Goal: Information Seeking & Learning: Check status

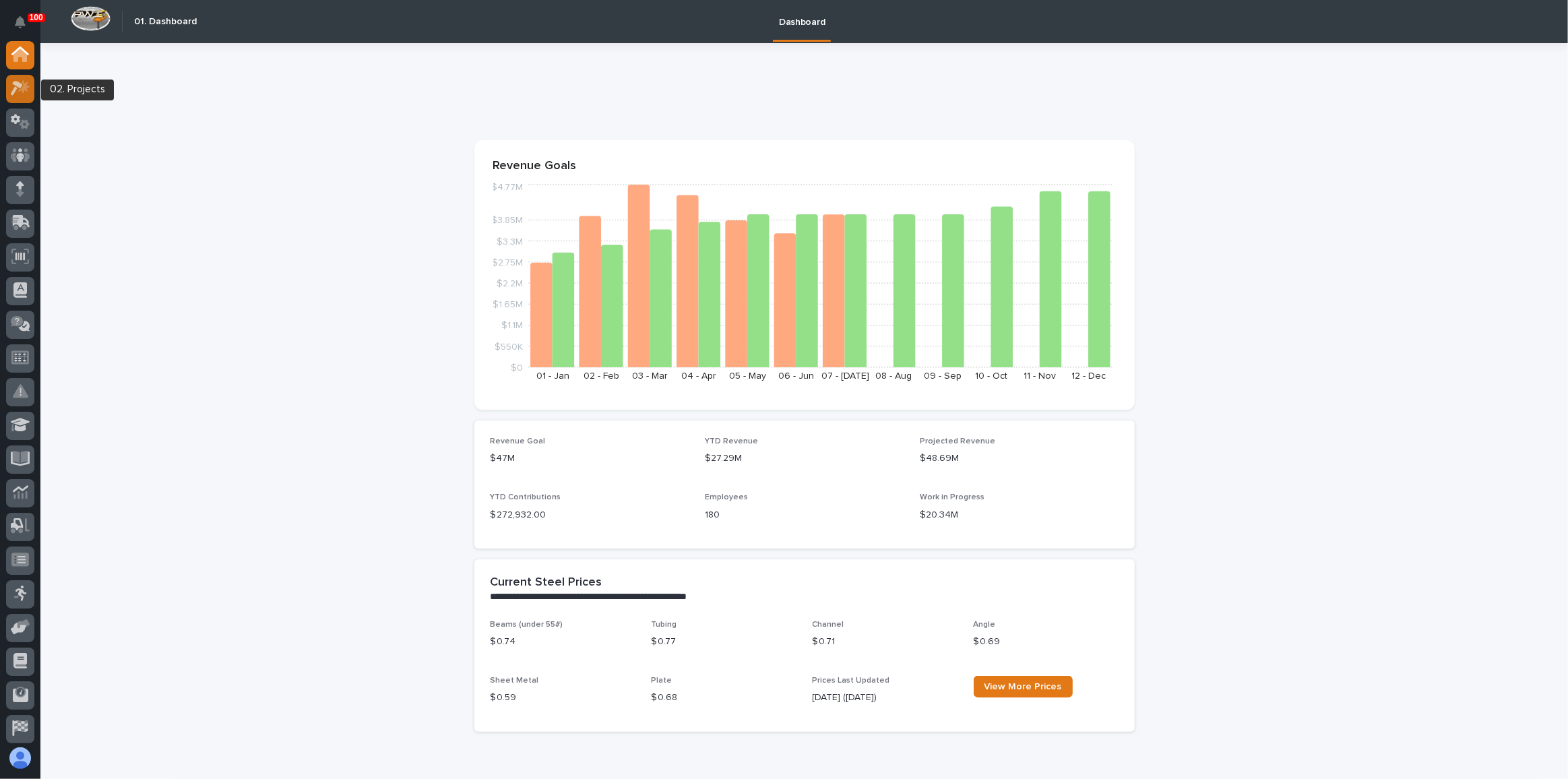
click at [11, 98] on div at bounding box center [20, 89] width 28 height 28
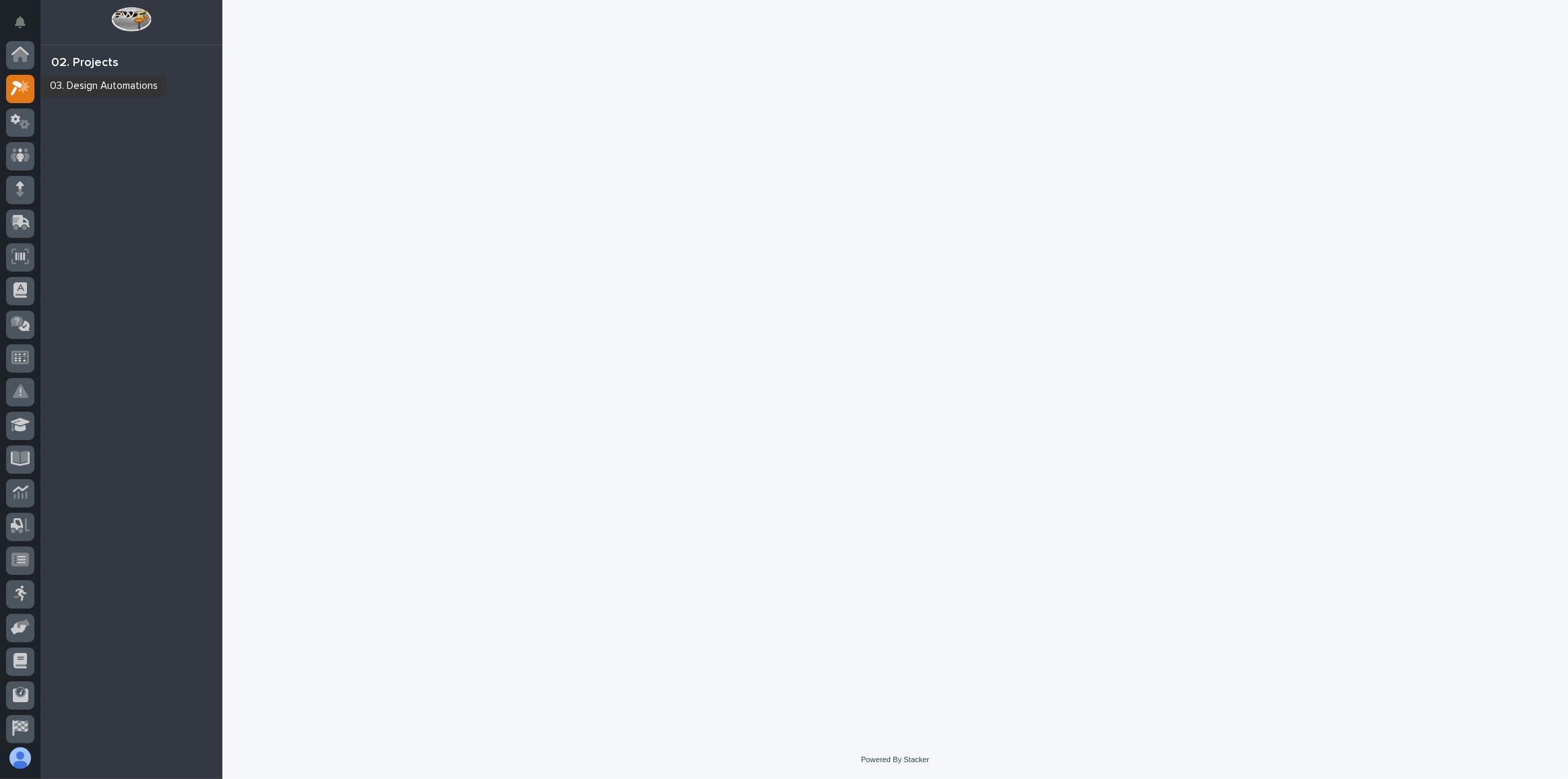
scroll to position [33, 0]
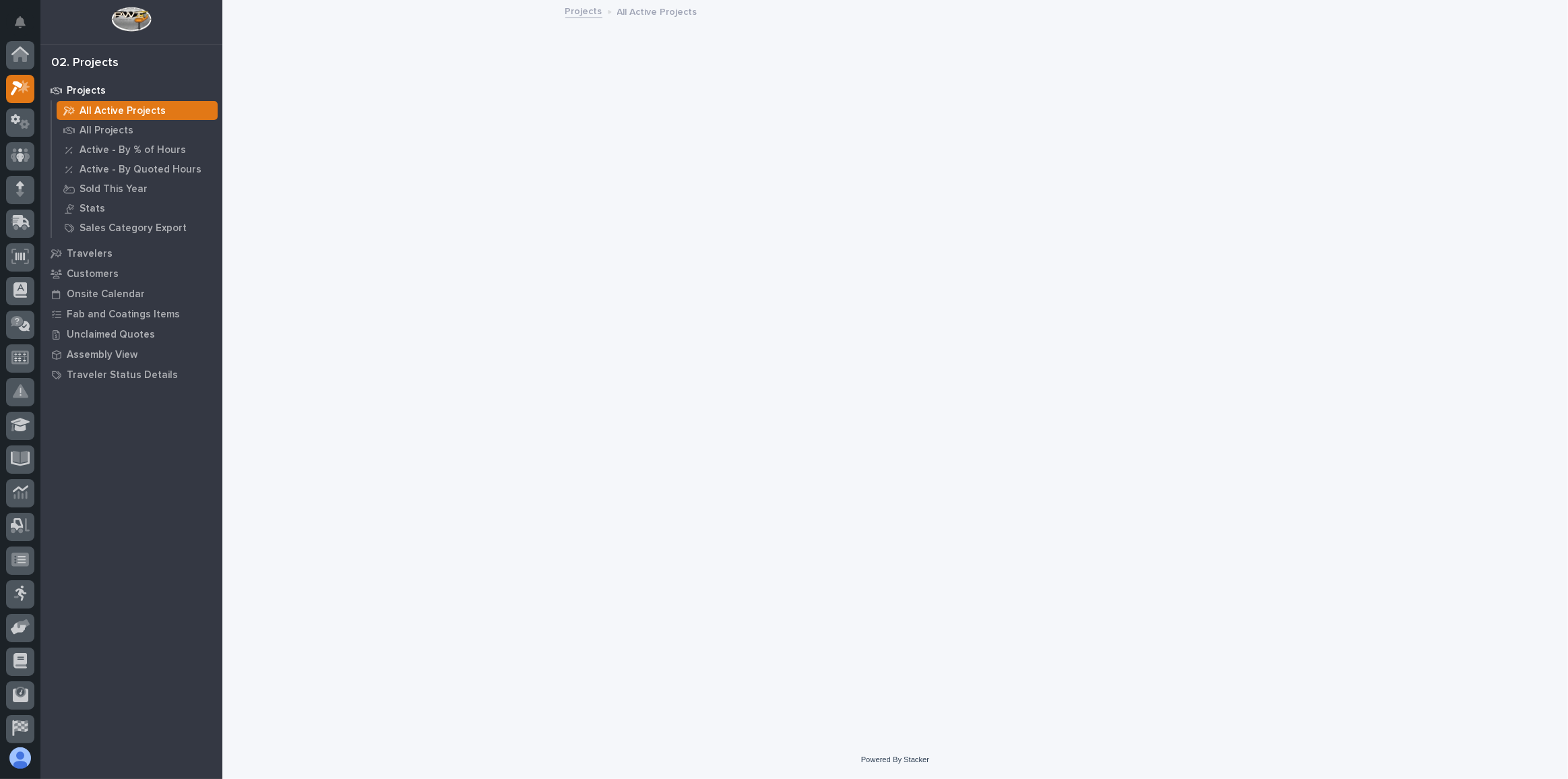
scroll to position [33, 0]
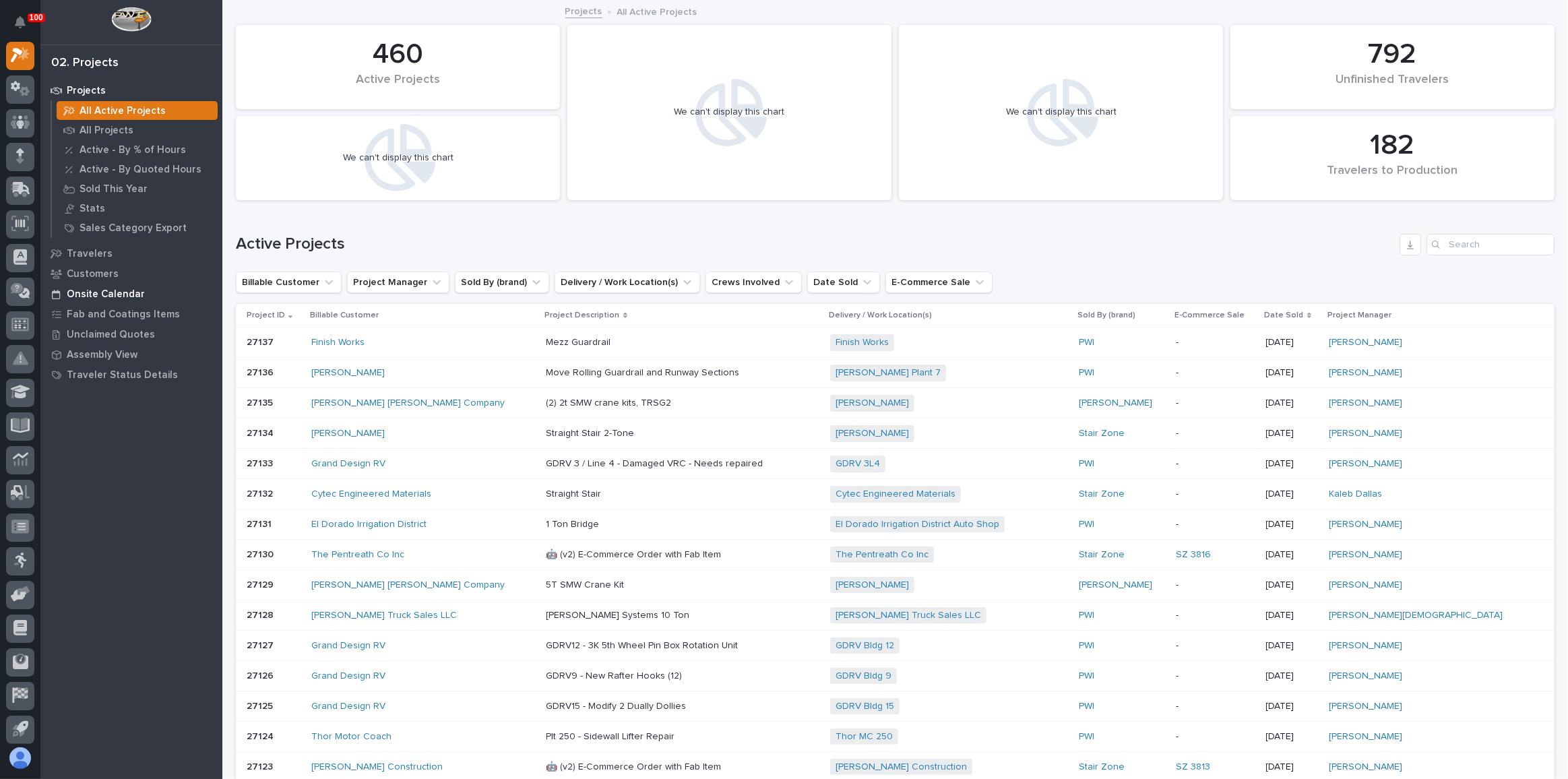
click at [112, 291] on p "Onsite Calendar" at bounding box center [105, 294] width 78 height 12
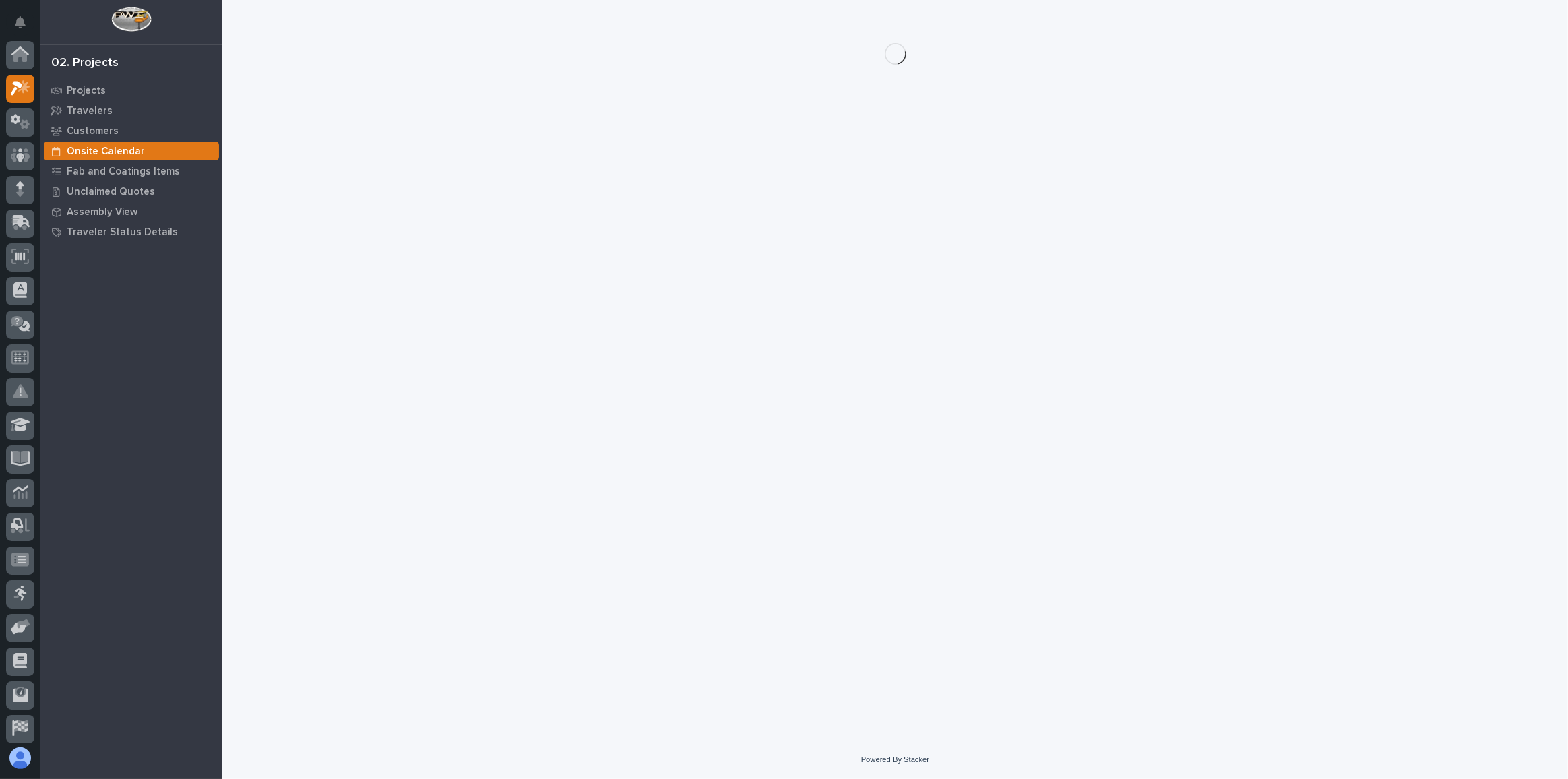
scroll to position [33, 0]
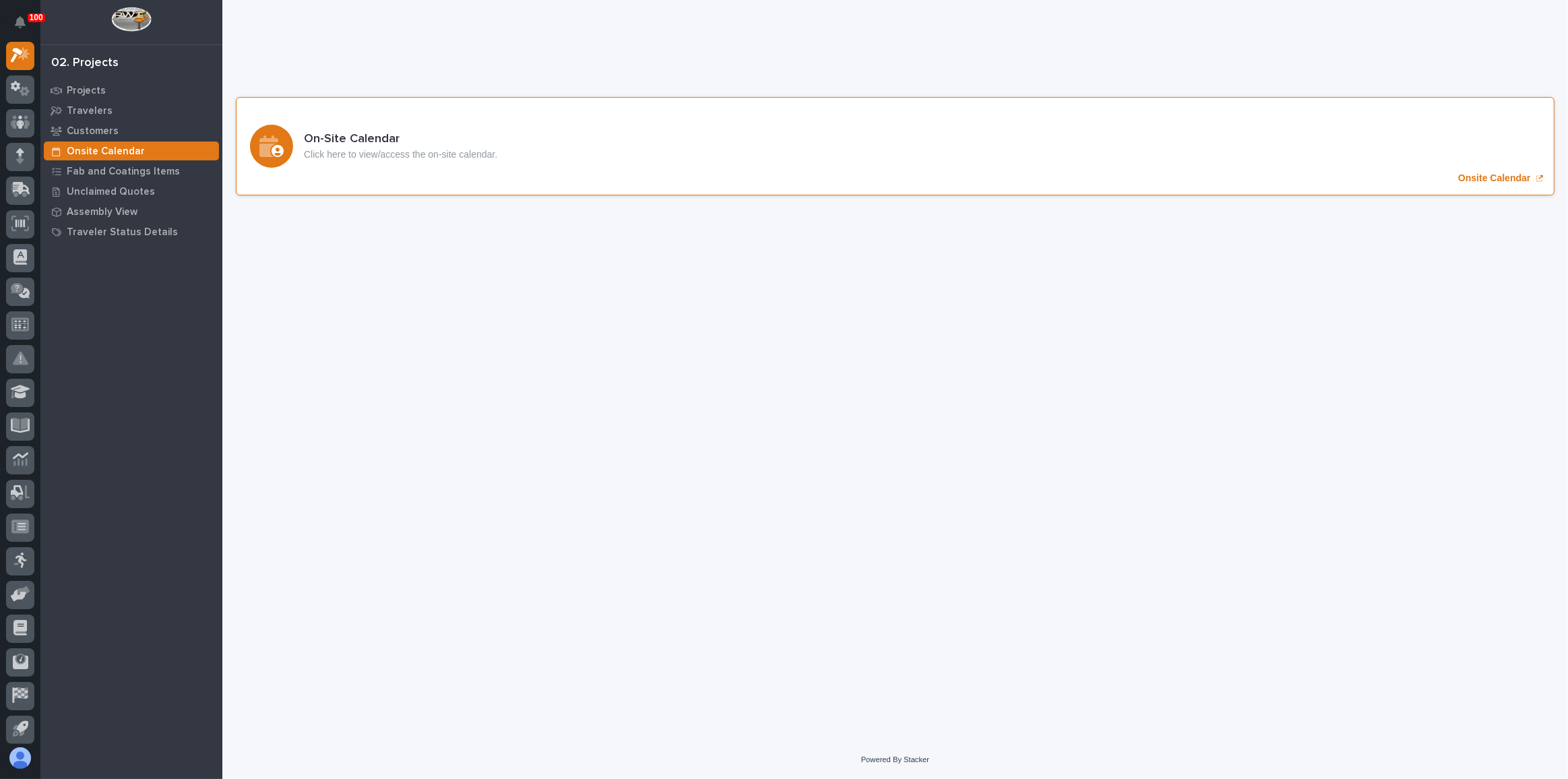
click at [566, 142] on div "On-Site Calendar Click here to view/access the on-site calendar. Onsite Calendar" at bounding box center [895, 146] width 1319 height 98
click at [18, 186] on icon at bounding box center [21, 188] width 17 height 13
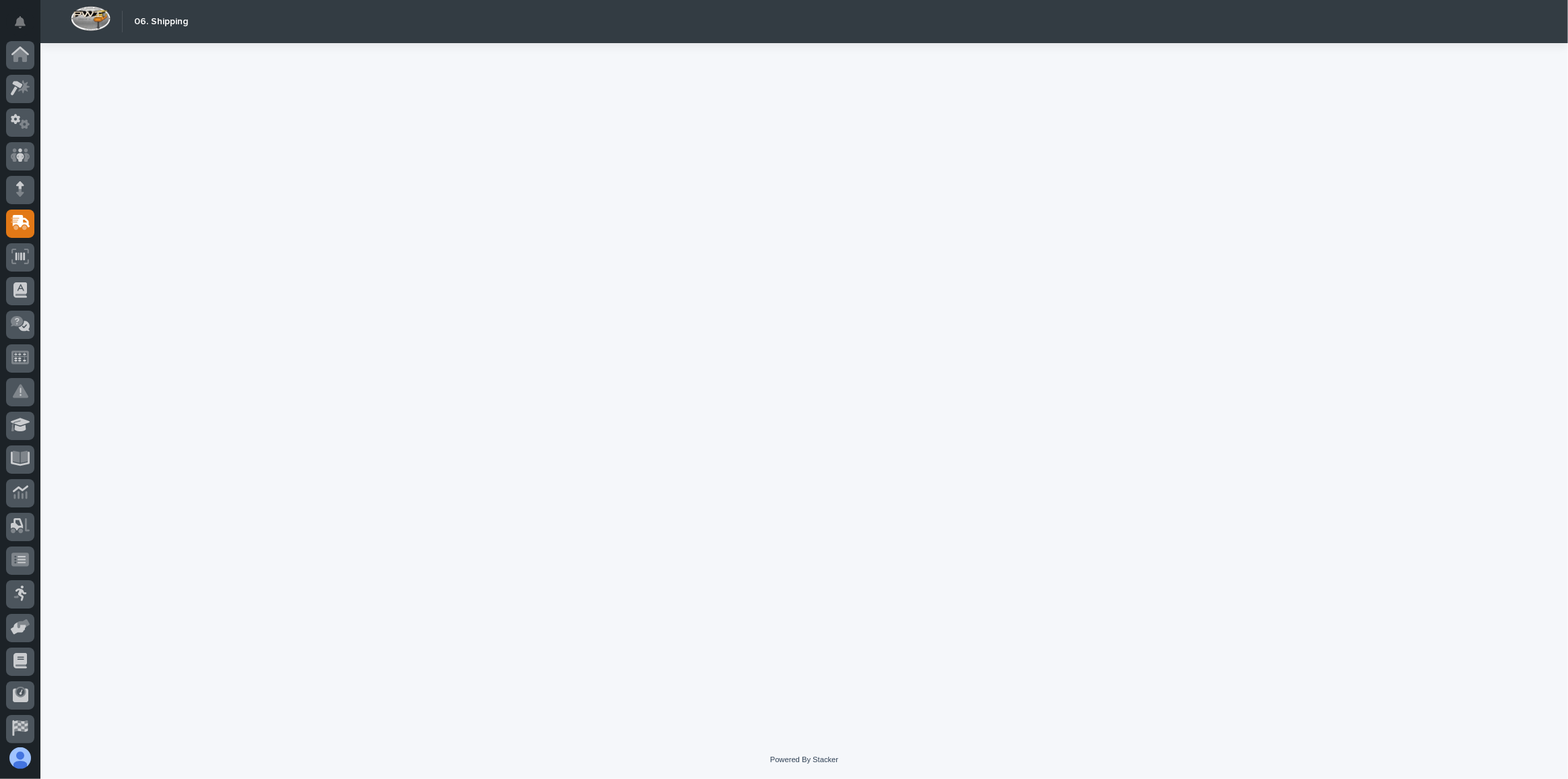
scroll to position [71, 0]
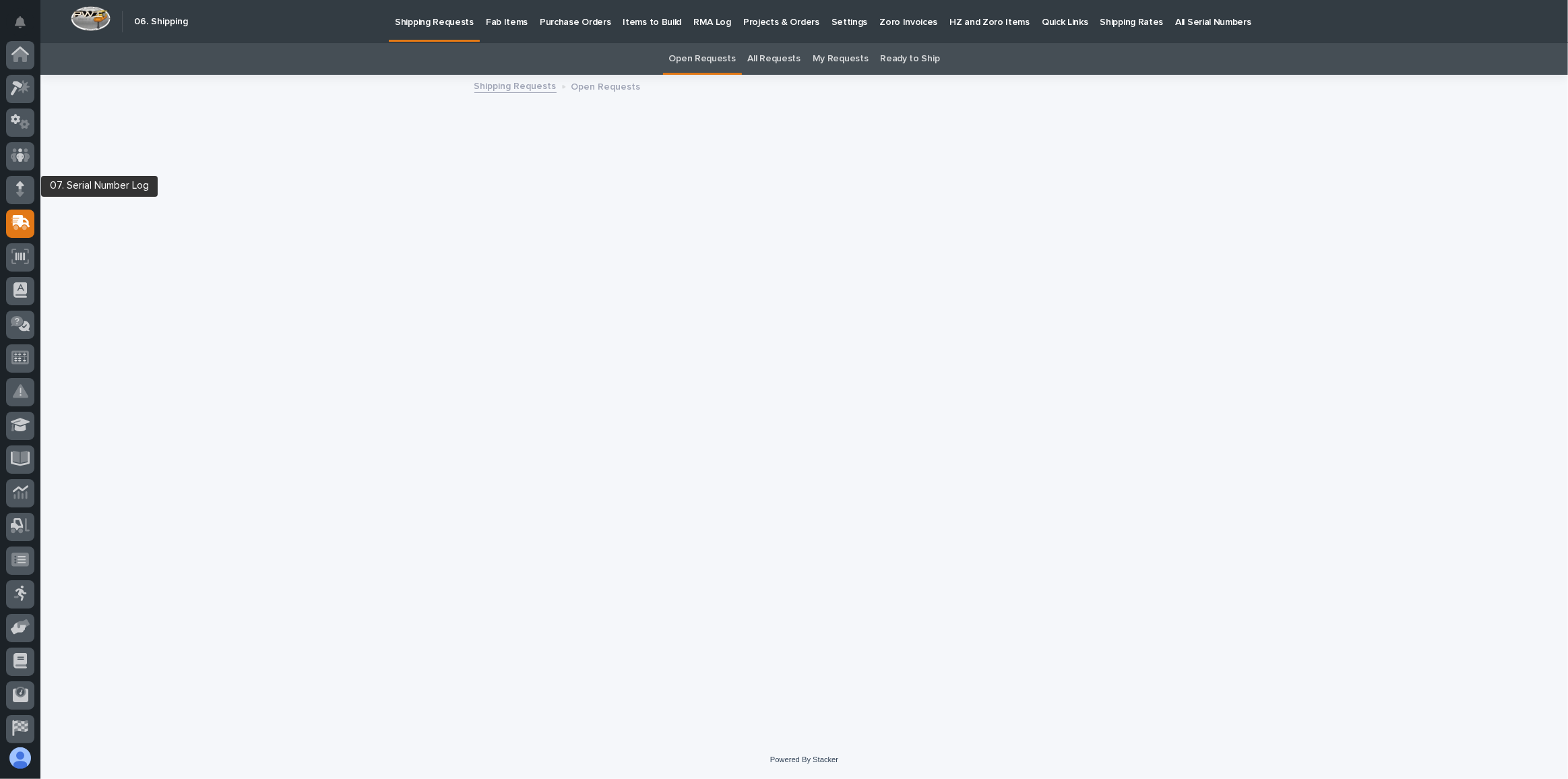
scroll to position [71, 0]
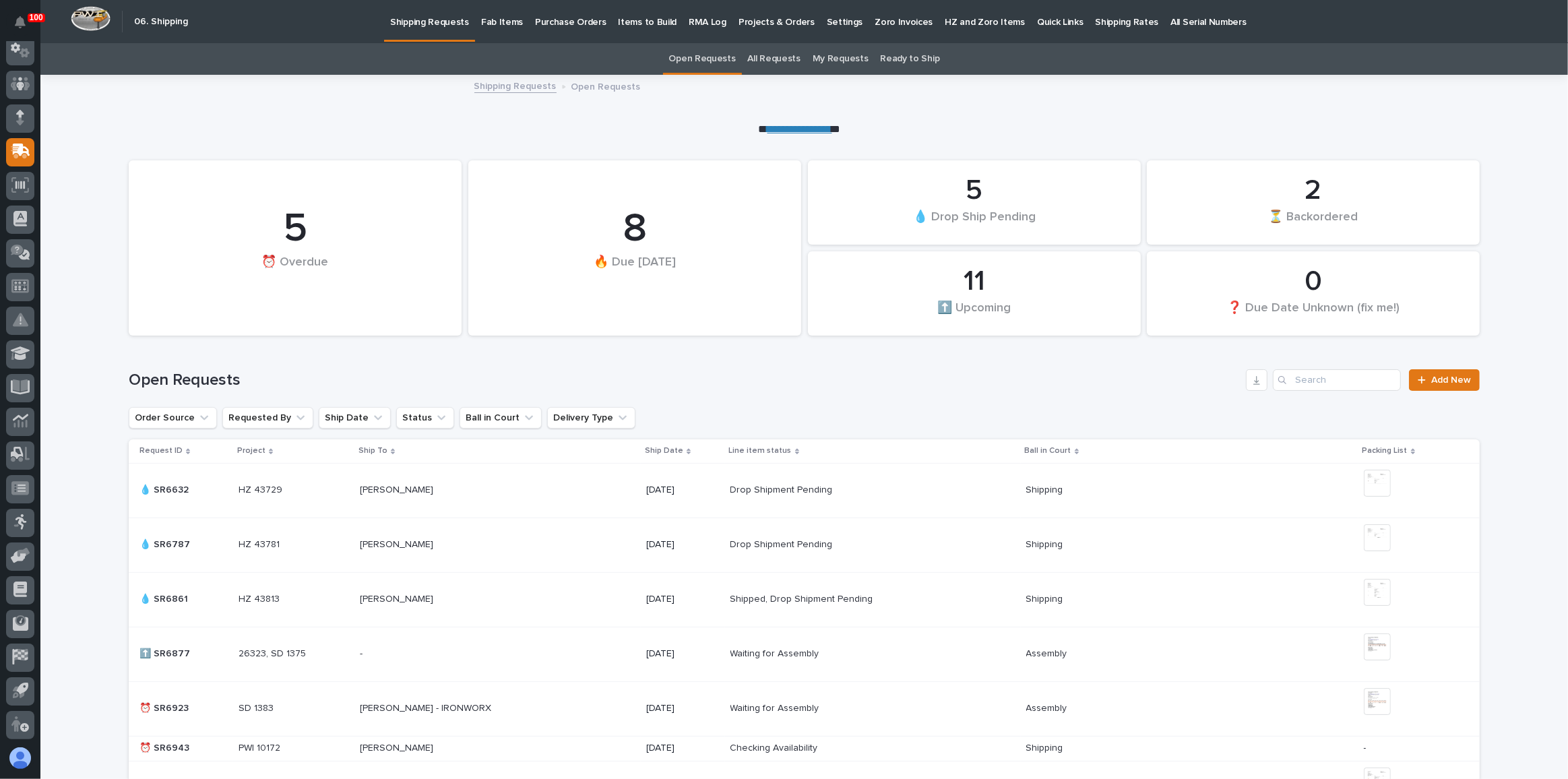
click at [1037, 20] on p "Quick Links" at bounding box center [1060, 14] width 47 height 28
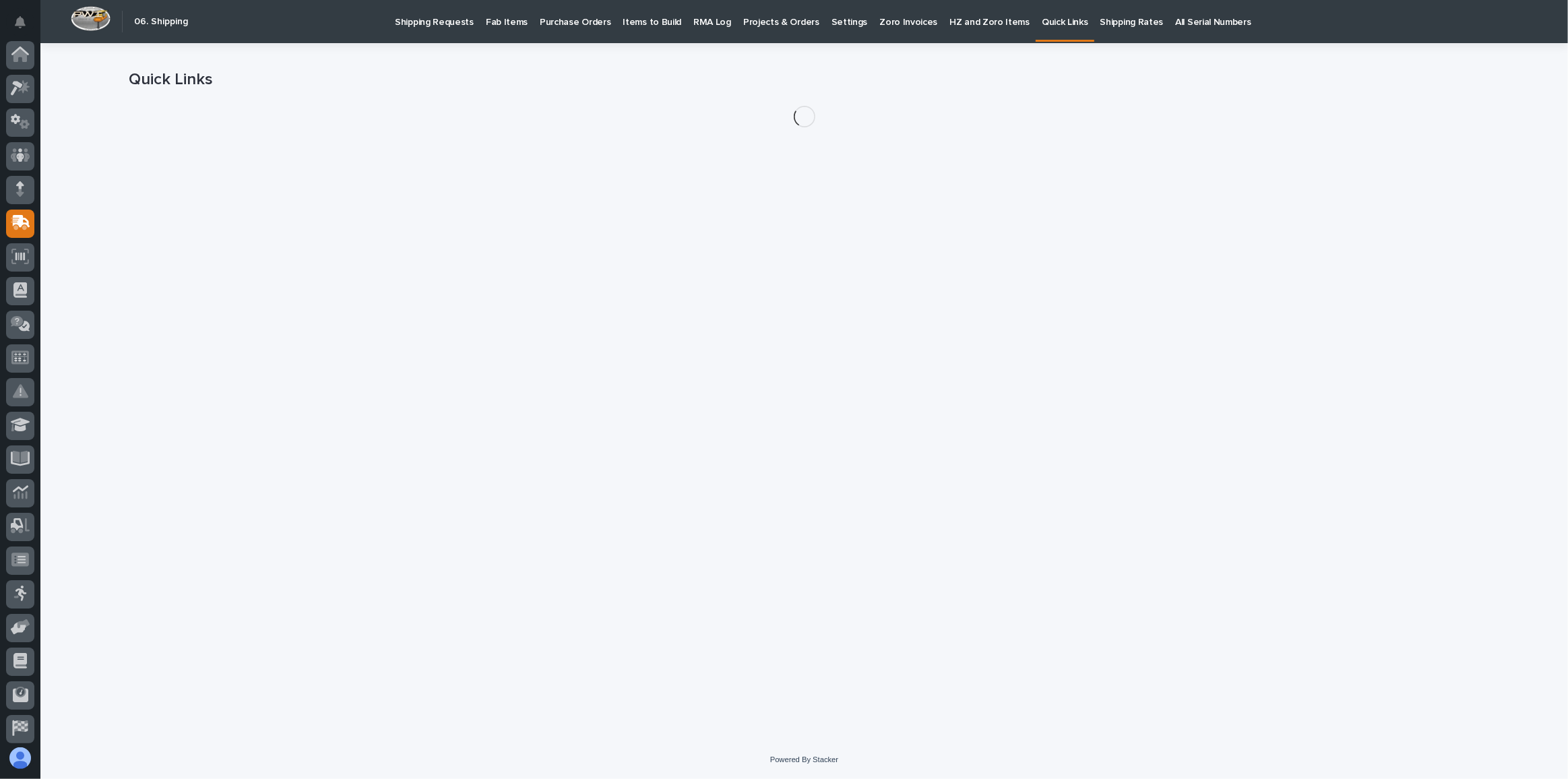
scroll to position [71, 0]
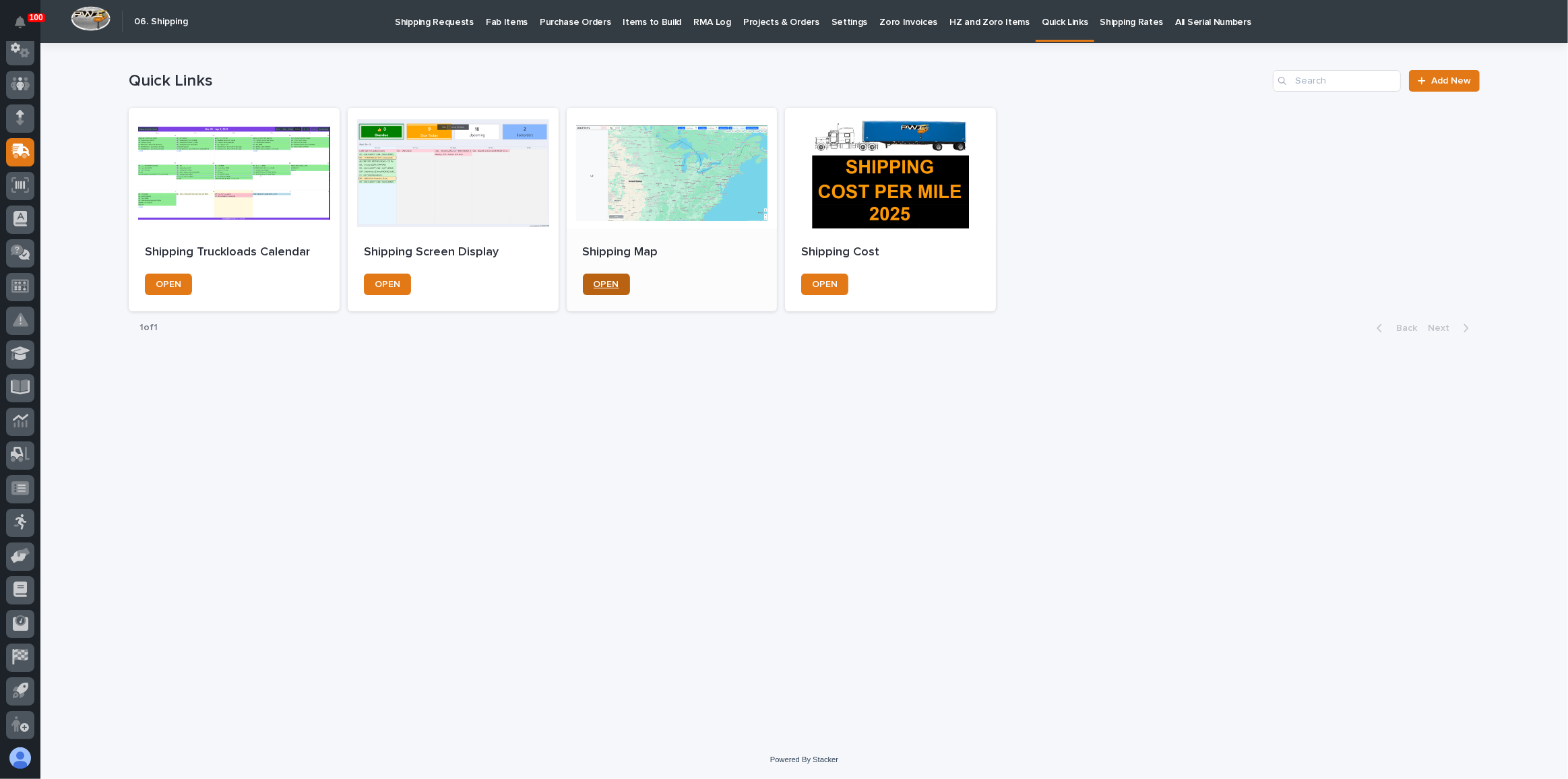
click at [611, 283] on span "OPEN" at bounding box center [607, 284] width 26 height 9
click at [497, 16] on p "Fab Items" at bounding box center [507, 14] width 42 height 28
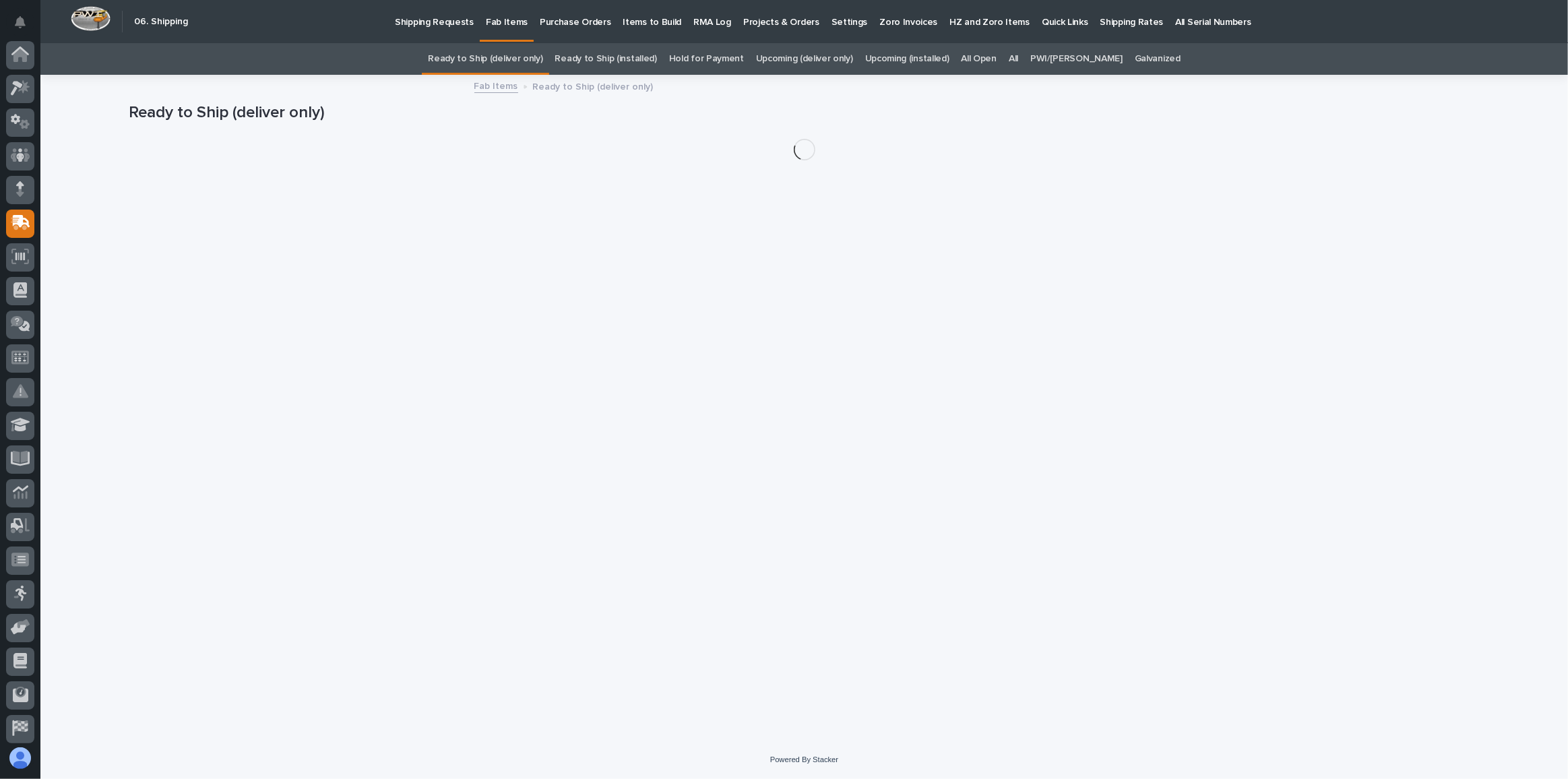
scroll to position [71, 0]
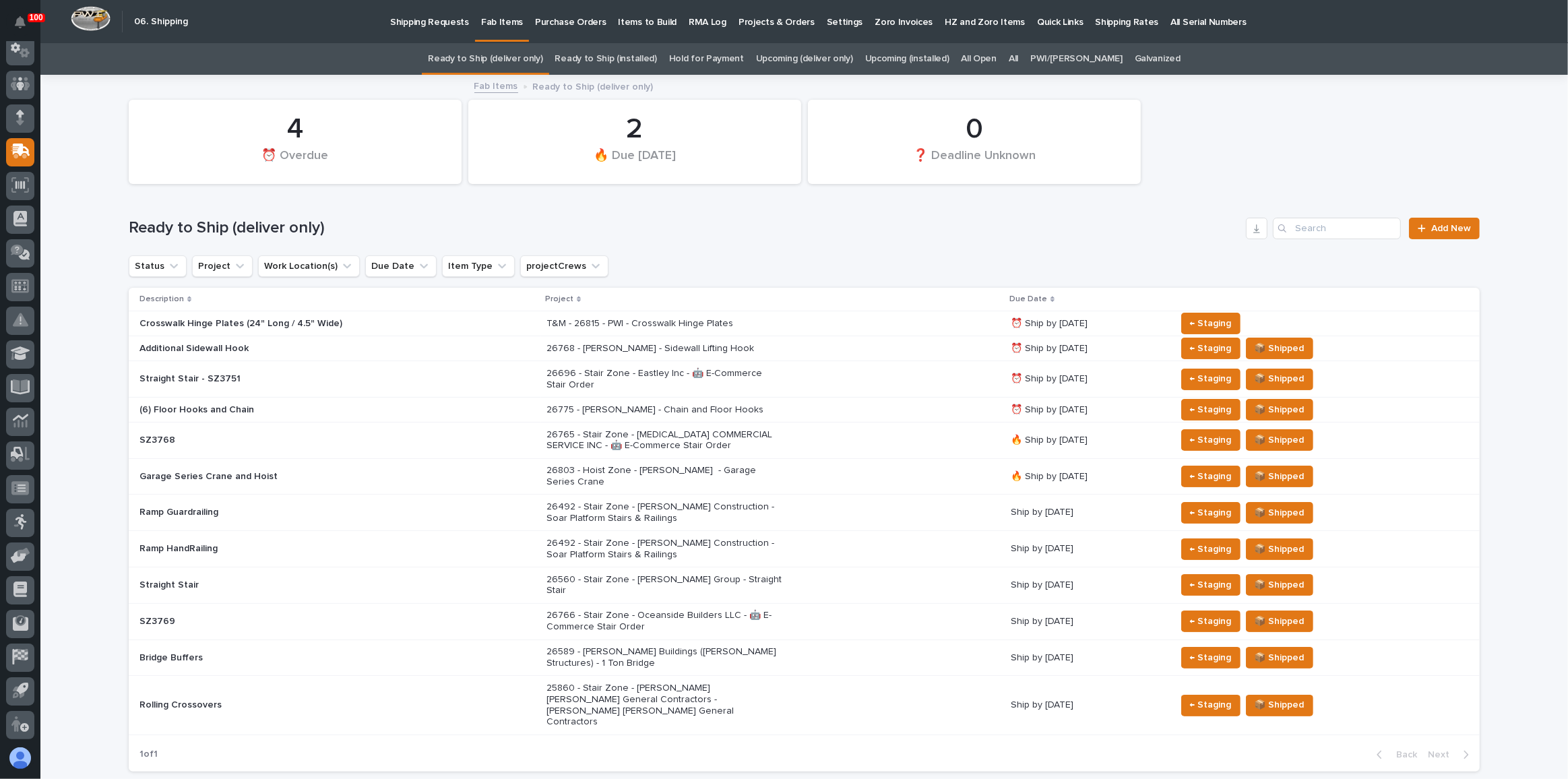
click at [1019, 62] on link "All" at bounding box center [1013, 59] width 9 height 32
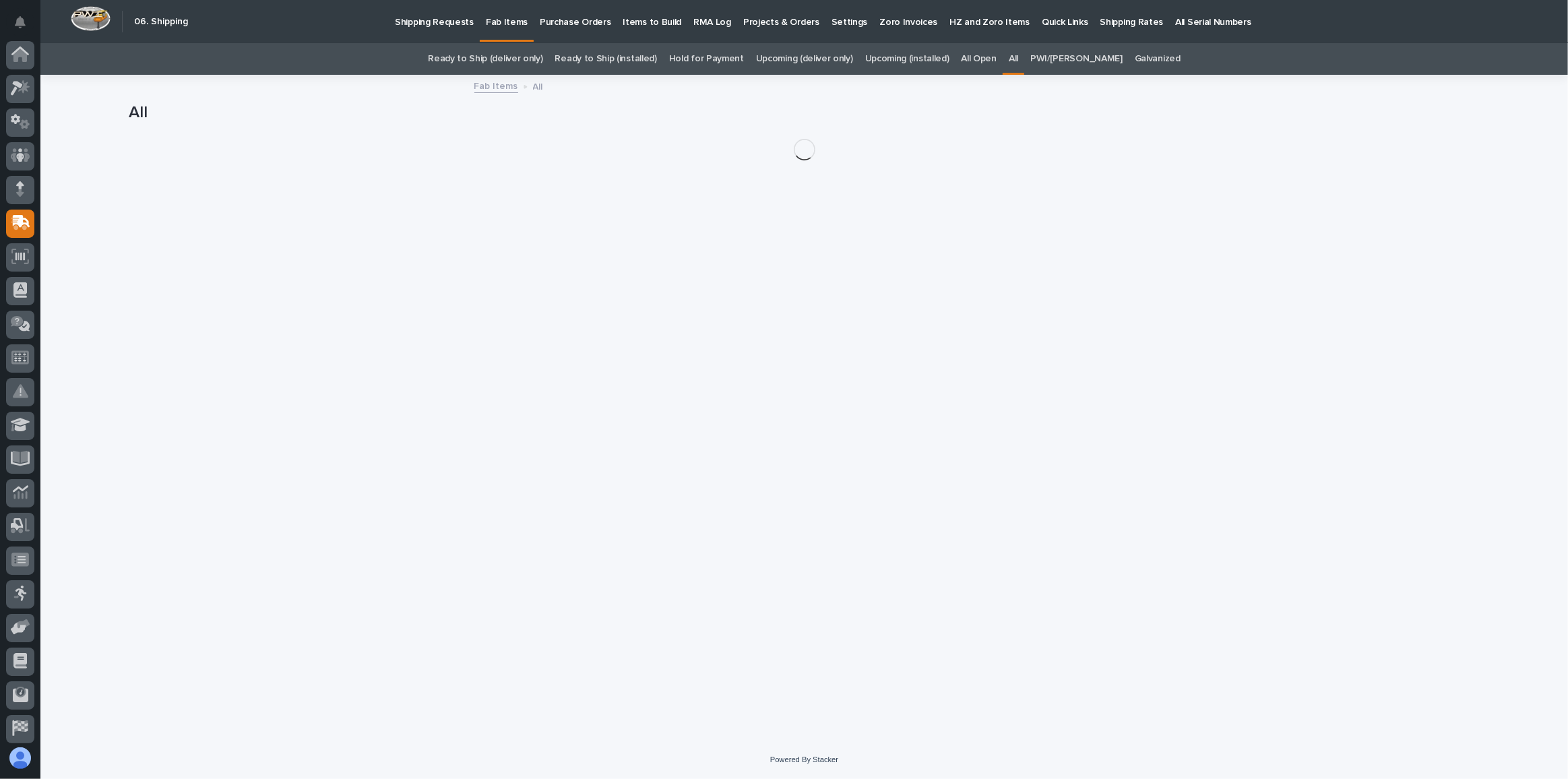
scroll to position [71, 0]
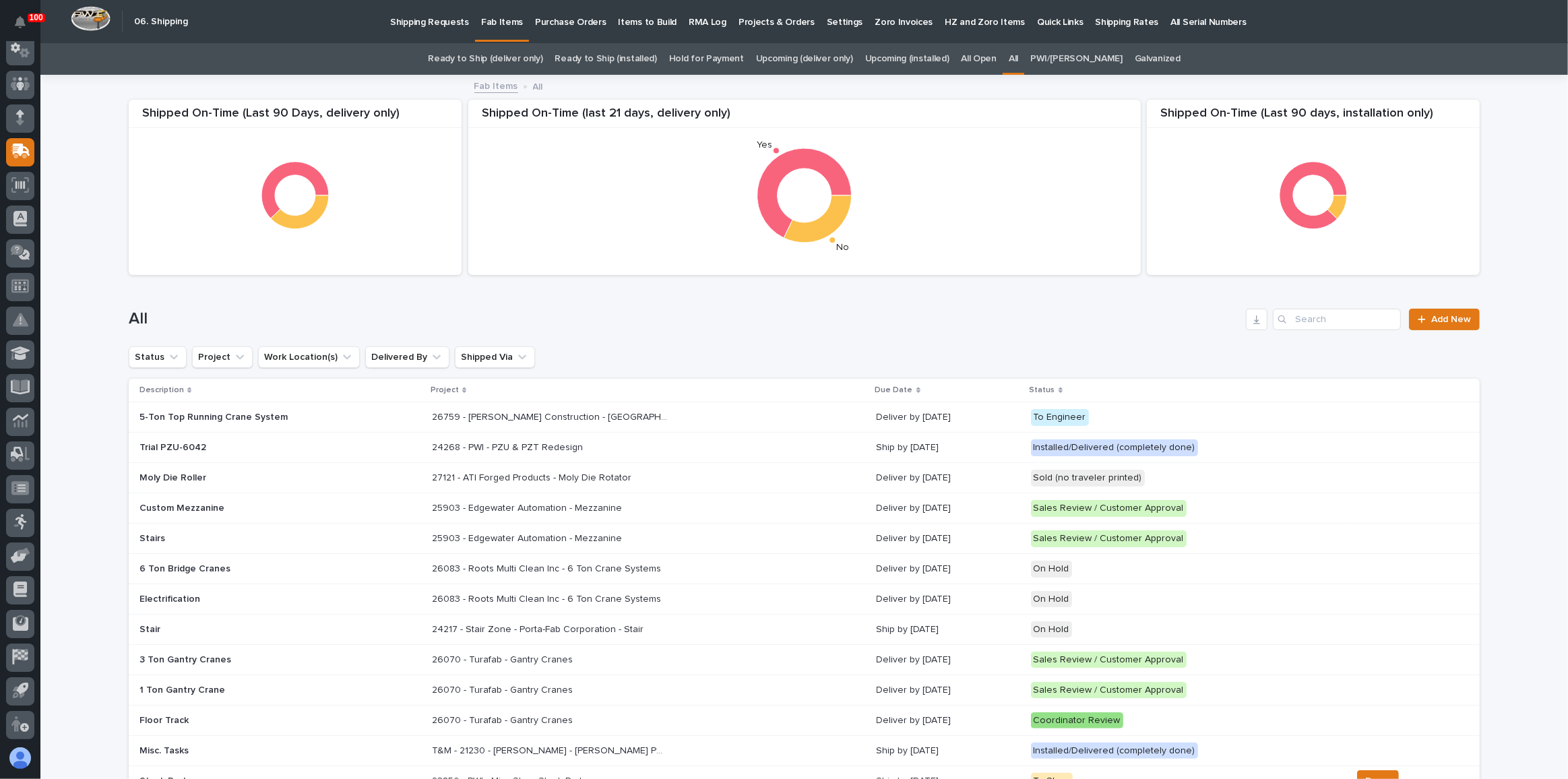
click at [543, 54] on link "Ready to Ship (deliver only)" at bounding box center [485, 59] width 115 height 32
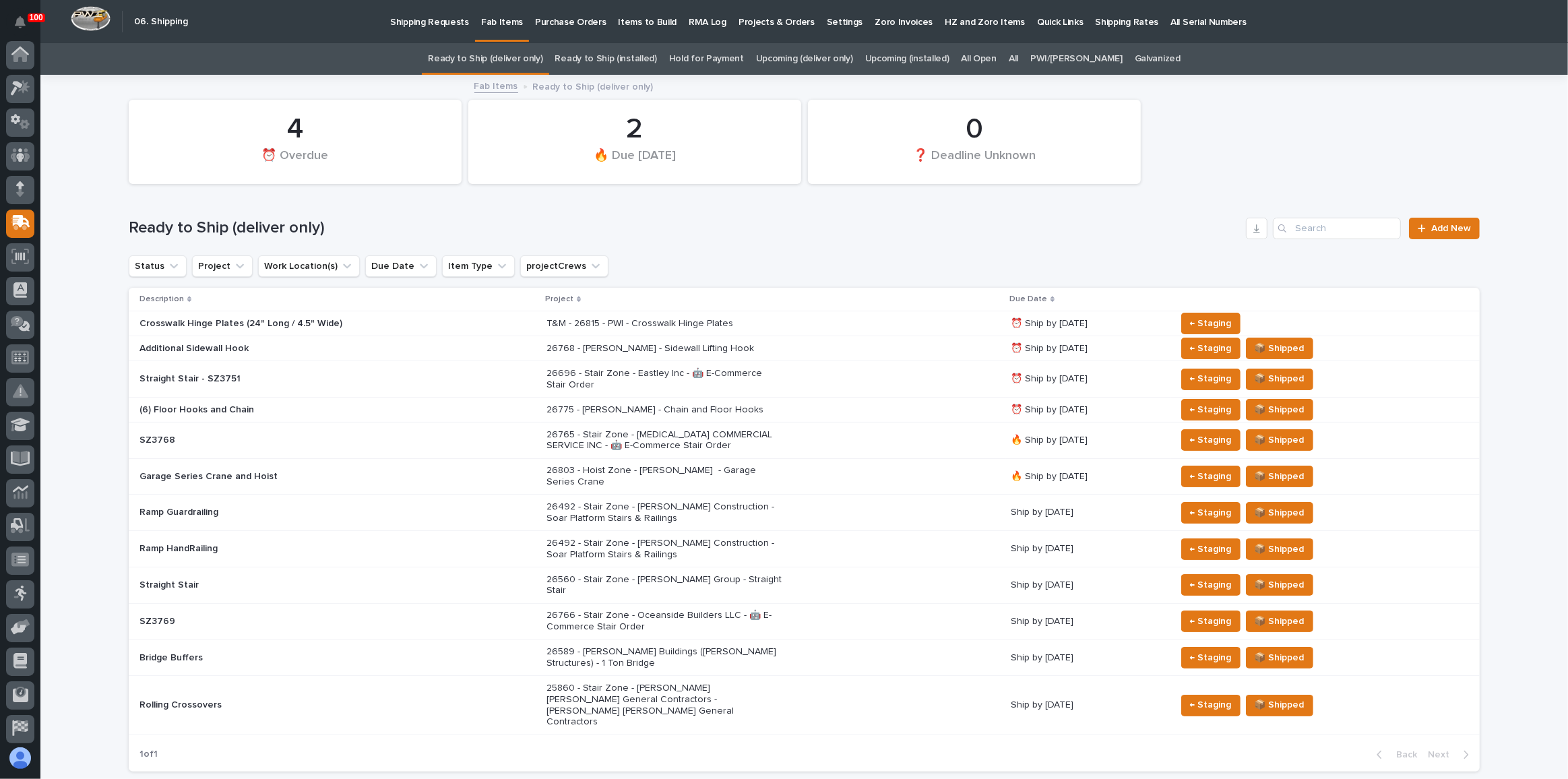
scroll to position [71, 0]
click at [788, 56] on link "Upcoming (deliver only)" at bounding box center [805, 59] width 97 height 32
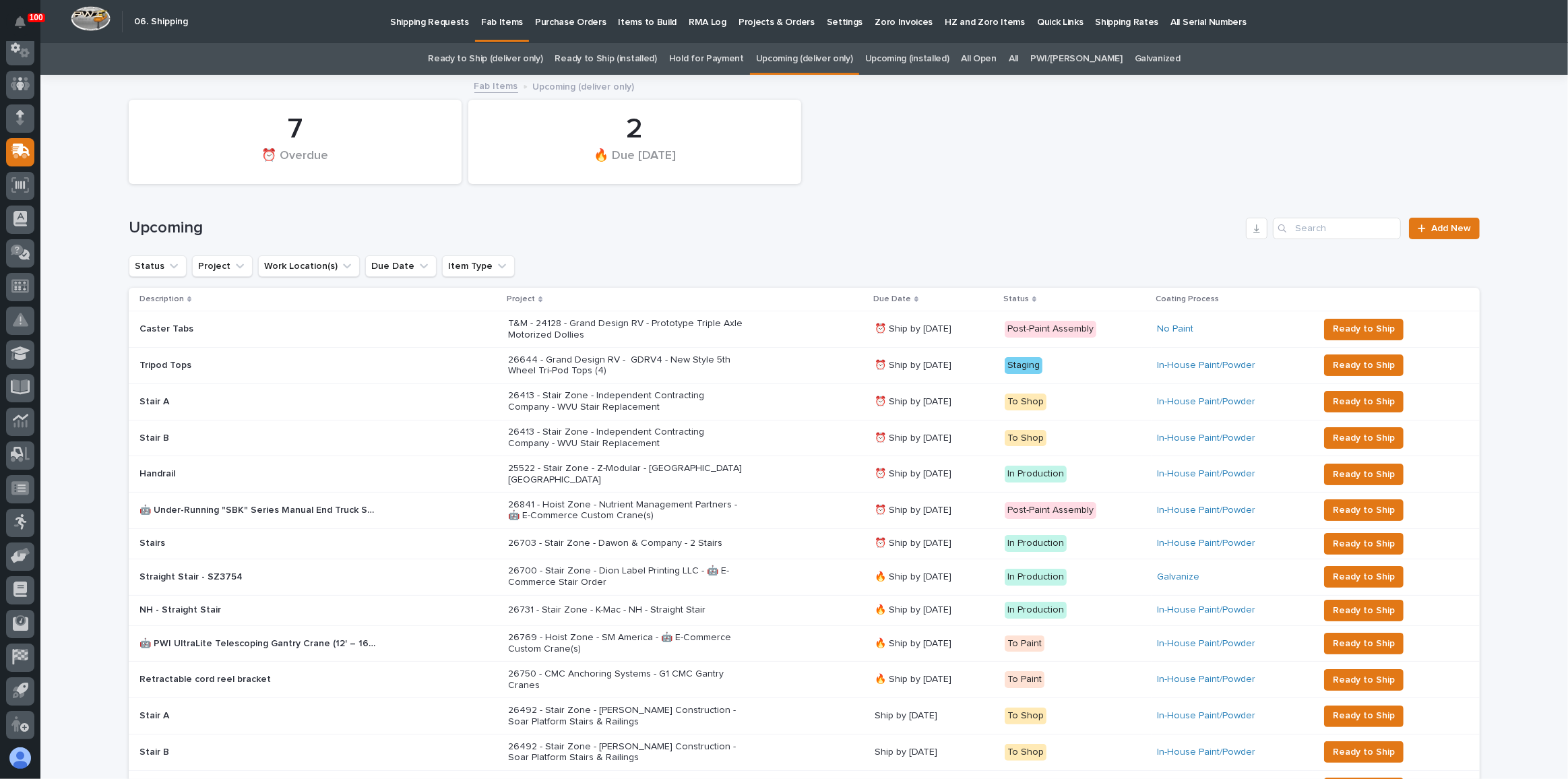
click at [1019, 57] on link "All" at bounding box center [1013, 59] width 9 height 32
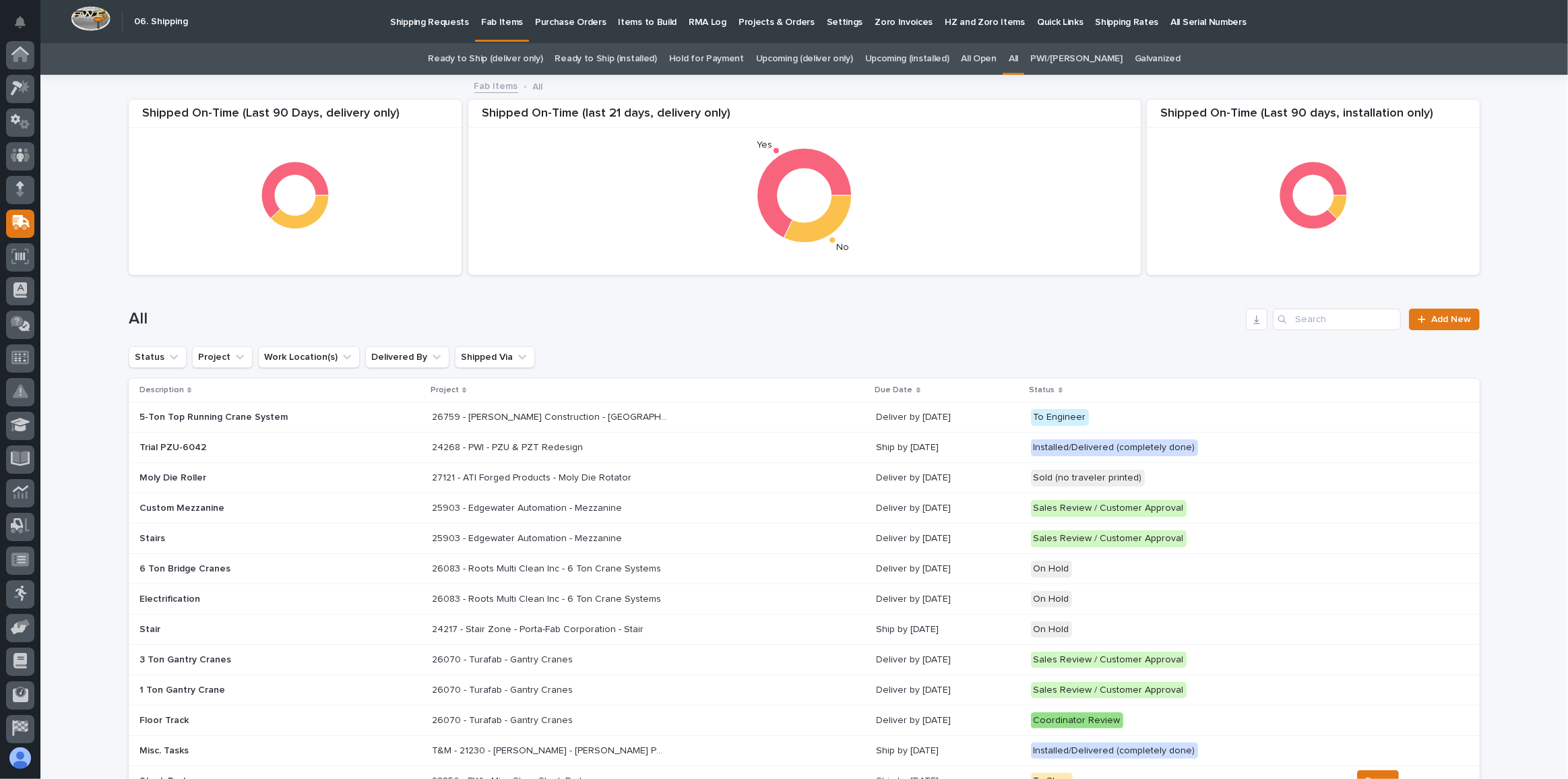
scroll to position [71, 0]
click at [1309, 315] on input "Search" at bounding box center [1337, 320] width 128 height 22
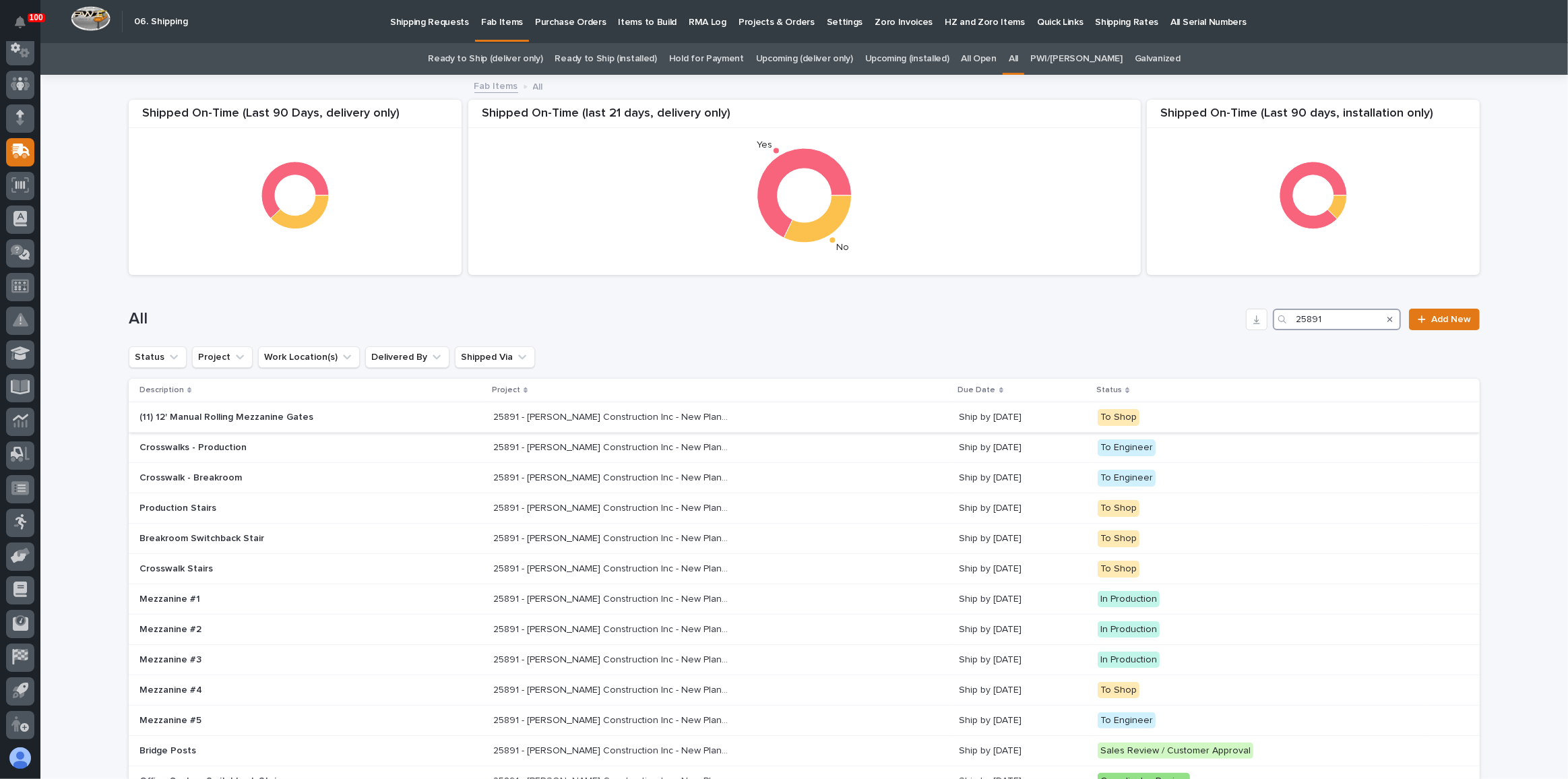
type input "25891"
click at [794, 411] on div "25891 - [PERSON_NAME] Construction Inc - New Plant Setup - Mezzanine Project 25…" at bounding box center [721, 417] width 456 height 22
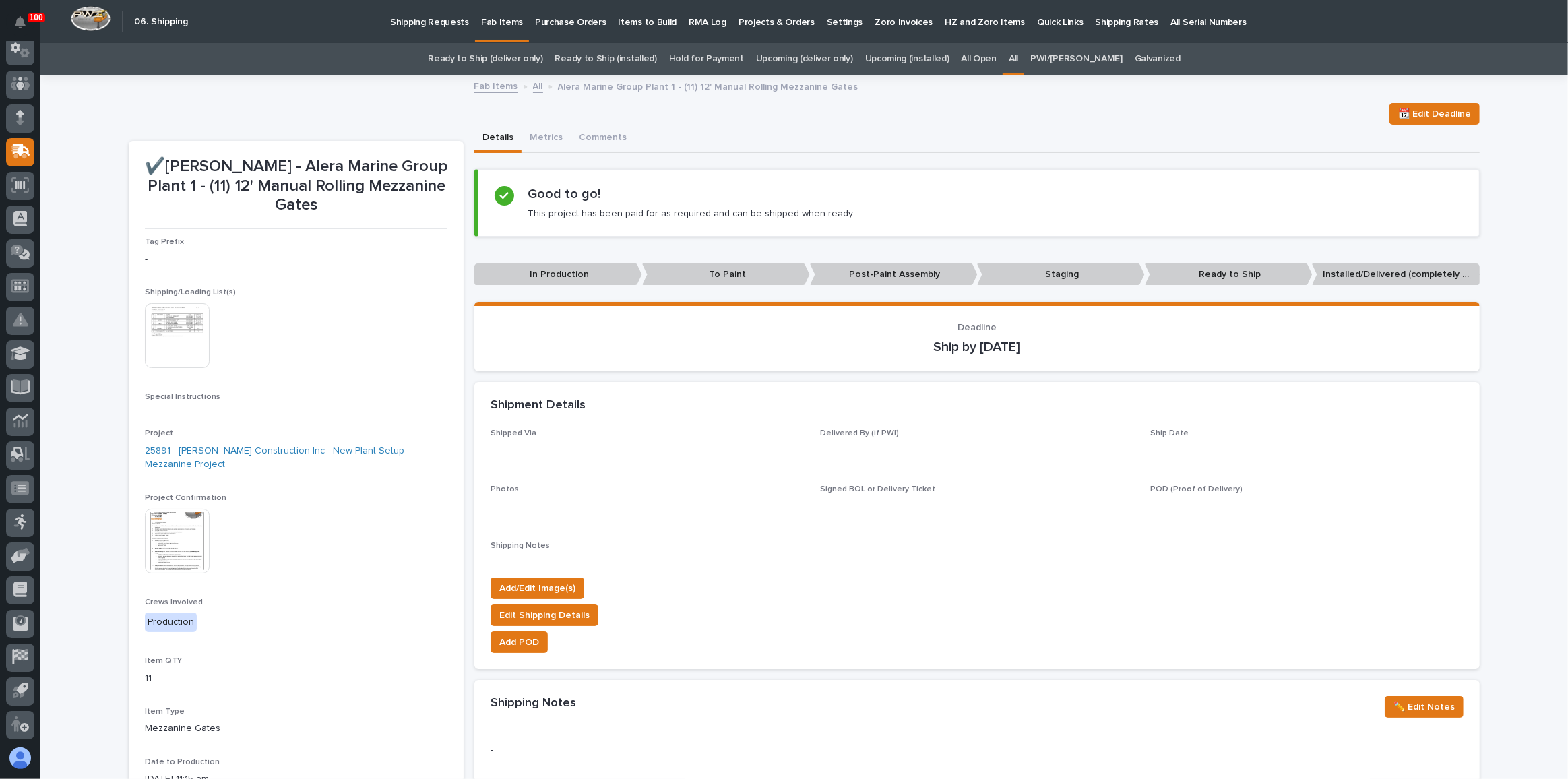
click at [161, 523] on img at bounding box center [177, 541] width 65 height 65
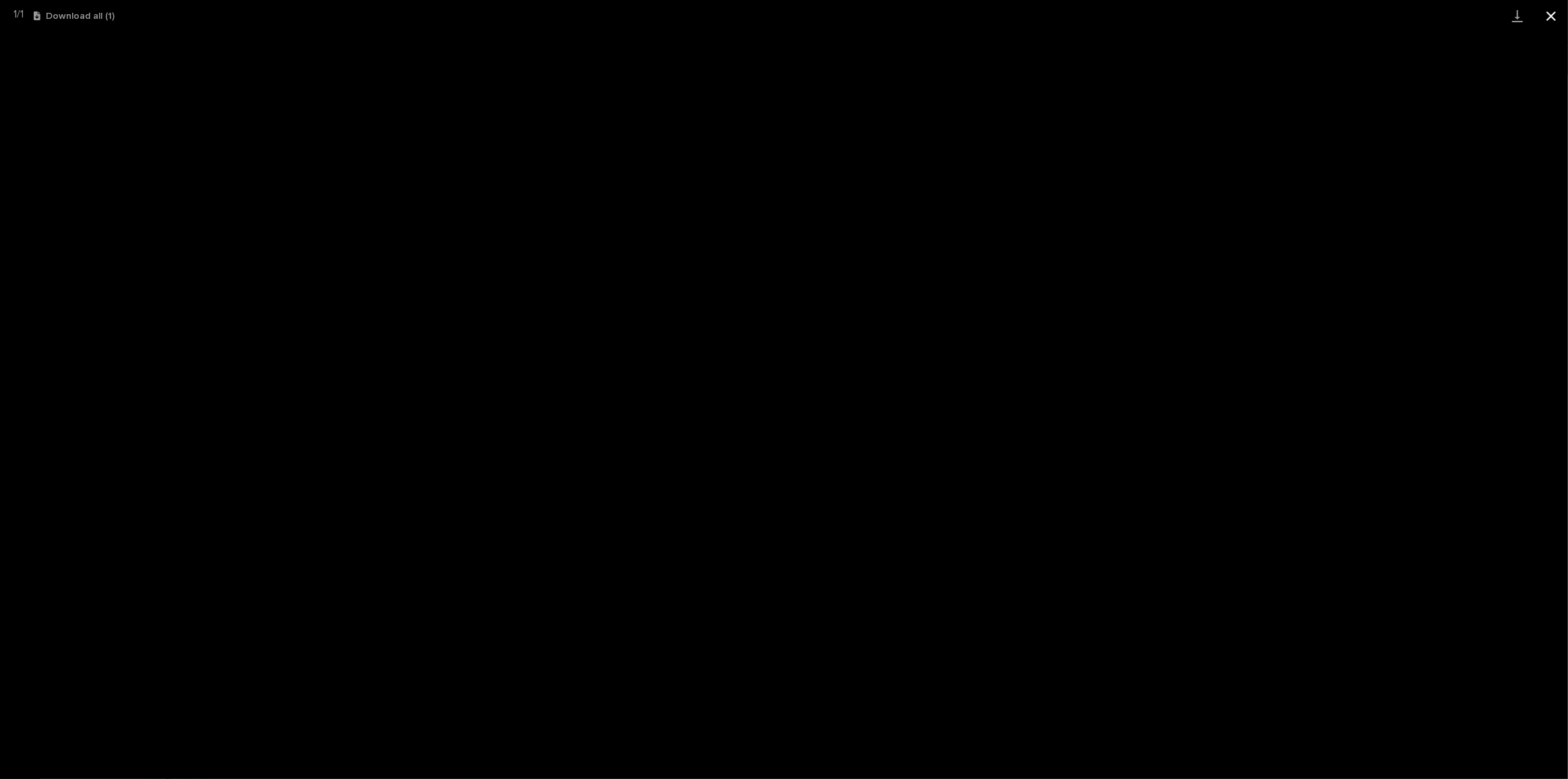
click at [1549, 15] on button "Close gallery" at bounding box center [1551, 16] width 34 height 32
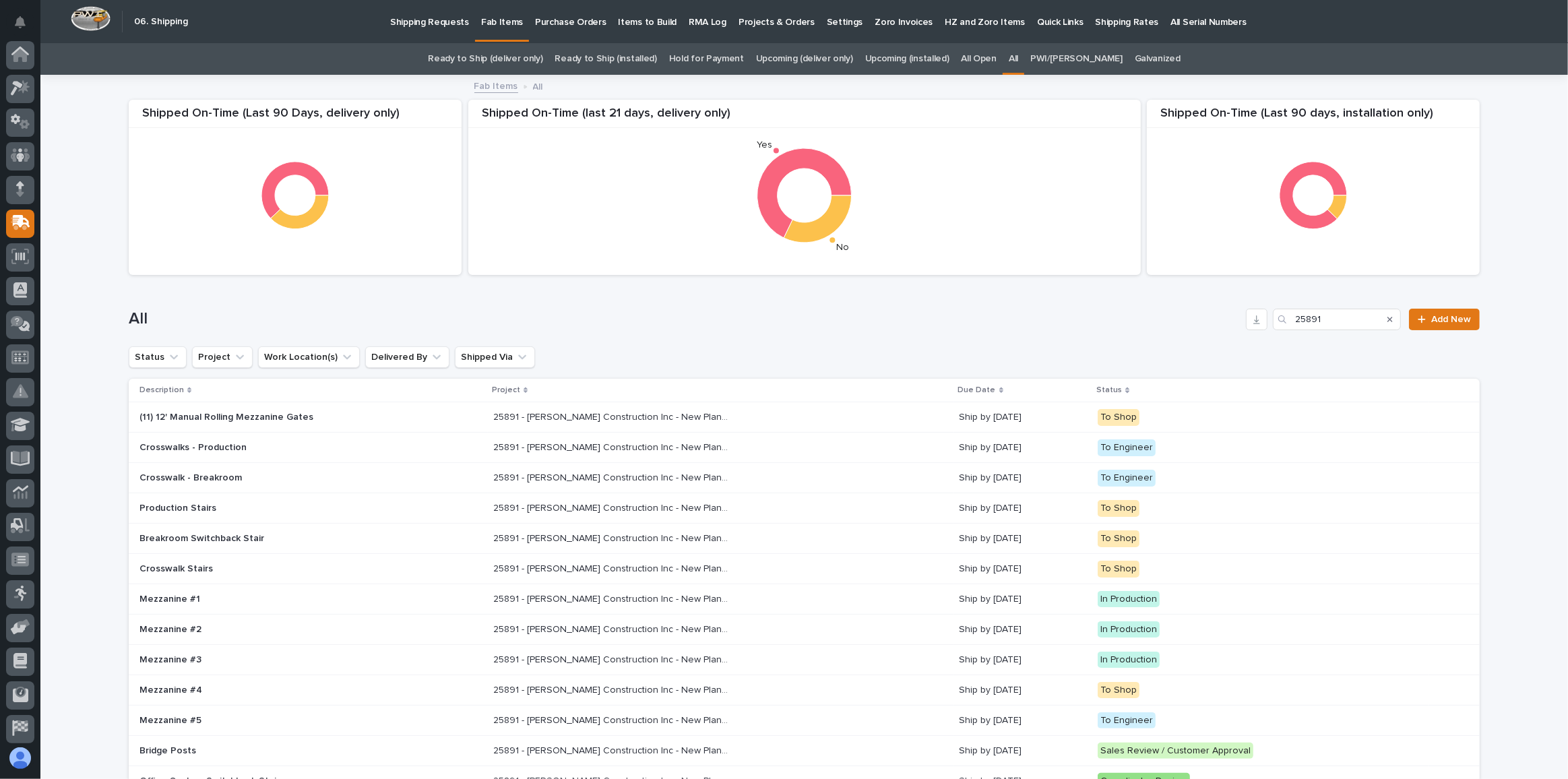
scroll to position [42, 0]
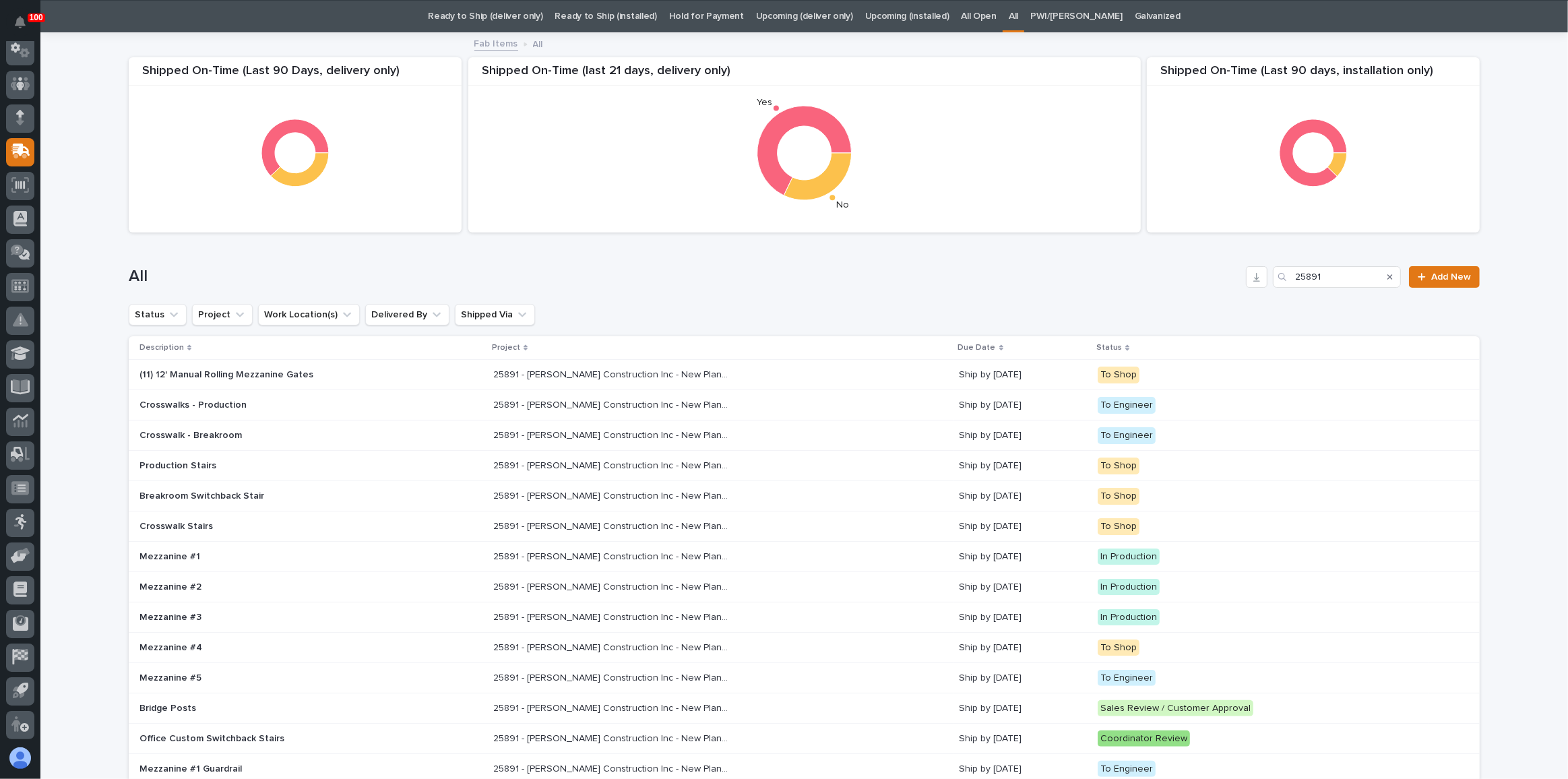
click at [802, 560] on div "25891 - [PERSON_NAME] Construction Inc - New Plant Setup - Mezzanine Project 25…" at bounding box center [721, 556] width 456 height 22
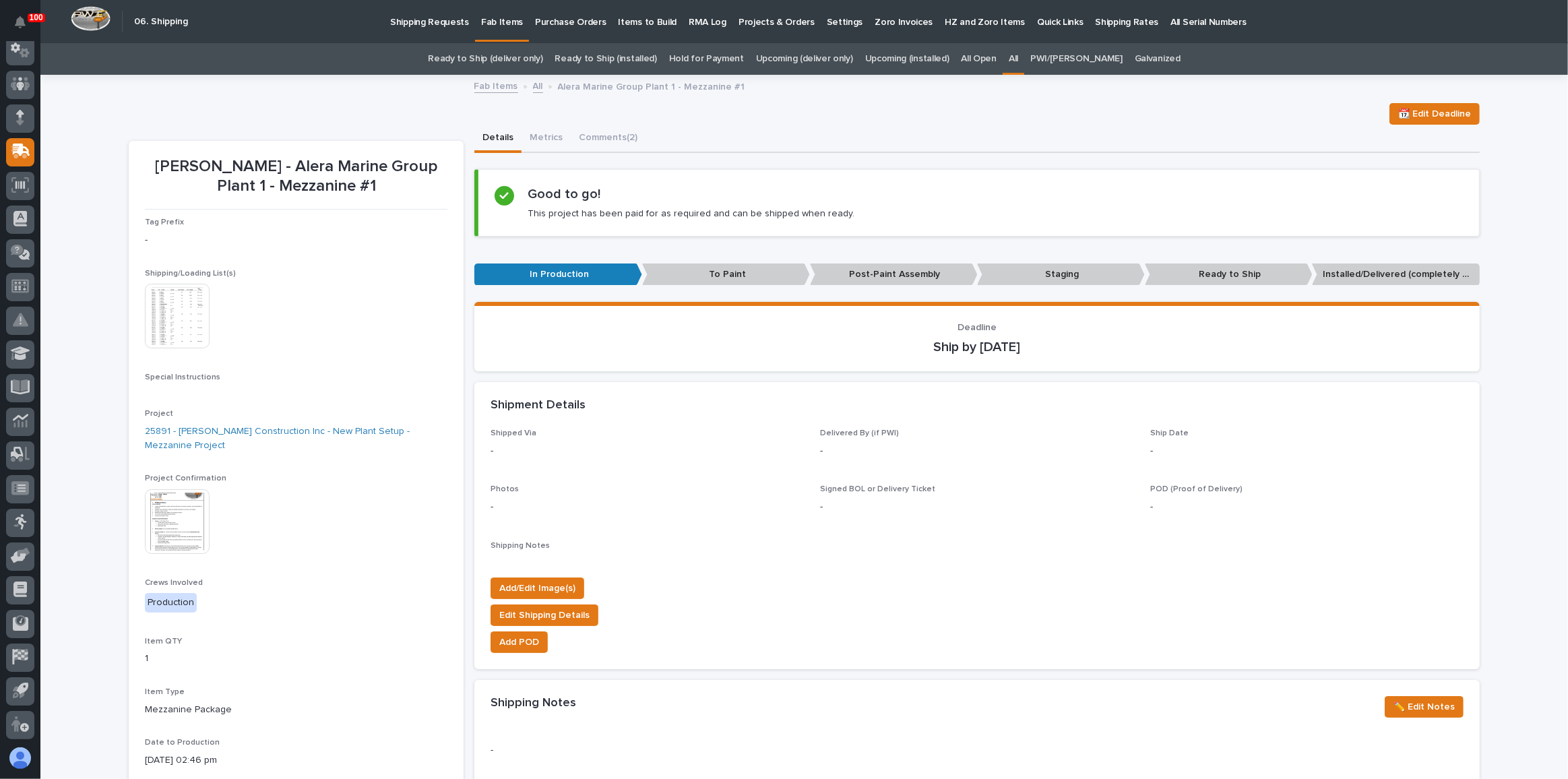
click at [487, 25] on p "Fab Items" at bounding box center [502, 14] width 42 height 28
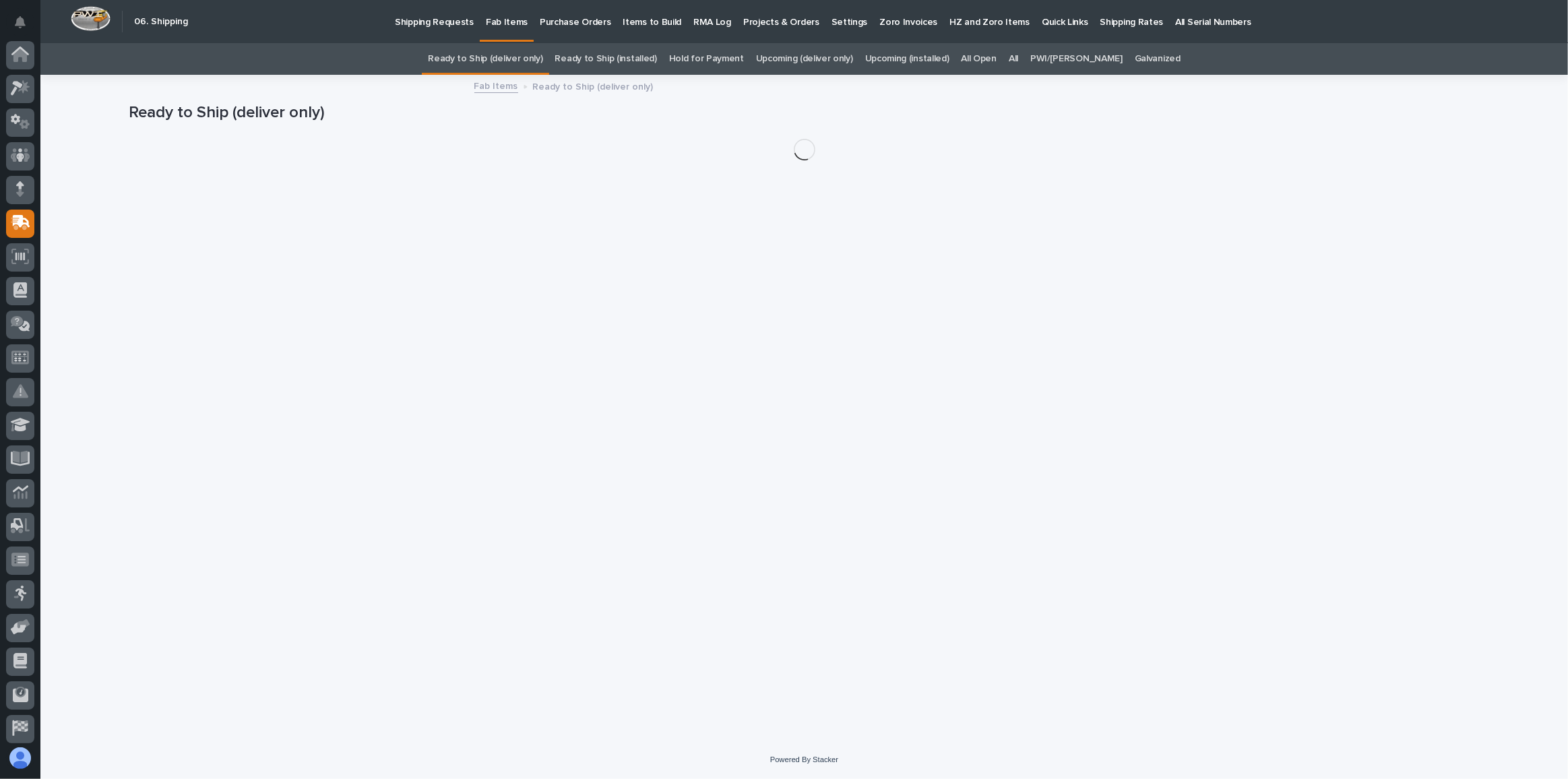
scroll to position [71, 0]
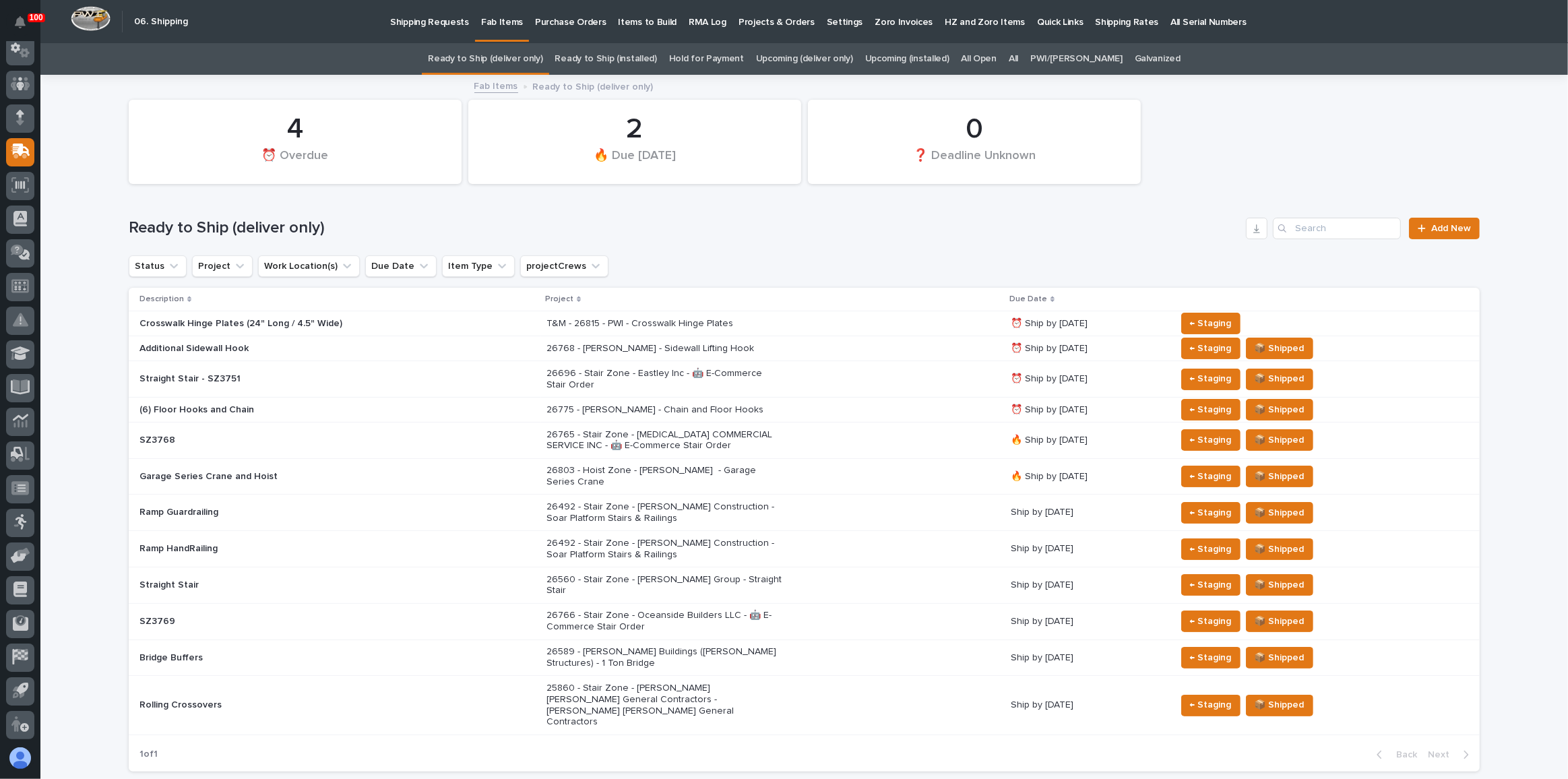
click at [834, 343] on div "26768 - [PERSON_NAME] - Sidewall Lifting Hook" at bounding box center [773, 348] width 454 height 22
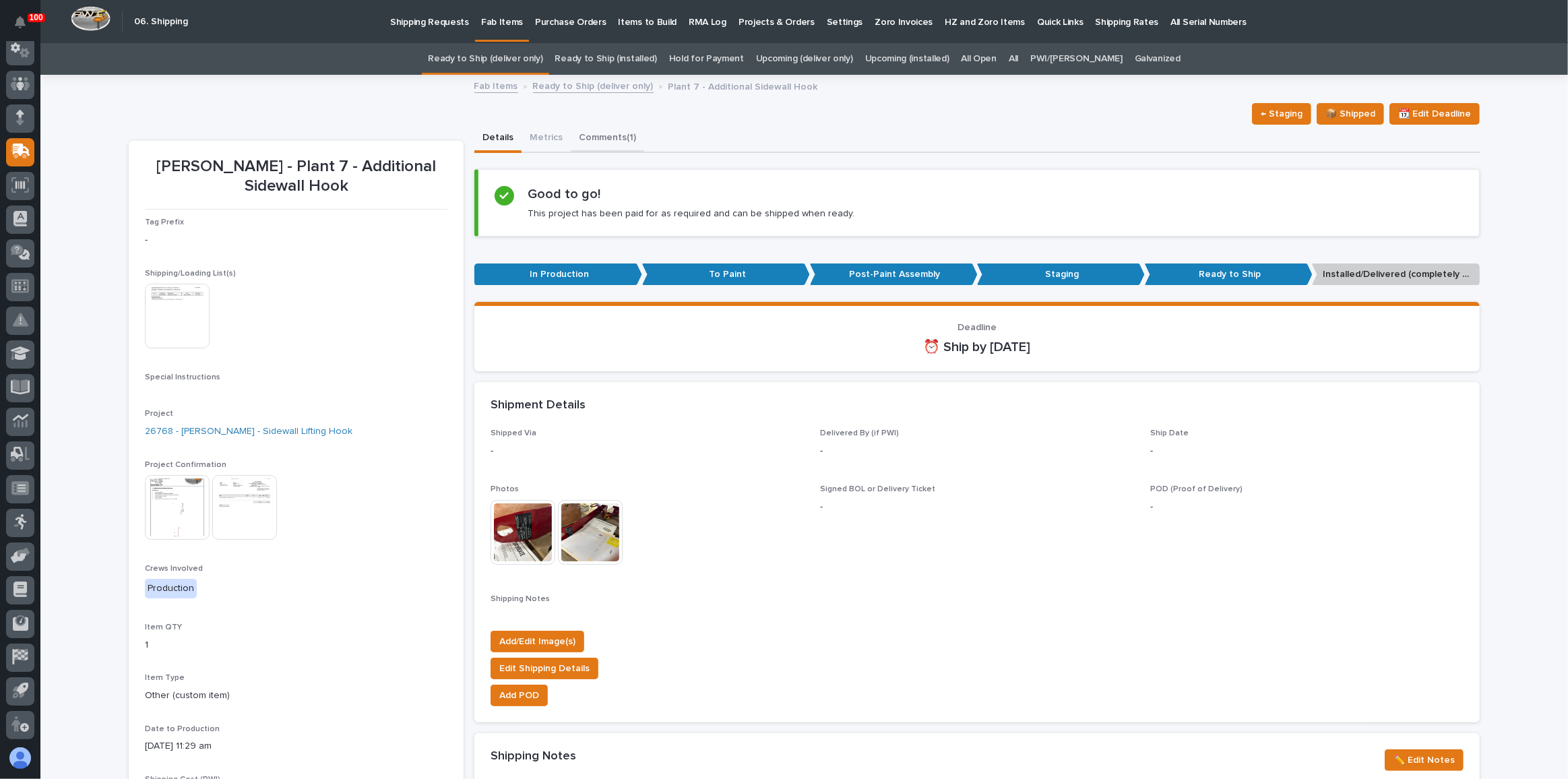
click at [591, 137] on button "Comments (1)" at bounding box center [608, 138] width 73 height 28
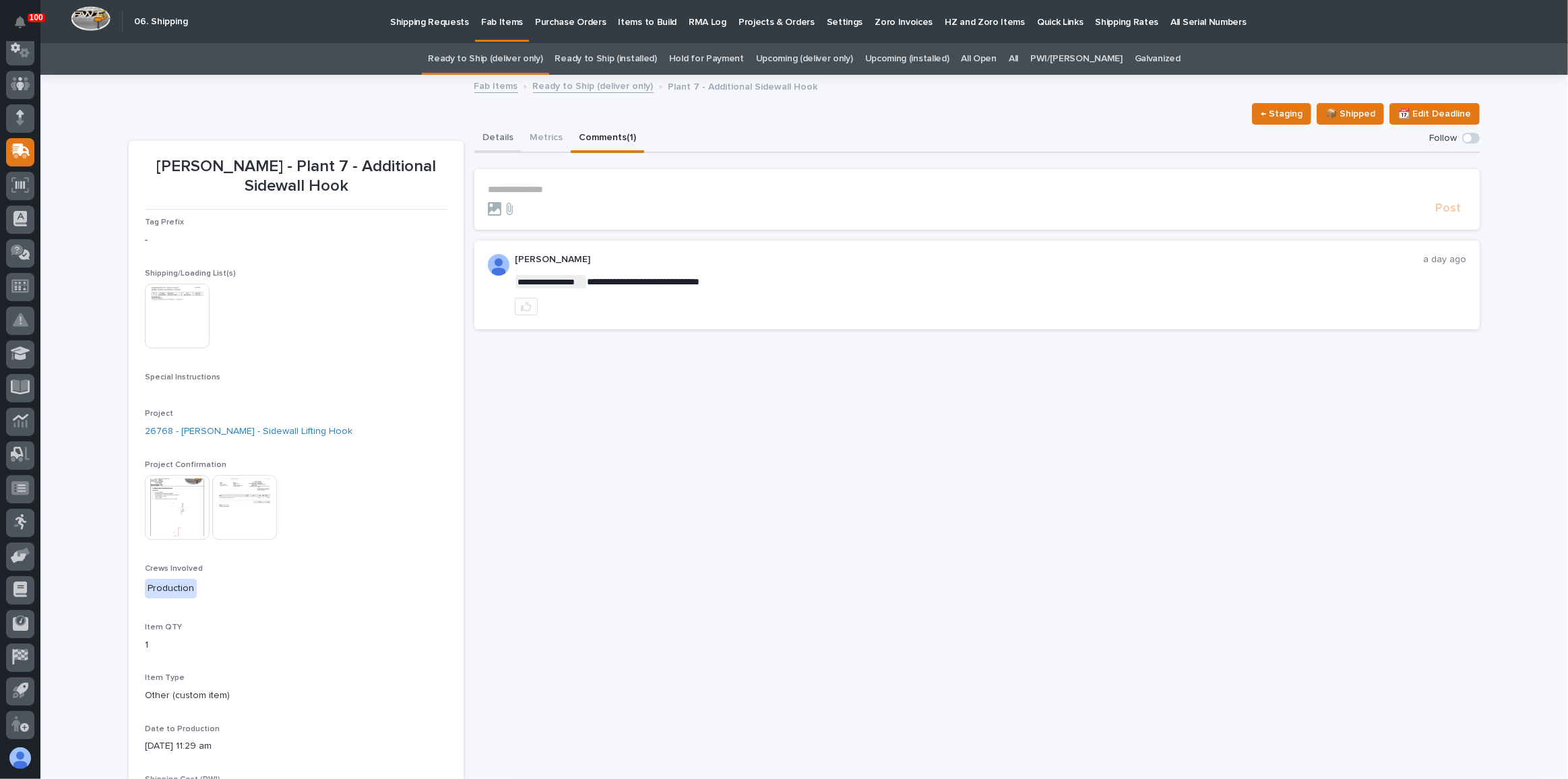
click at [500, 137] on button "Details" at bounding box center [497, 138] width 47 height 28
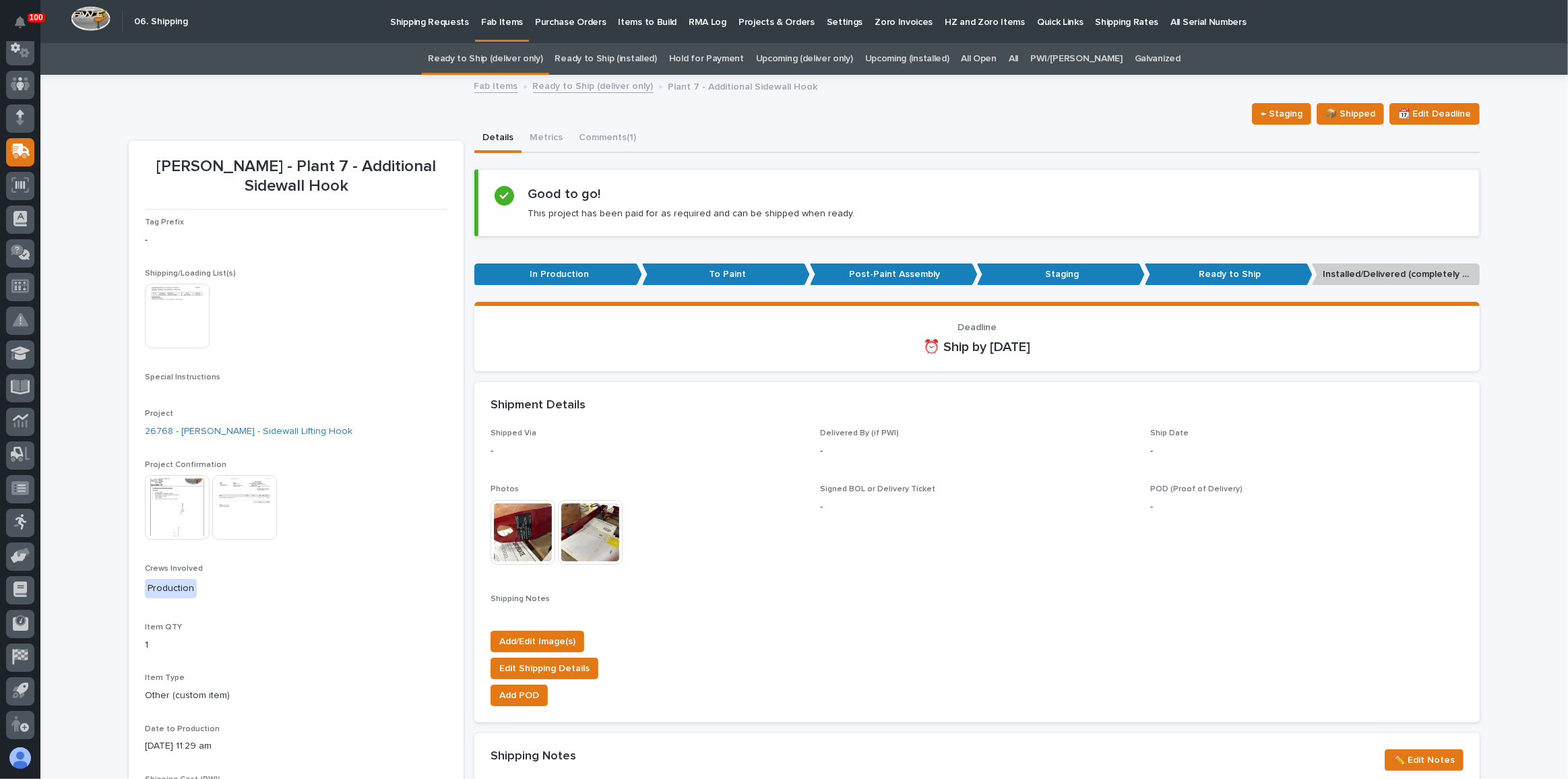
click at [511, 55] on link "Ready to Ship (deliver only)" at bounding box center [485, 59] width 115 height 32
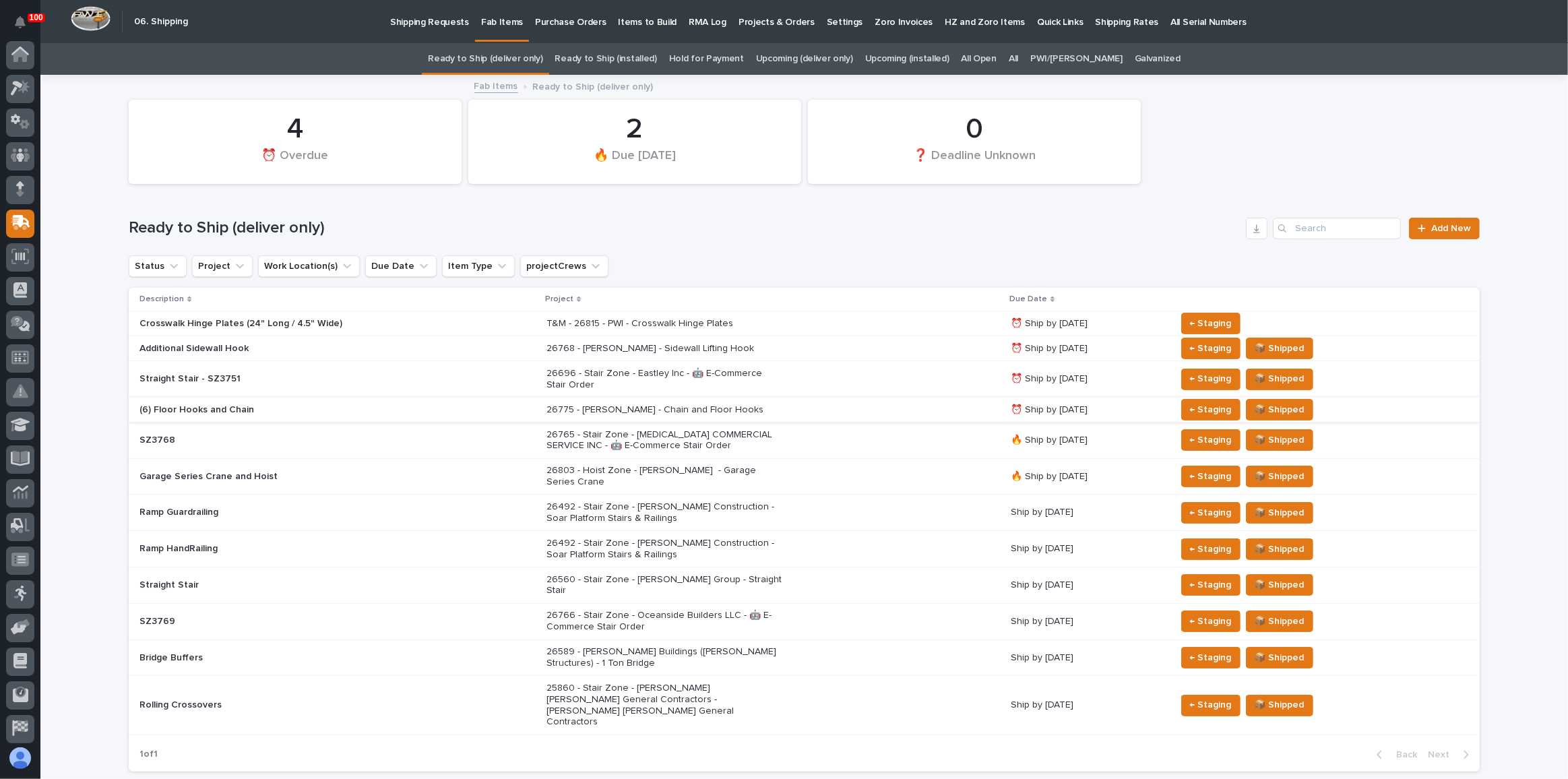
scroll to position [71, 0]
click at [1019, 60] on link "All" at bounding box center [1013, 59] width 9 height 32
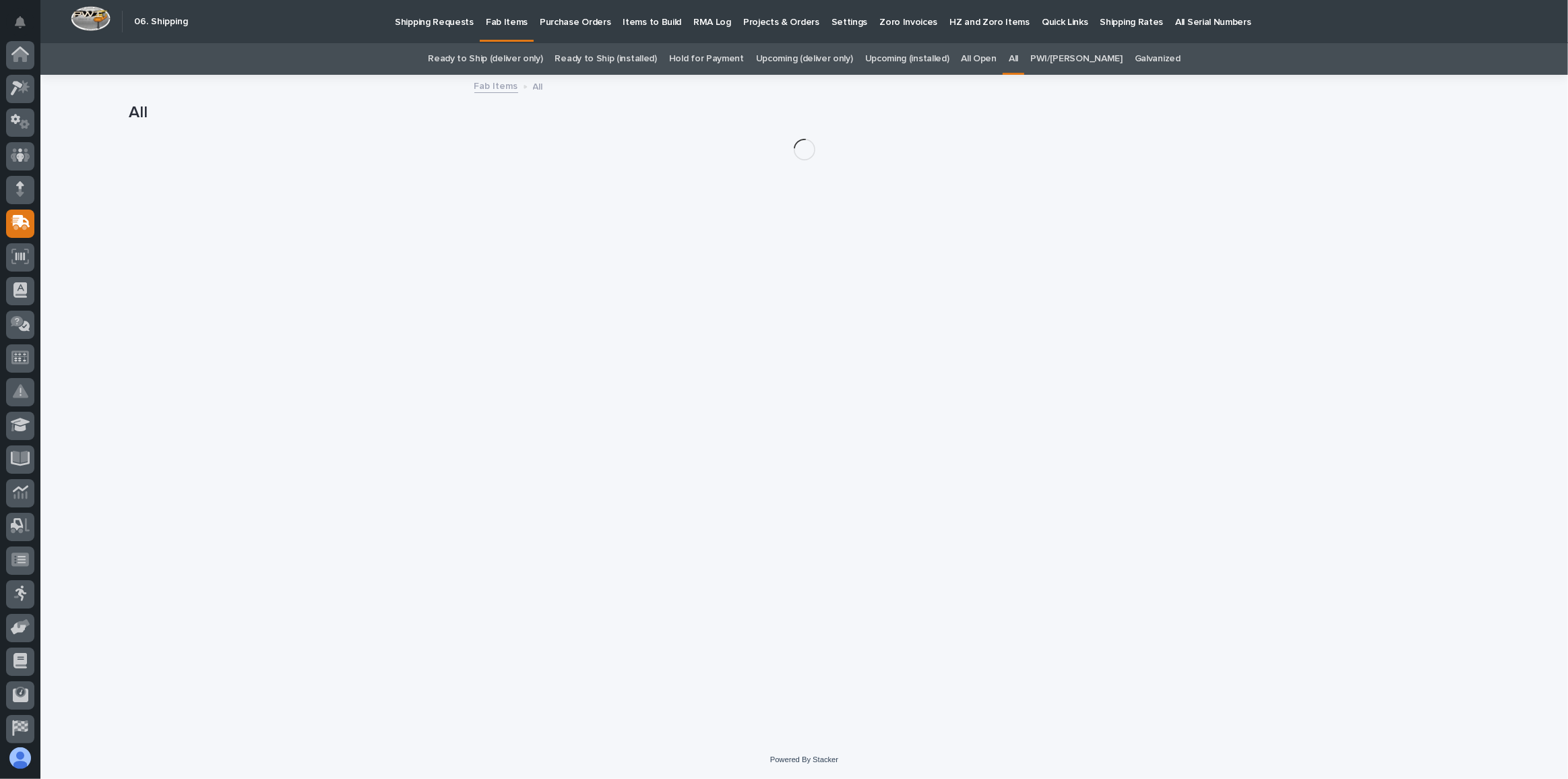
scroll to position [71, 0]
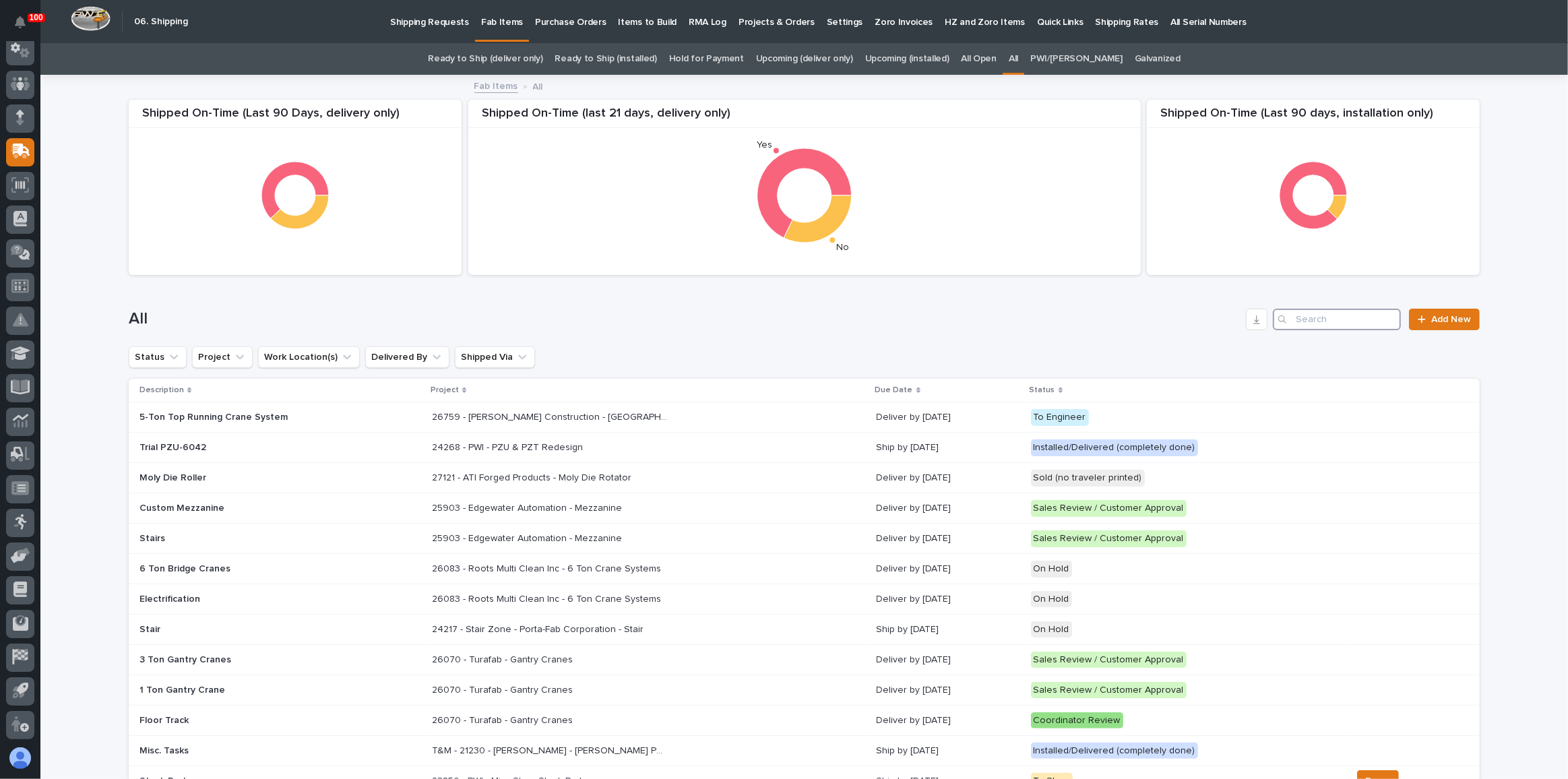
click at [1346, 324] on input "Search" at bounding box center [1337, 320] width 128 height 22
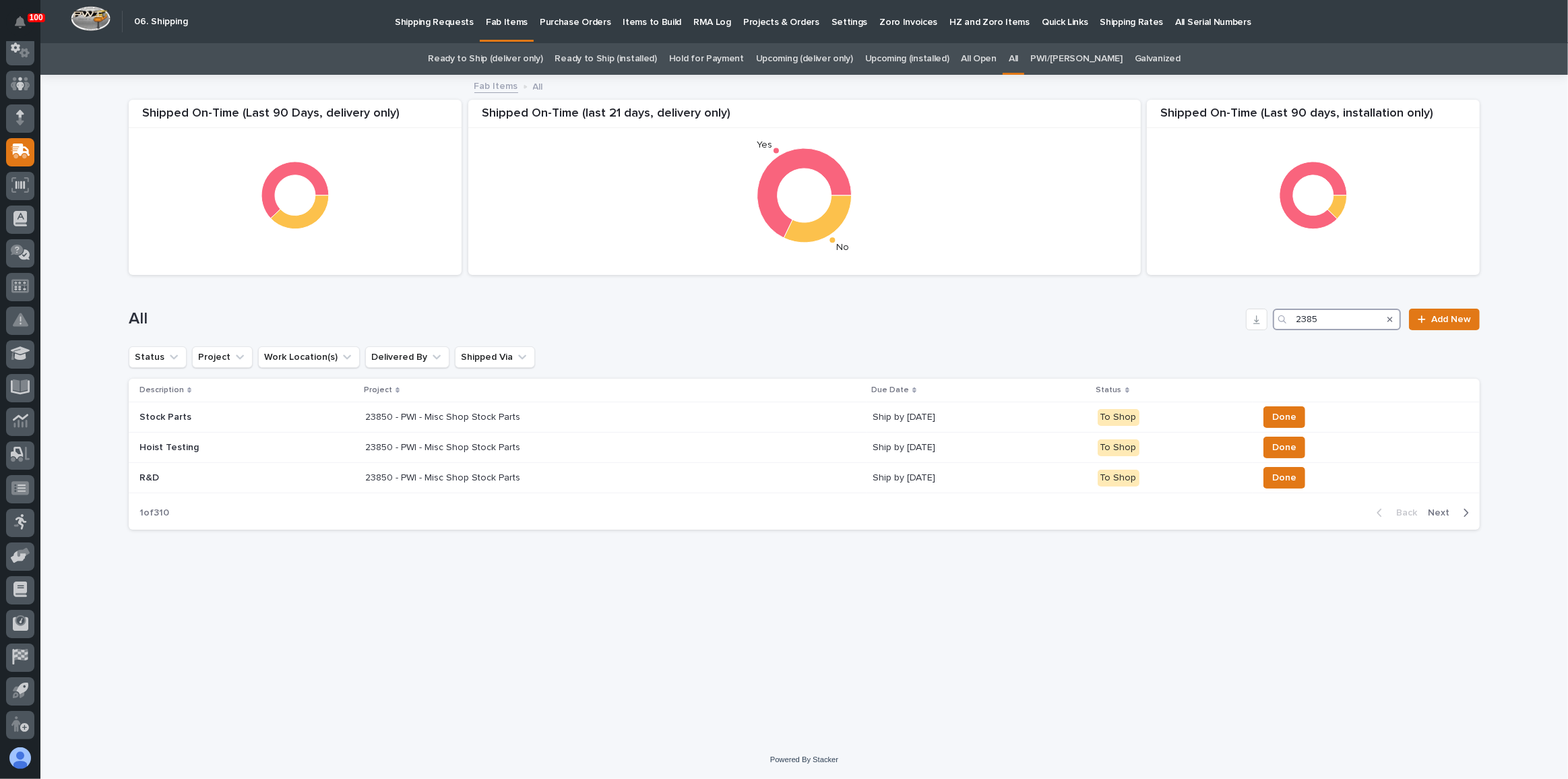
type input "23850"
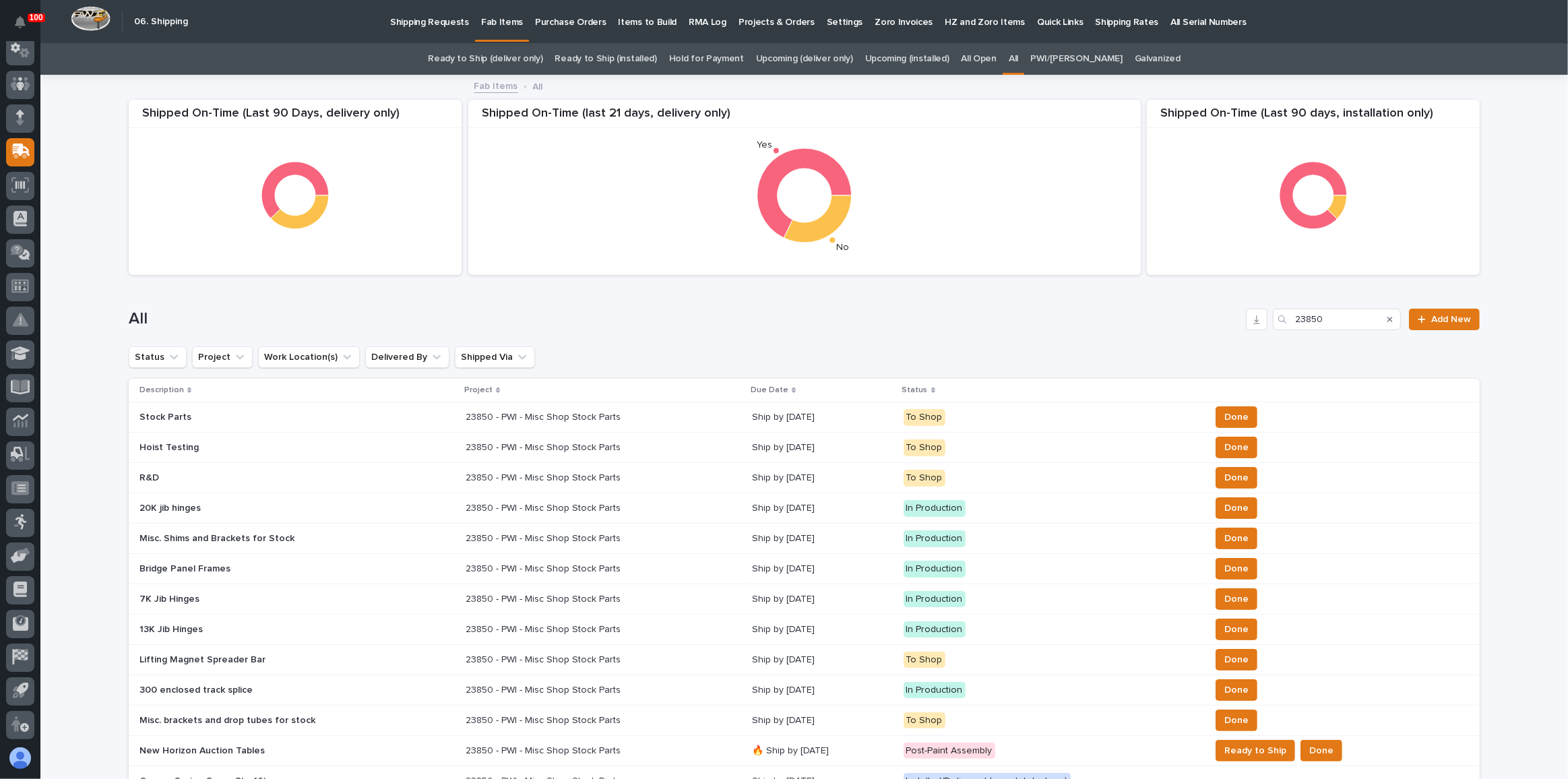
click at [496, 58] on link "Ready to Ship (deliver only)" at bounding box center [485, 59] width 115 height 32
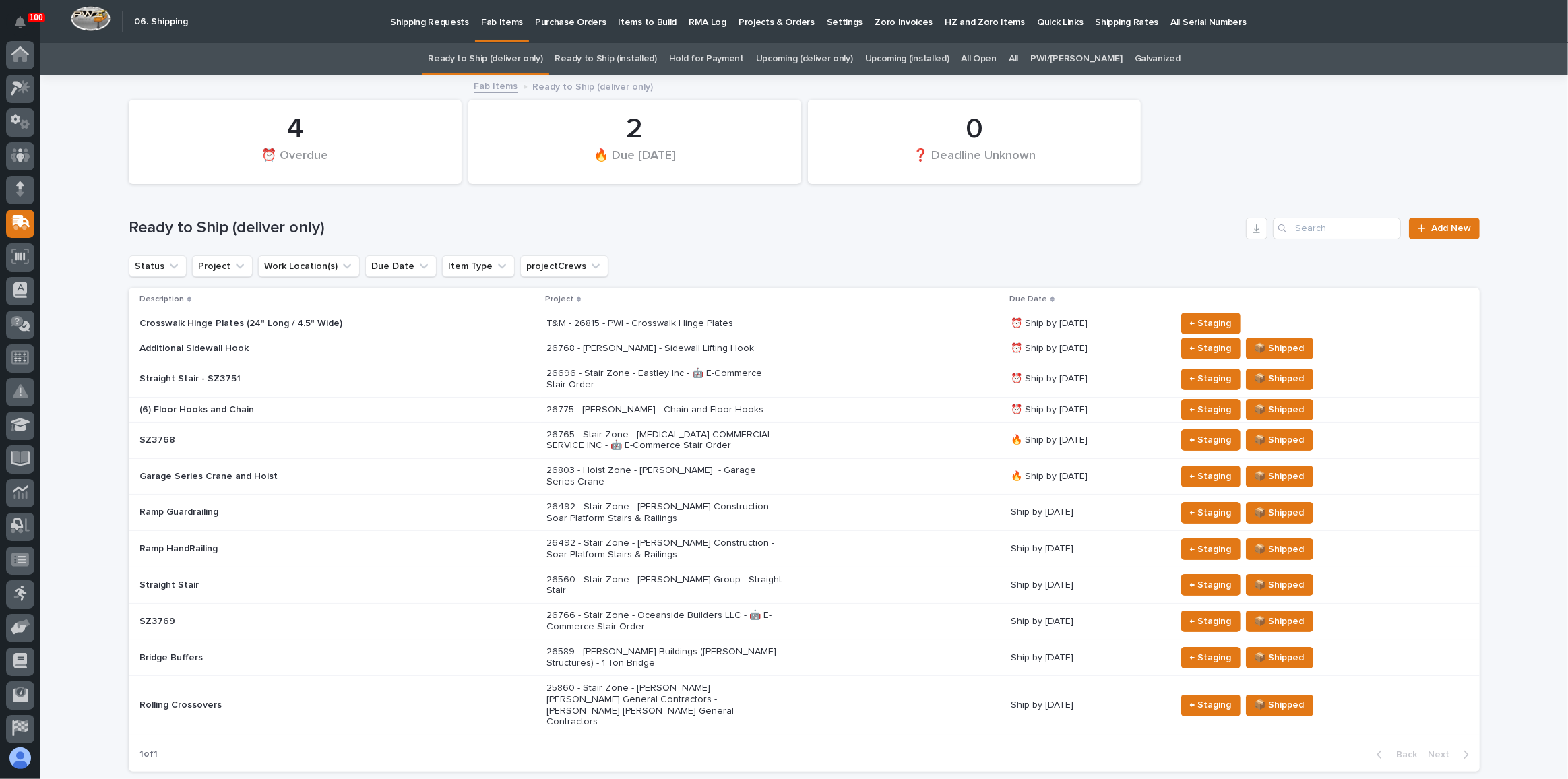
scroll to position [71, 0]
click at [1019, 60] on link "All" at bounding box center [1013, 59] width 9 height 32
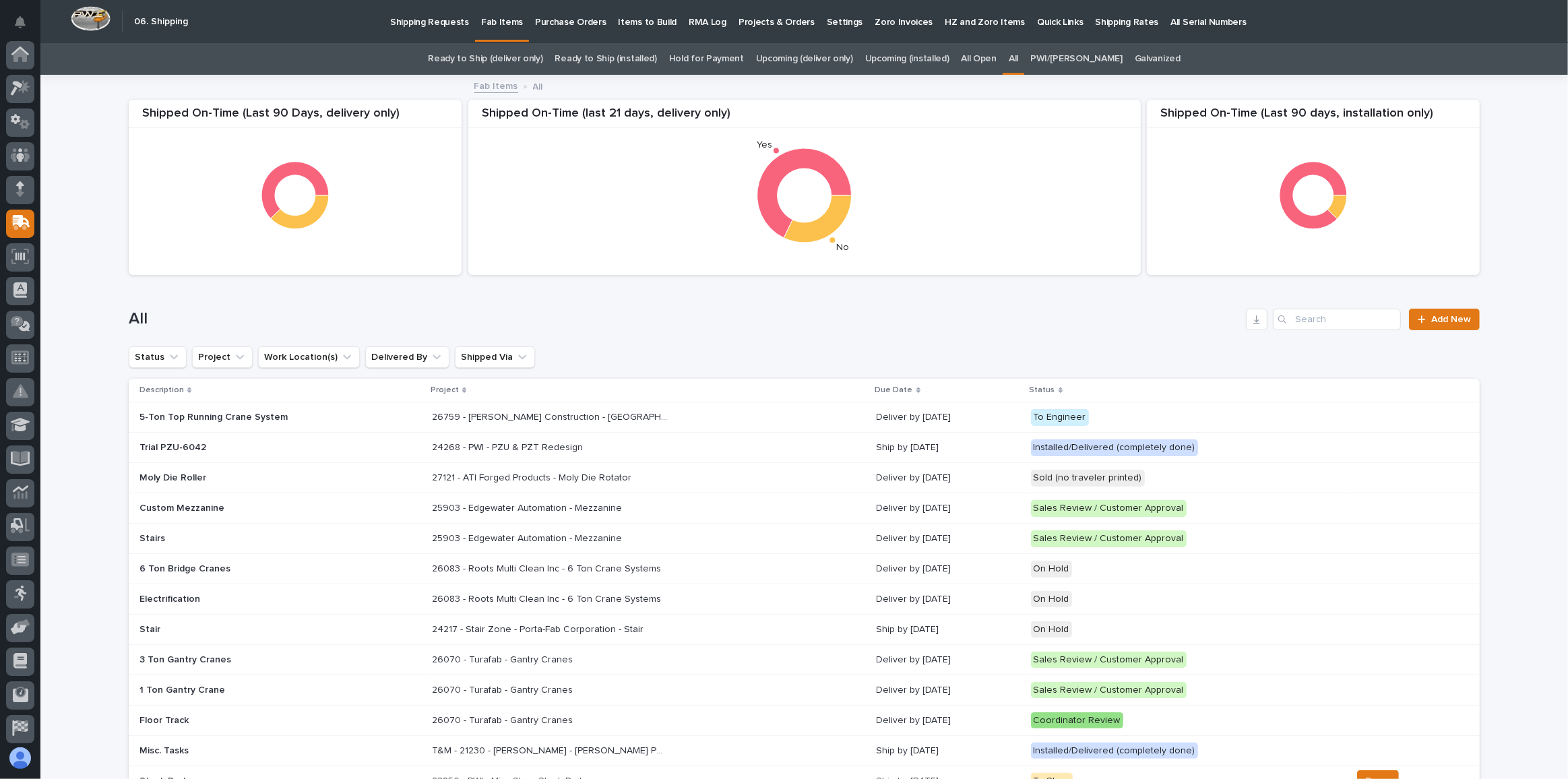
scroll to position [71, 0]
click at [1333, 319] on input "Search" at bounding box center [1337, 320] width 128 height 22
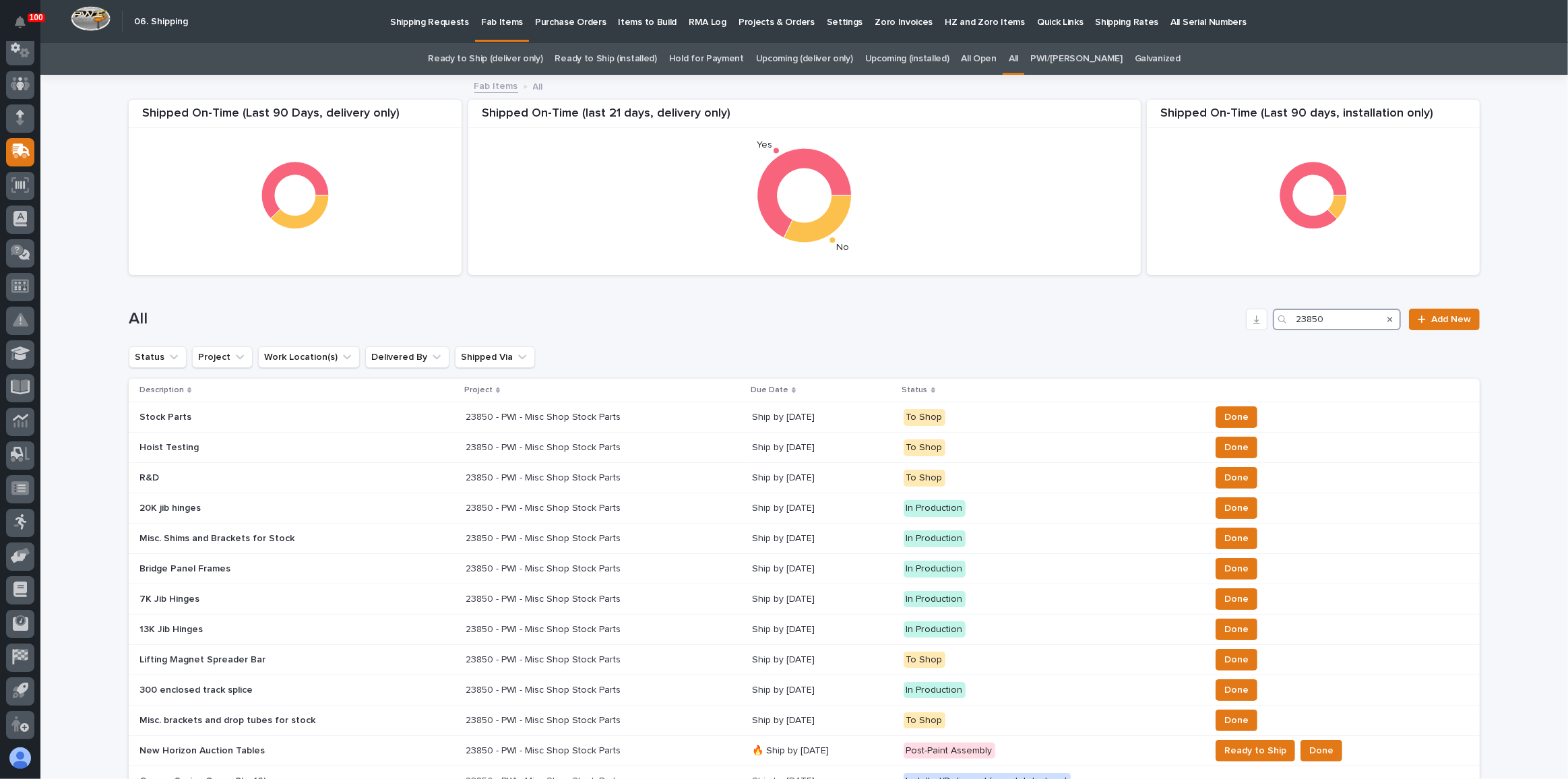
type input "23850"
click at [480, 60] on link "Ready to Ship (deliver only)" at bounding box center [485, 59] width 115 height 32
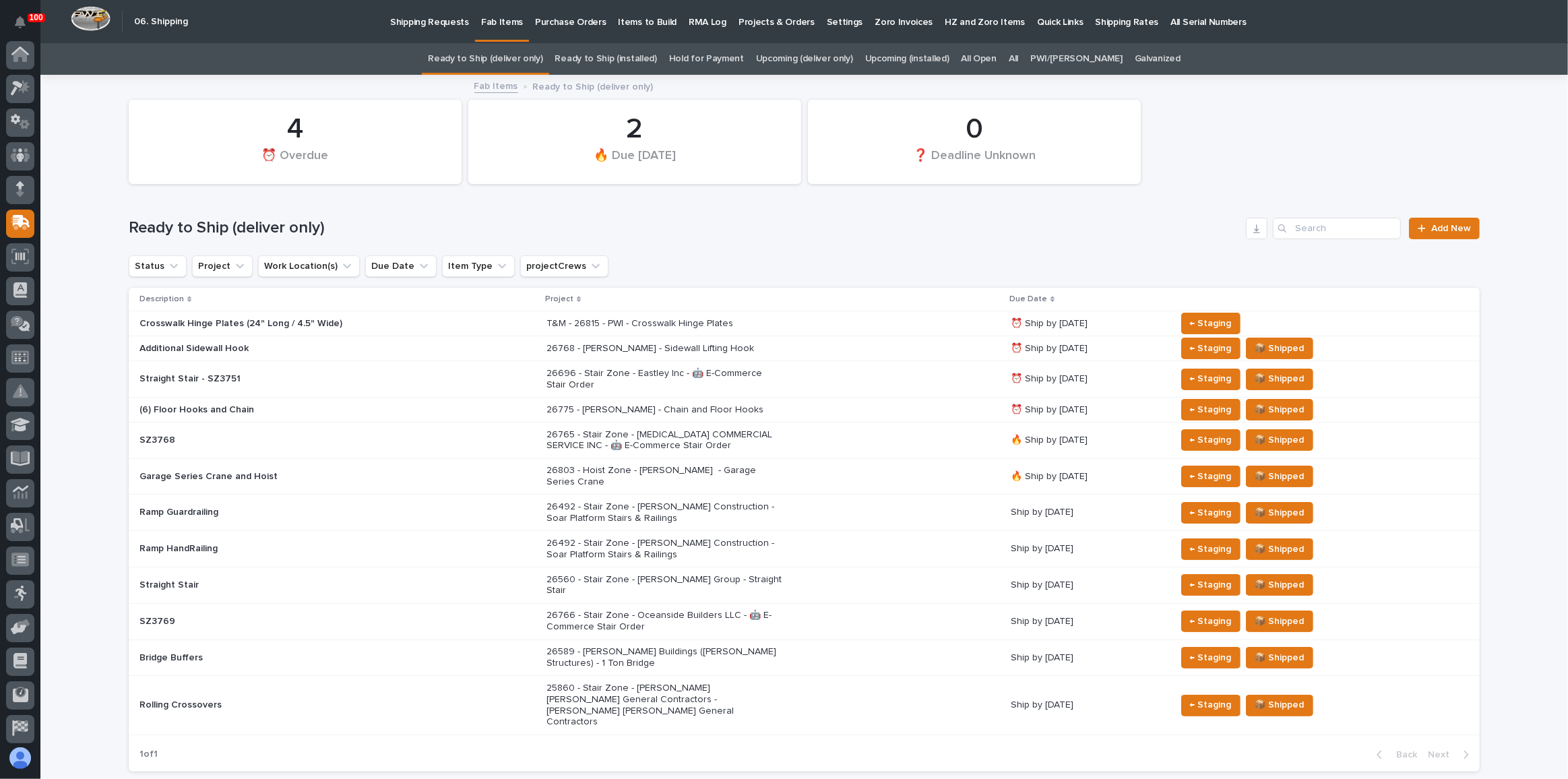
scroll to position [71, 0]
click at [1277, 322] on div "← Staging" at bounding box center [1318, 324] width 282 height 22
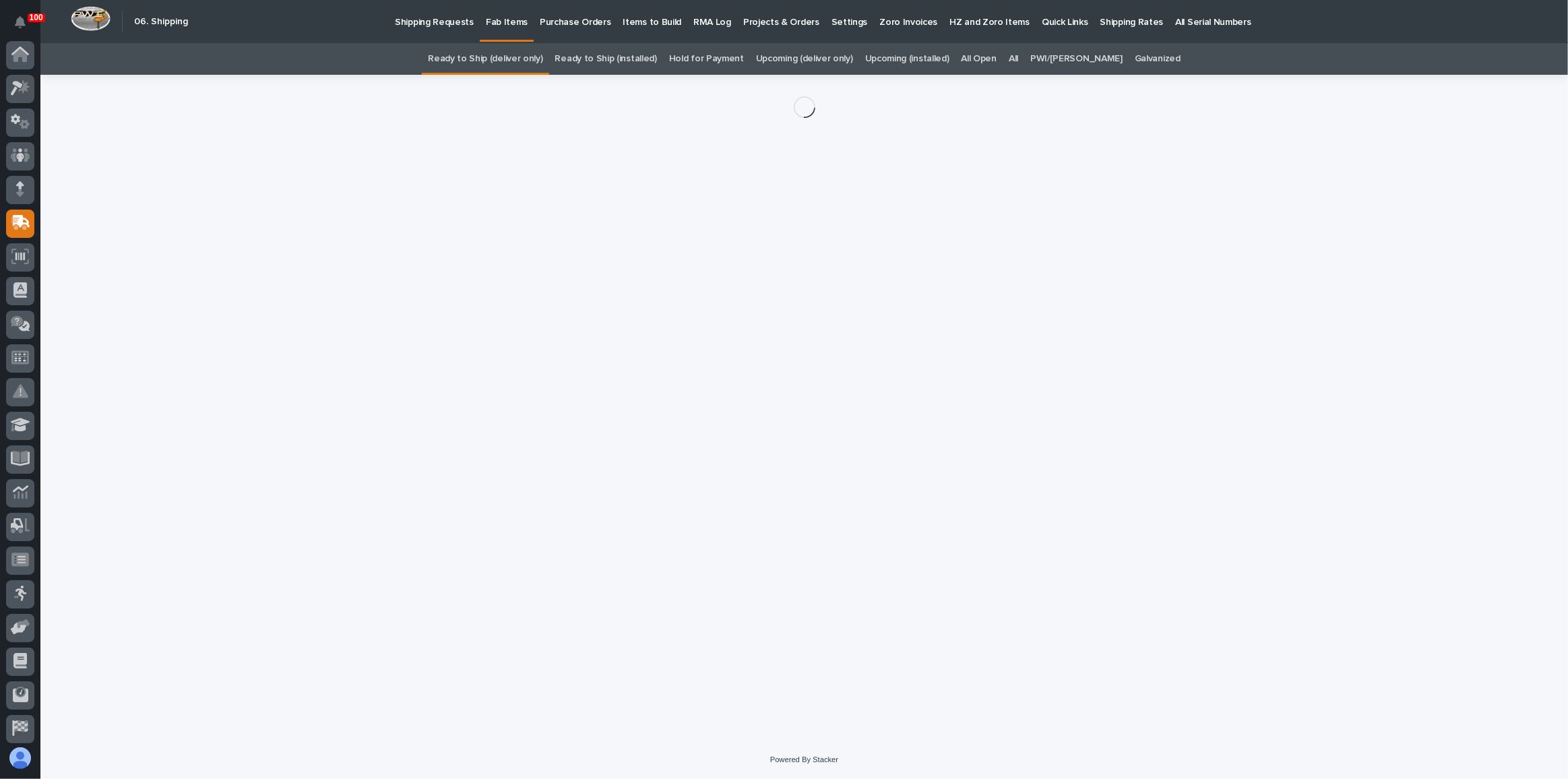
scroll to position [71, 0]
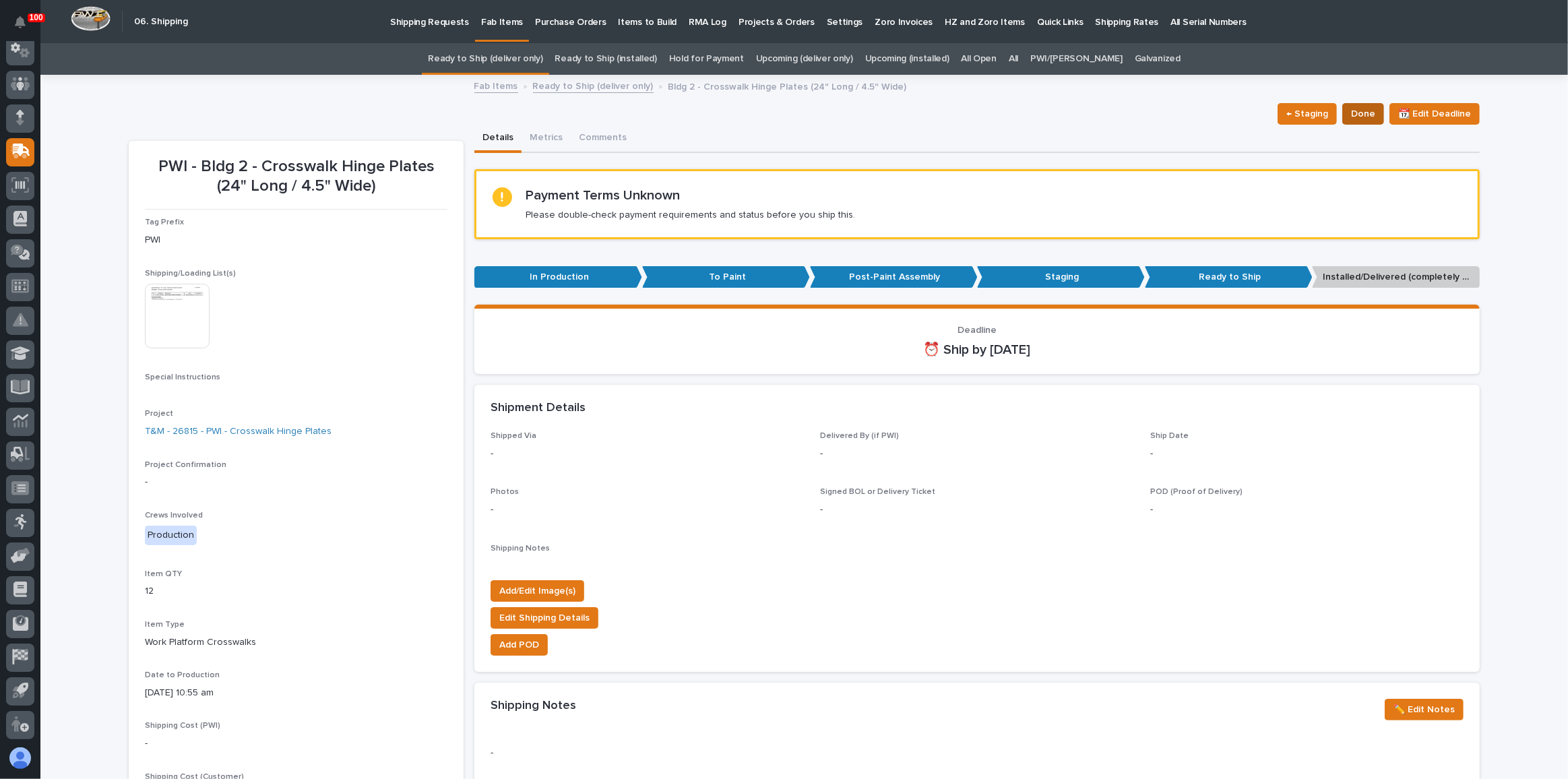
click at [1364, 114] on span "Done" at bounding box center [1364, 114] width 24 height 16
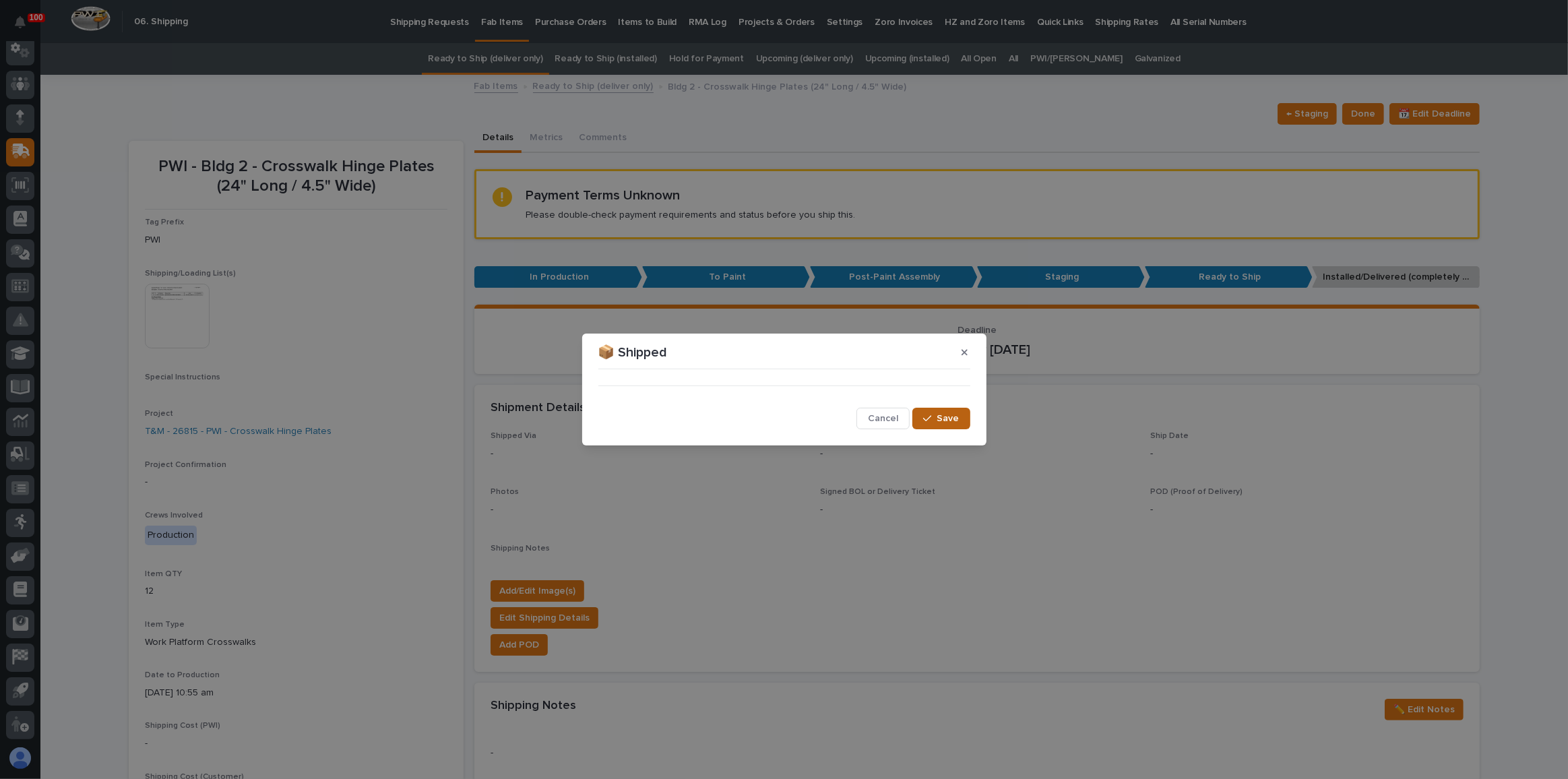
click at [953, 416] on span "Save" at bounding box center [948, 418] width 22 height 12
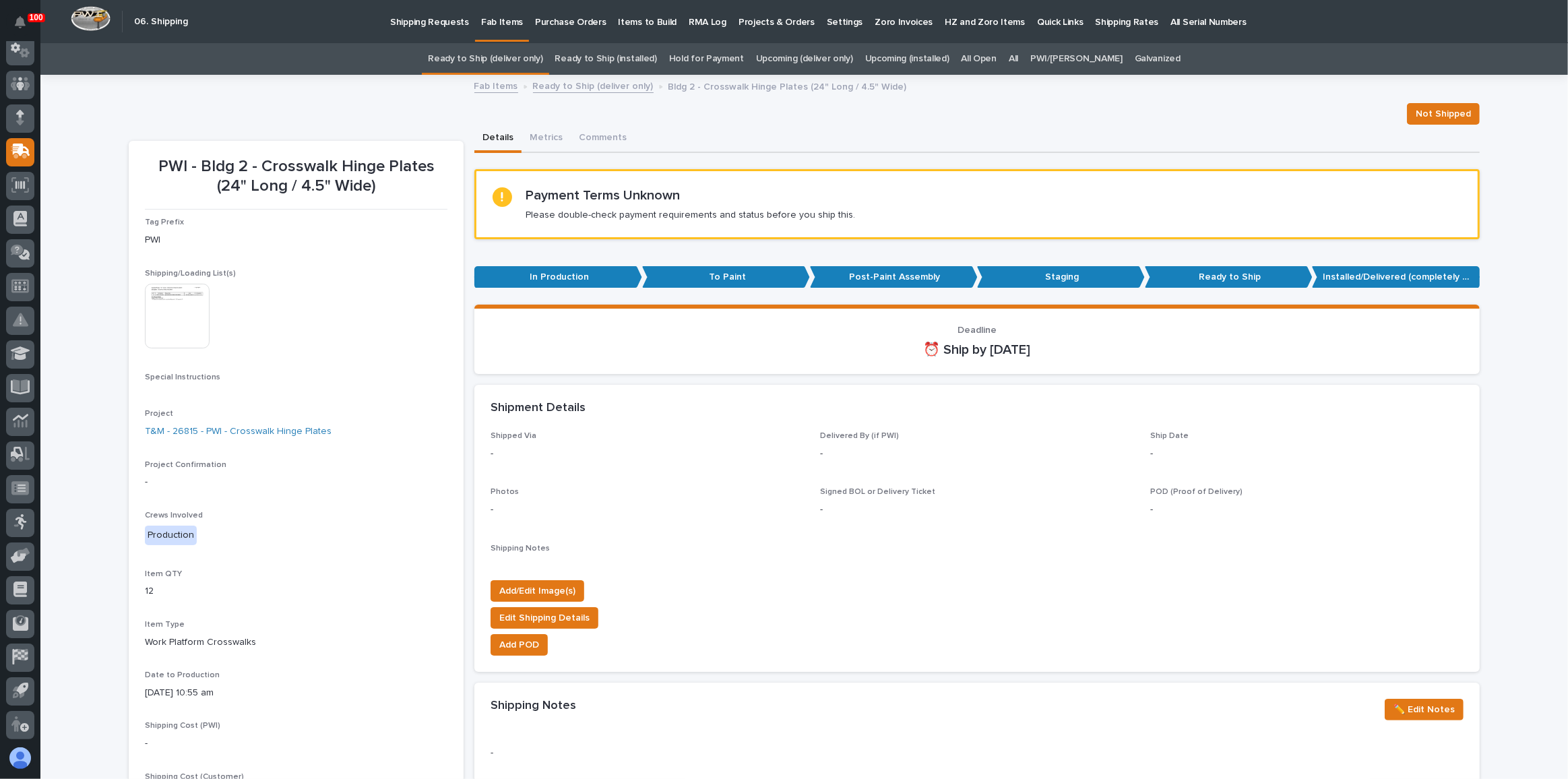
click at [510, 60] on link "Ready to Ship (deliver only)" at bounding box center [485, 59] width 115 height 32
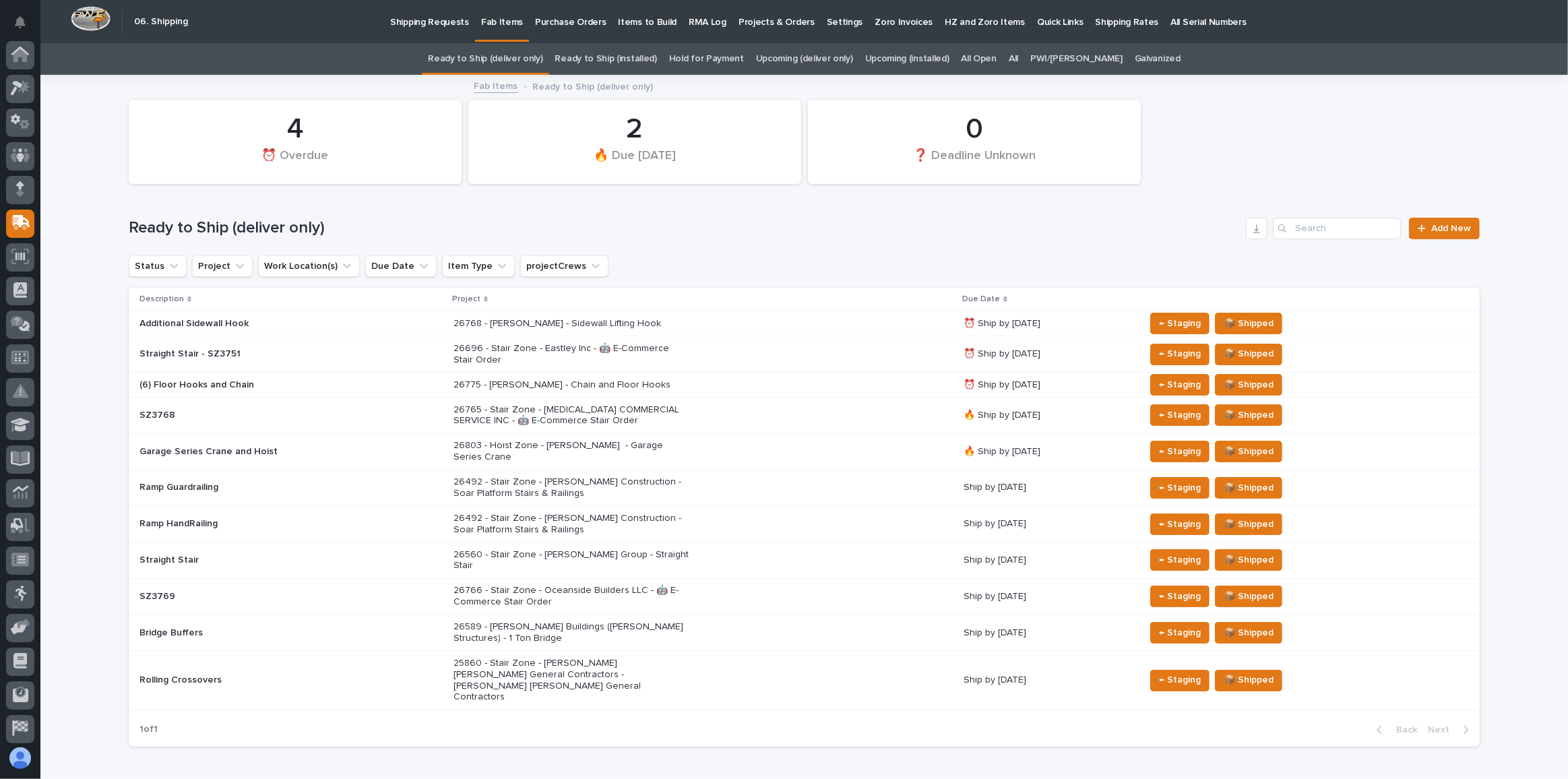
scroll to position [71, 0]
click at [737, 332] on div "26768 - [PERSON_NAME] - Sidewall Lifting Hook" at bounding box center [703, 324] width 500 height 22
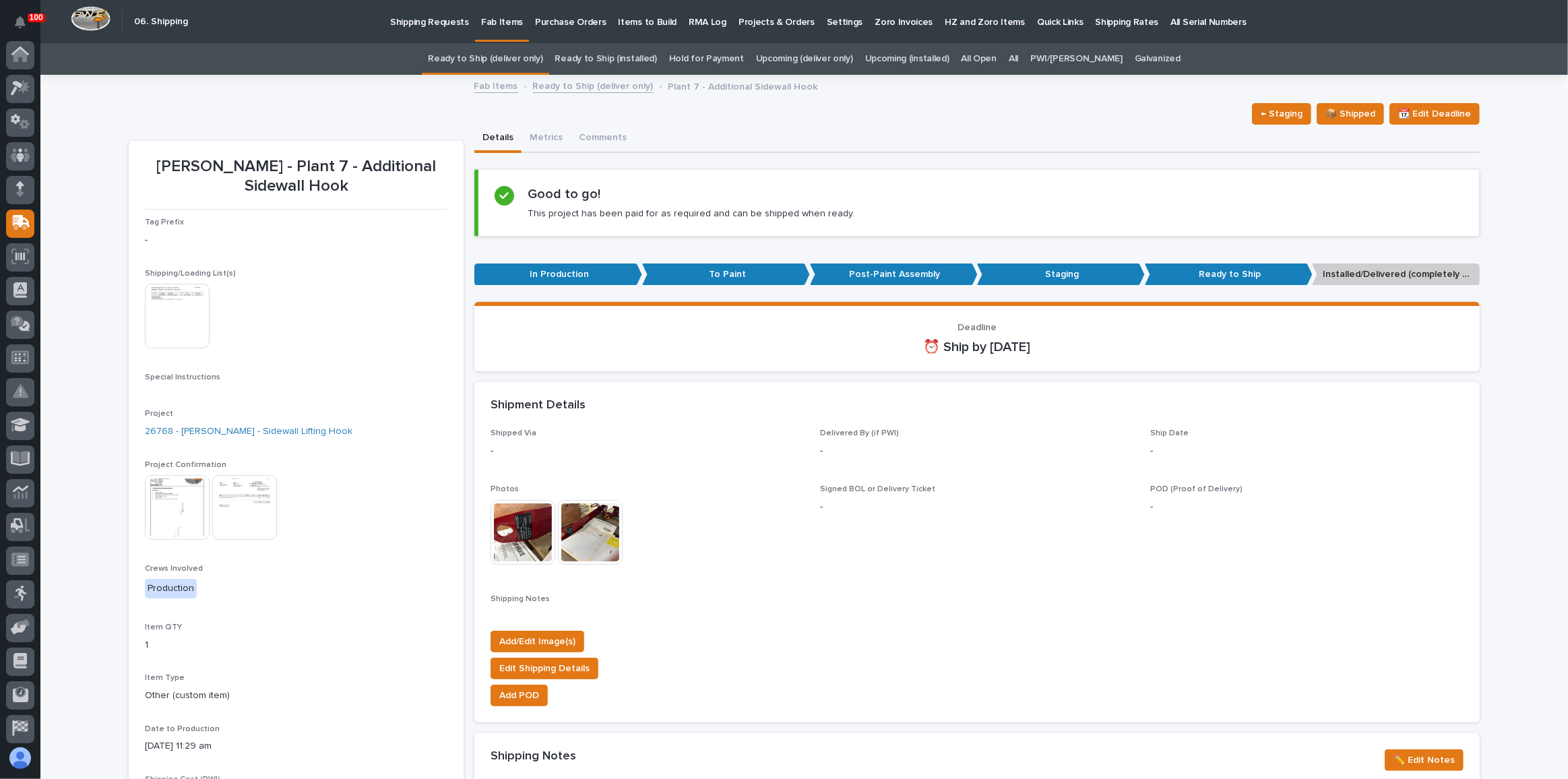
scroll to position [71, 0]
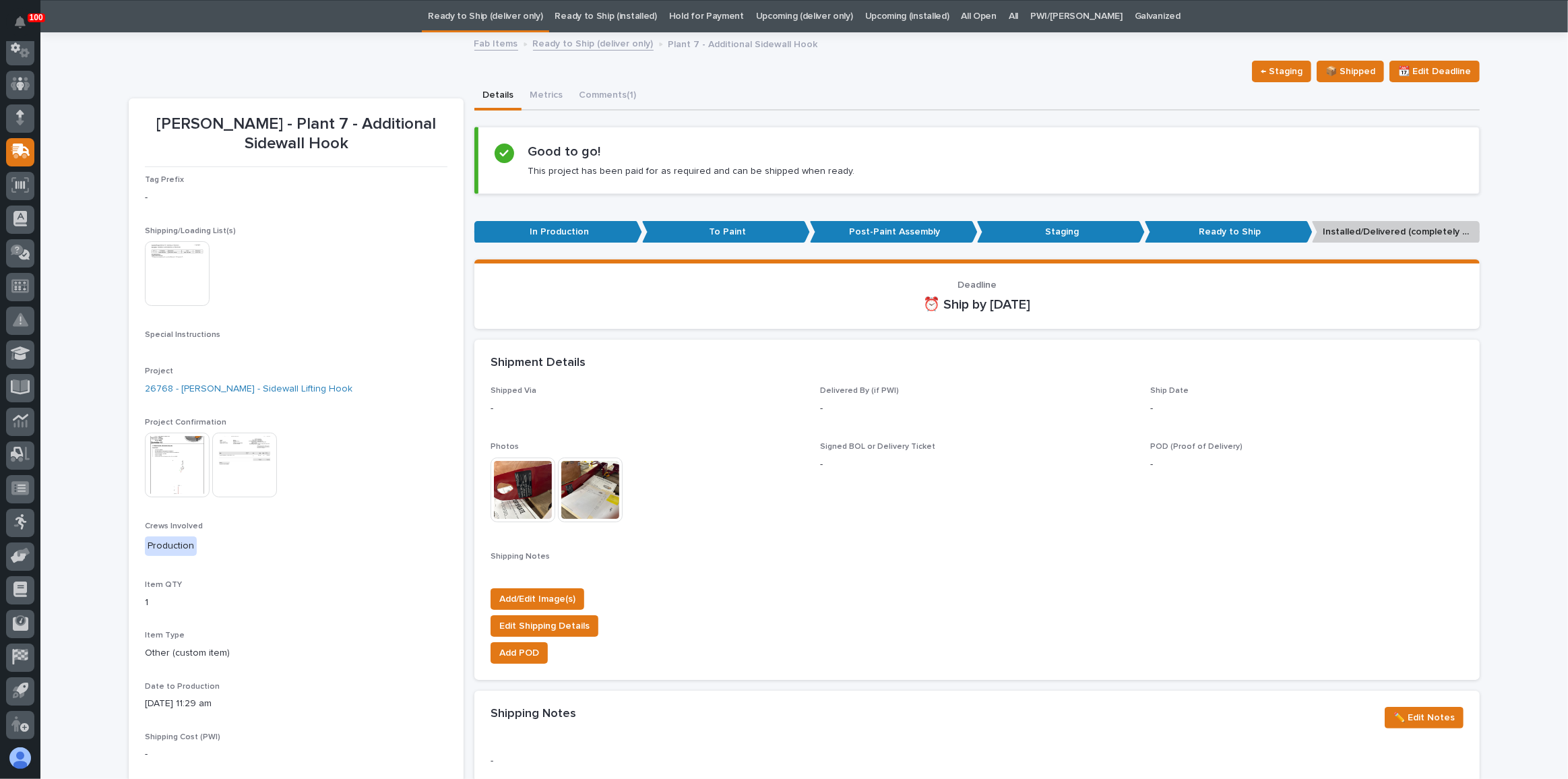
click at [168, 466] on img at bounding box center [177, 465] width 65 height 65
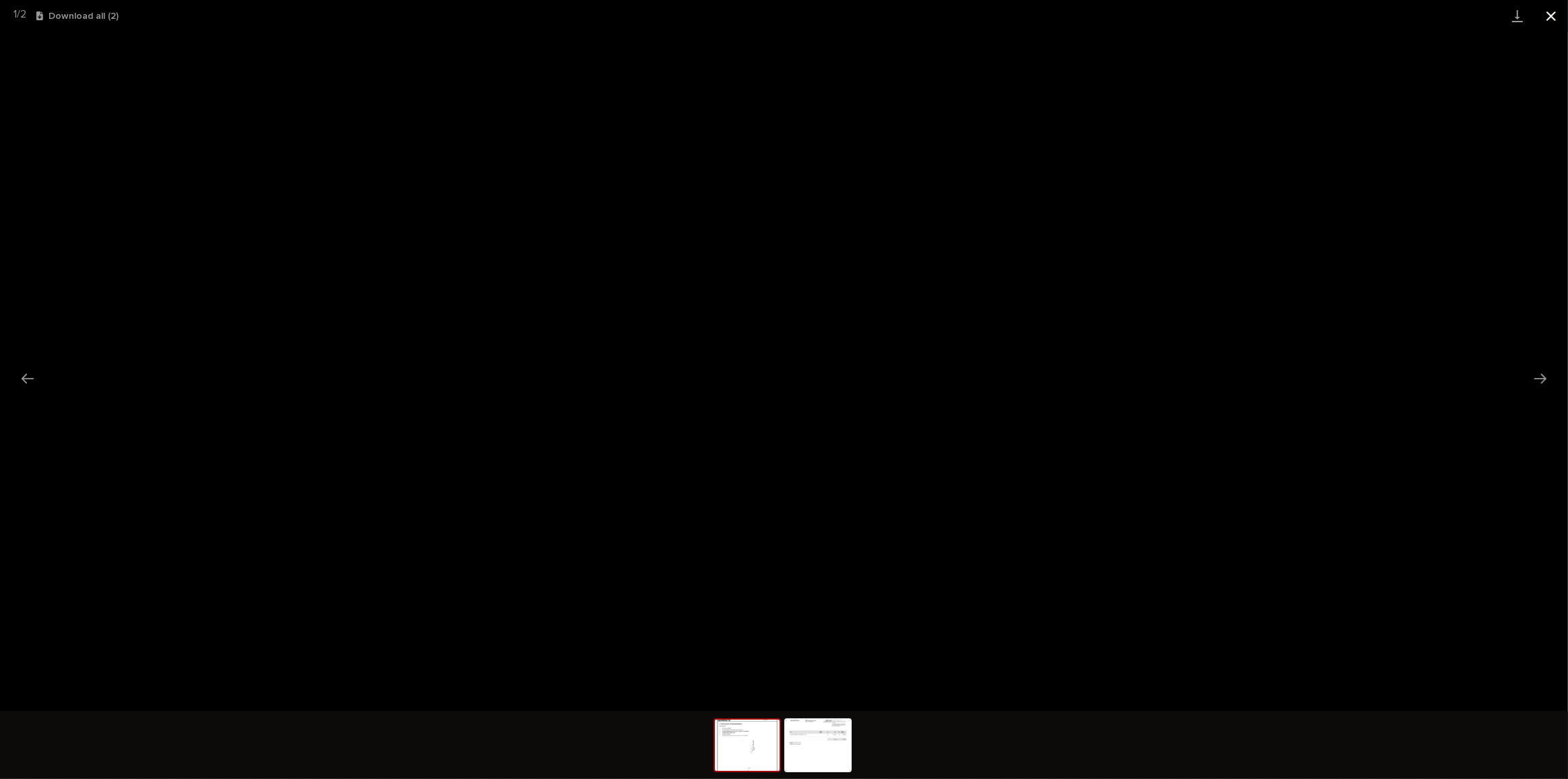
click at [1547, 18] on button "Close gallery" at bounding box center [1551, 16] width 34 height 32
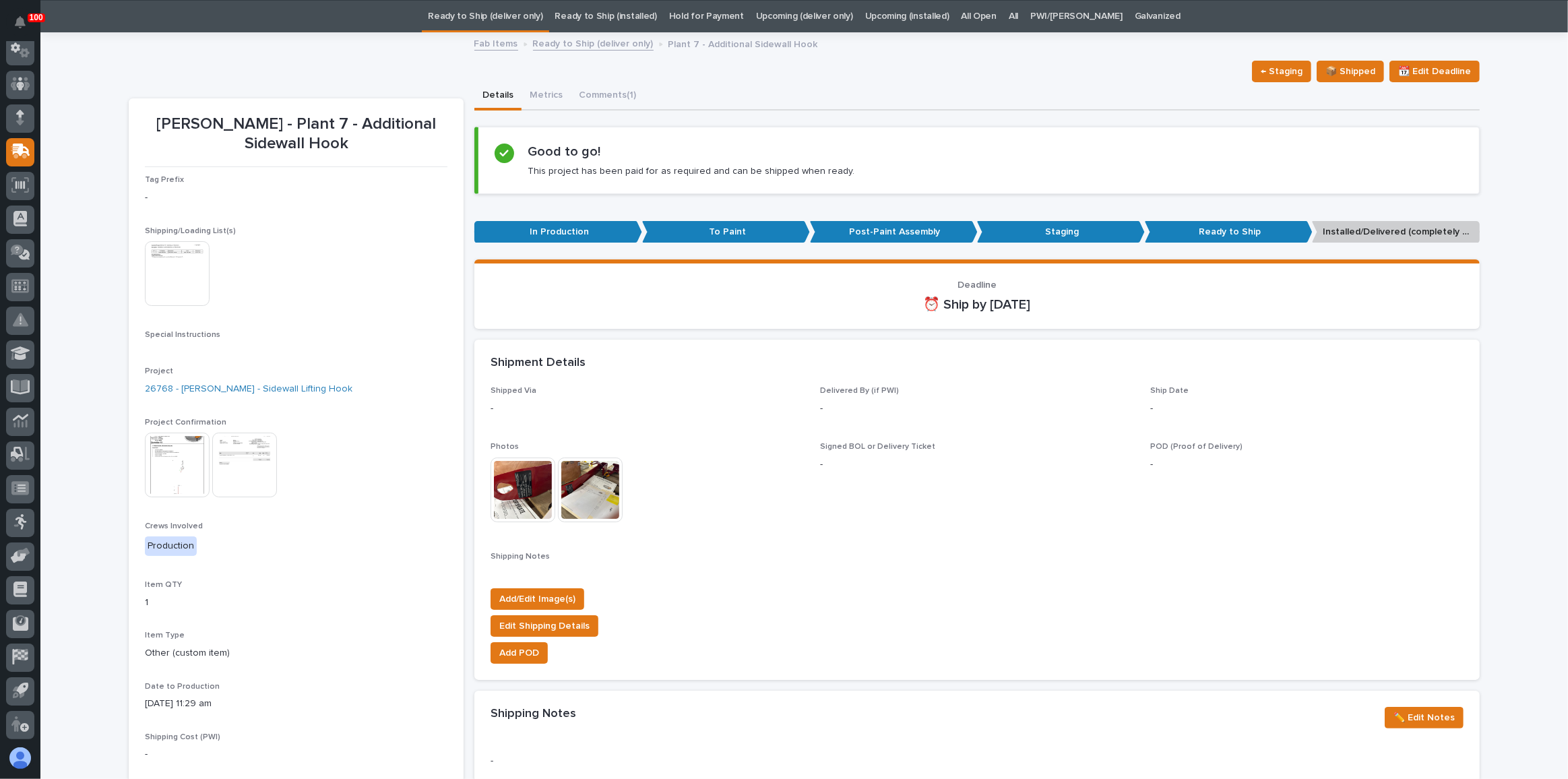
click at [501, 14] on link "Ready to Ship (deliver only)" at bounding box center [485, 16] width 115 height 32
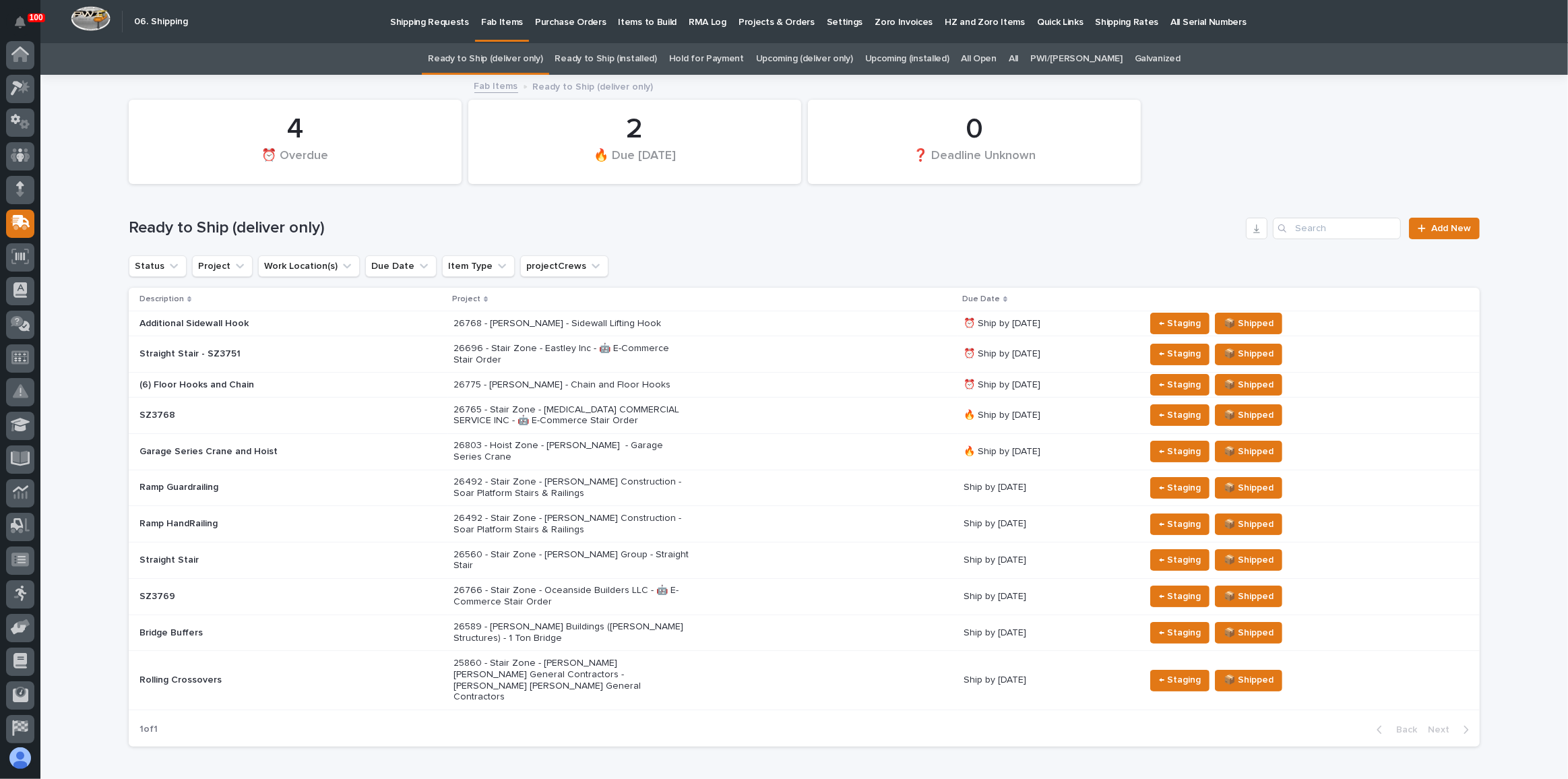
scroll to position [71, 0]
click at [820, 321] on div "26768 - [PERSON_NAME] - Sidewall Lifting Hook" at bounding box center [703, 324] width 500 height 22
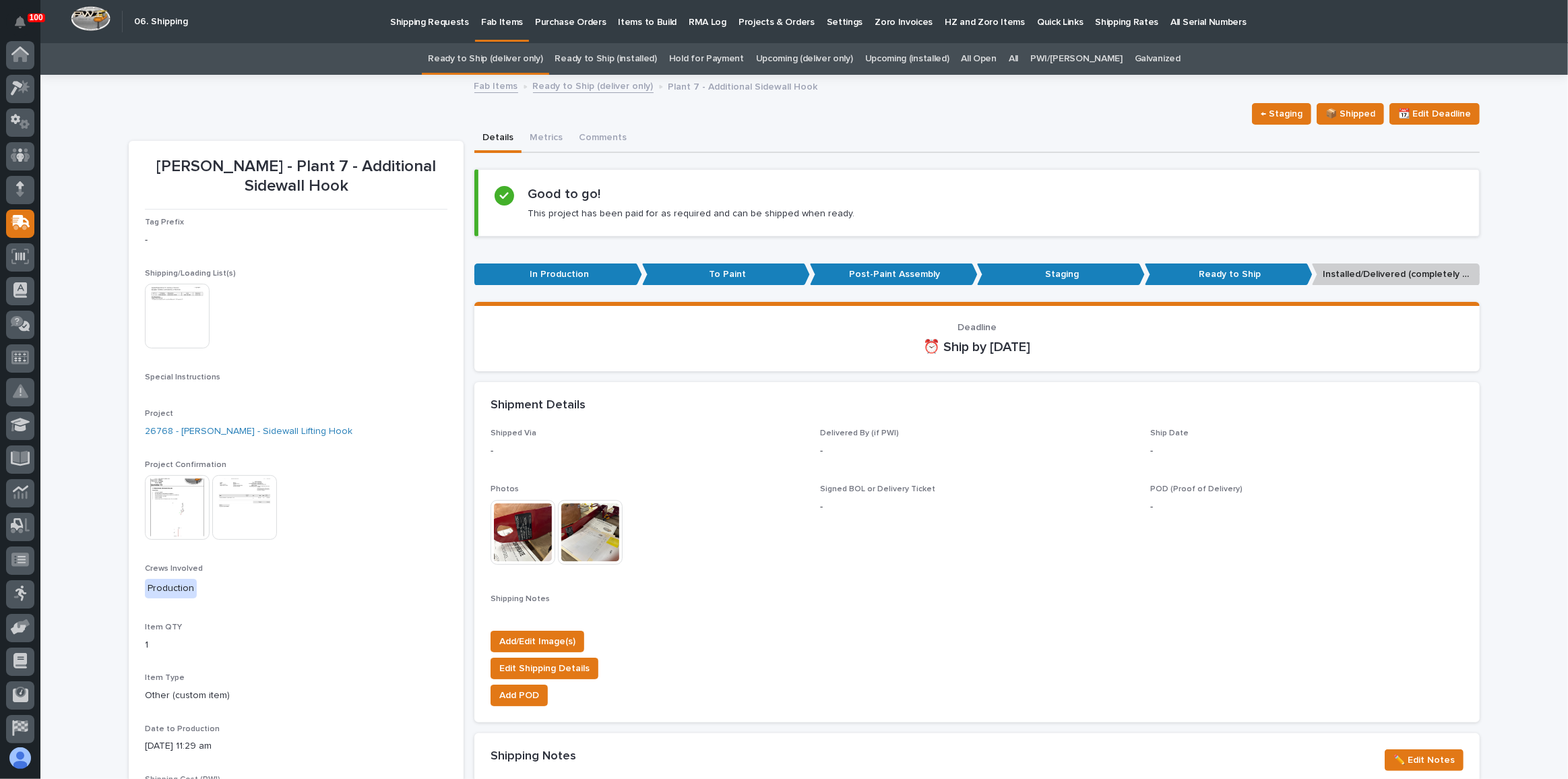
scroll to position [71, 0]
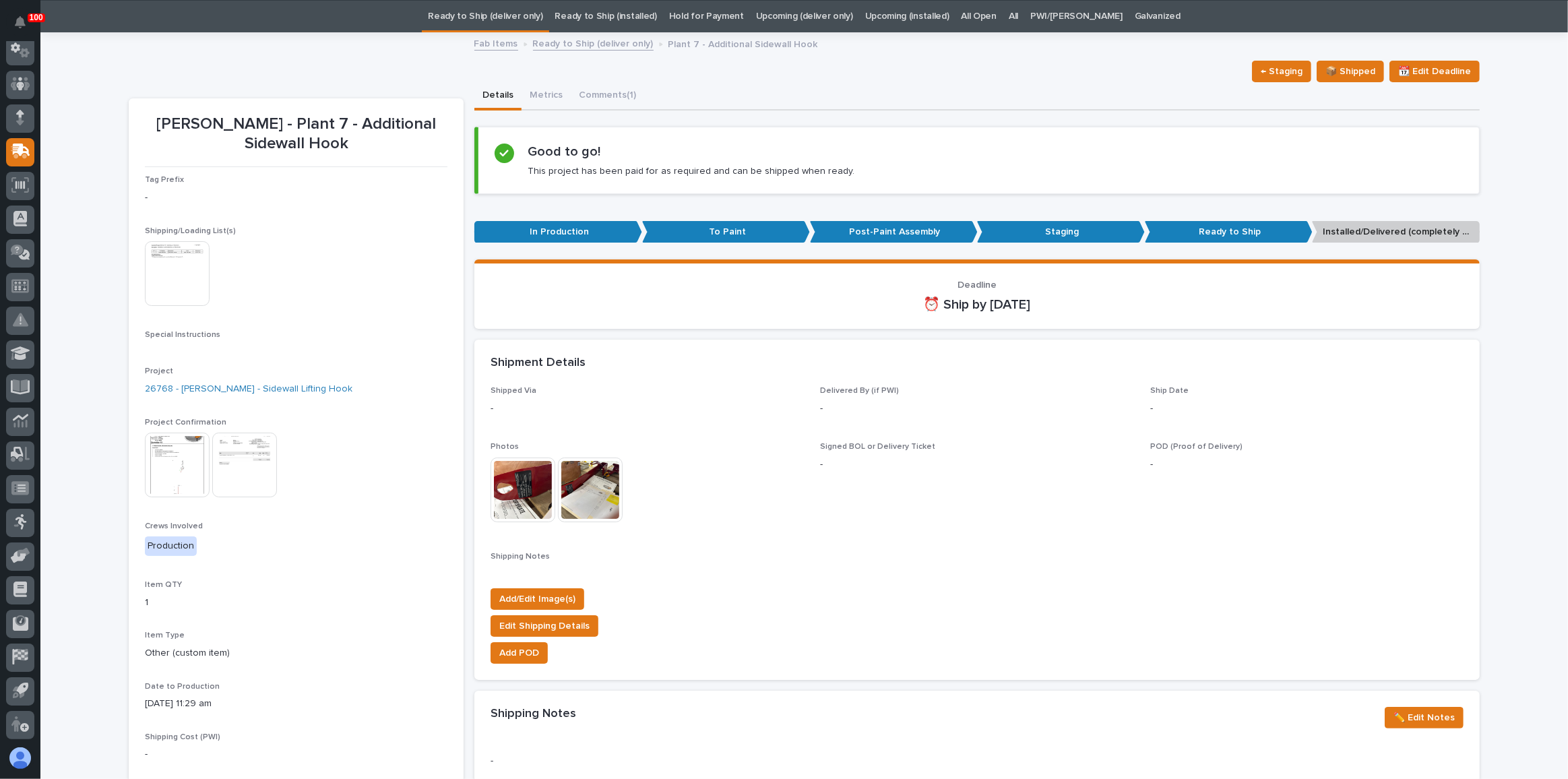
click at [827, 16] on link "Upcoming (deliver only)" at bounding box center [805, 16] width 97 height 32
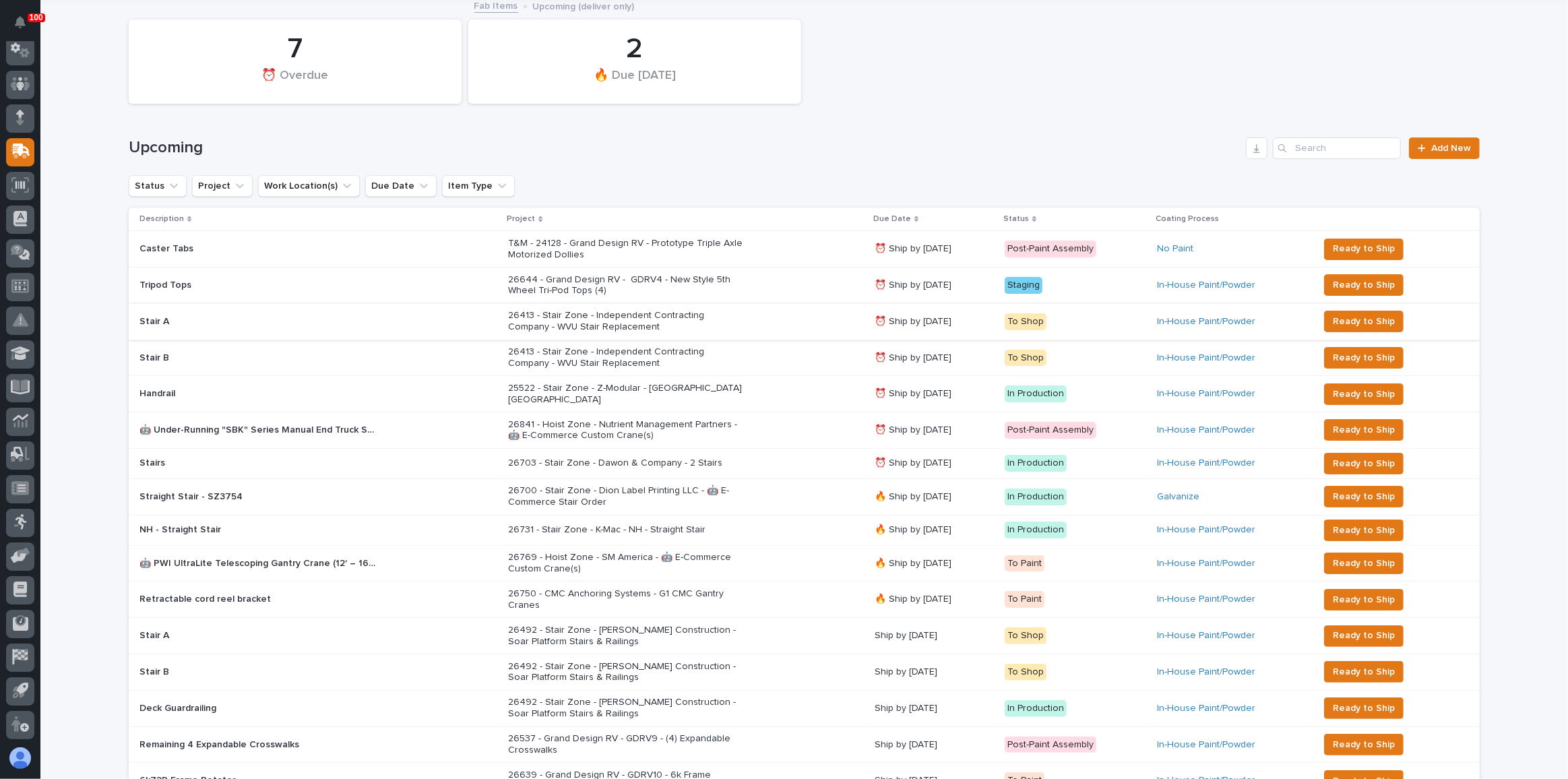
scroll to position [122, 0]
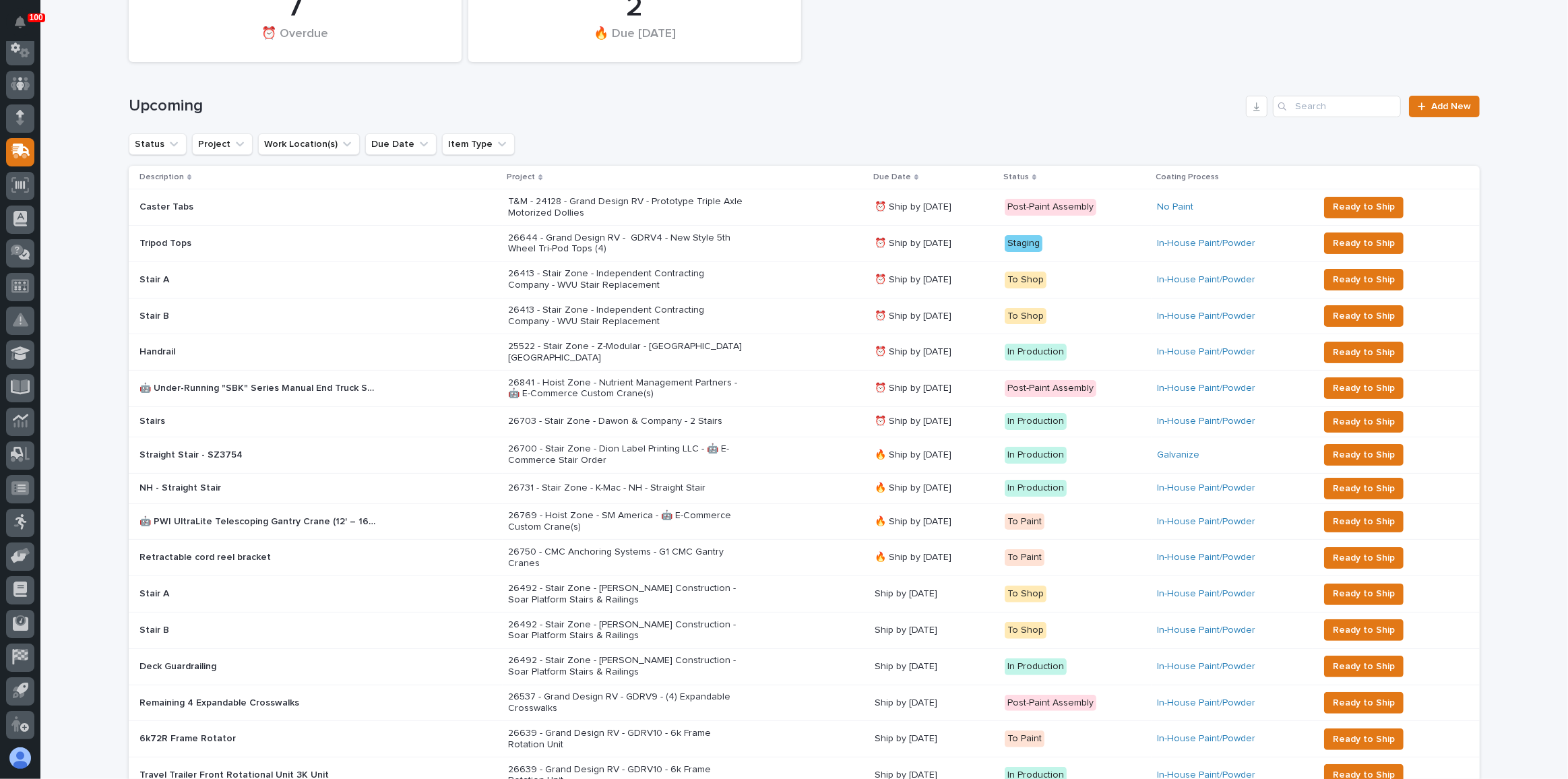
click at [821, 380] on div "26841 - Hoist Zone - Nutrient Management Partners - 🤖 E-Commerce Custom Crane(s)" at bounding box center [686, 389] width 356 height 34
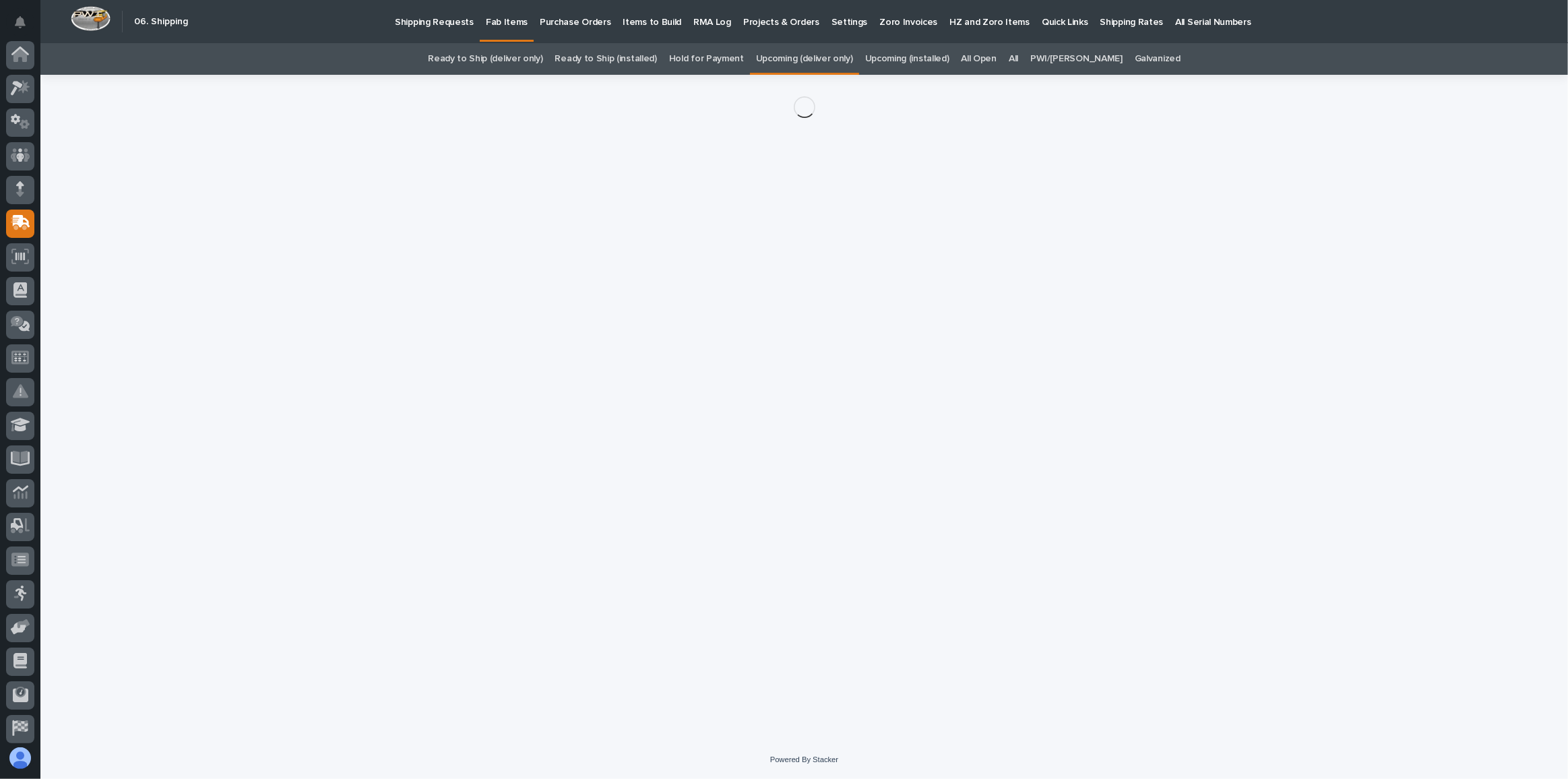
scroll to position [71, 0]
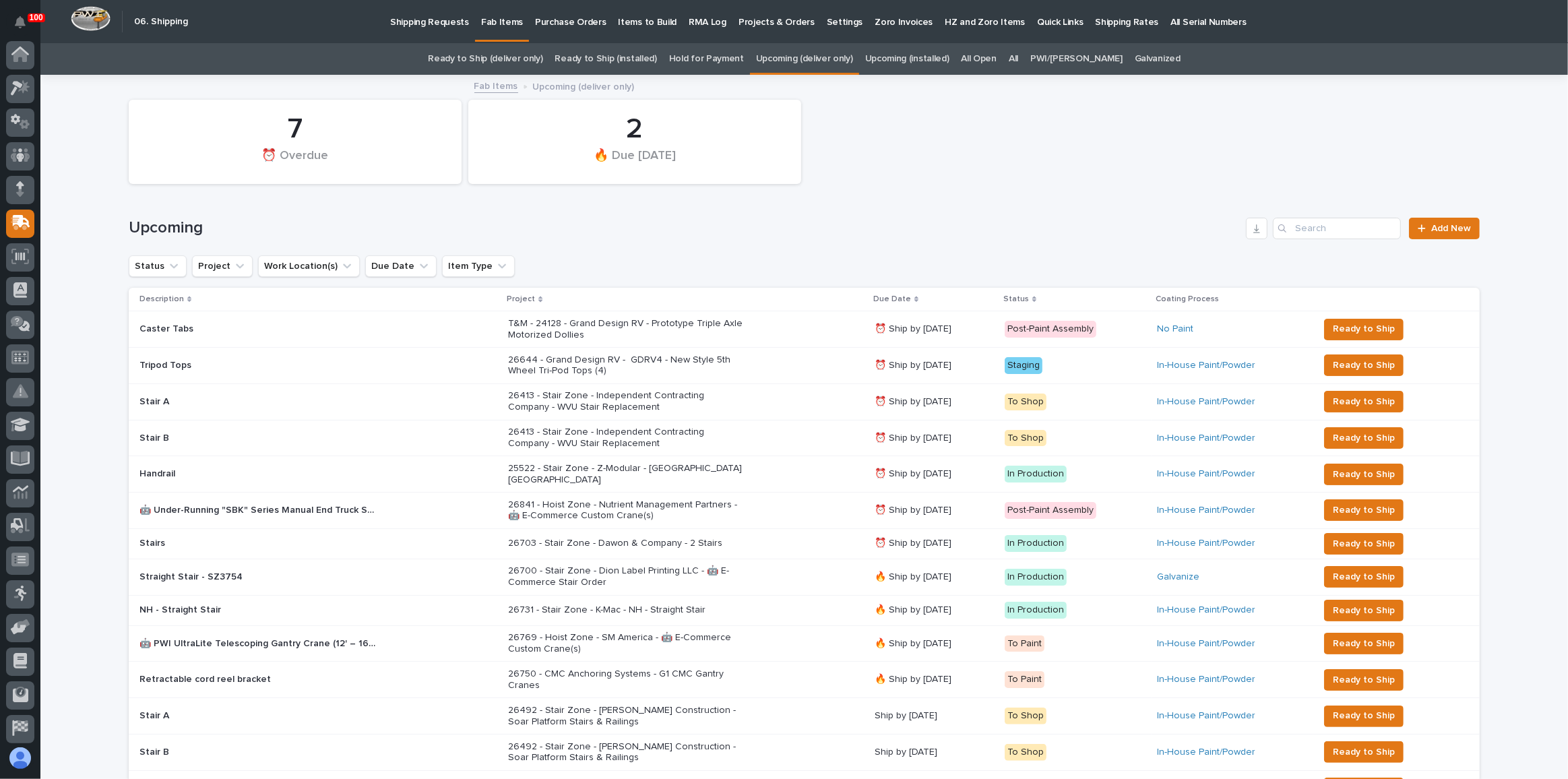
scroll to position [42, 0]
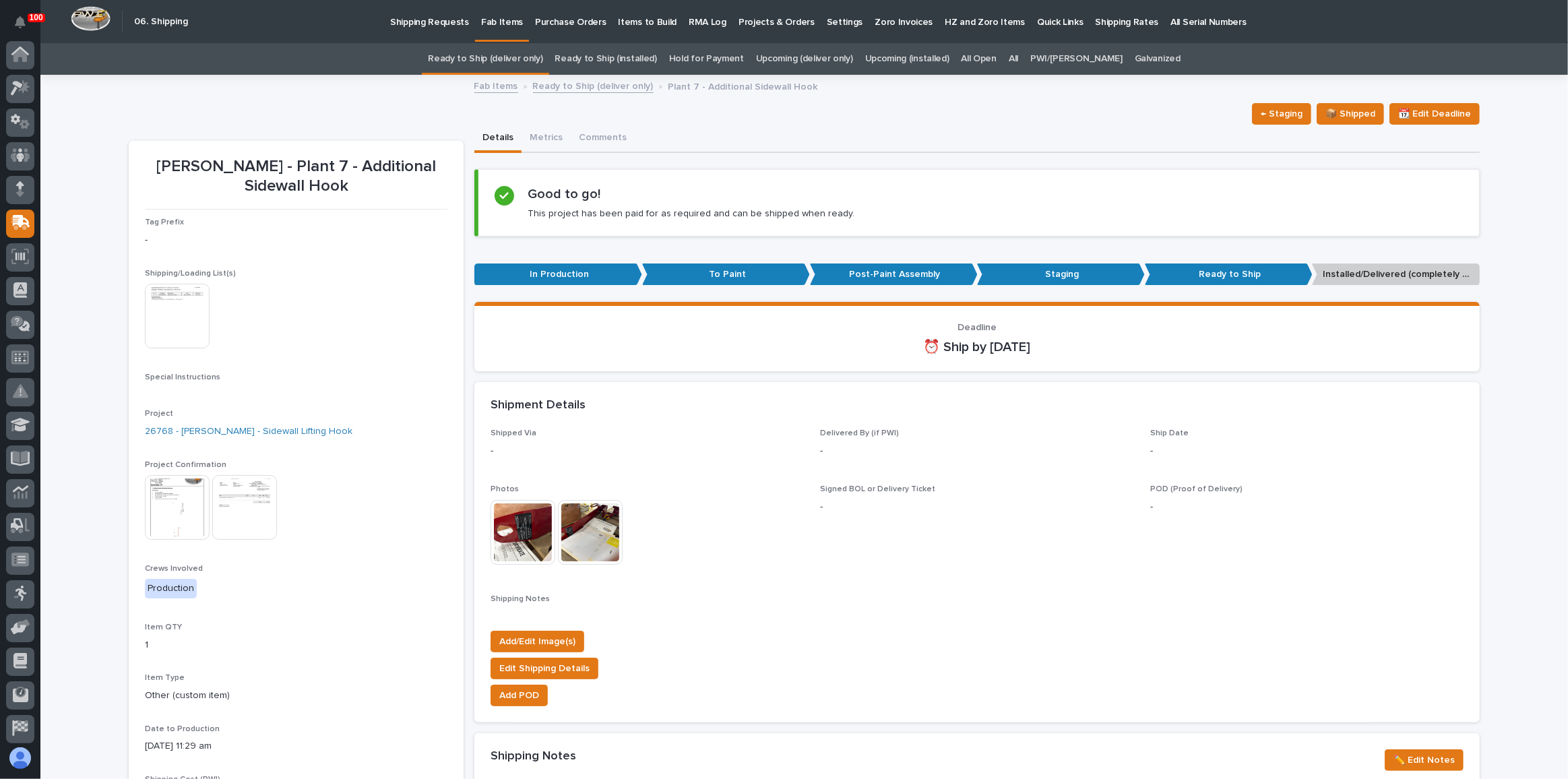
scroll to position [71, 0]
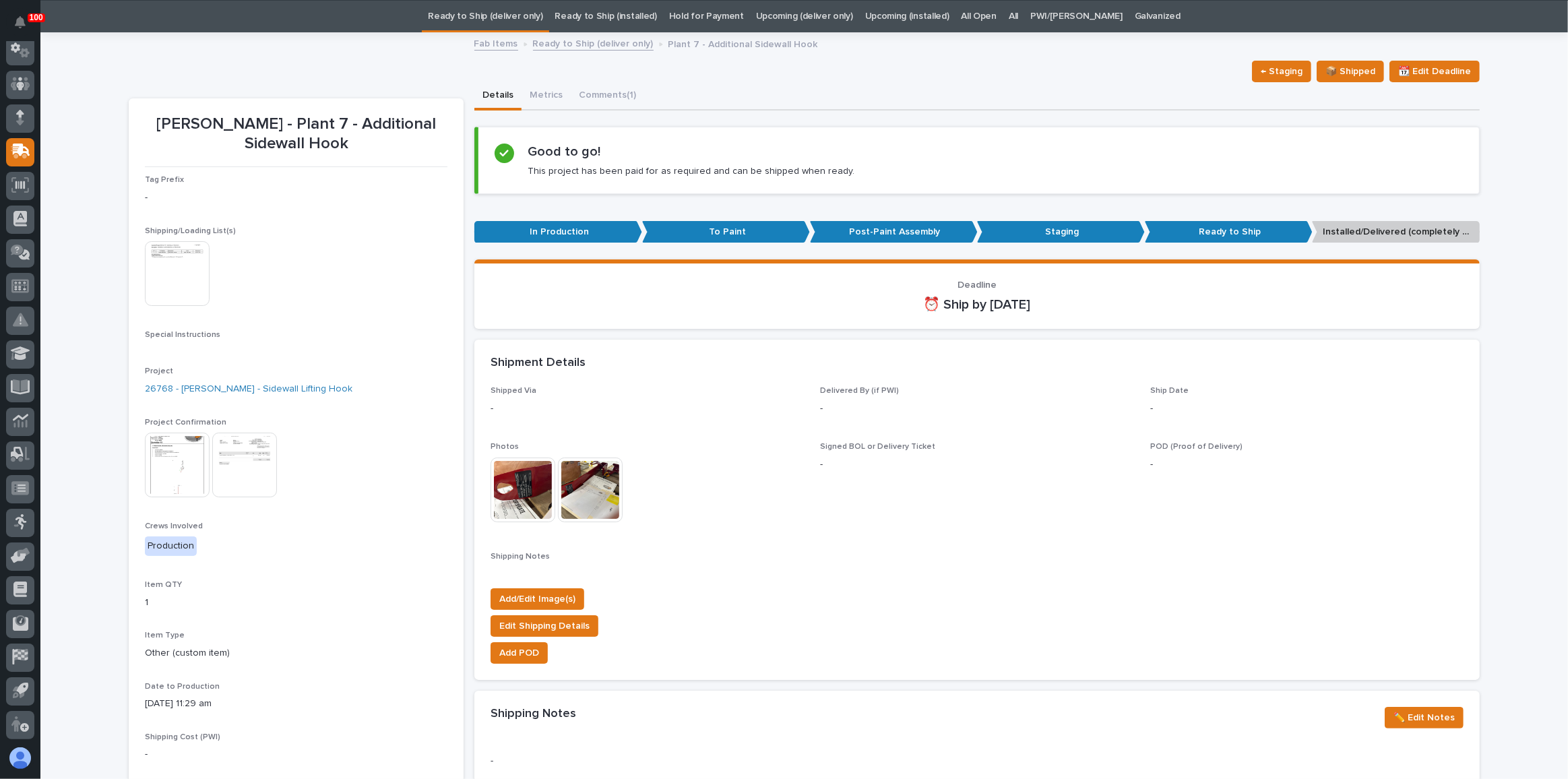
click at [542, 13] on link "Ready to Ship (deliver only)" at bounding box center [485, 16] width 115 height 32
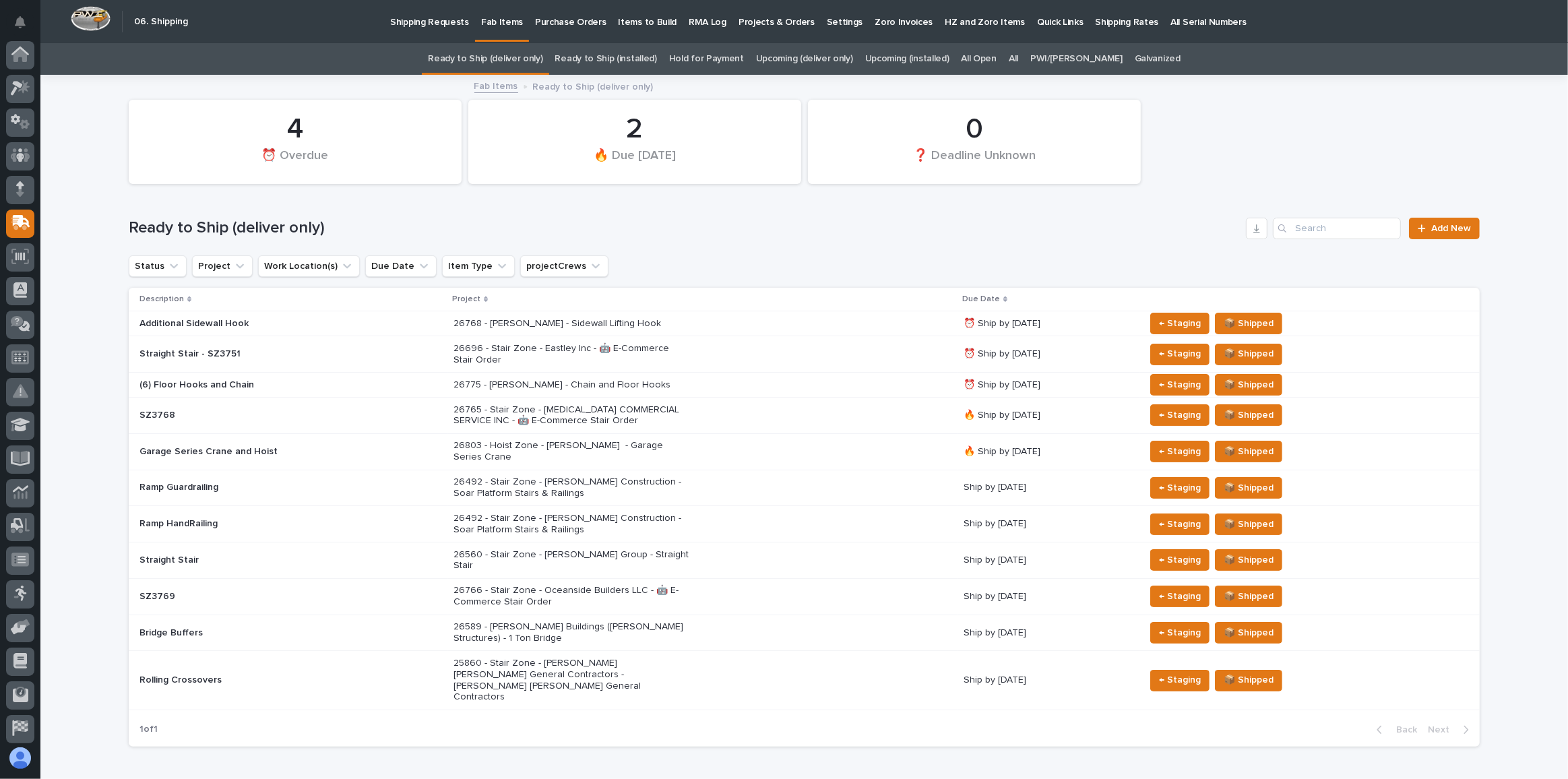
scroll to position [71, 0]
click at [797, 379] on div "26775 - [PERSON_NAME] - Chain and Floor Hooks" at bounding box center [703, 385] width 500 height 22
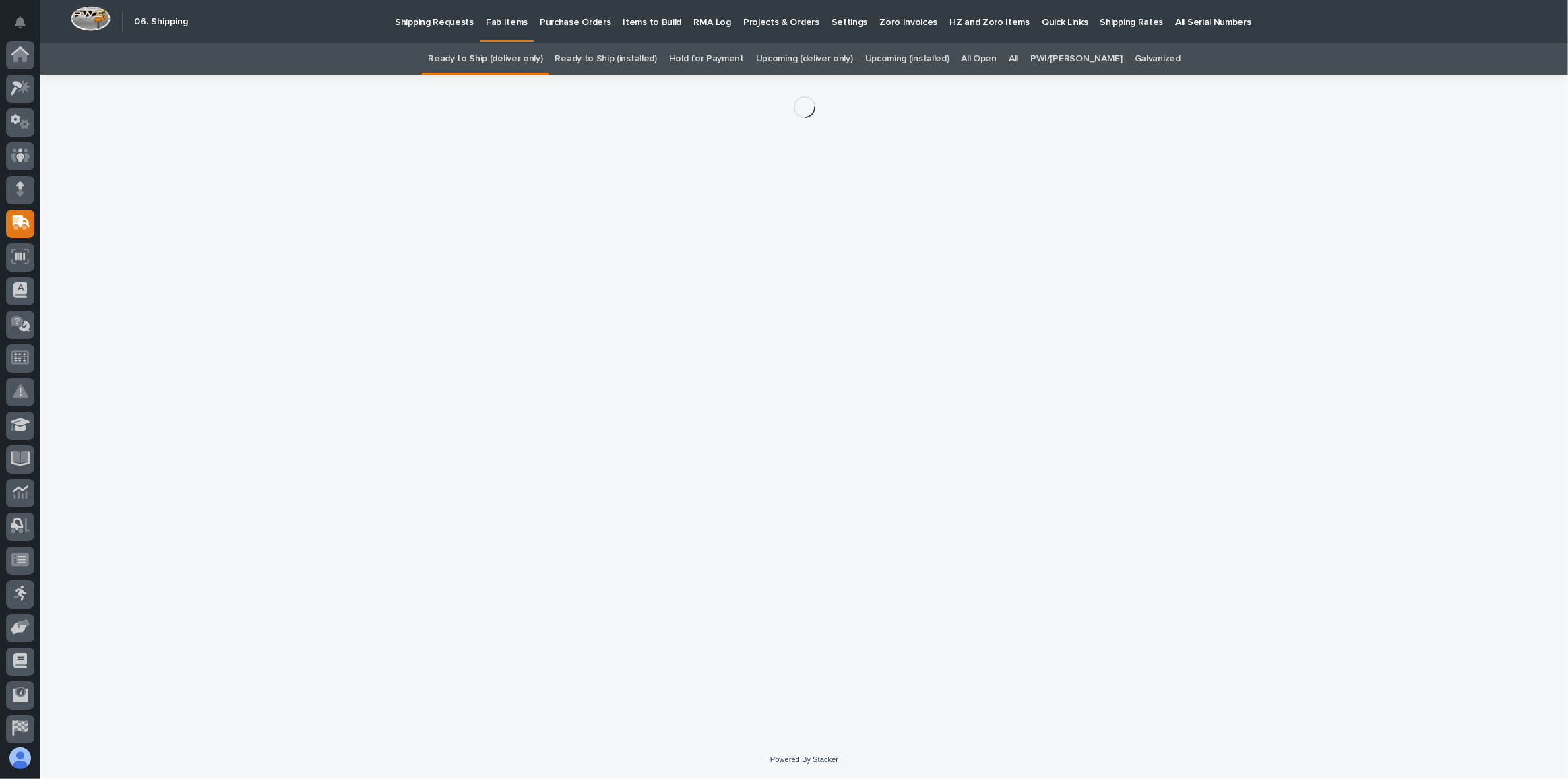
scroll to position [71, 0]
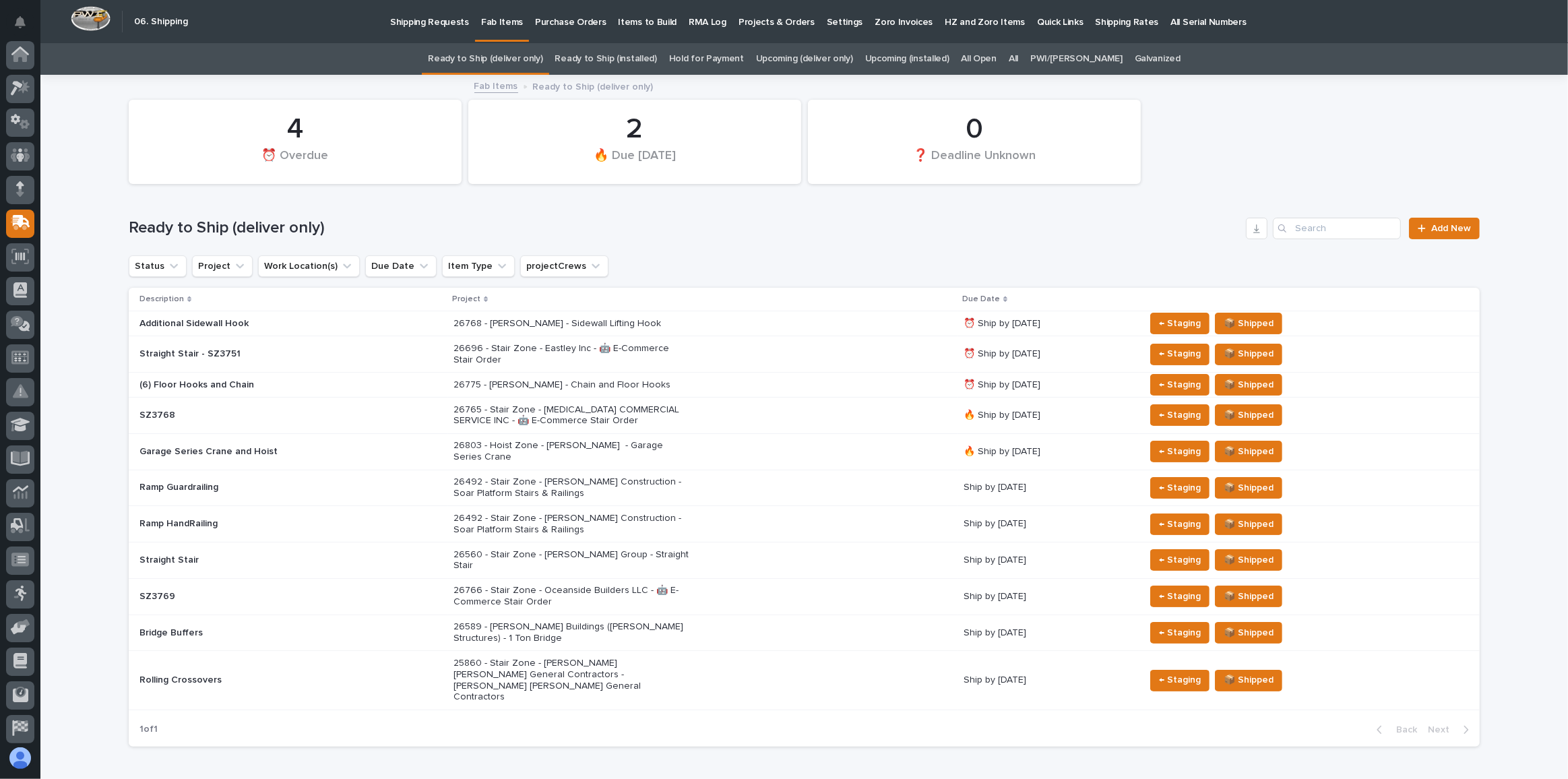
scroll to position [71, 0]
click at [786, 318] on div "26768 - [PERSON_NAME] - Sidewall Lifting Hook" at bounding box center [703, 324] width 500 height 22
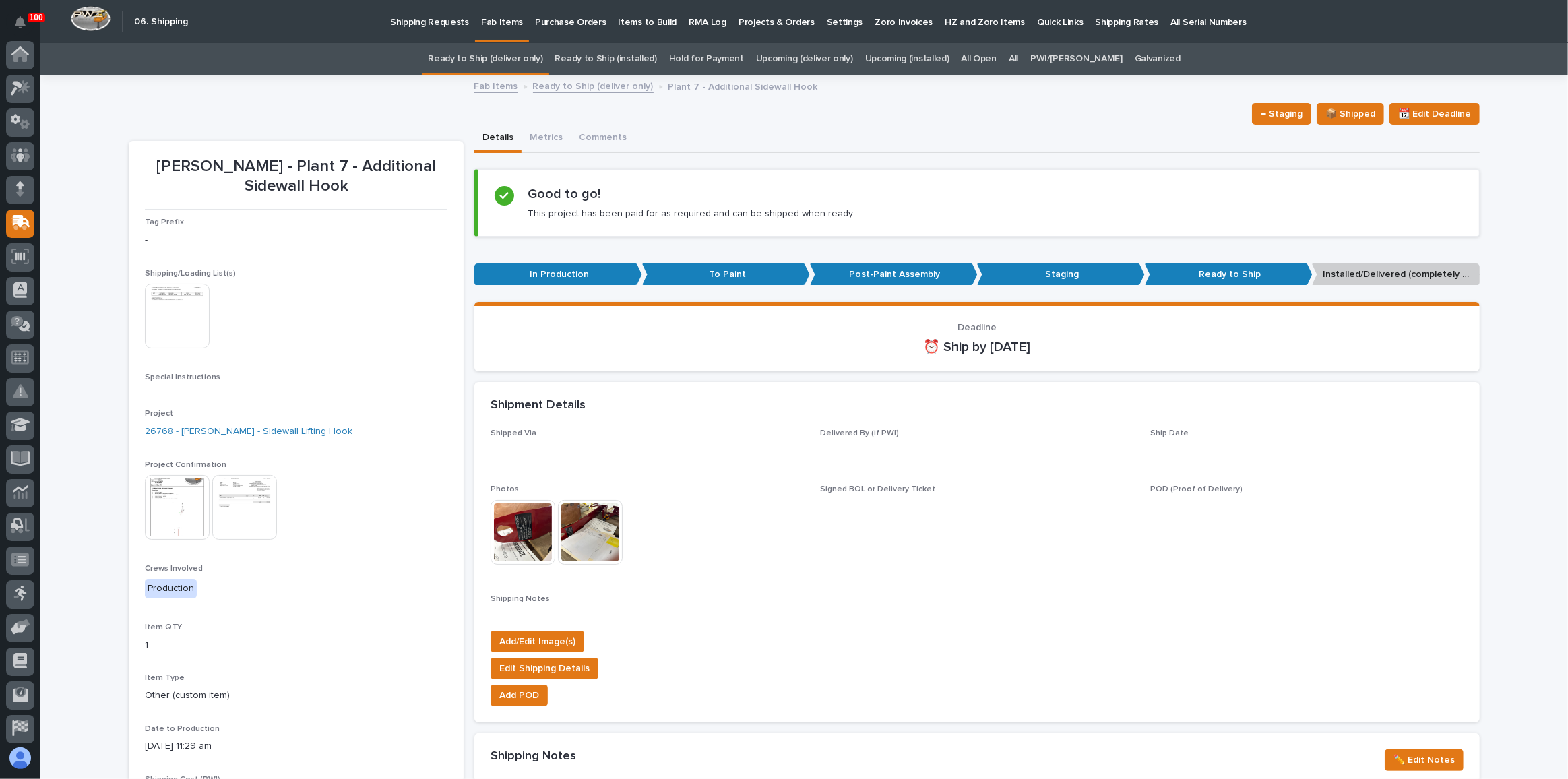
scroll to position [71, 0]
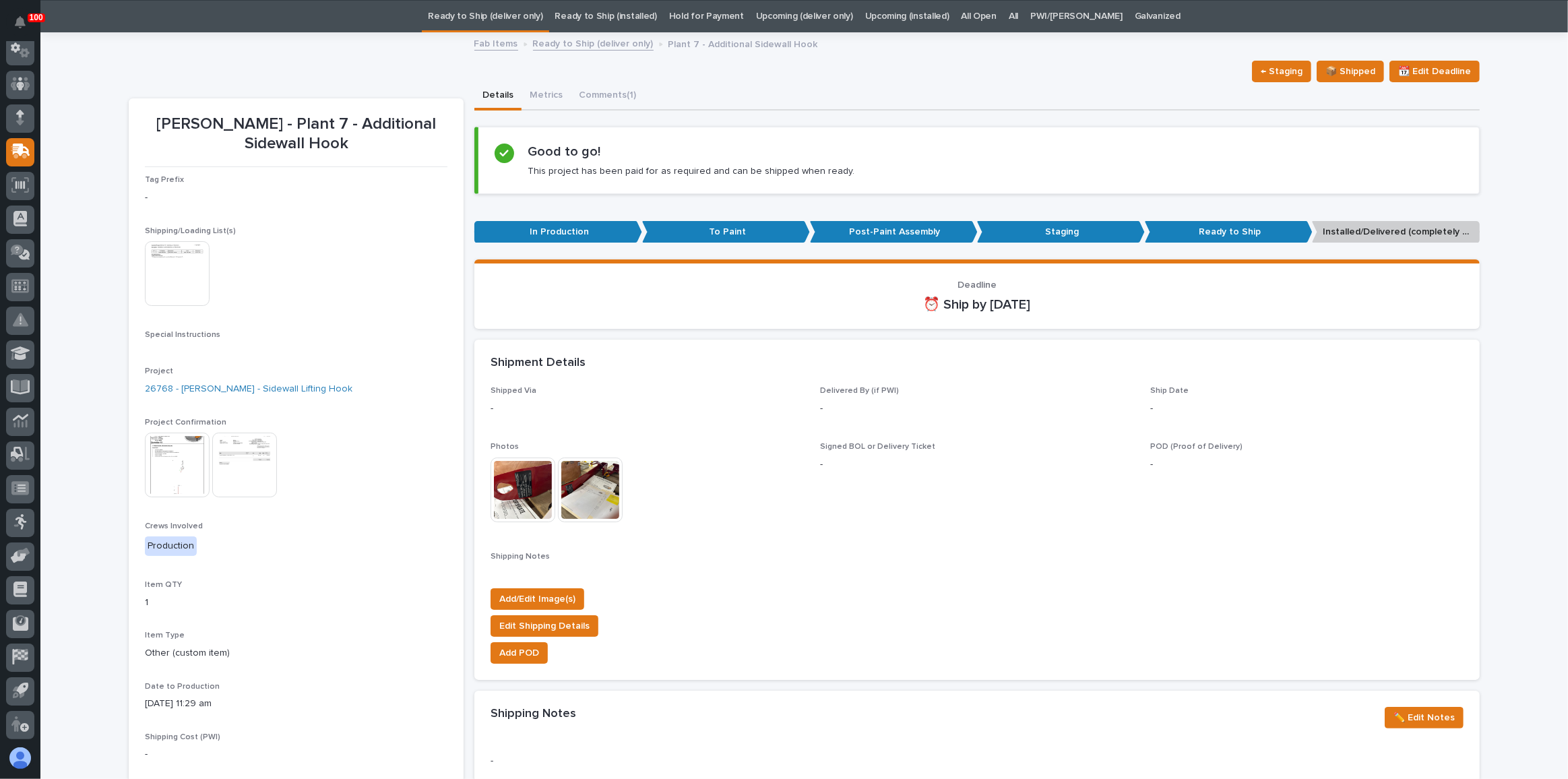
click at [167, 452] on img at bounding box center [177, 465] width 65 height 65
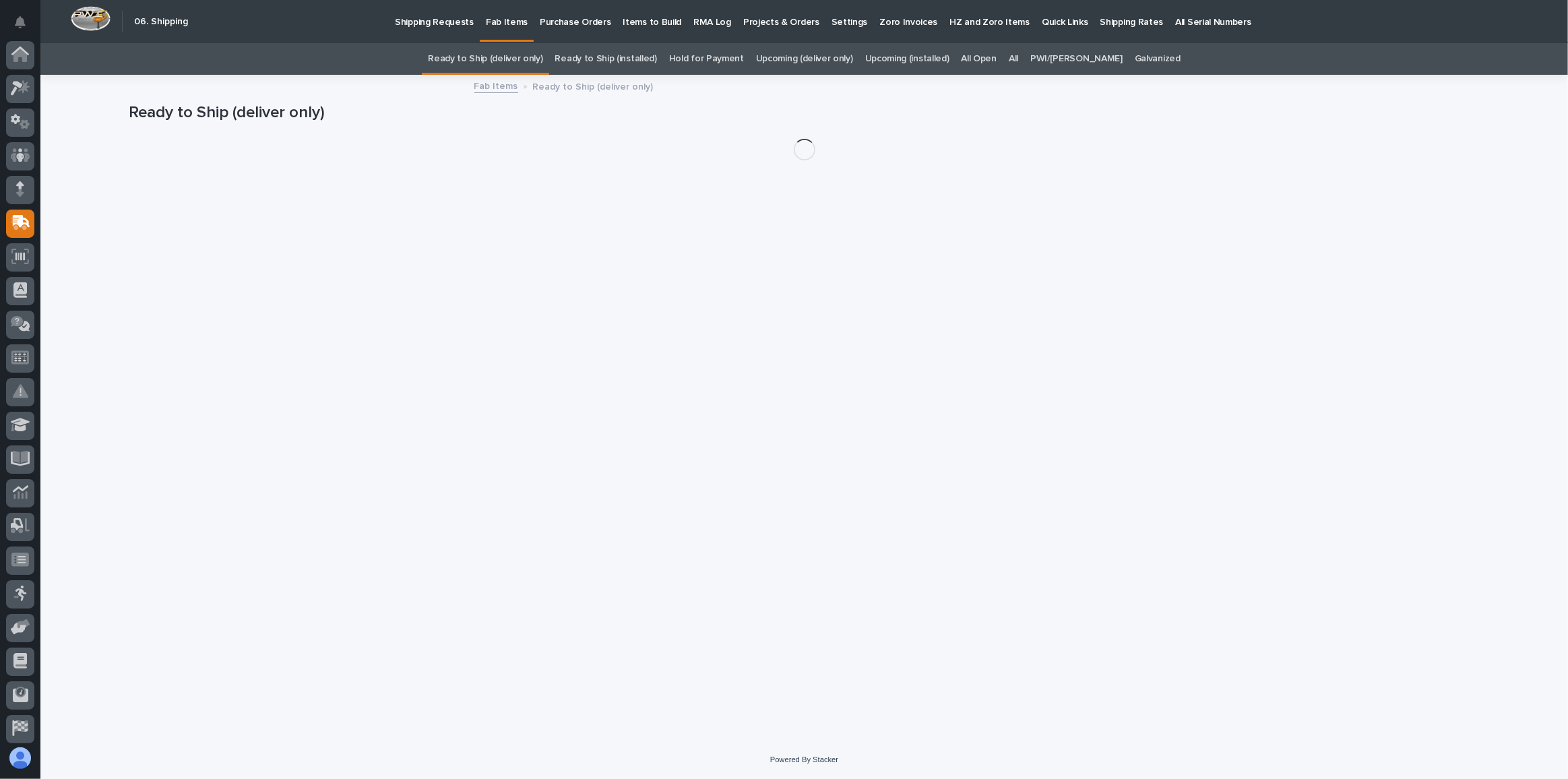
scroll to position [71, 0]
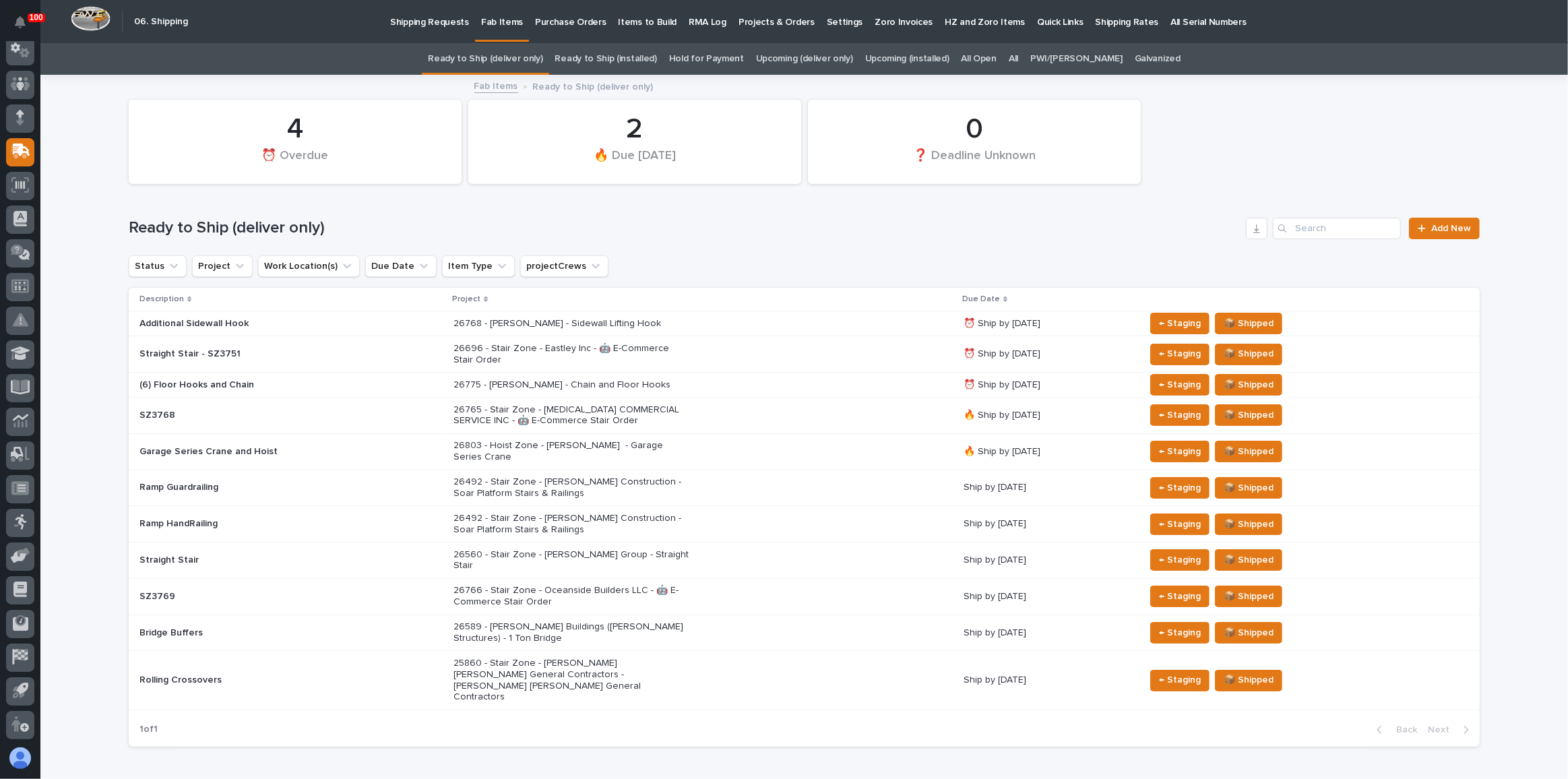
click at [734, 379] on div "26775 - [PERSON_NAME] - Chain and Floor Hooks" at bounding box center [703, 385] width 500 height 22
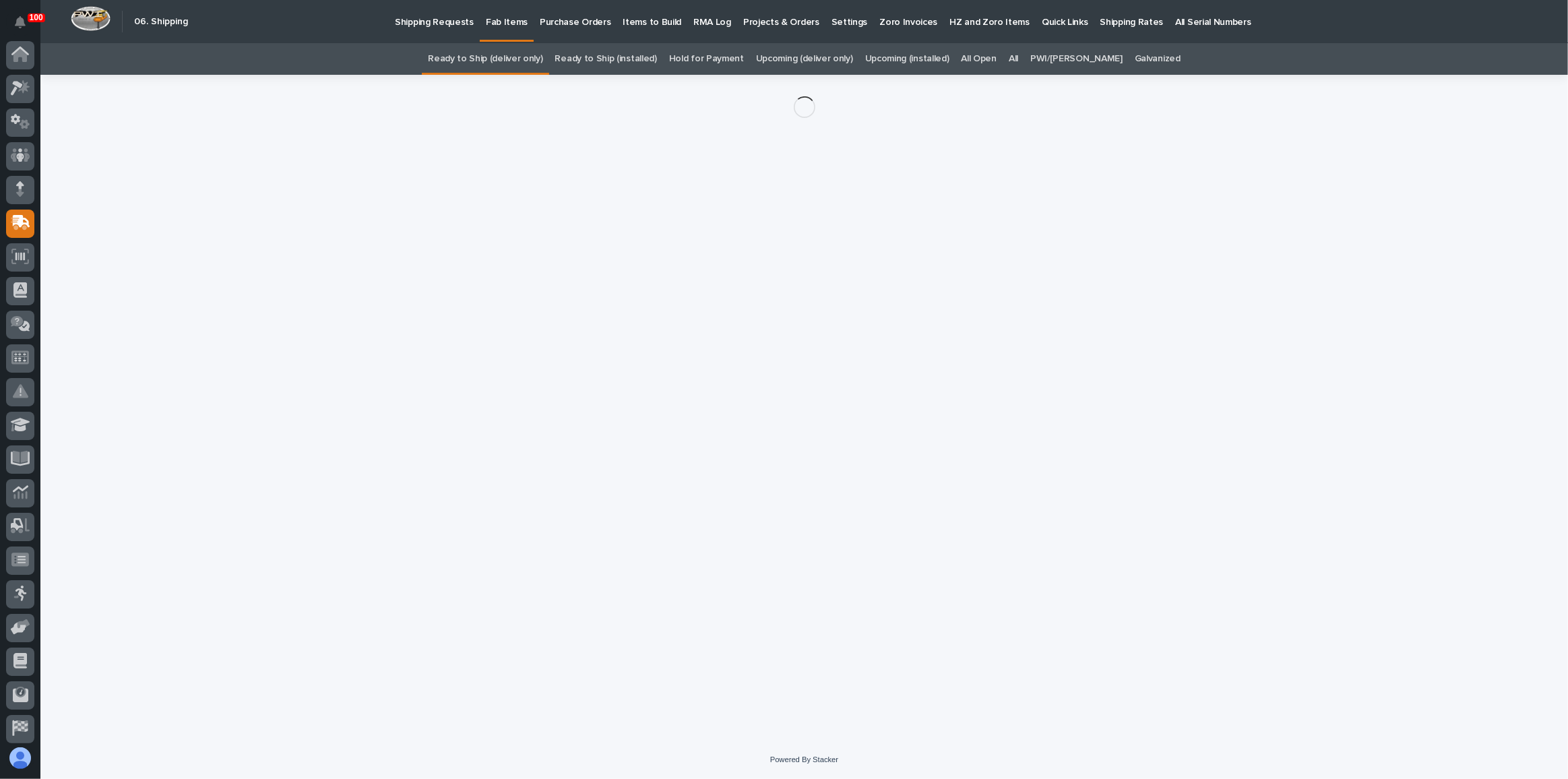
scroll to position [71, 0]
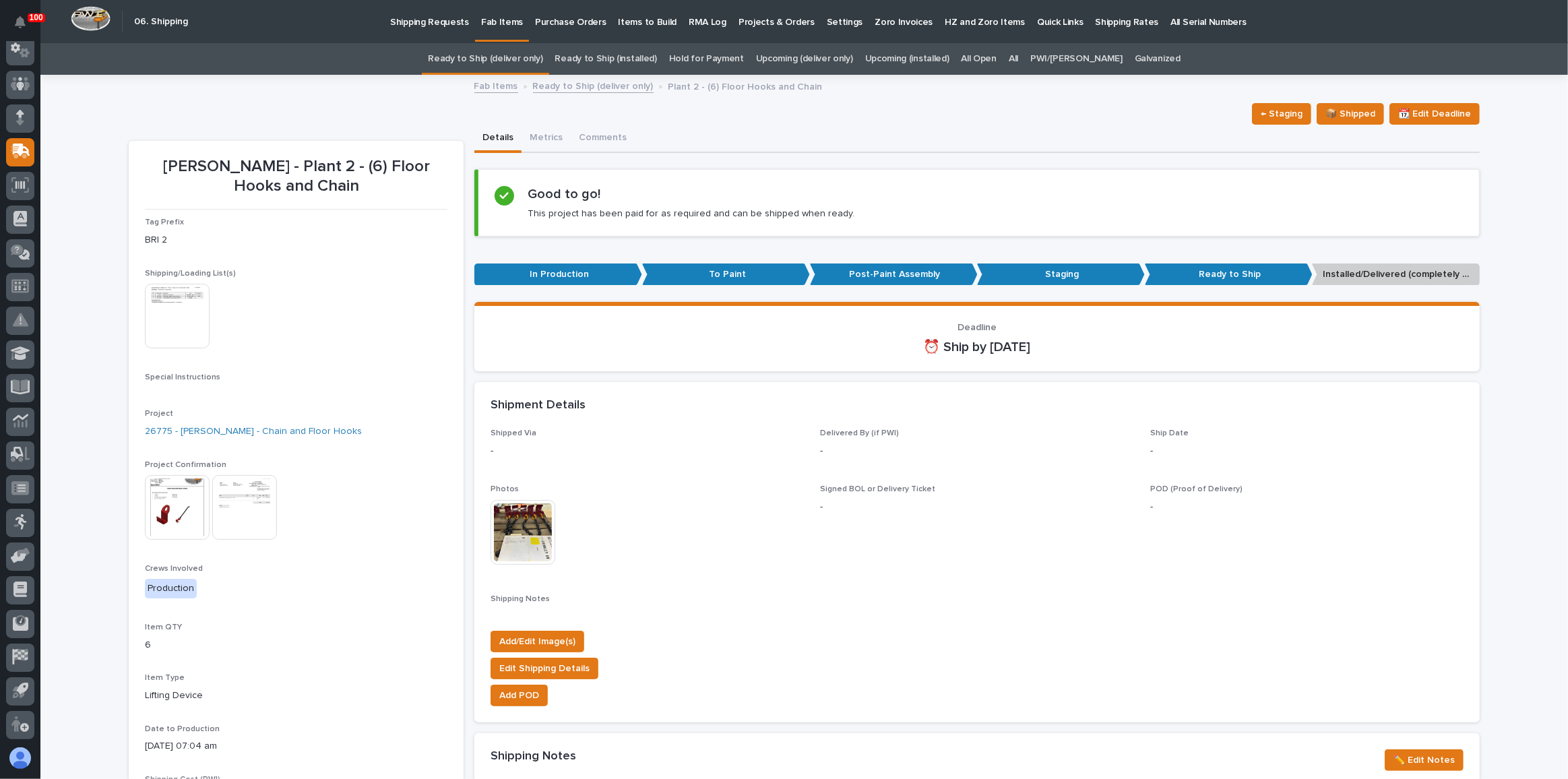
click at [174, 513] on img at bounding box center [177, 507] width 65 height 65
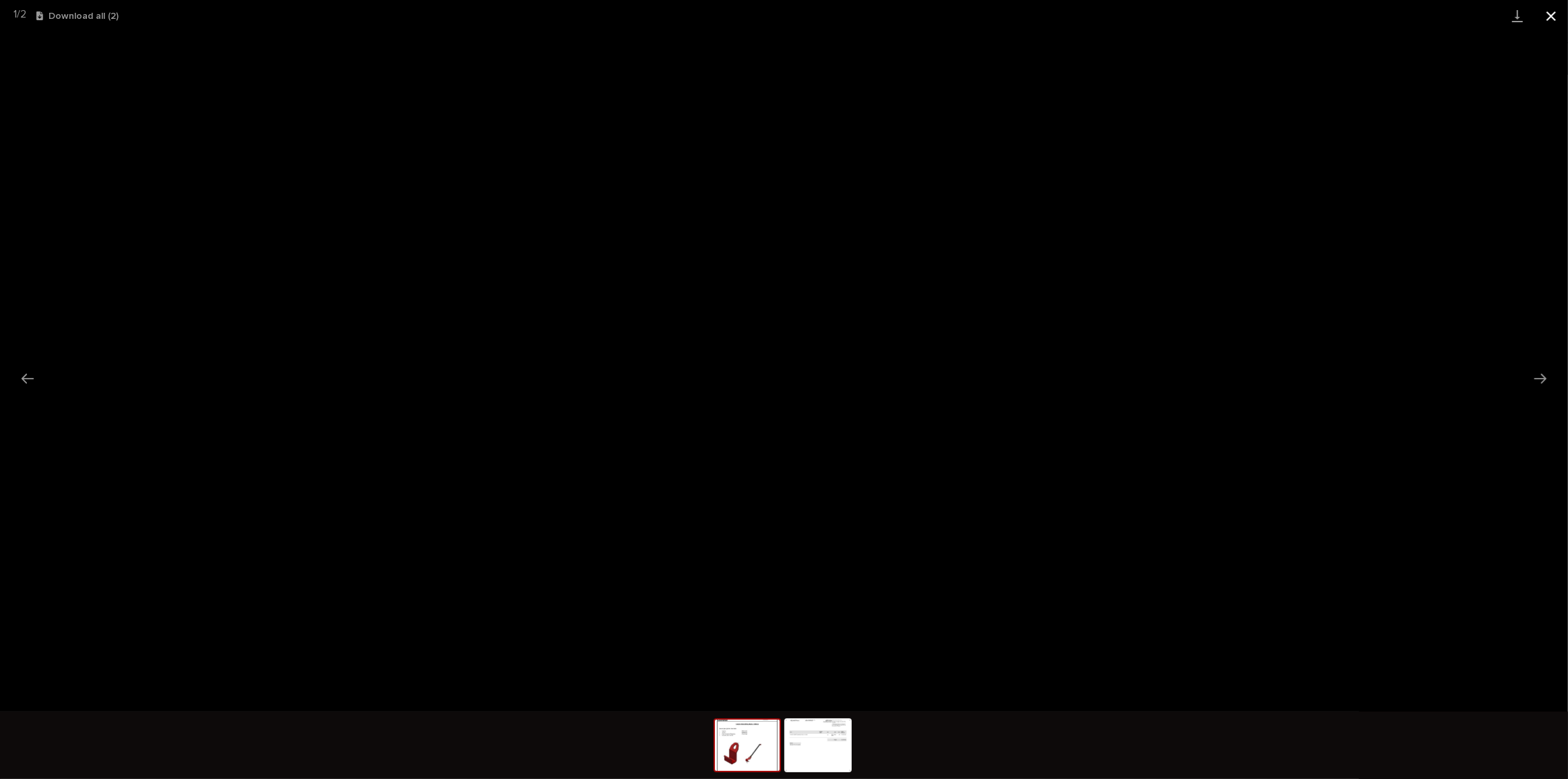
click at [1550, 16] on button "Close gallery" at bounding box center [1551, 16] width 34 height 32
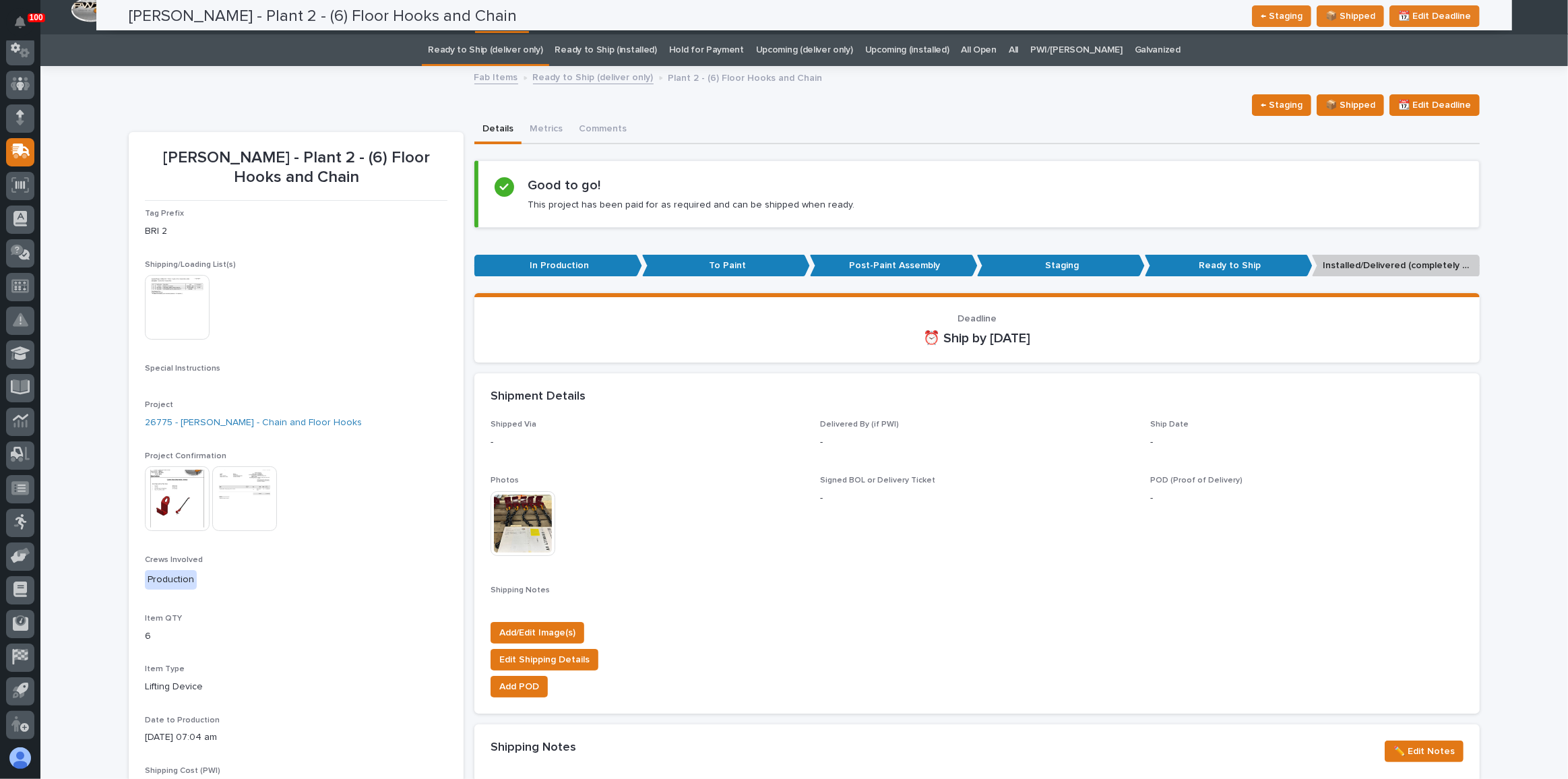
scroll to position [0, 0]
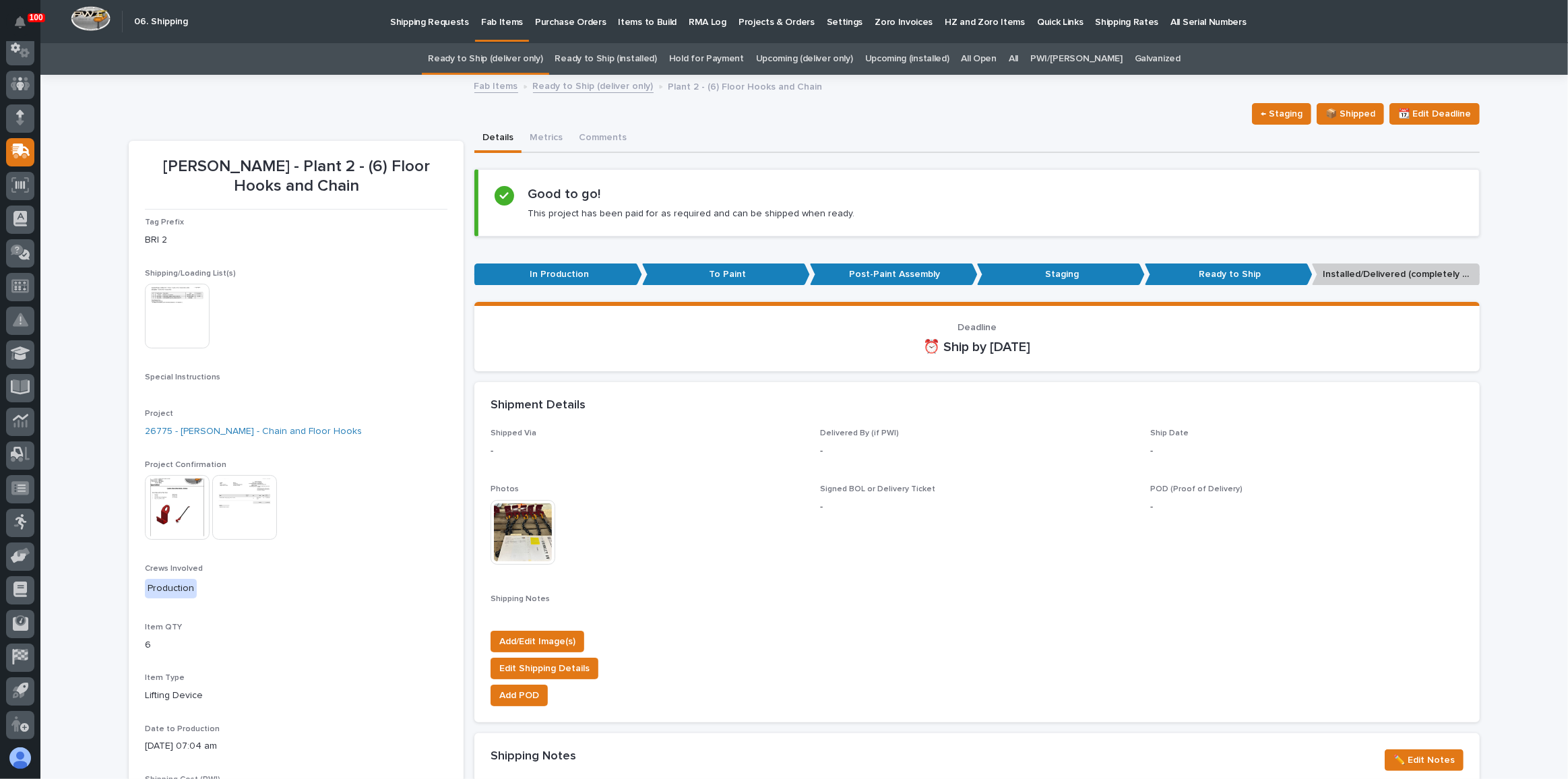
click at [161, 521] on img at bounding box center [177, 507] width 65 height 65
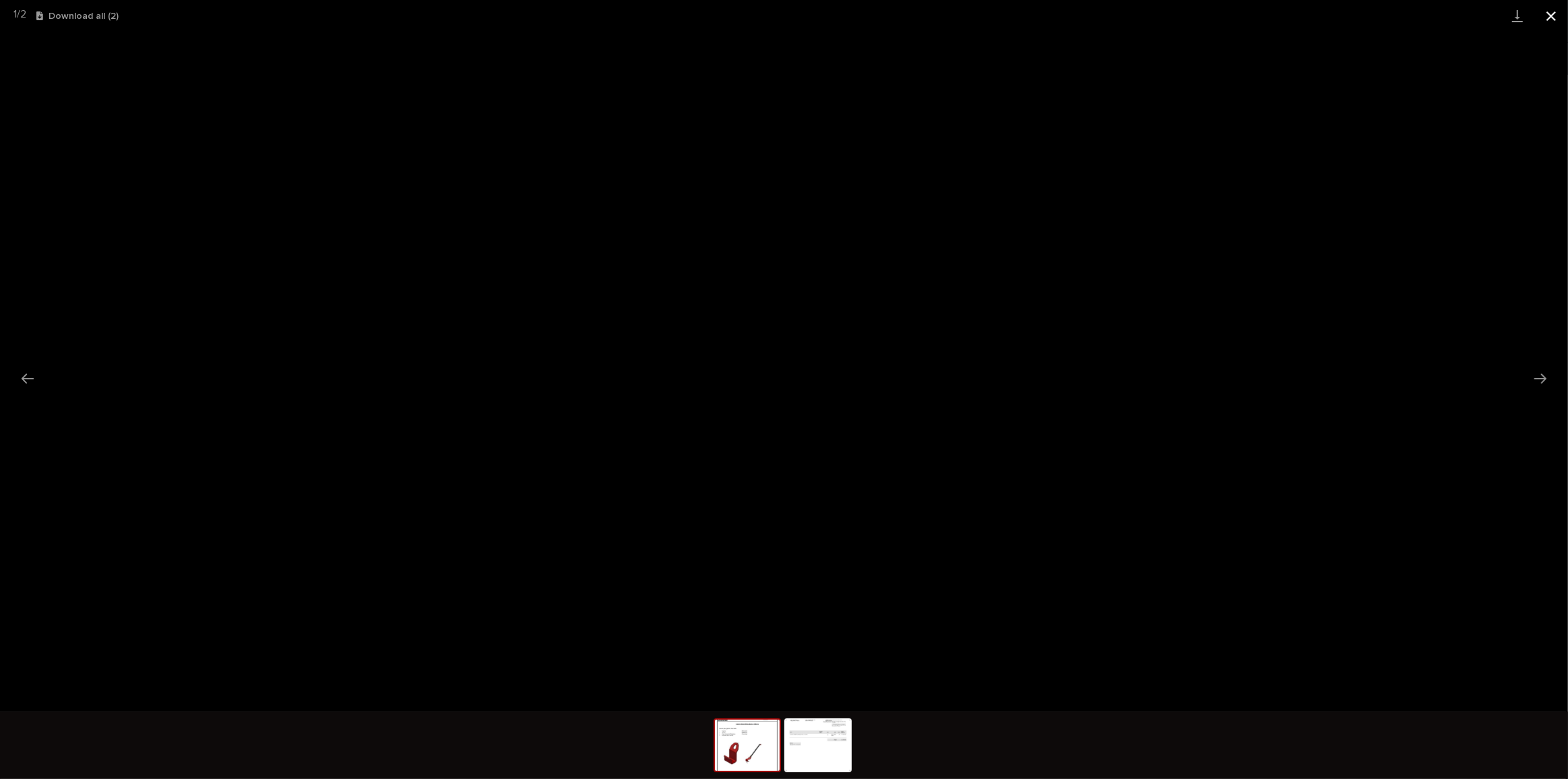
click at [1545, 11] on button "Close gallery" at bounding box center [1551, 16] width 34 height 32
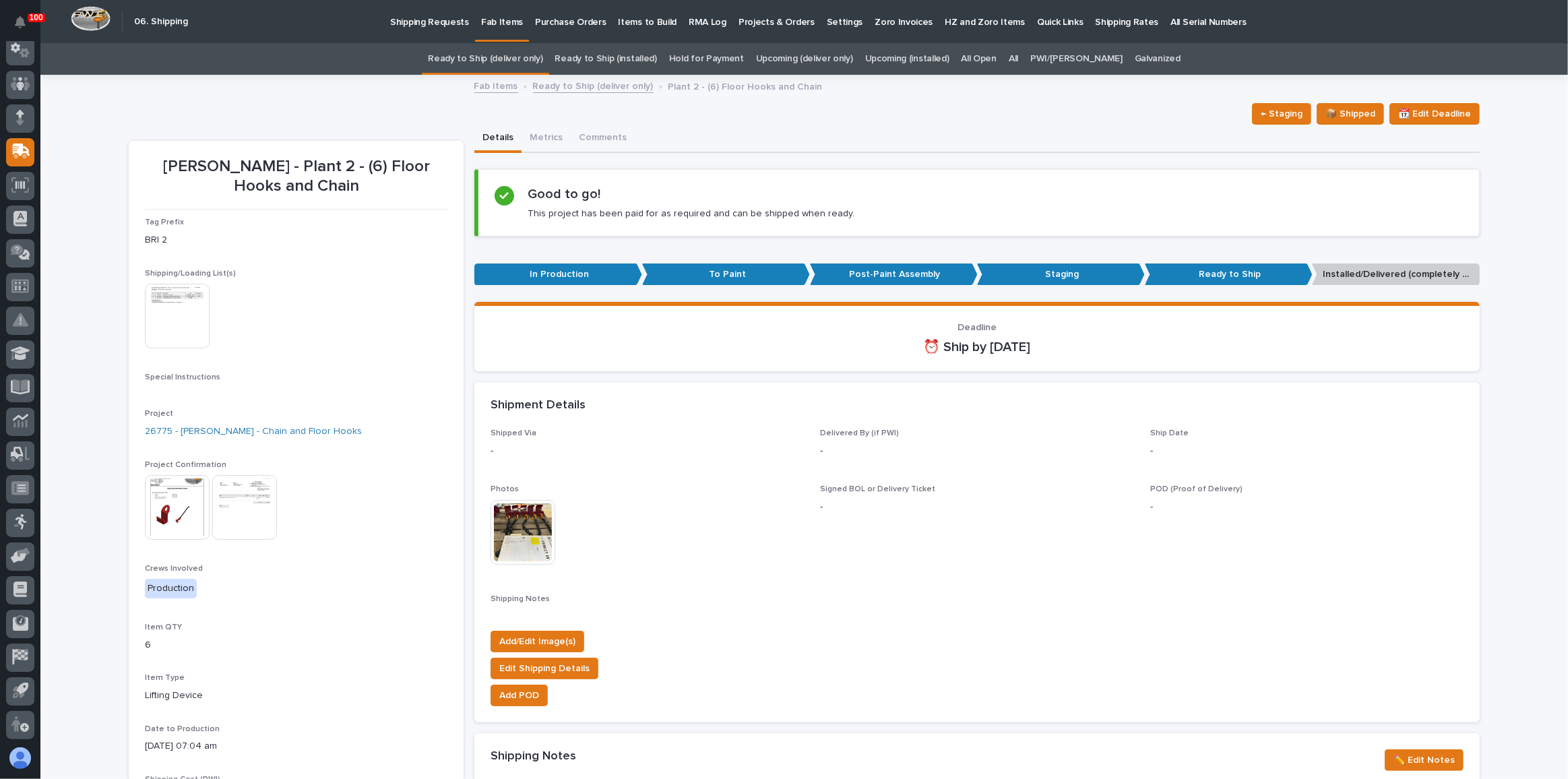
click at [188, 507] on img at bounding box center [177, 507] width 65 height 65
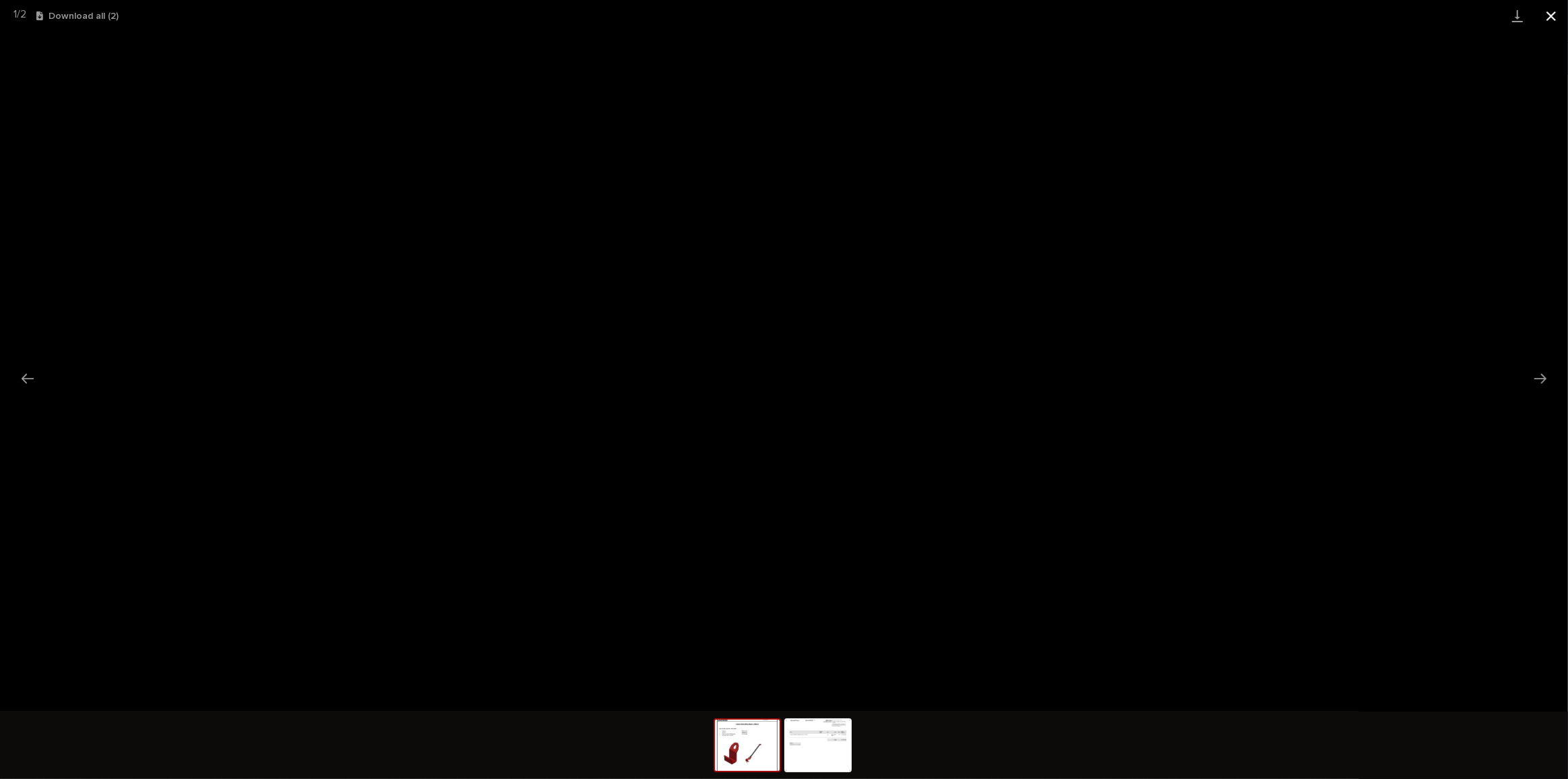
click at [1551, 16] on button "Close gallery" at bounding box center [1551, 16] width 34 height 32
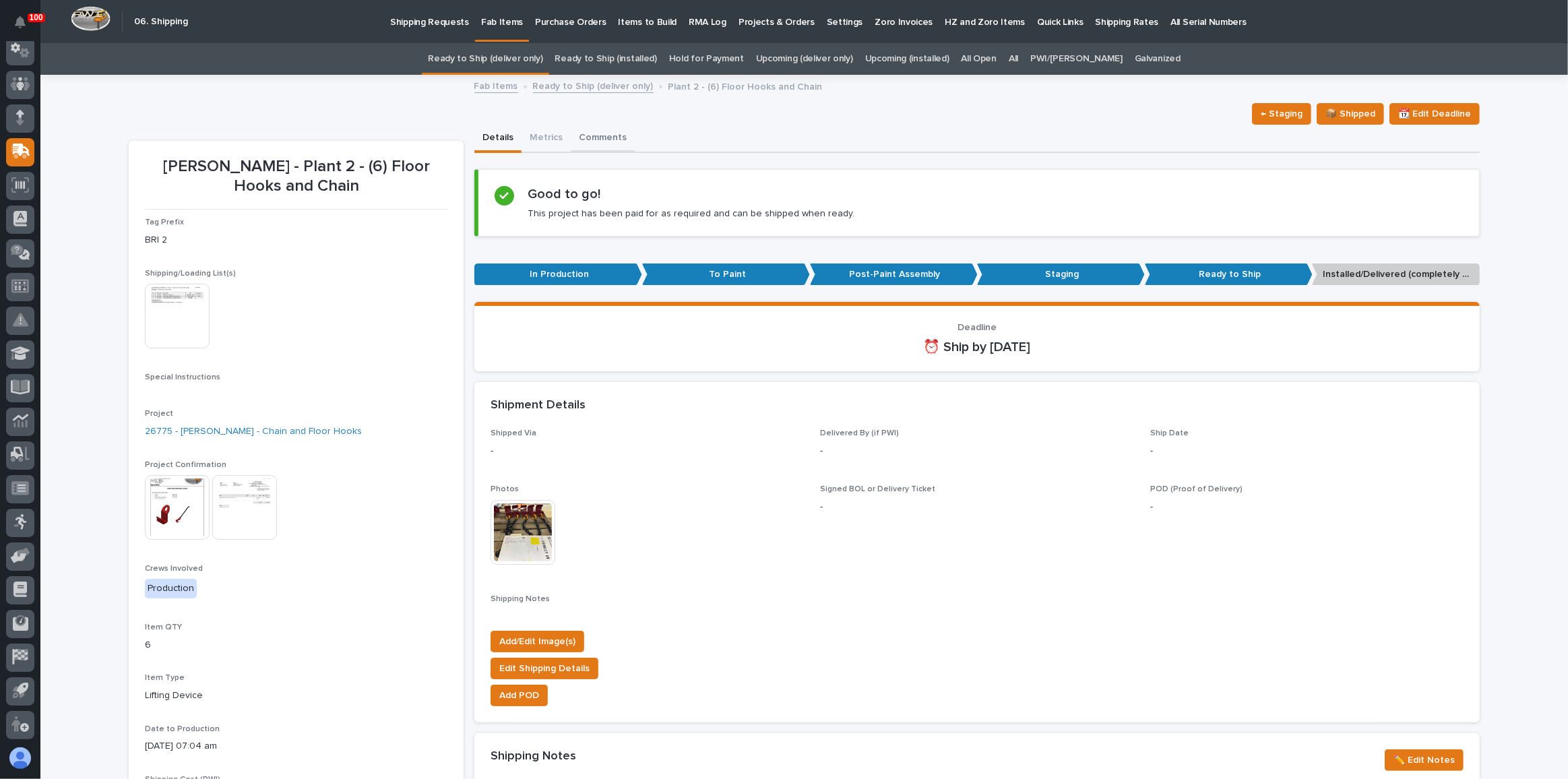
click at [590, 136] on button "Comments" at bounding box center [603, 138] width 64 height 28
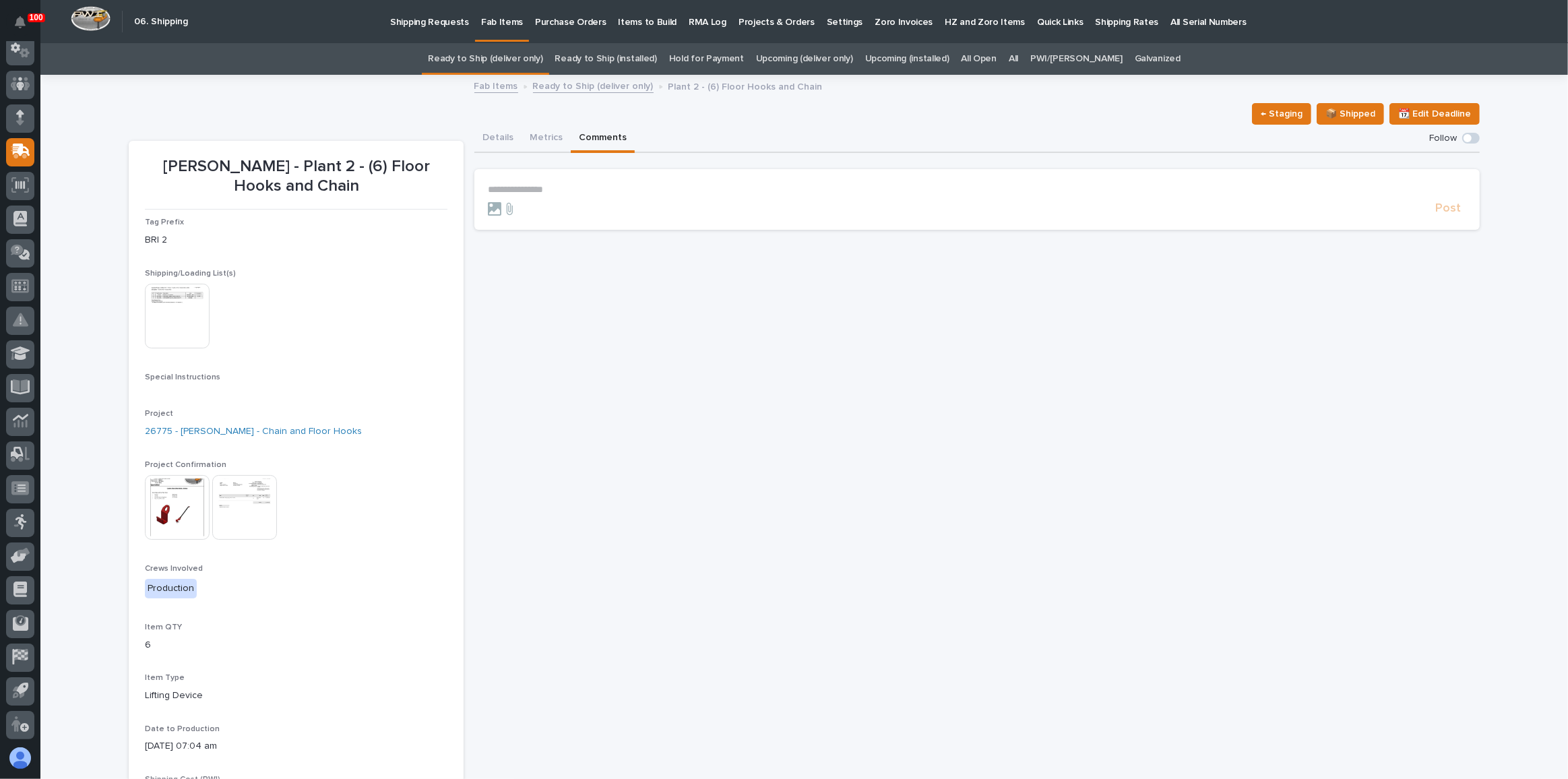
click at [544, 187] on p "**********" at bounding box center [977, 190] width 978 height 11
click at [1441, 208] on span "Post" at bounding box center [1449, 214] width 26 height 16
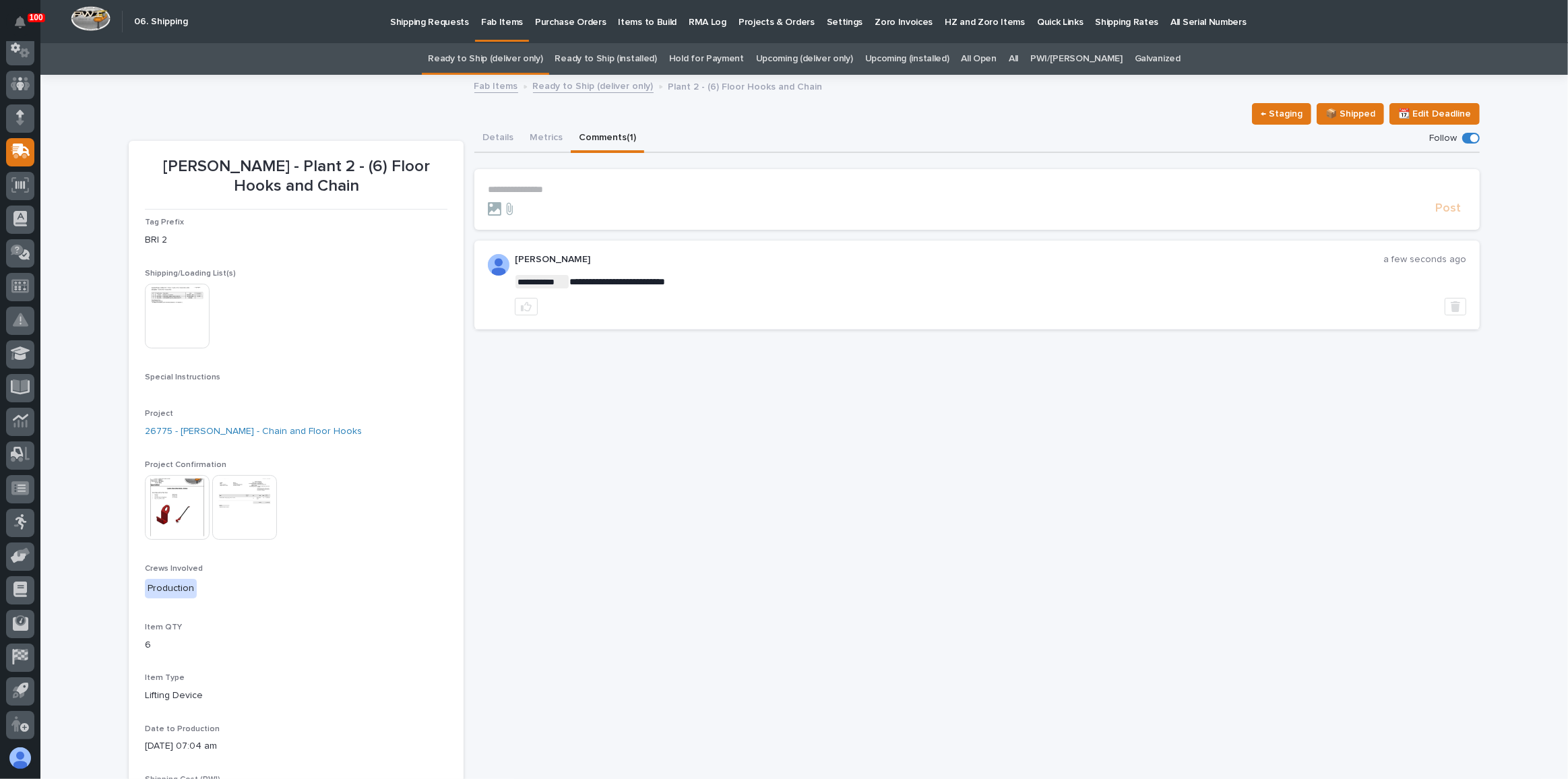
click at [484, 51] on link "Ready to Ship (deliver only)" at bounding box center [485, 59] width 115 height 32
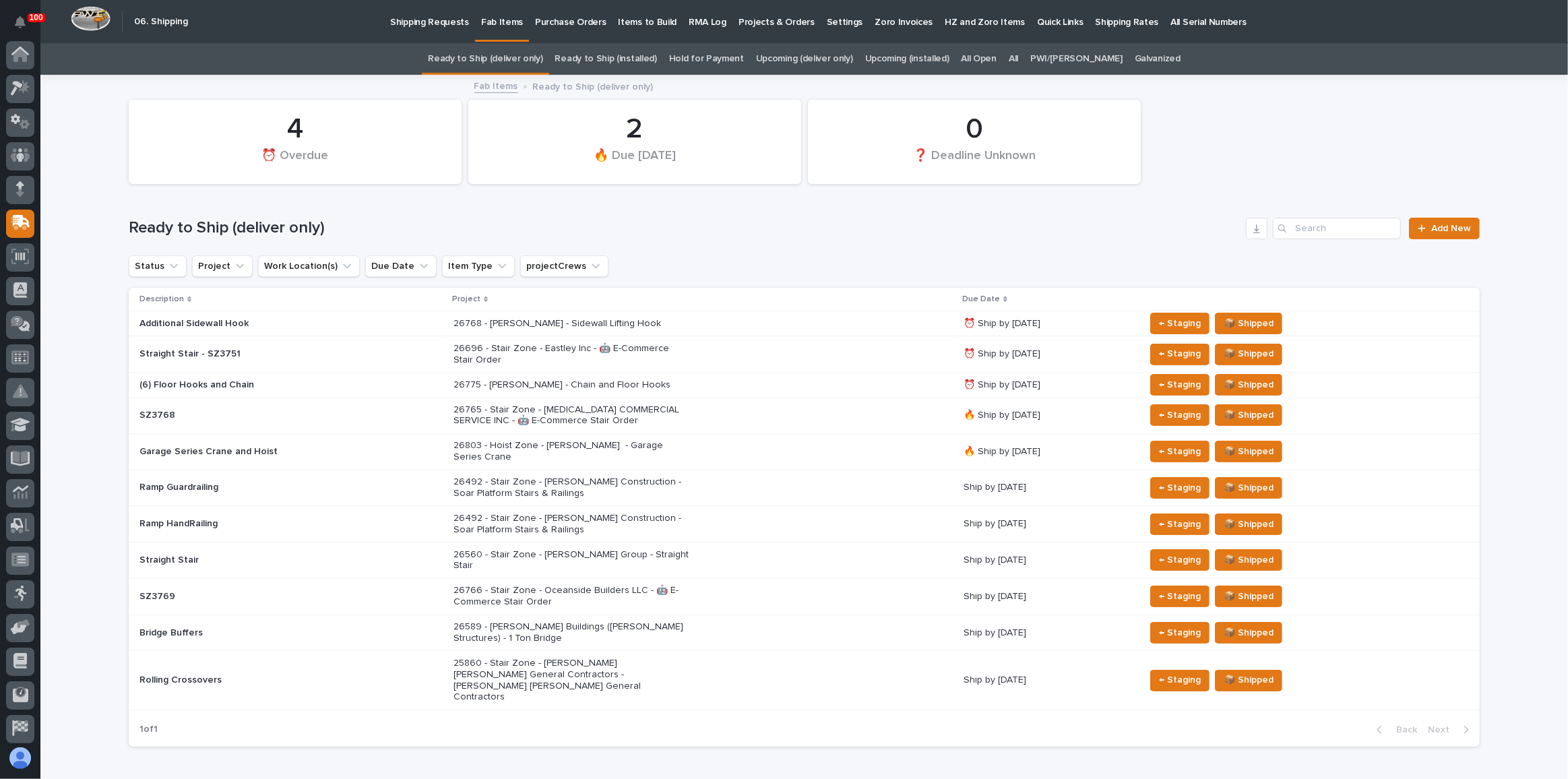
scroll to position [71, 0]
click at [546, 320] on p "26768 - [PERSON_NAME] - Sidewall Lifting Hook" at bounding box center [571, 324] width 236 height 11
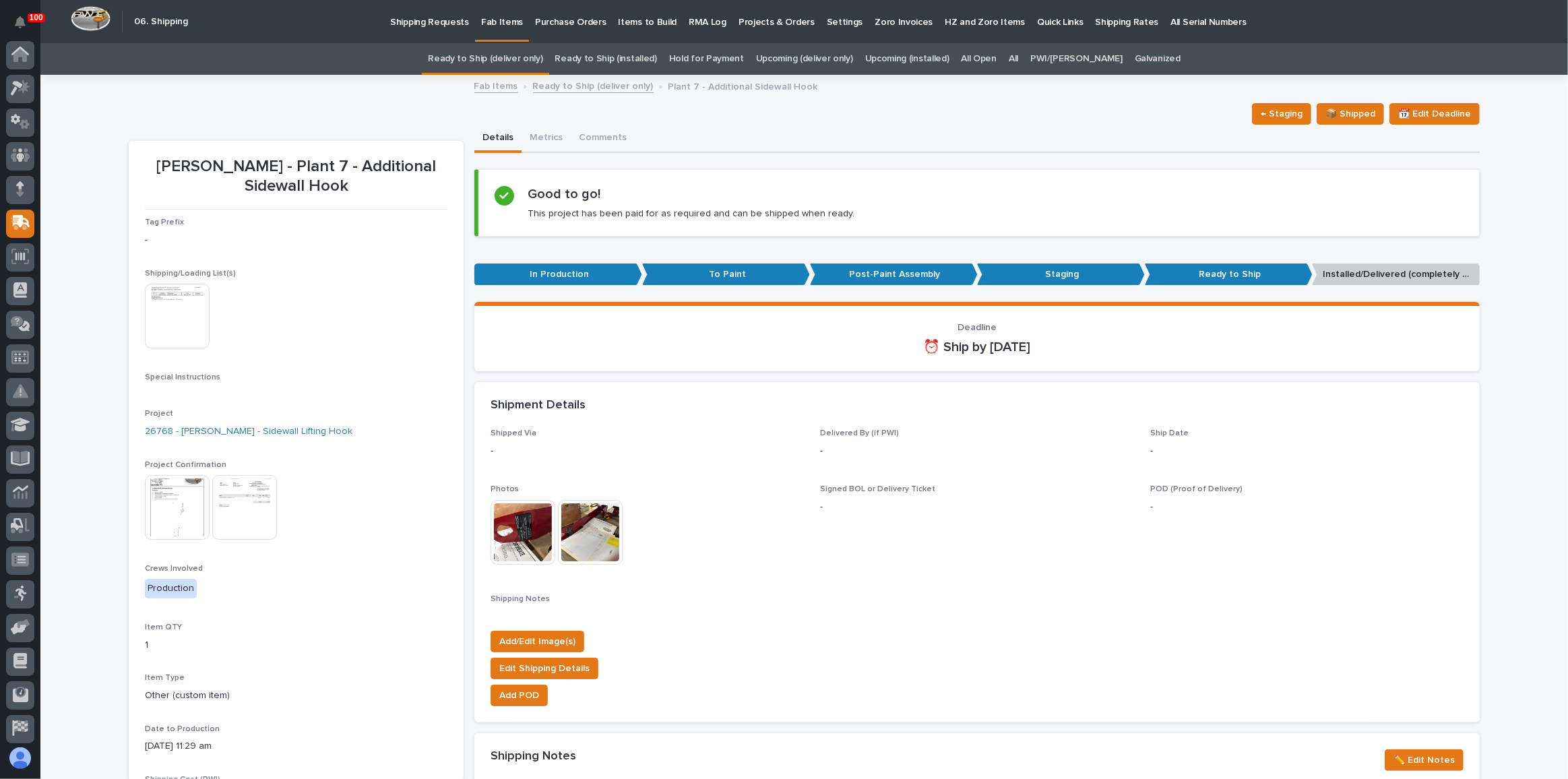
scroll to position [71, 0]
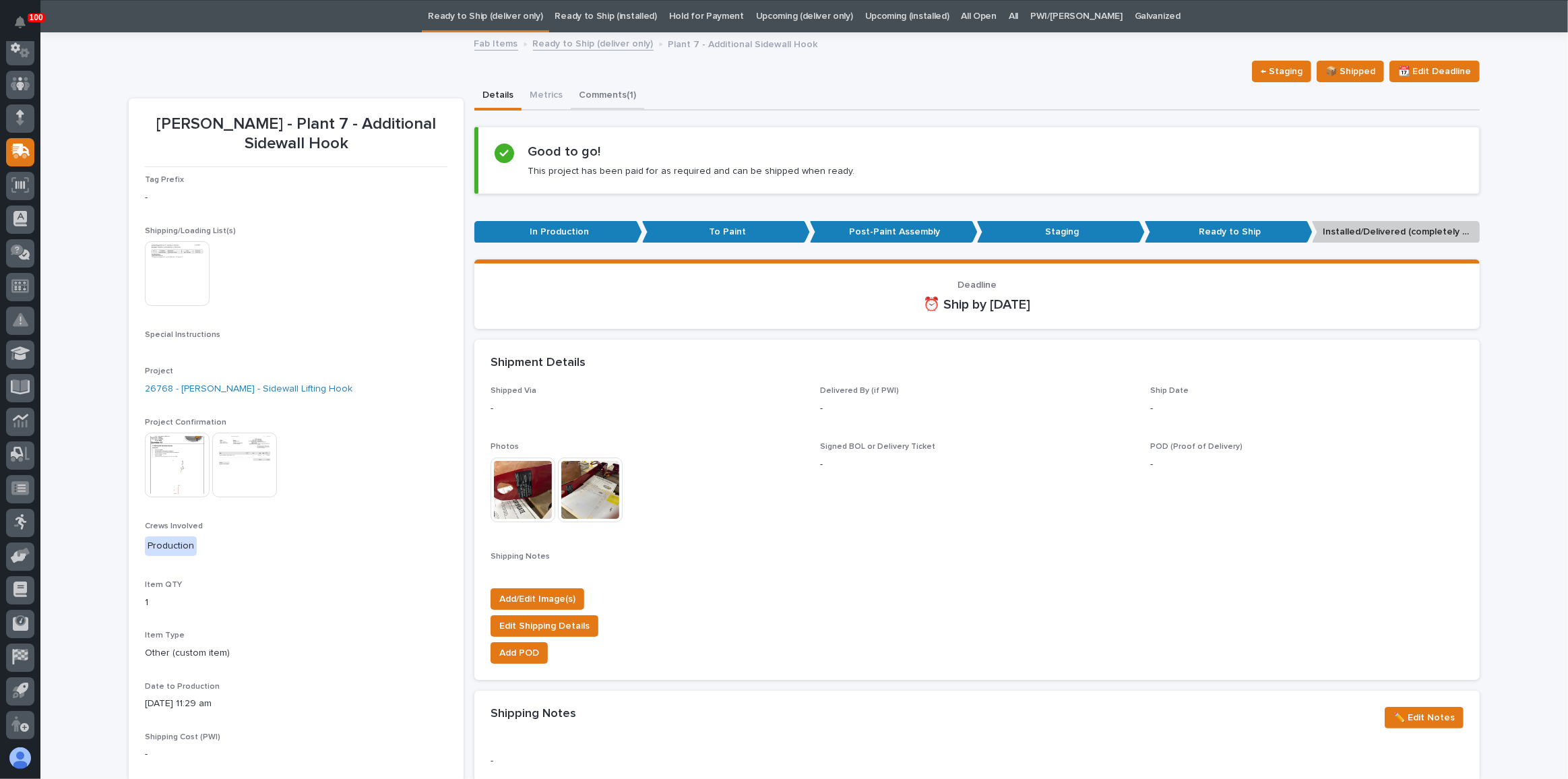
click at [603, 90] on button "Comments (1)" at bounding box center [608, 96] width 73 height 28
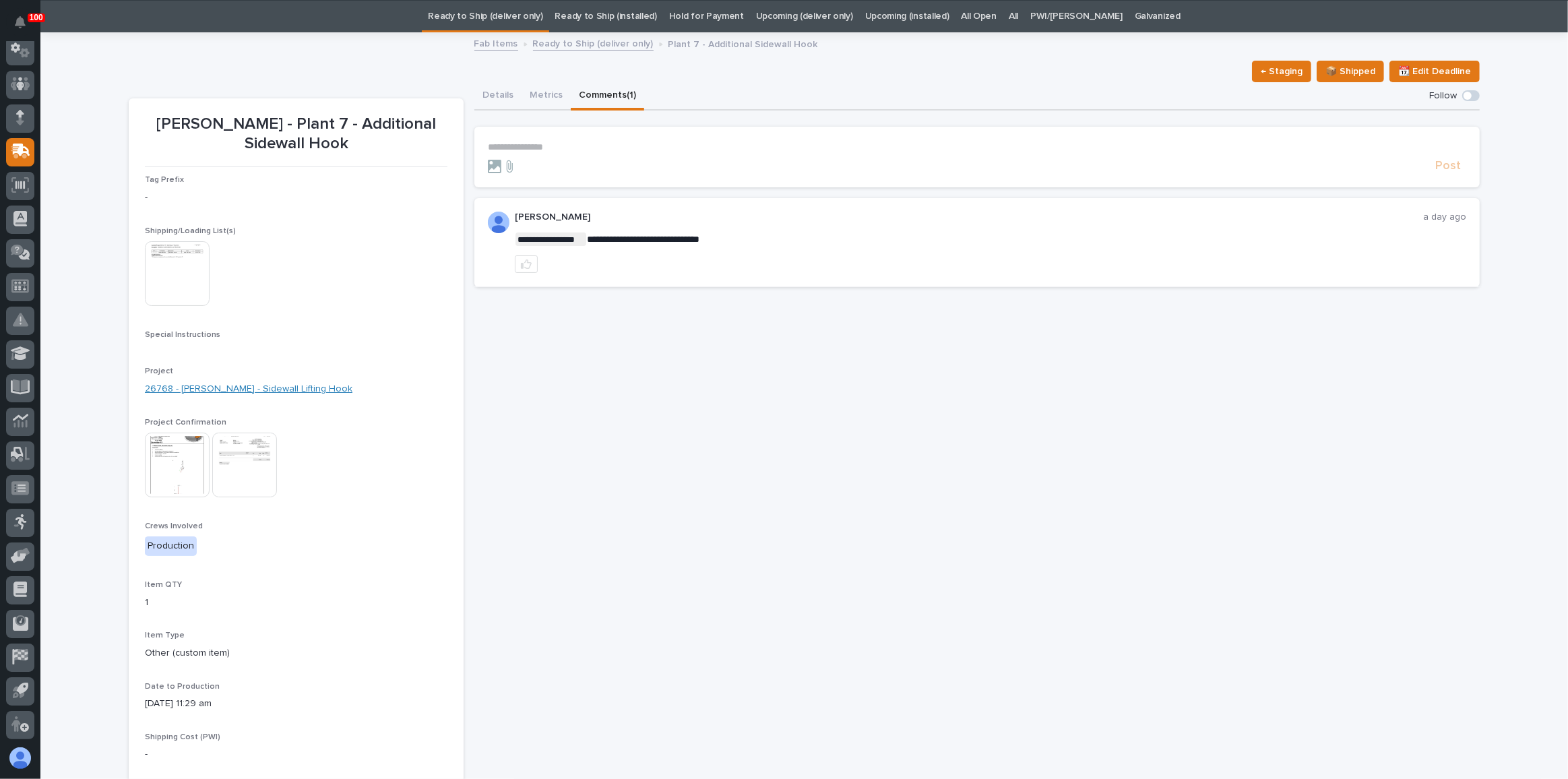
click at [477, 94] on button "Details" at bounding box center [497, 96] width 47 height 28
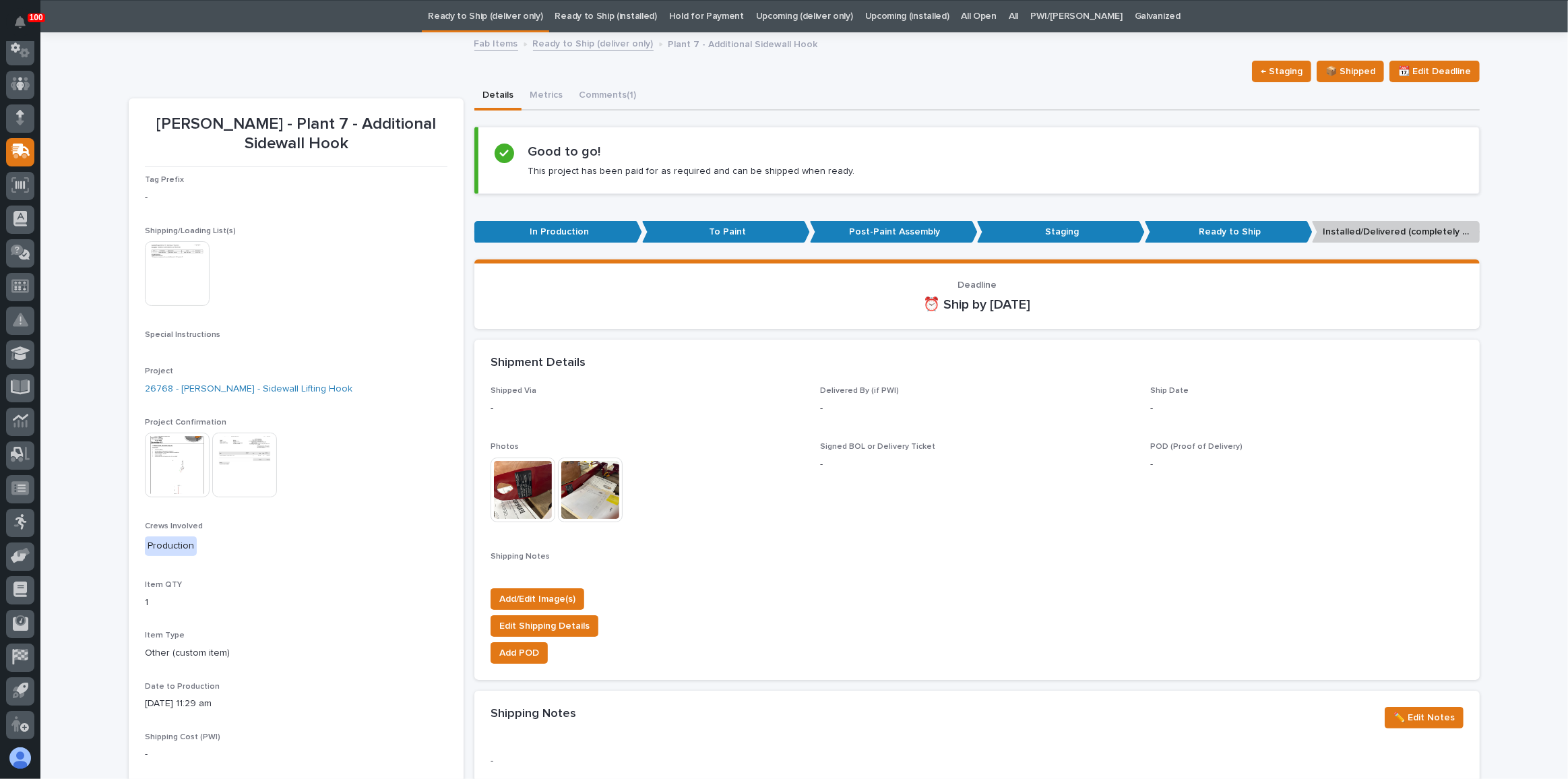
click at [180, 456] on img at bounding box center [177, 465] width 65 height 65
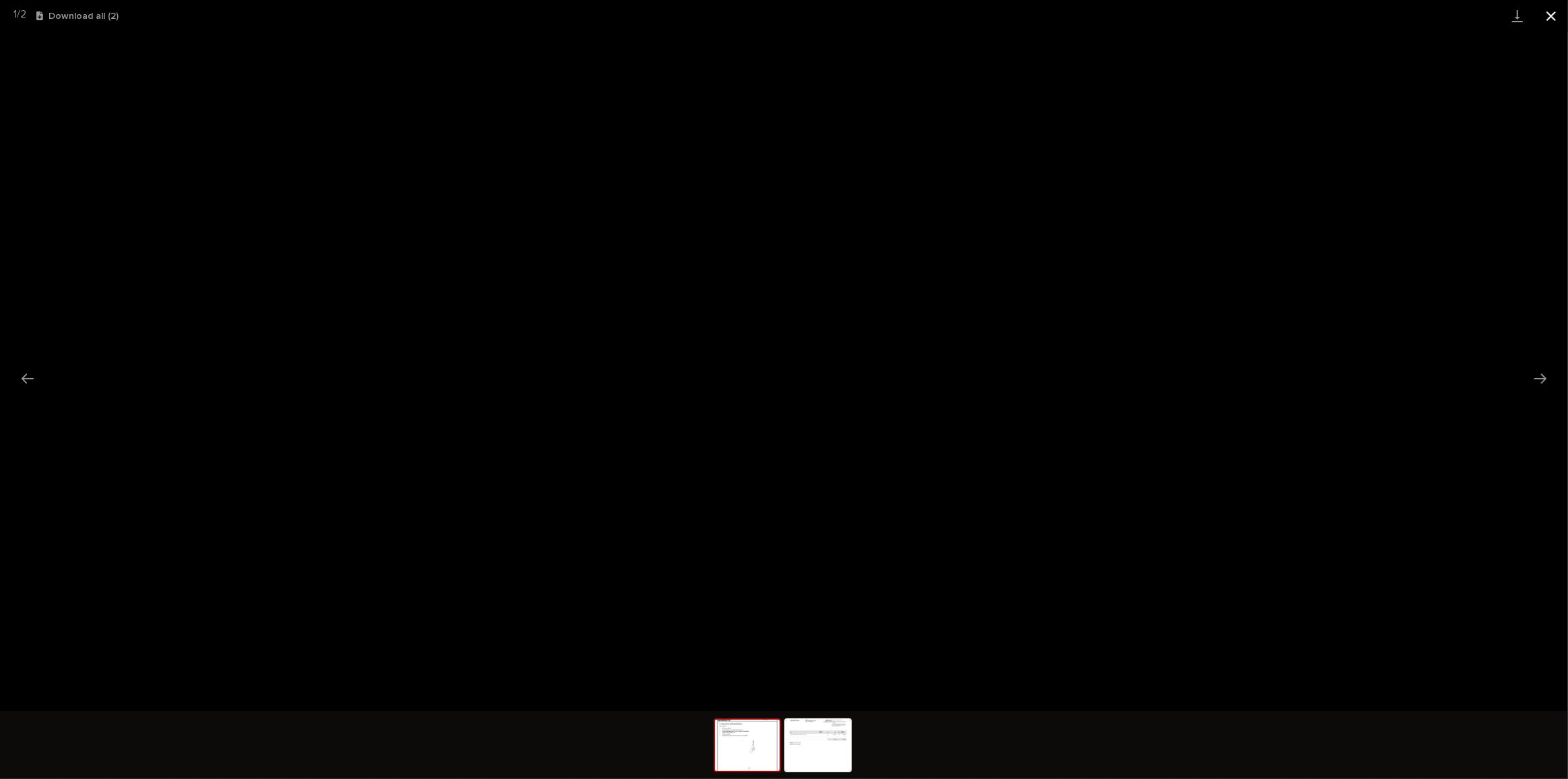
click at [1549, 18] on button "Close gallery" at bounding box center [1551, 16] width 34 height 32
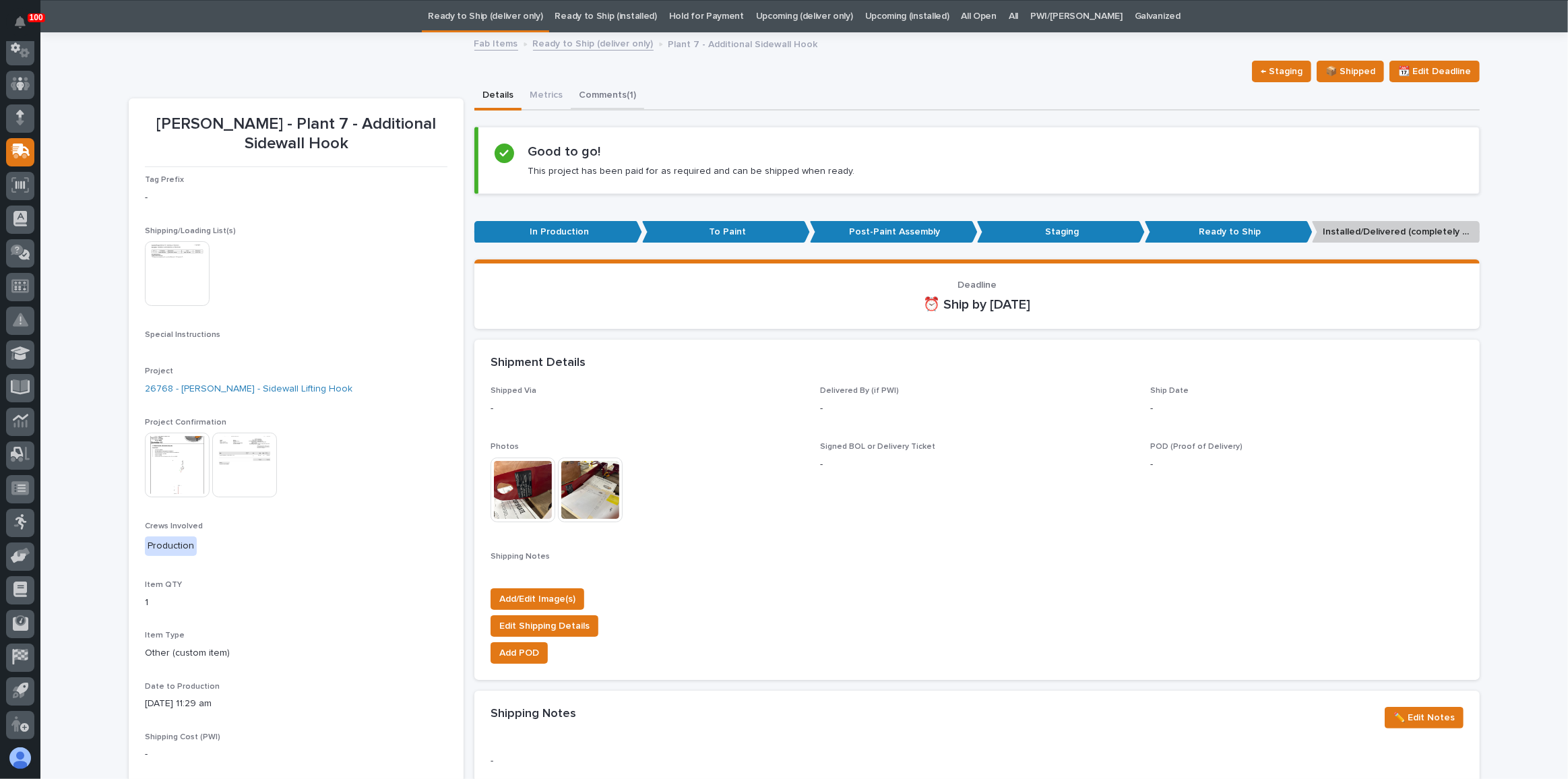
click at [596, 99] on button "Comments (1)" at bounding box center [608, 96] width 73 height 28
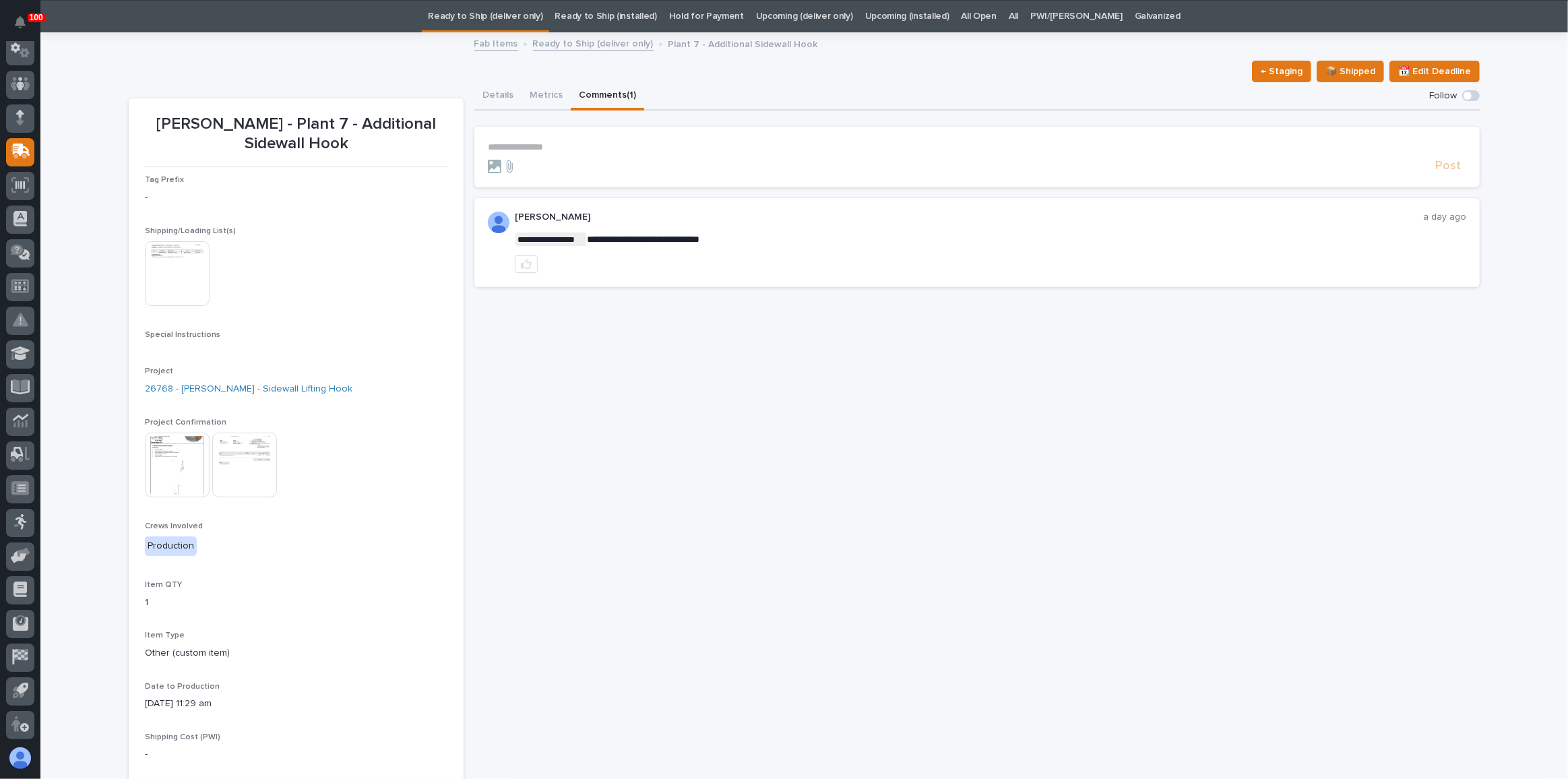
click at [561, 146] on p "**********" at bounding box center [977, 147] width 978 height 11
click at [1445, 169] on span "Post" at bounding box center [1449, 171] width 26 height 16
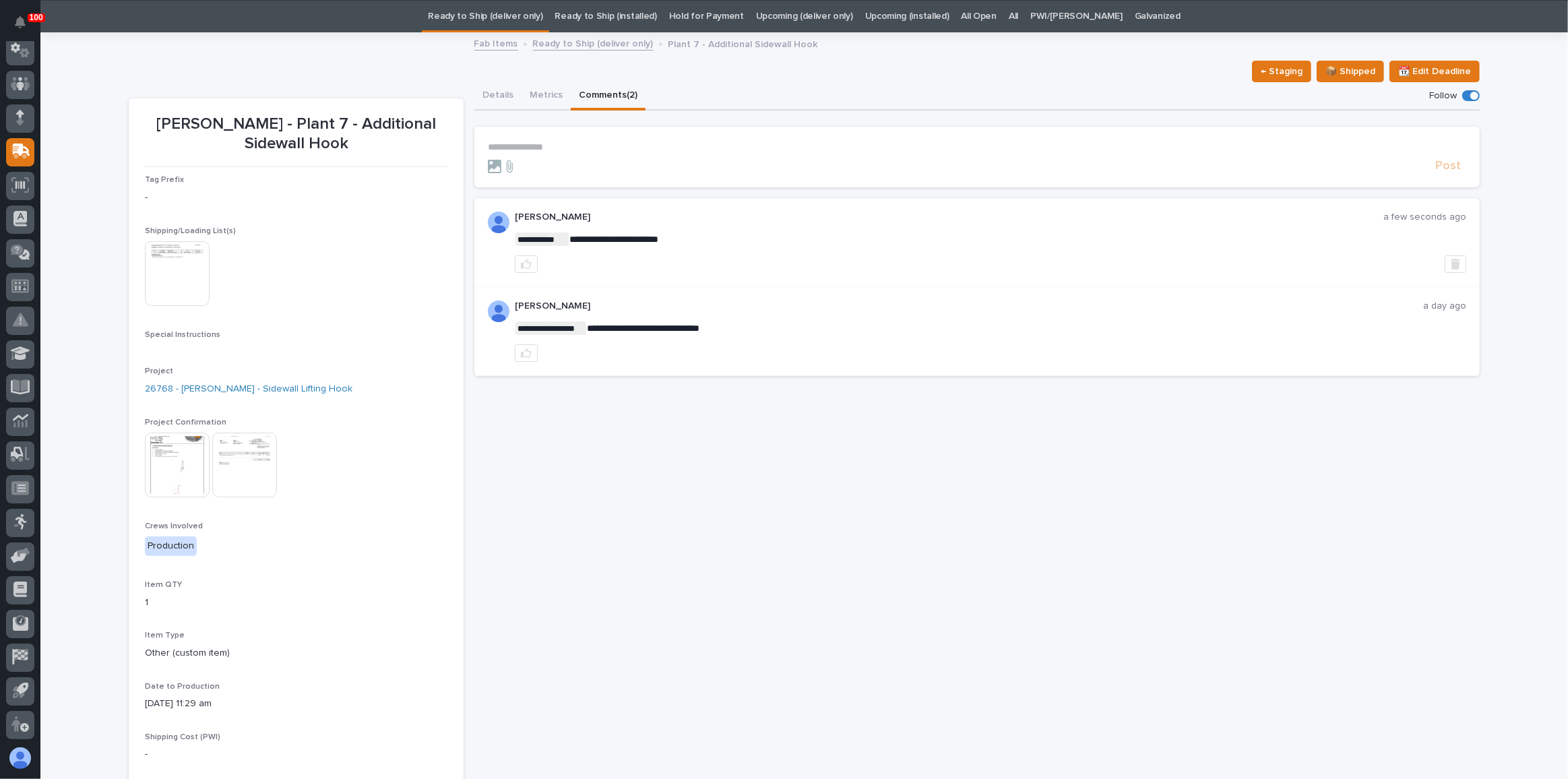
click at [515, 11] on link "Ready to Ship (deliver only)" at bounding box center [485, 16] width 115 height 32
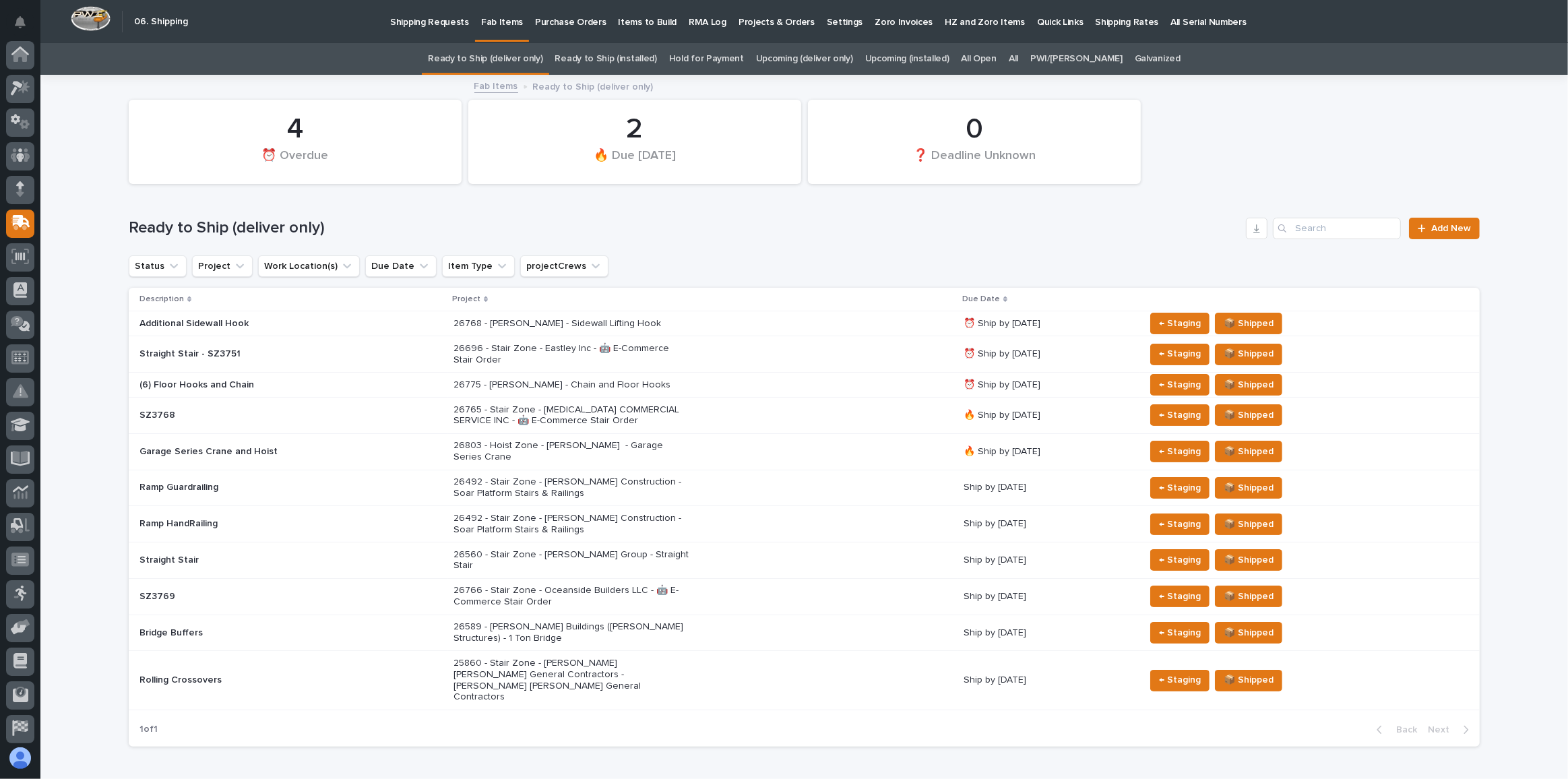
scroll to position [71, 0]
click at [818, 56] on link "Upcoming (deliver only)" at bounding box center [805, 59] width 97 height 32
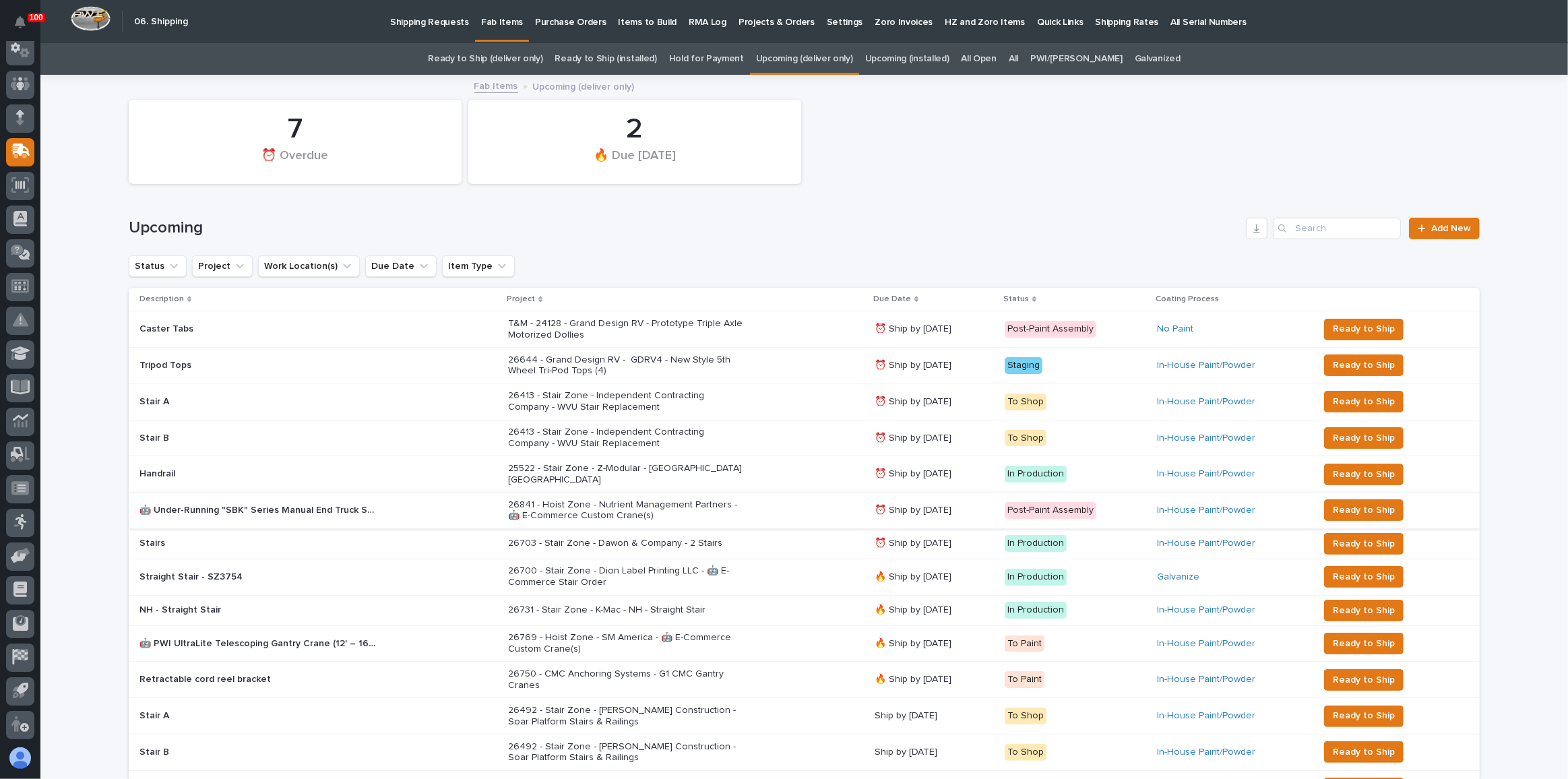
scroll to position [122, 0]
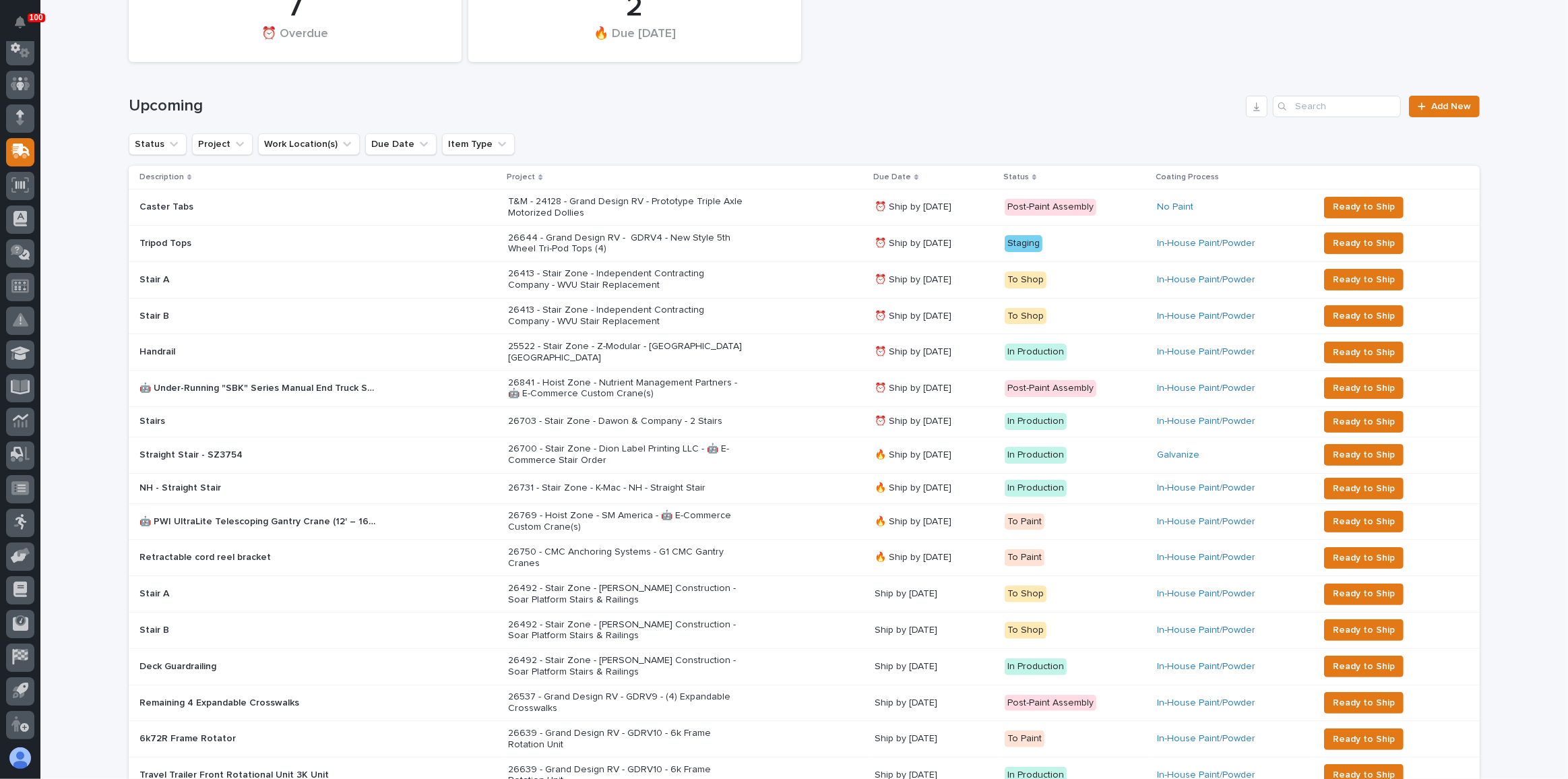
click at [761, 440] on div "26700 - Stair Zone - Dion Label Printing LLC - 🤖 E-Commerce Stair Order" at bounding box center [686, 455] width 356 height 34
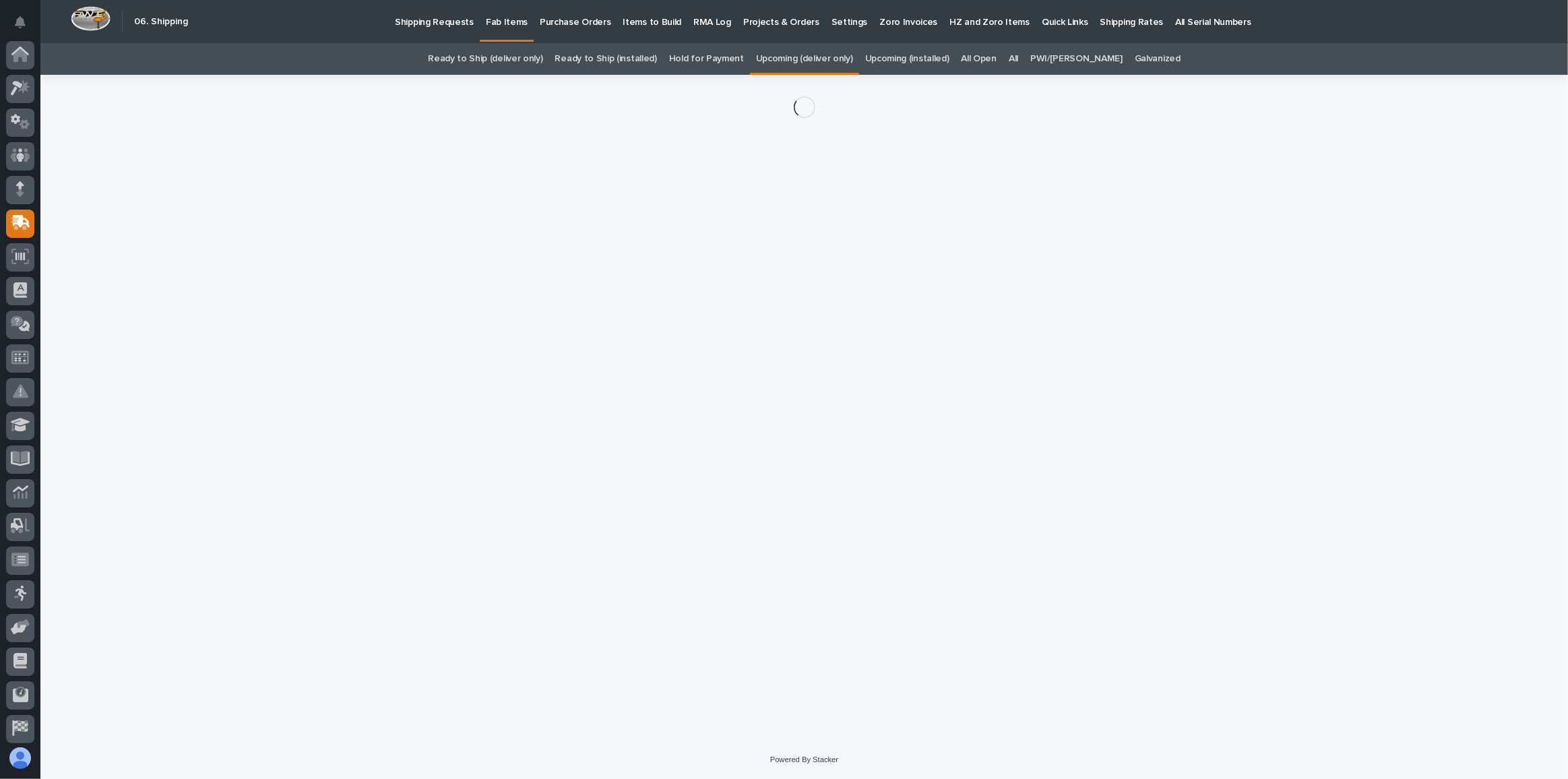
scroll to position [71, 0]
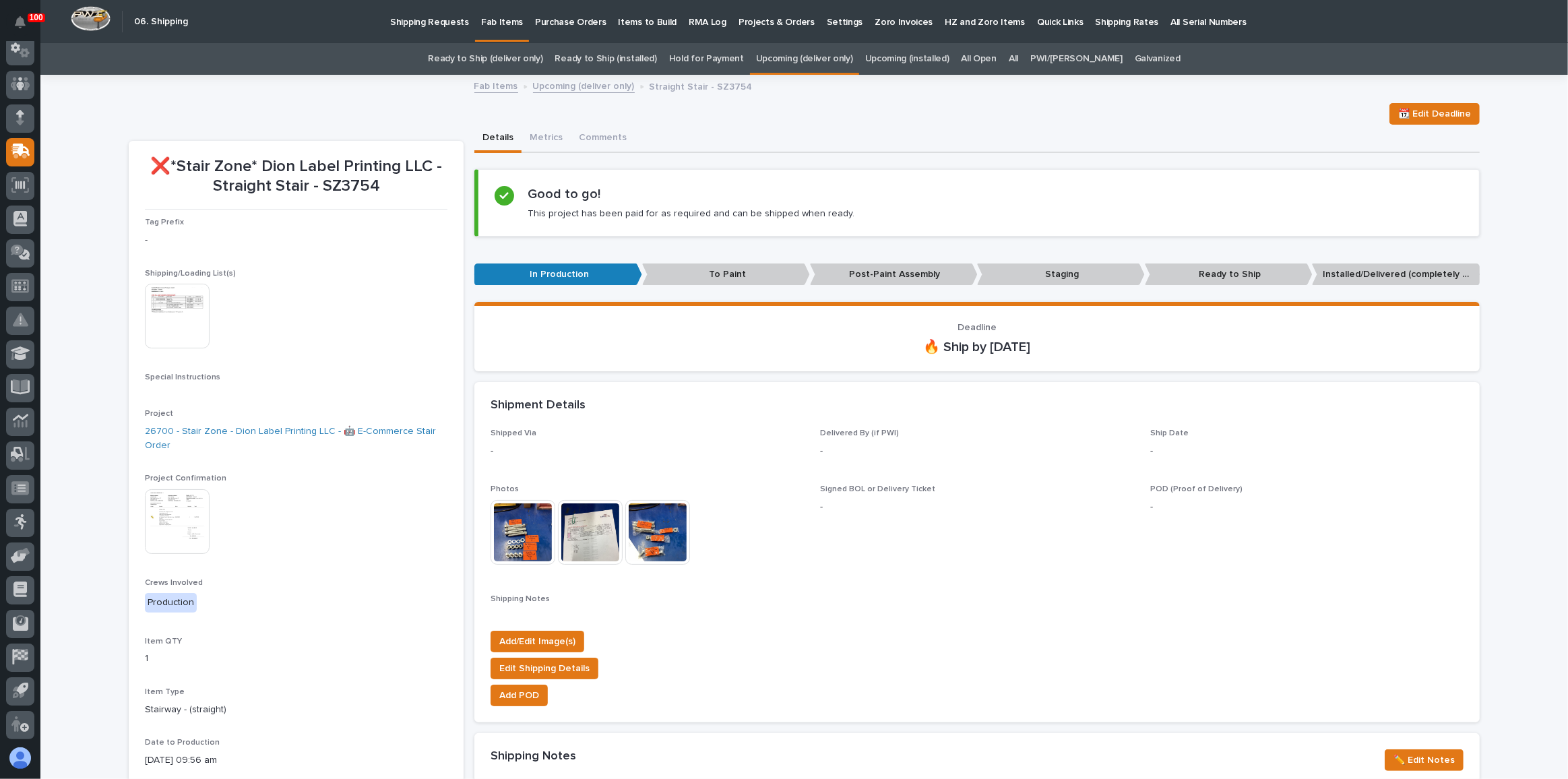
click at [187, 505] on img at bounding box center [177, 521] width 65 height 65
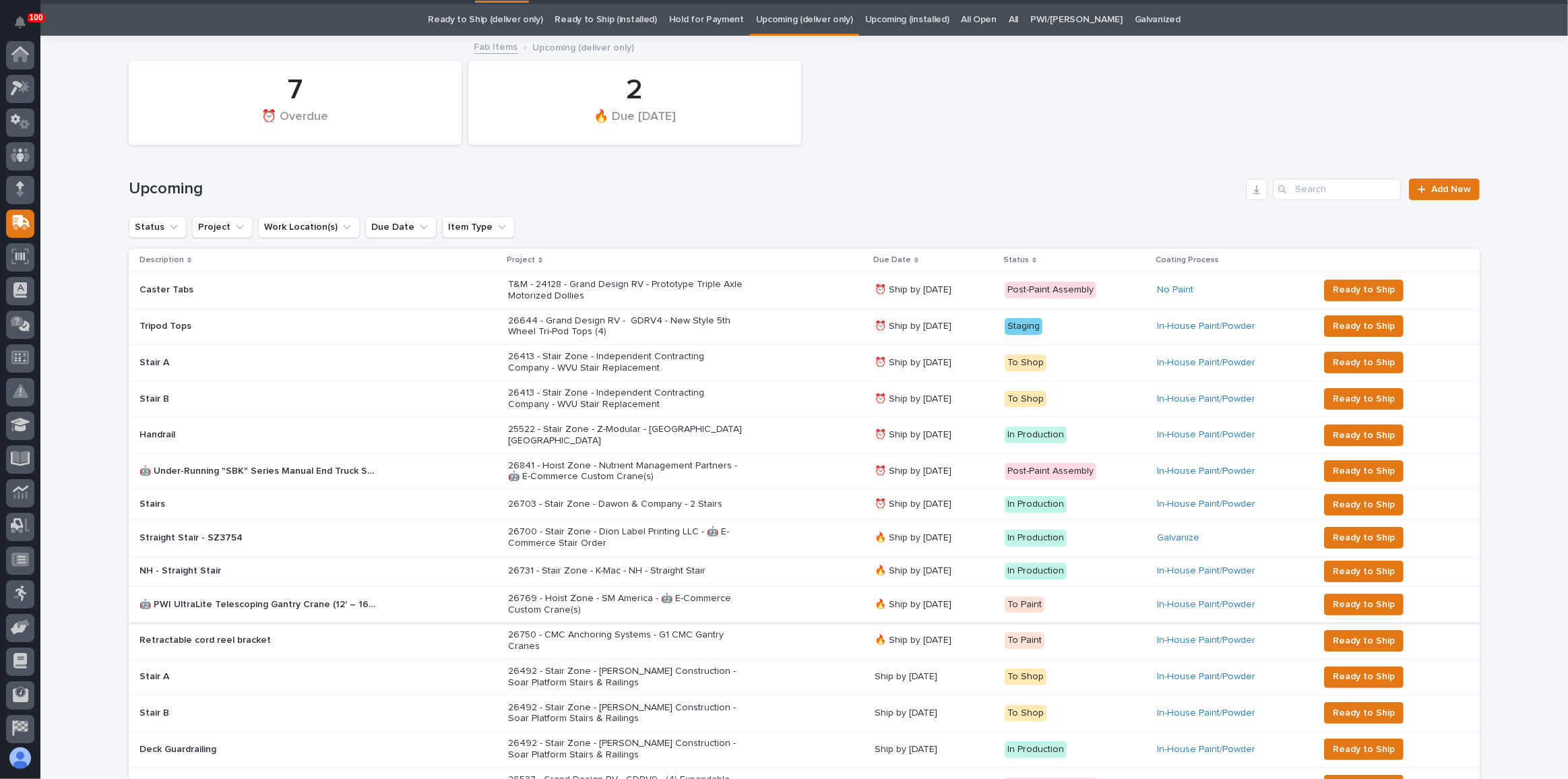
scroll to position [42, 0]
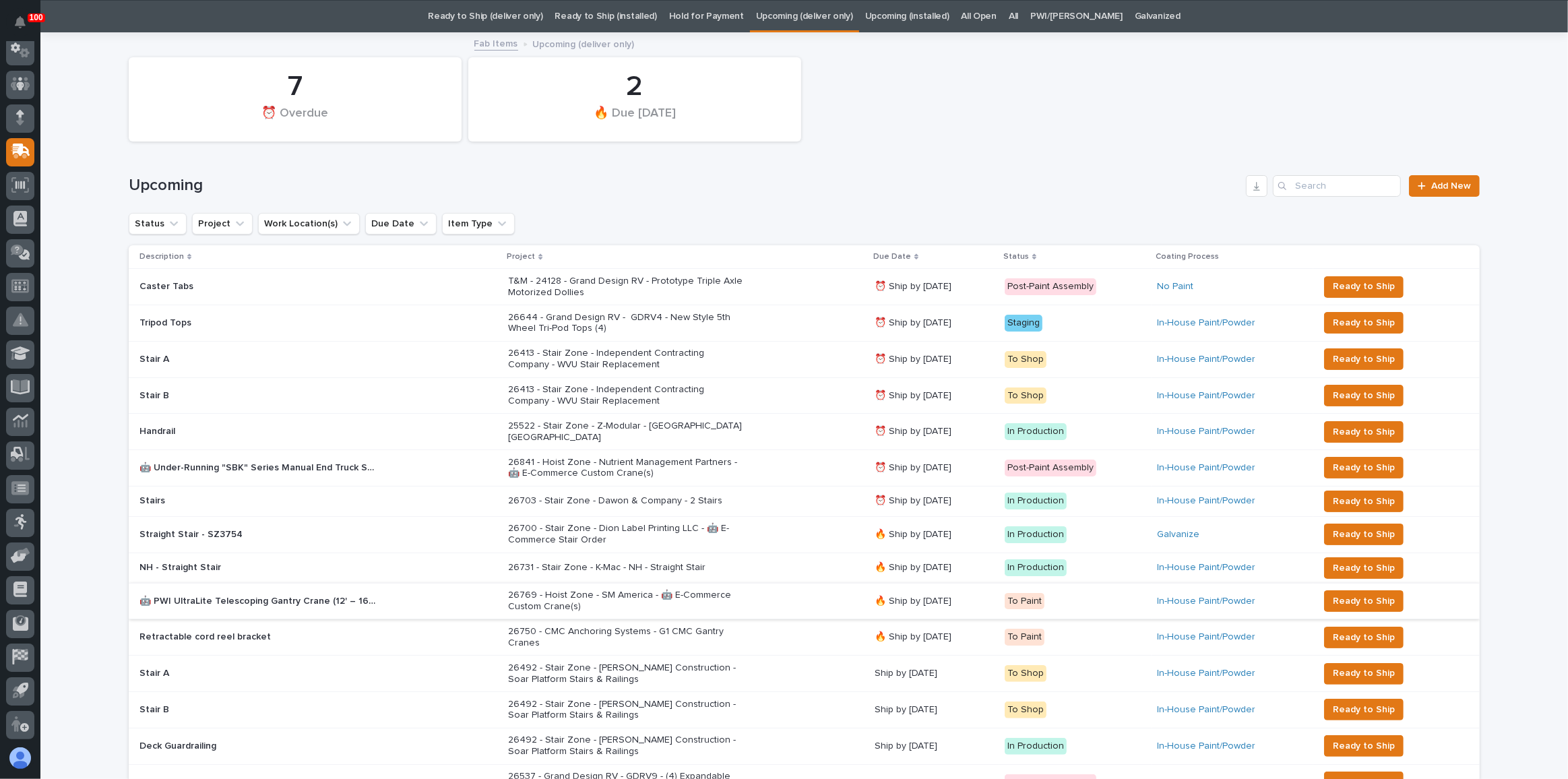
click at [794, 558] on div "26731 - Stair Zone - K-Mac - NH - Straight Stair" at bounding box center [686, 567] width 356 height 22
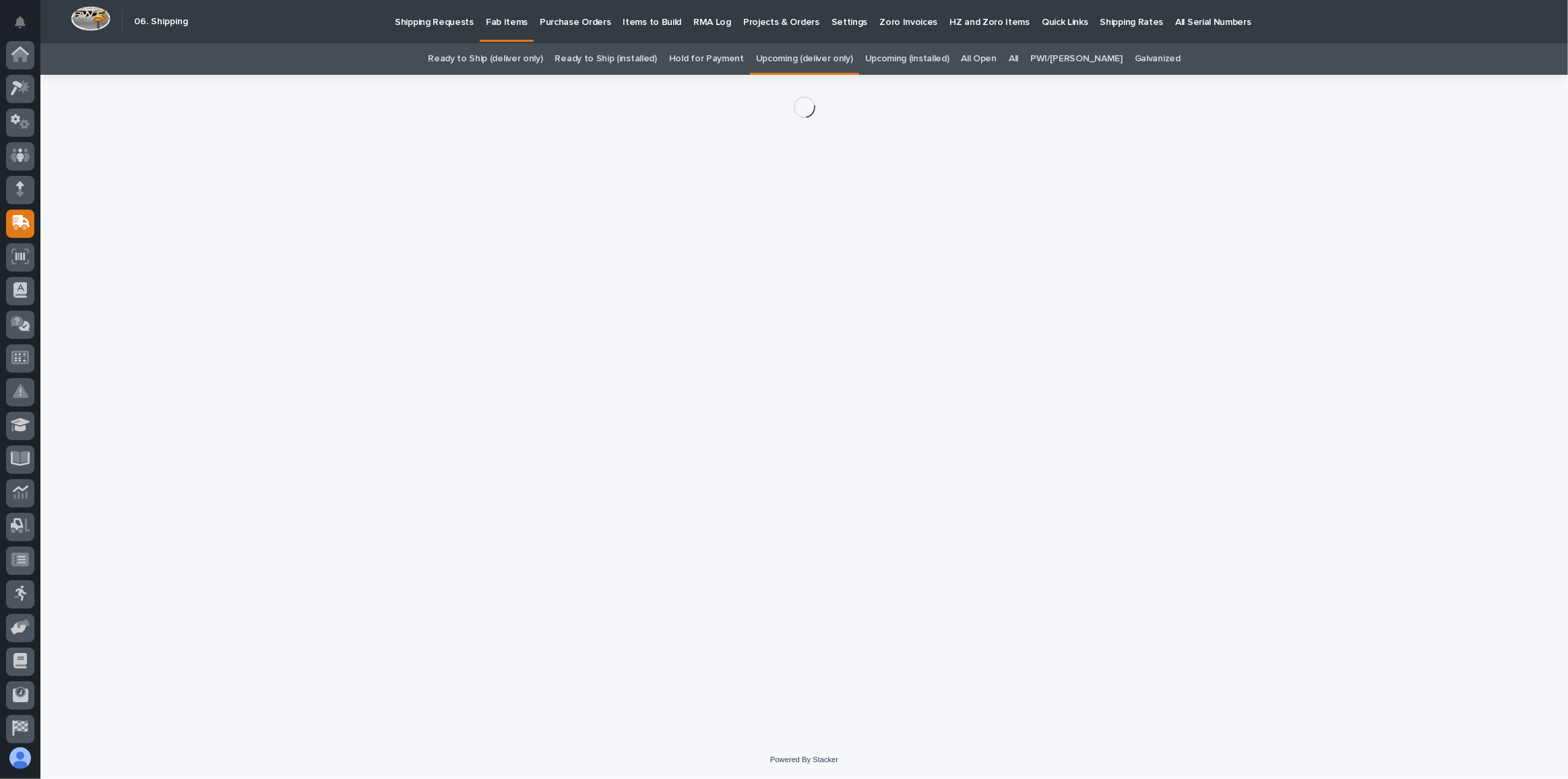
scroll to position [71, 0]
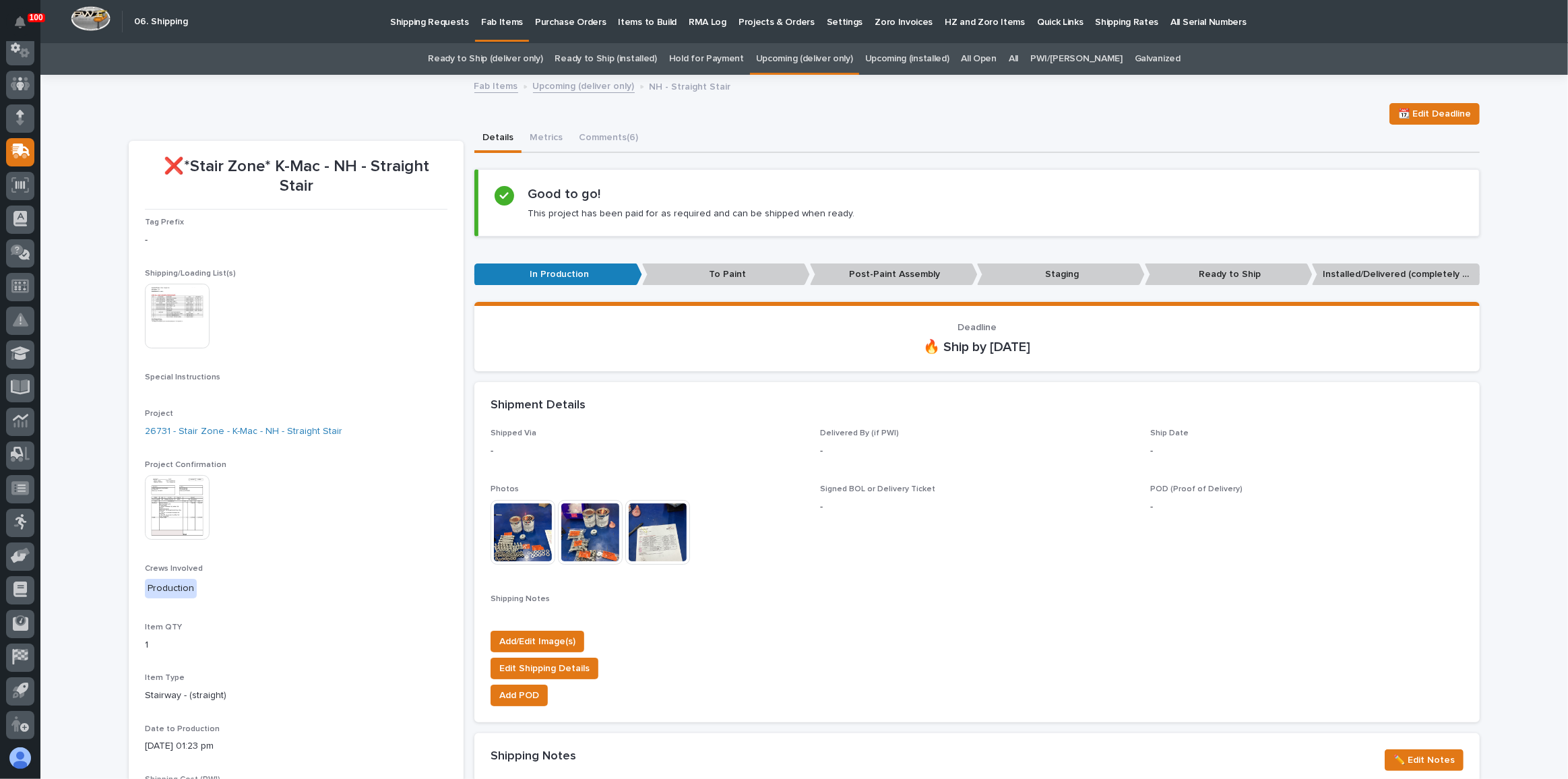
click at [159, 482] on img at bounding box center [177, 507] width 65 height 65
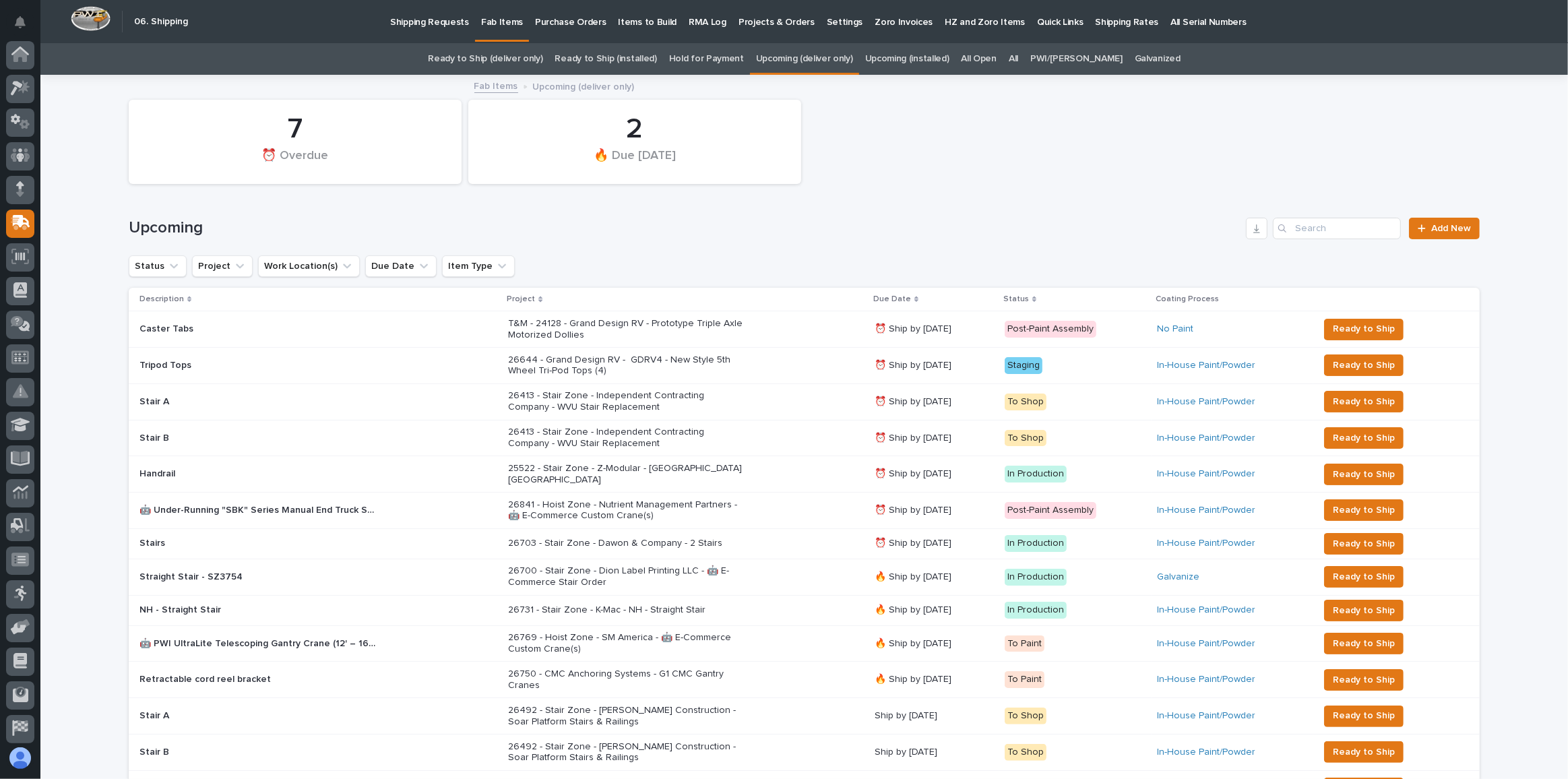
scroll to position [42, 0]
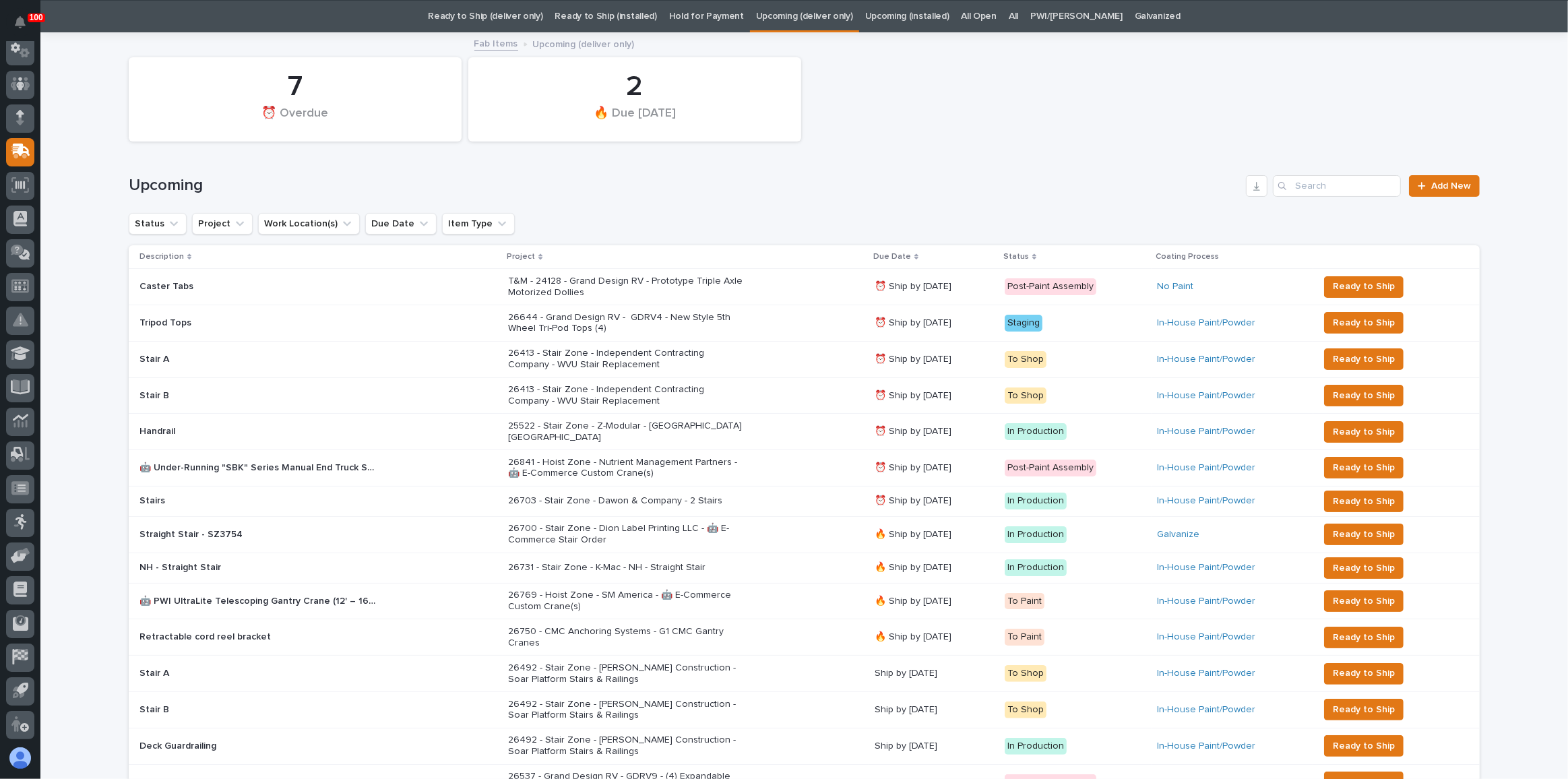
click at [487, 14] on link "Ready to Ship (deliver only)" at bounding box center [485, 16] width 115 height 32
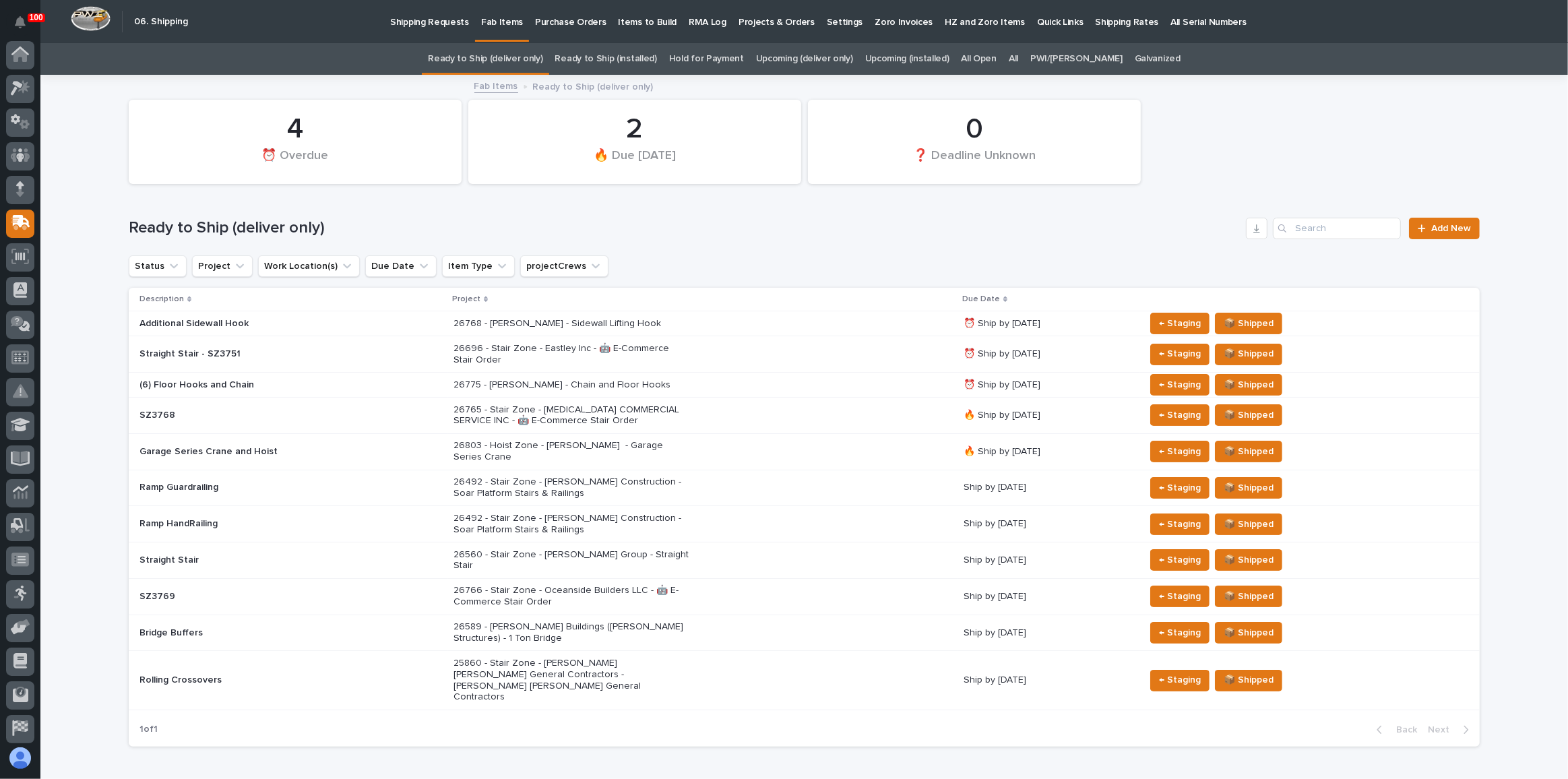
scroll to position [71, 0]
click at [703, 579] on div "26766 - Stair Zone - Oceanside Builders LLC - 🤖 E-Commerce Stair Order" at bounding box center [703, 596] width 500 height 34
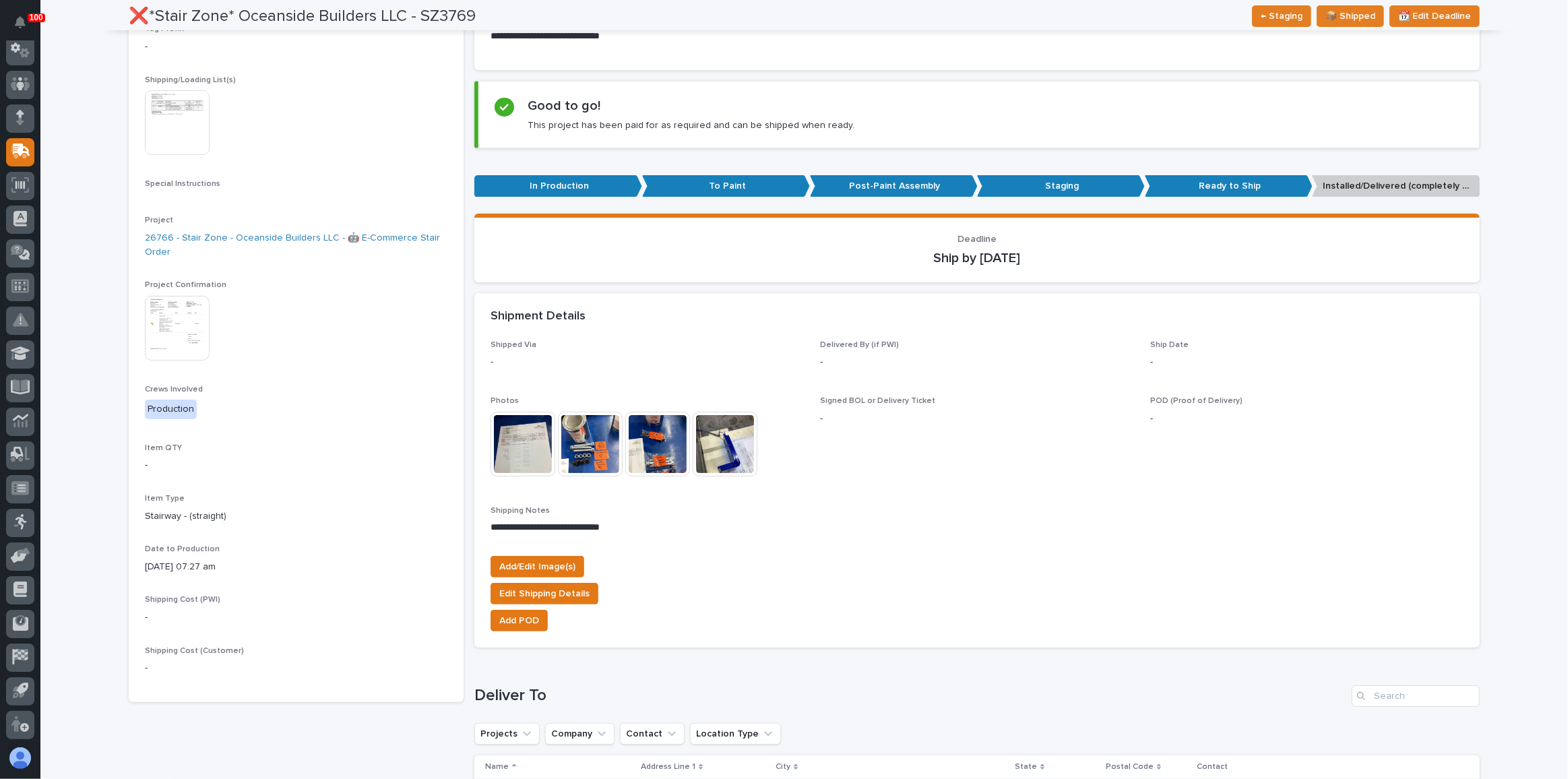
scroll to position [245, 0]
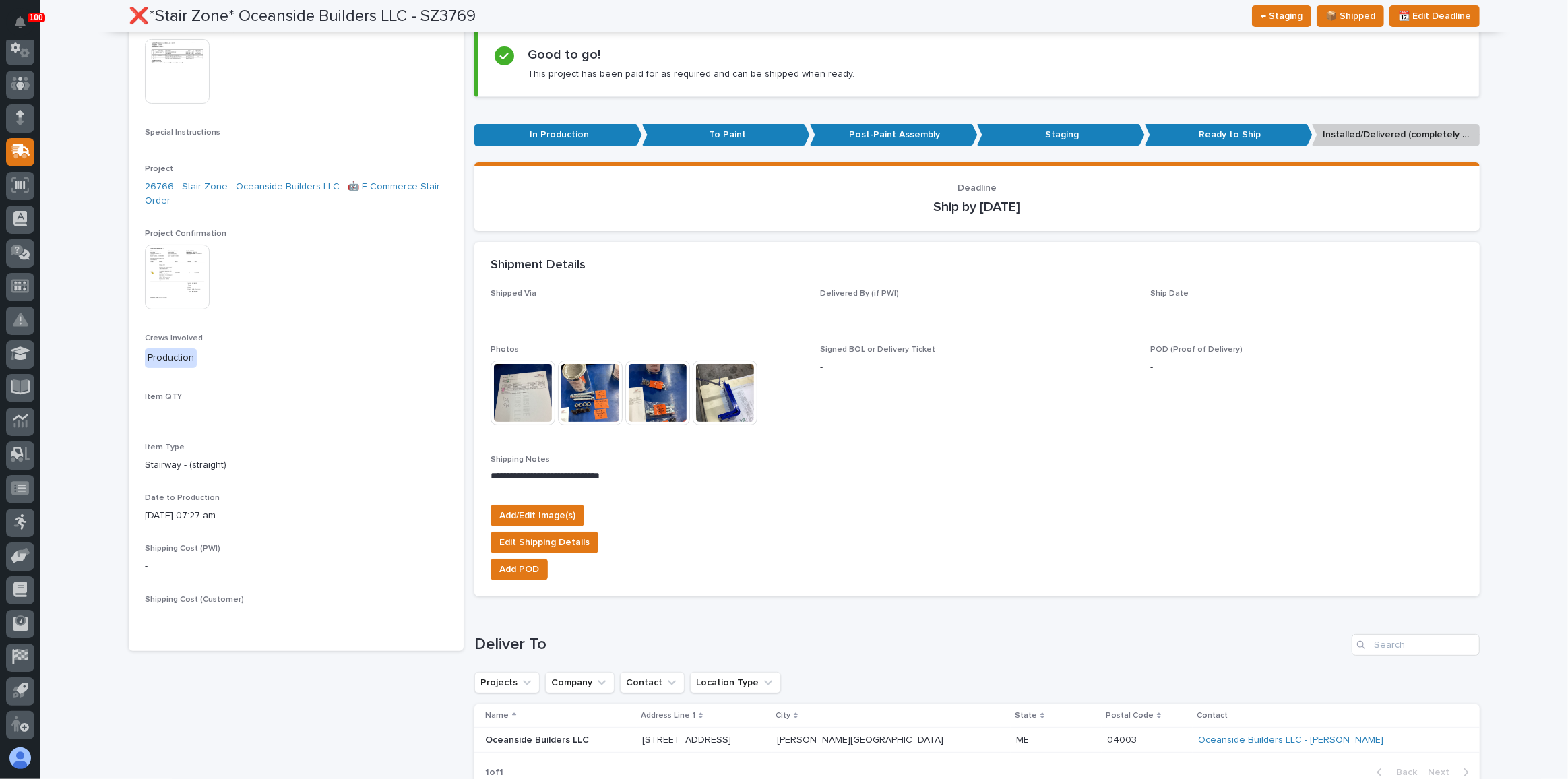
click at [192, 291] on img at bounding box center [177, 277] width 65 height 65
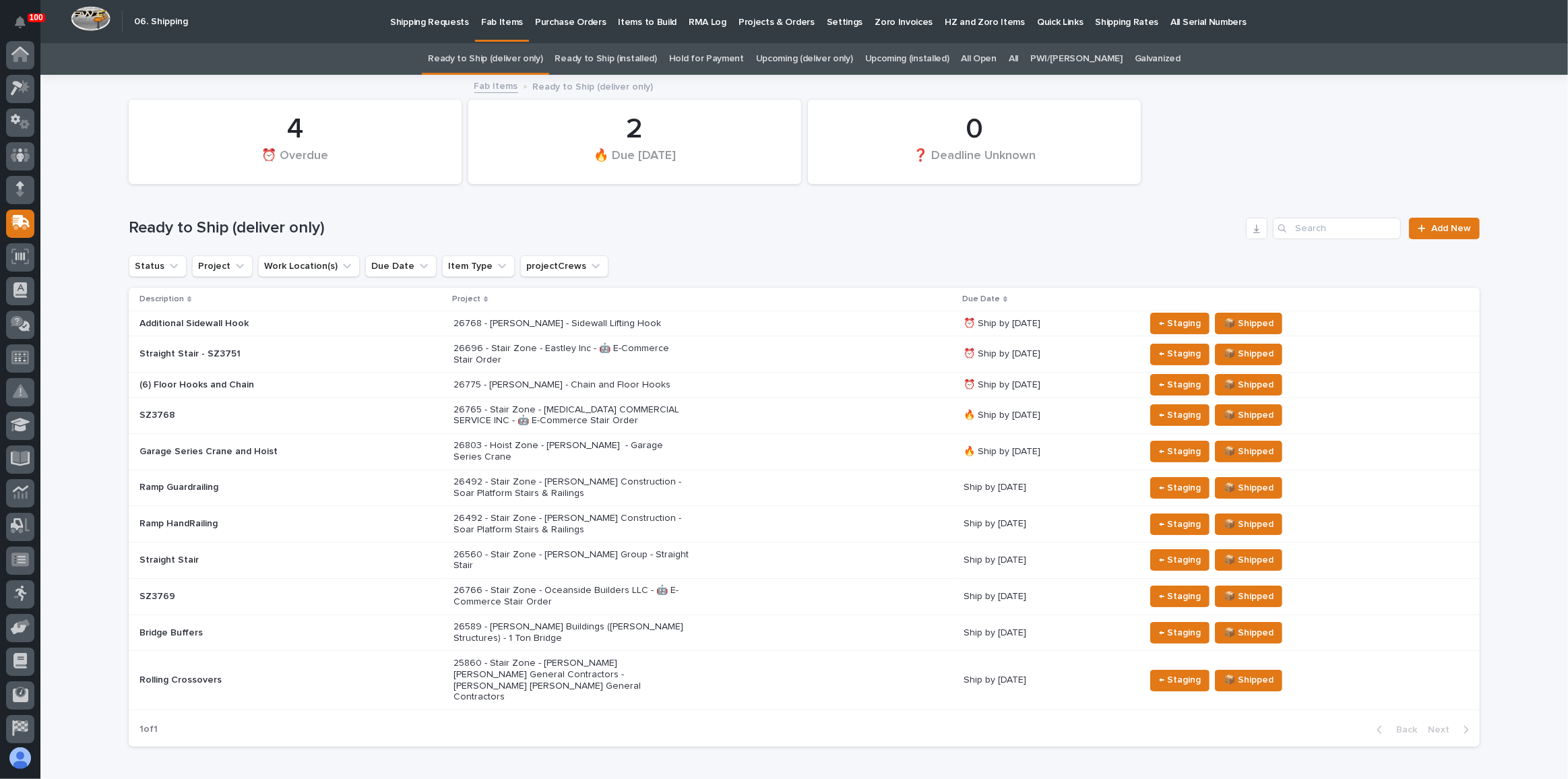
scroll to position [71, 0]
click at [832, 52] on link "Upcoming (deliver only)" at bounding box center [805, 59] width 97 height 32
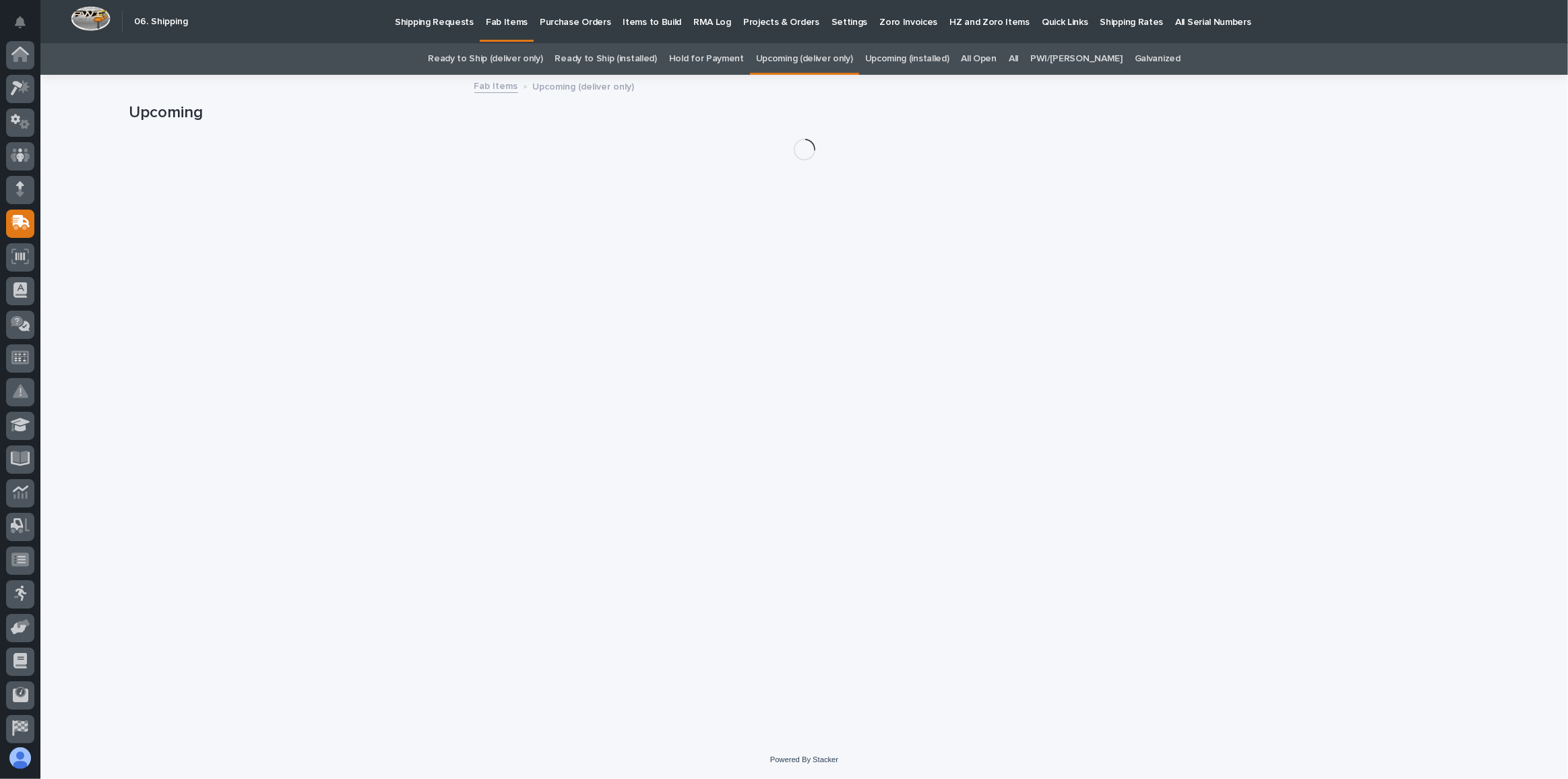
scroll to position [71, 0]
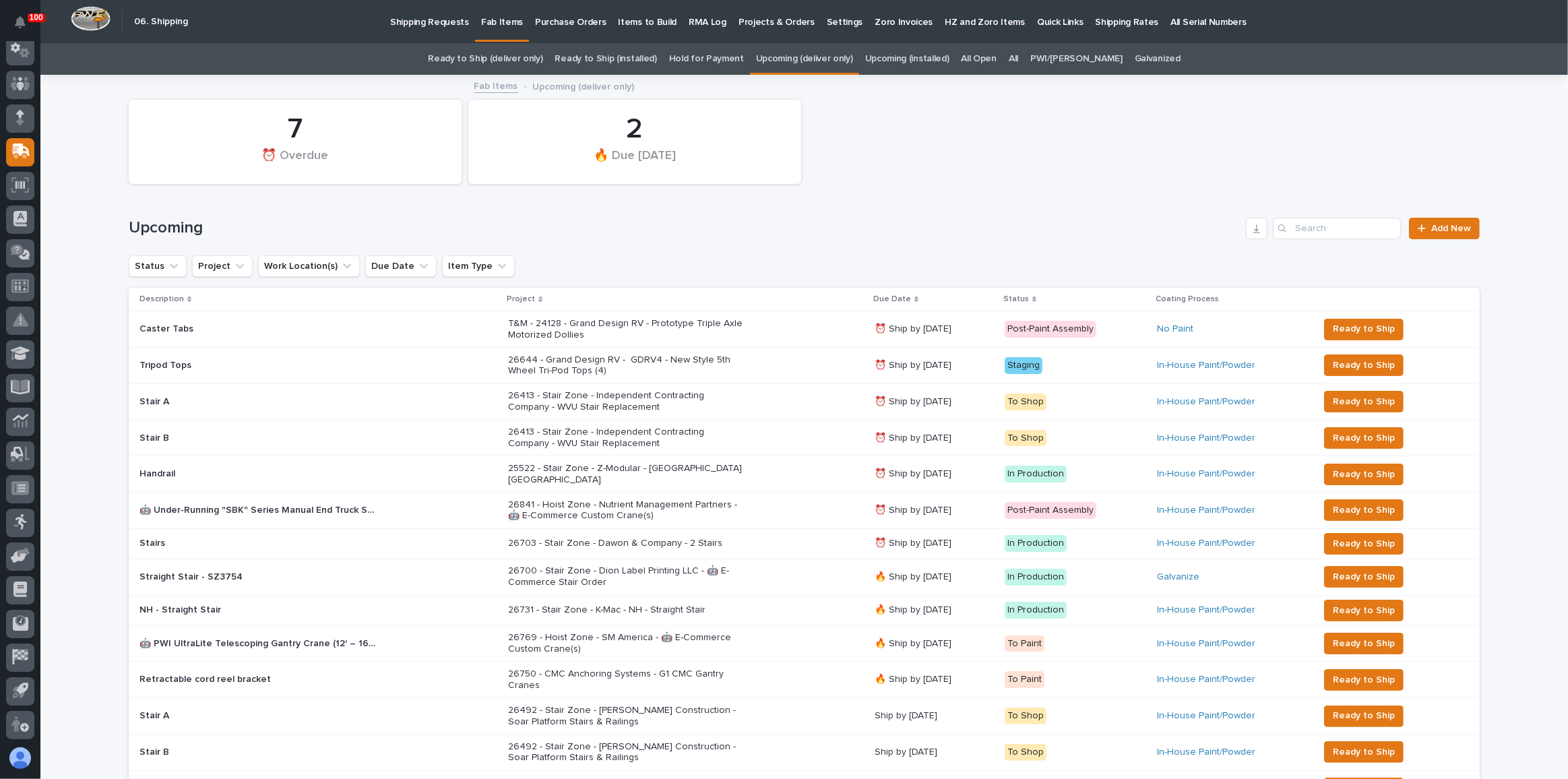
click at [513, 55] on link "Ready to Ship (deliver only)" at bounding box center [485, 59] width 115 height 32
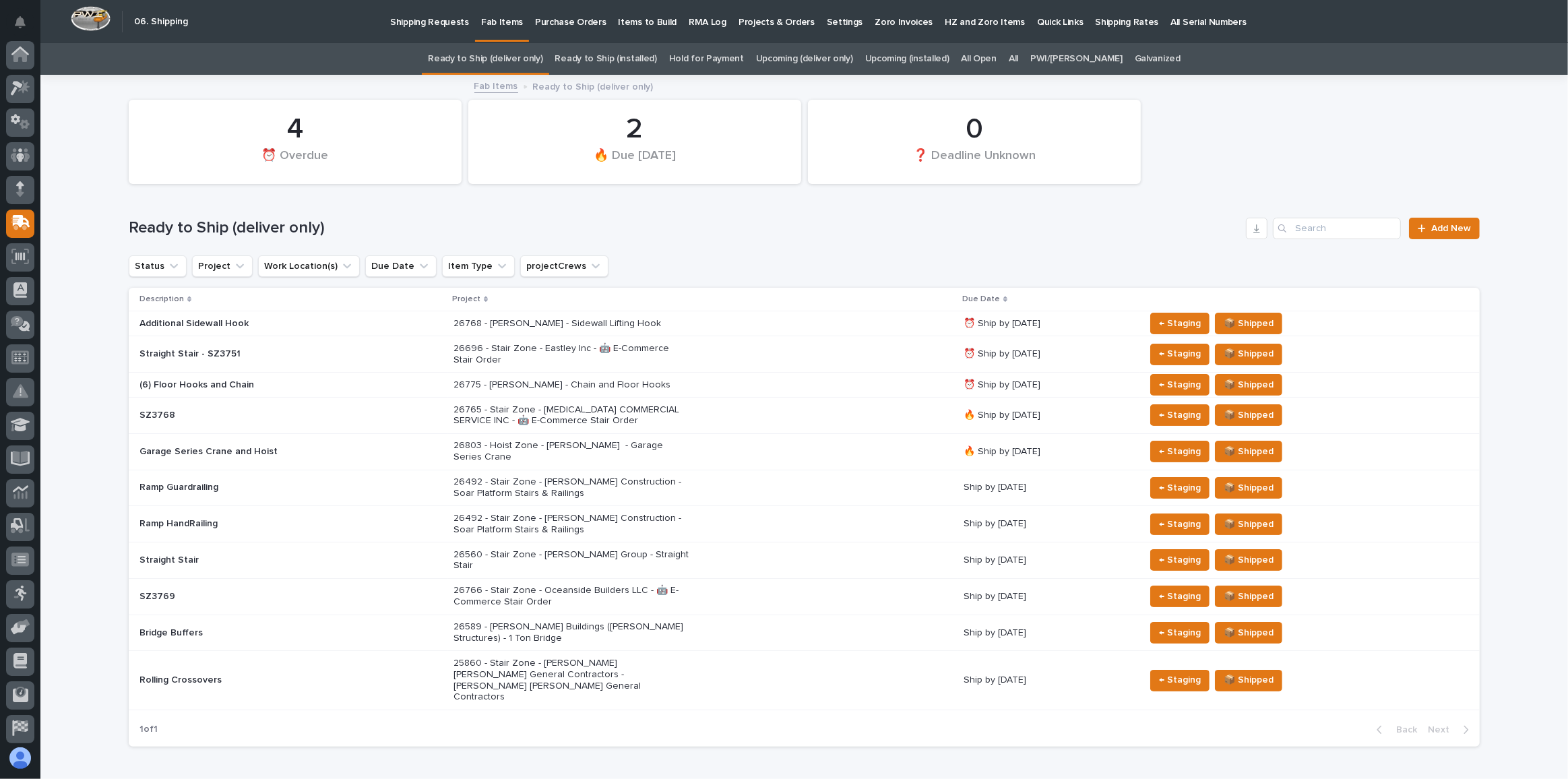
scroll to position [71, 0]
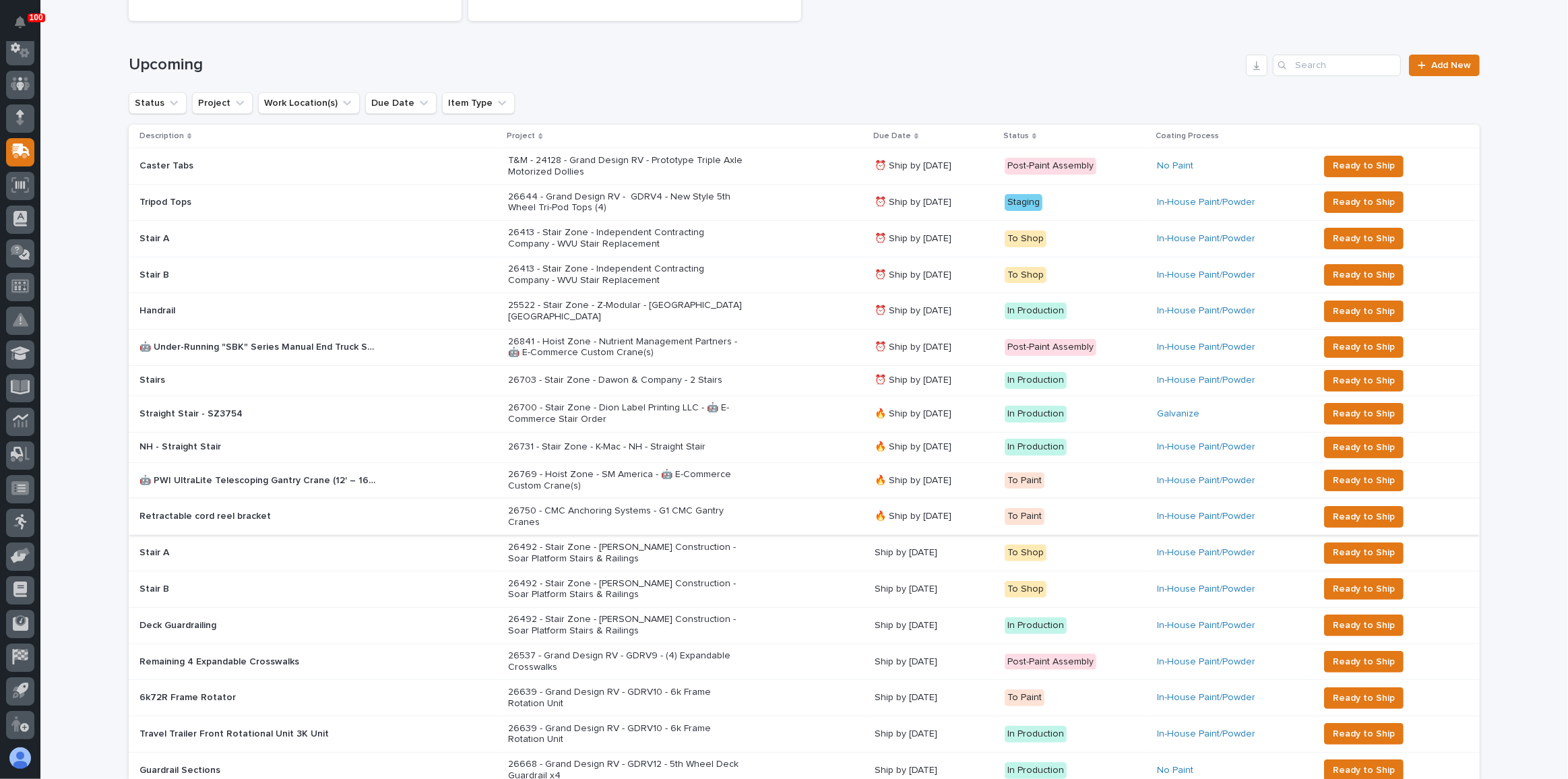
scroll to position [165, 0]
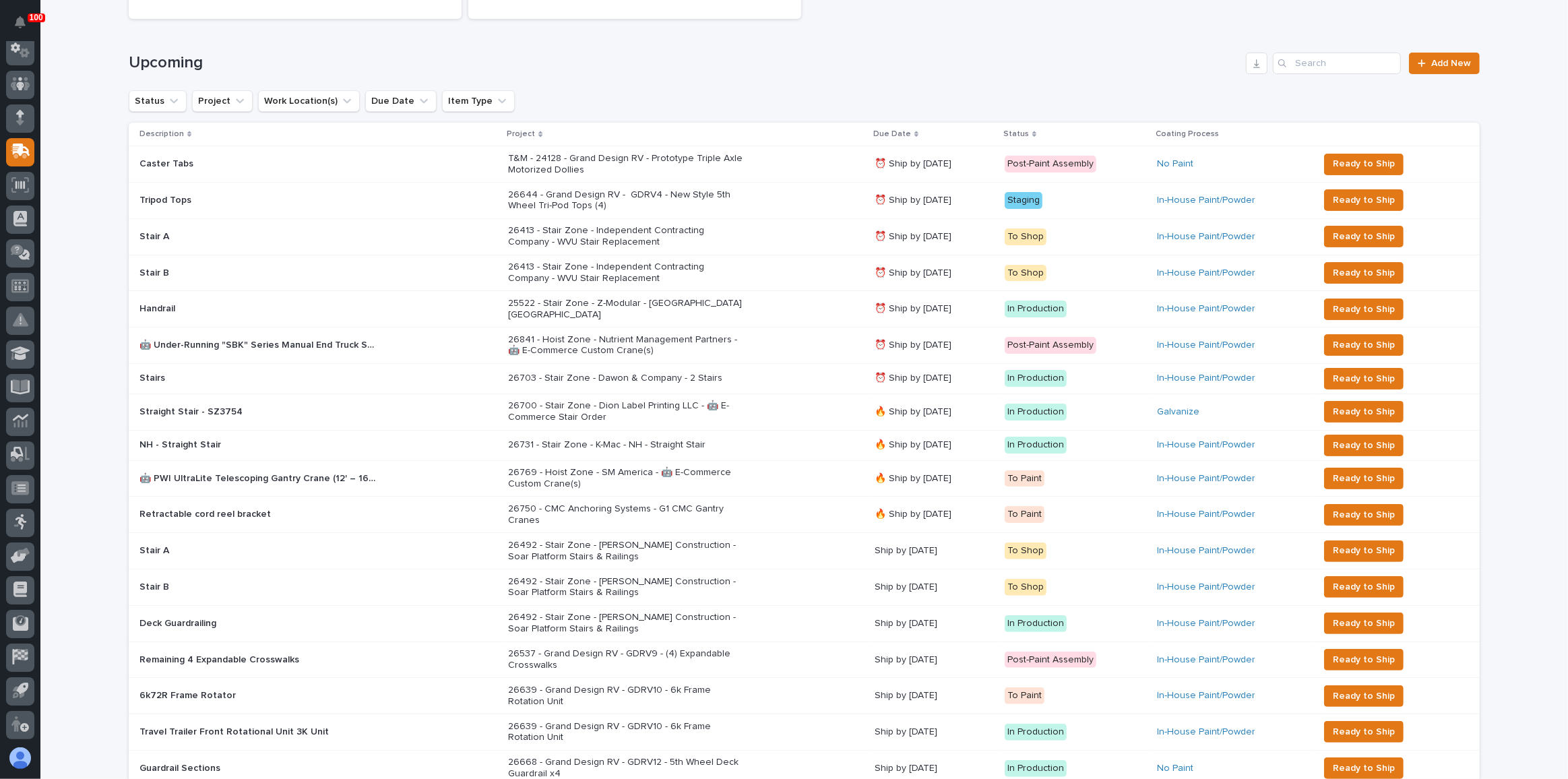
click at [771, 407] on div "26700 - Stair Zone - Dion Label Printing LLC - 🤖 E-Commerce Stair Order" at bounding box center [686, 411] width 356 height 34
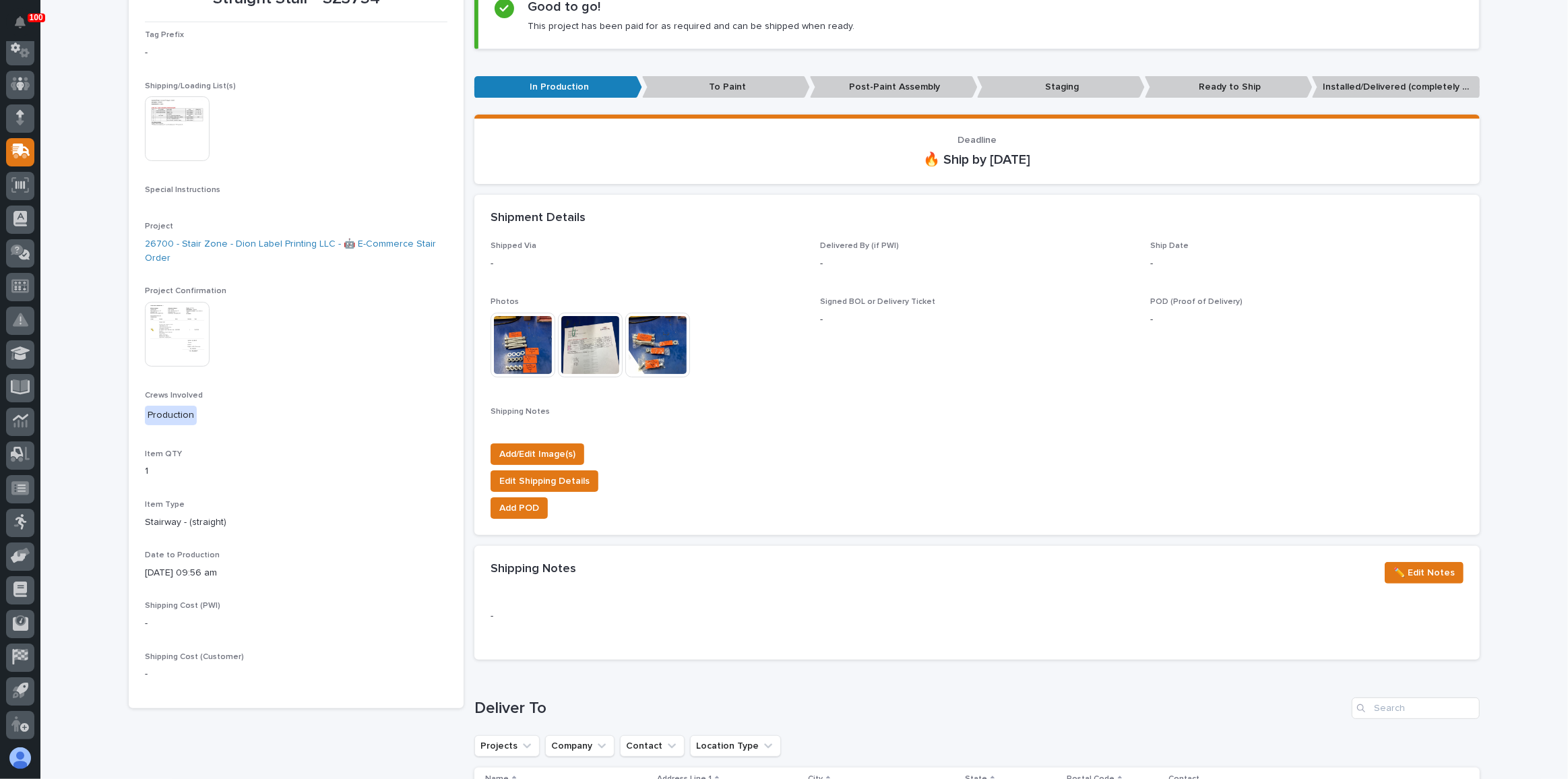
scroll to position [349, 0]
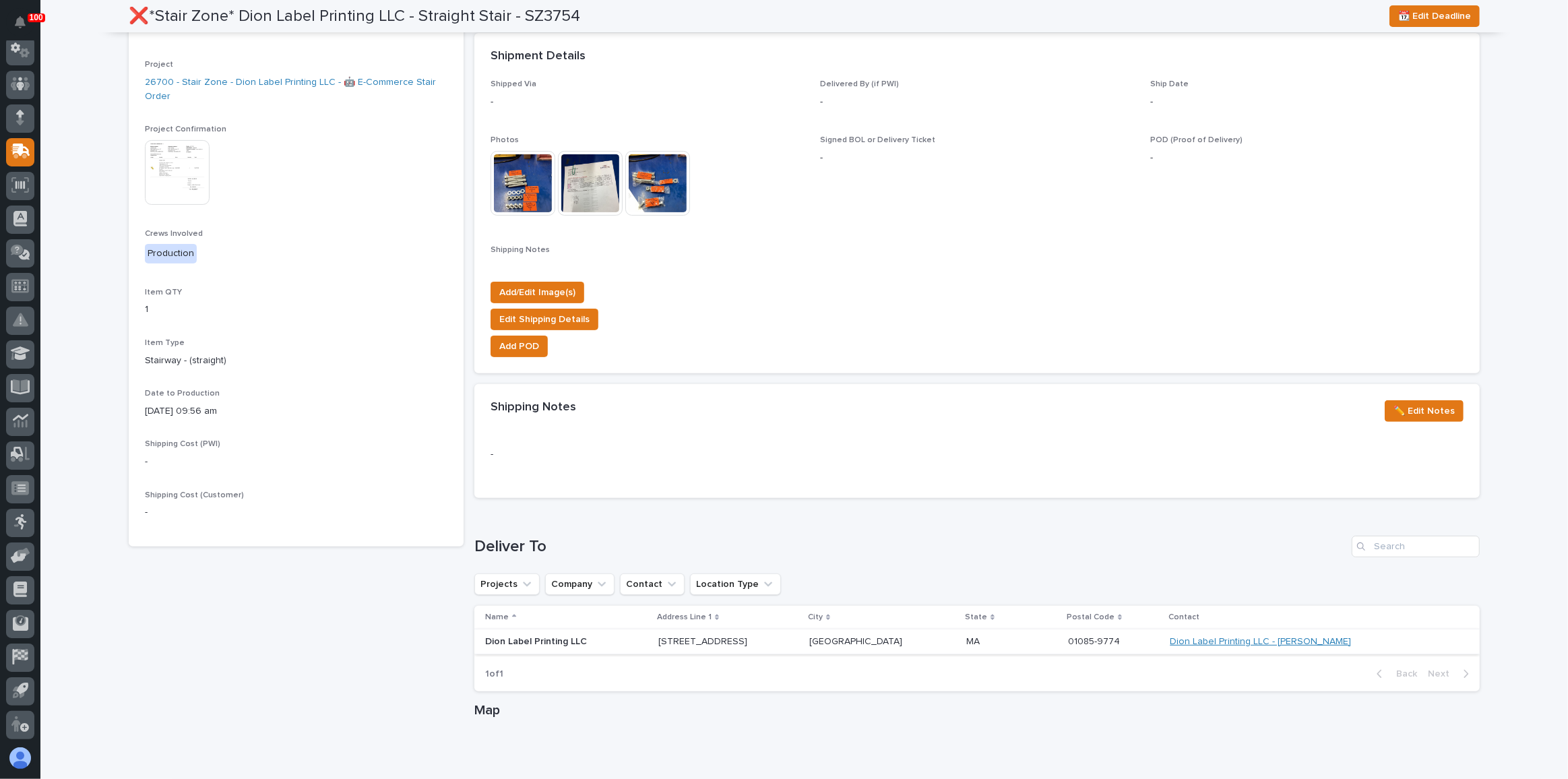
click at [1289, 636] on link "Dion Label Printing LLC - [PERSON_NAME]" at bounding box center [1261, 642] width 182 height 11
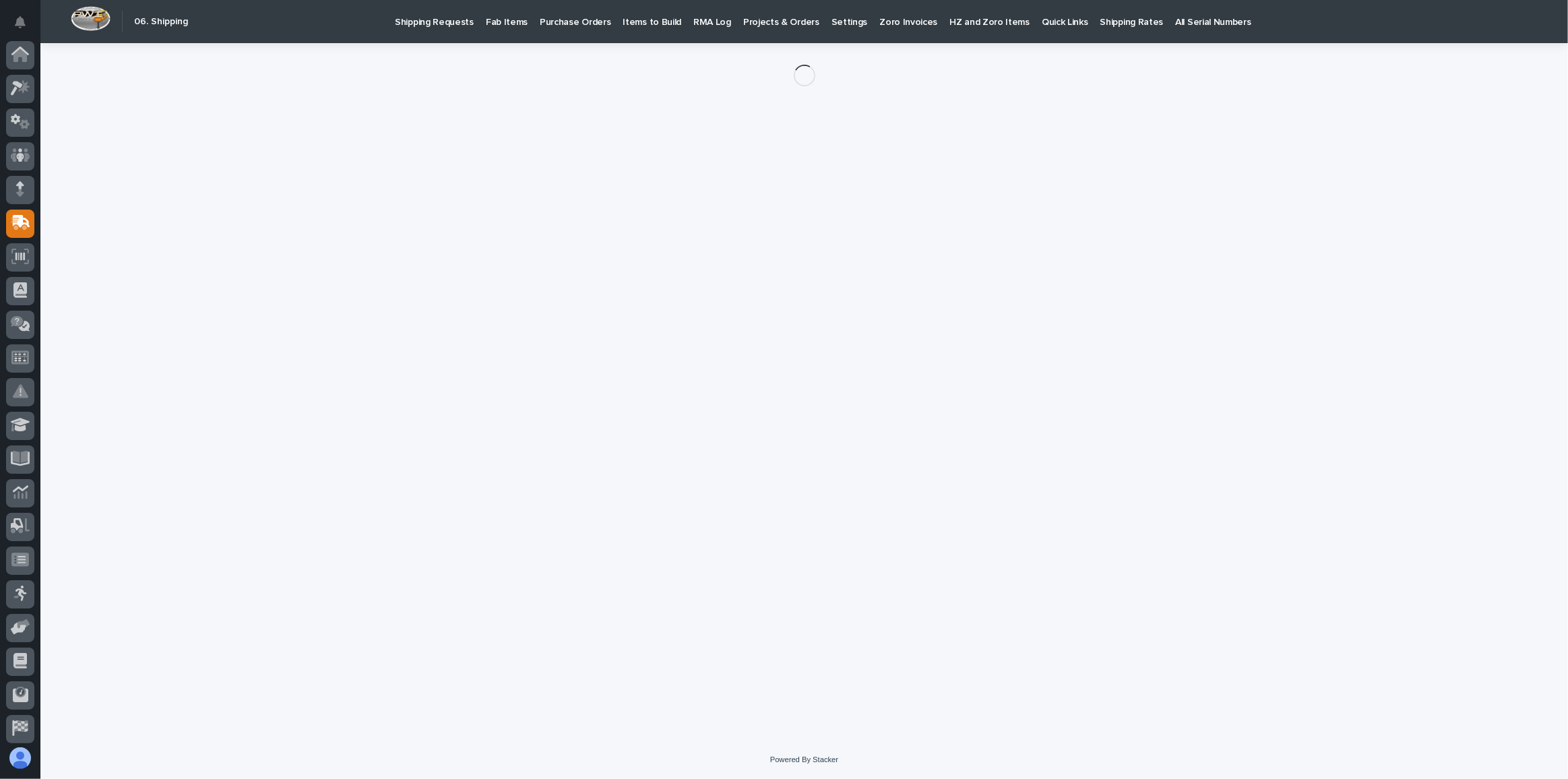
scroll to position [71, 0]
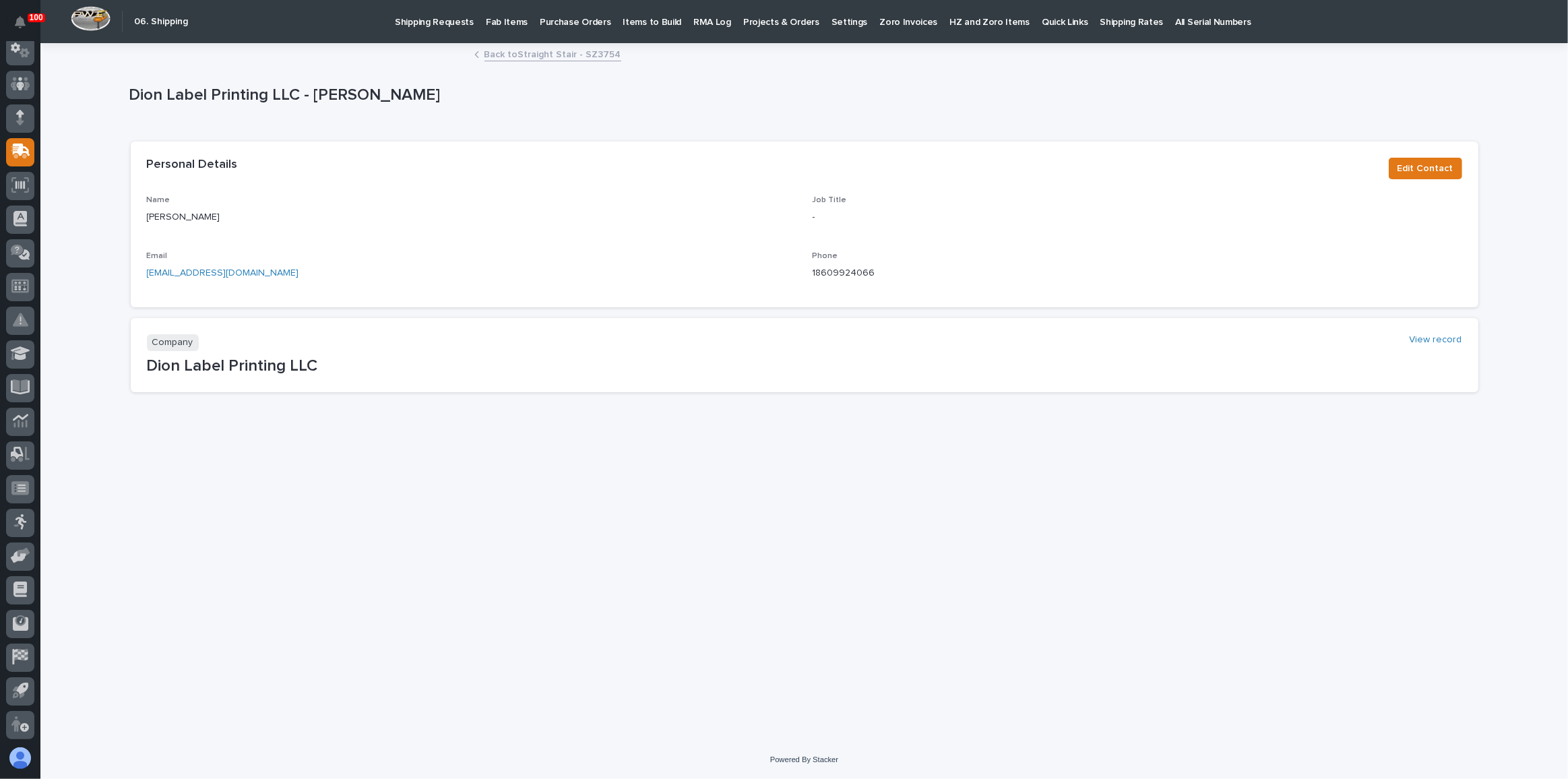
click at [529, 57] on link "Back to Straight Stair - SZ3754" at bounding box center [552, 53] width 137 height 16
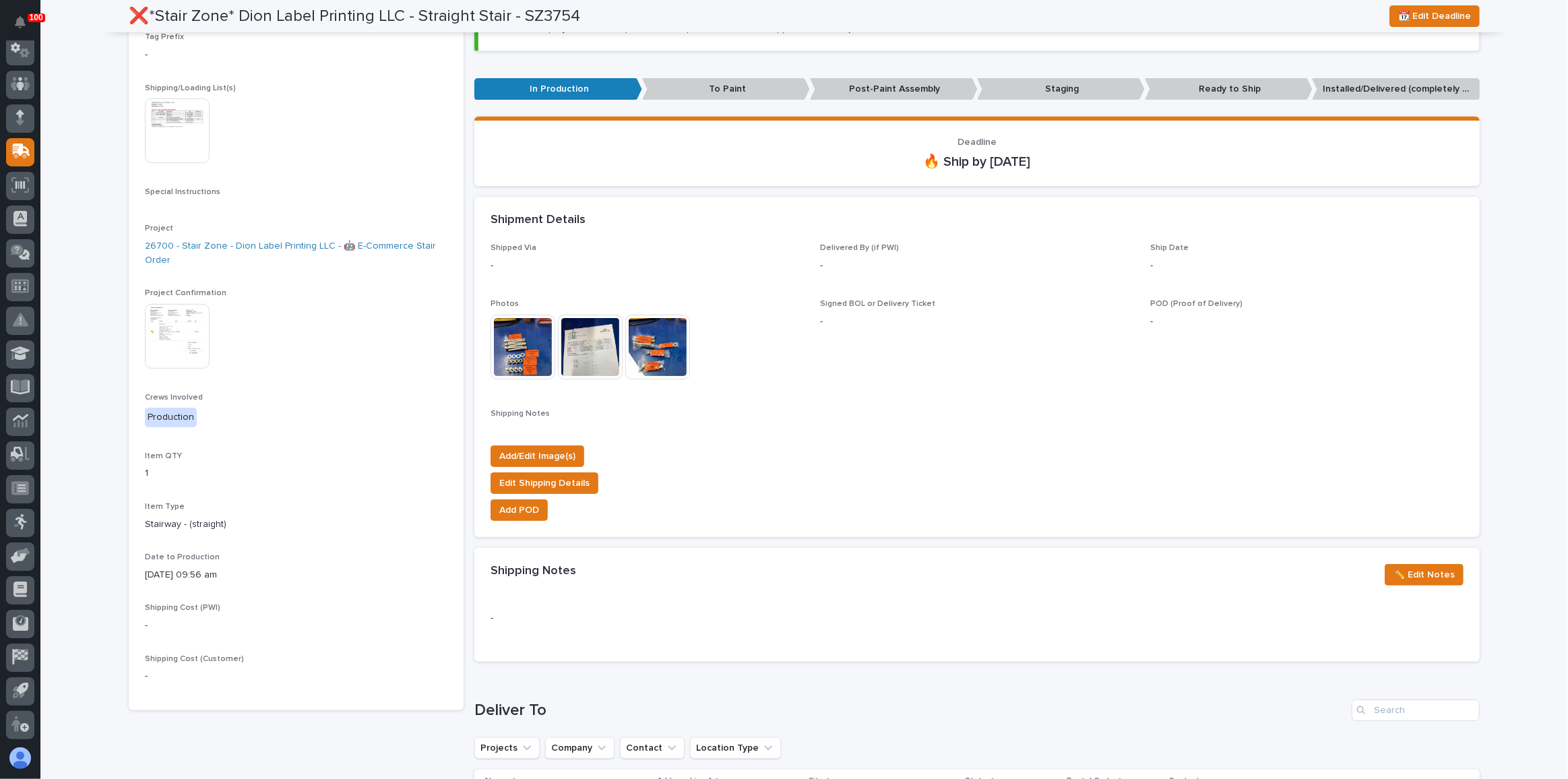
scroll to position [165, 0]
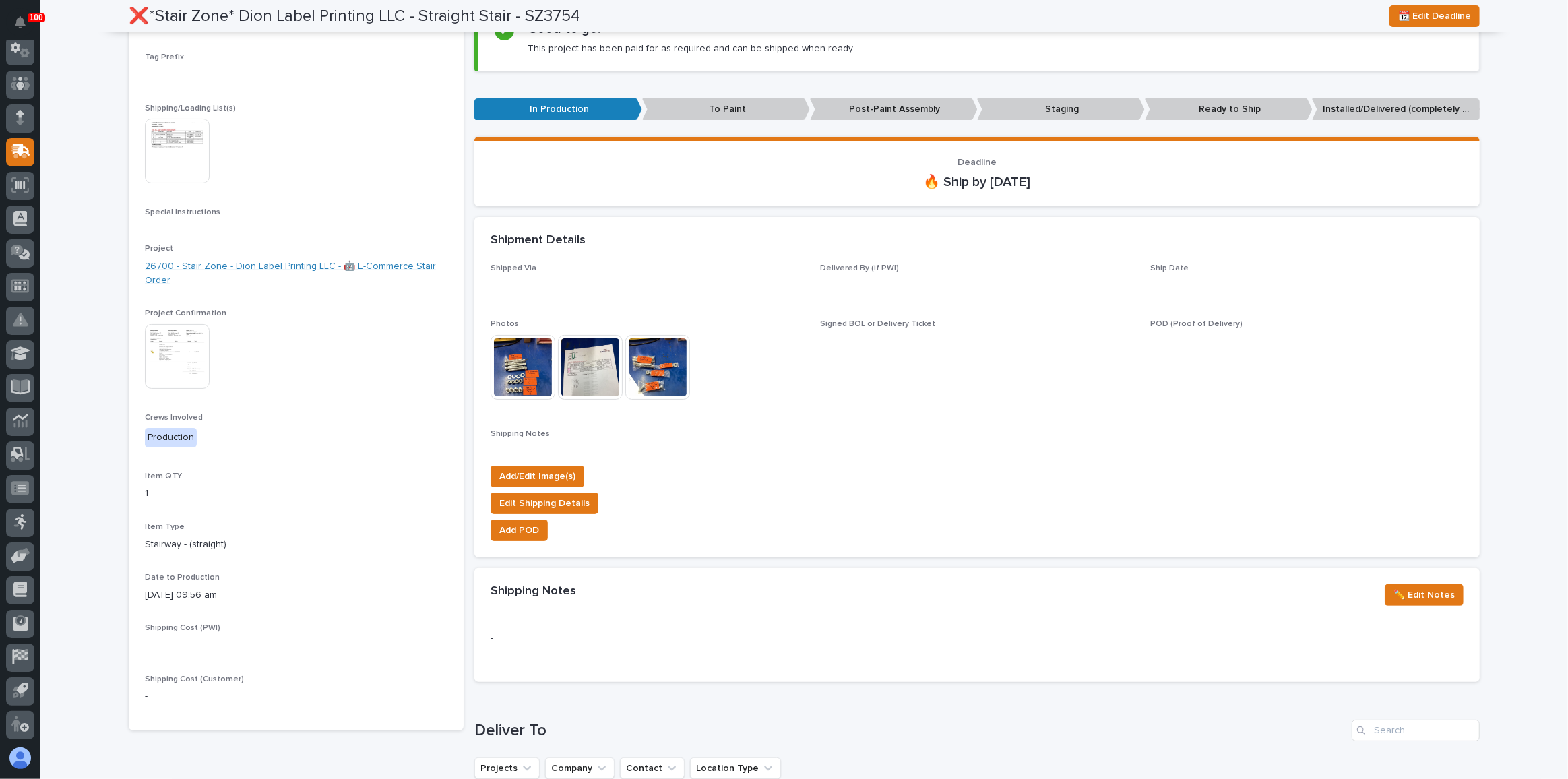
click at [293, 259] on link "26700 - Stair Zone - Dion Label Printing LLC - 🤖 E-Commerce Stair Order" at bounding box center [296, 273] width 303 height 28
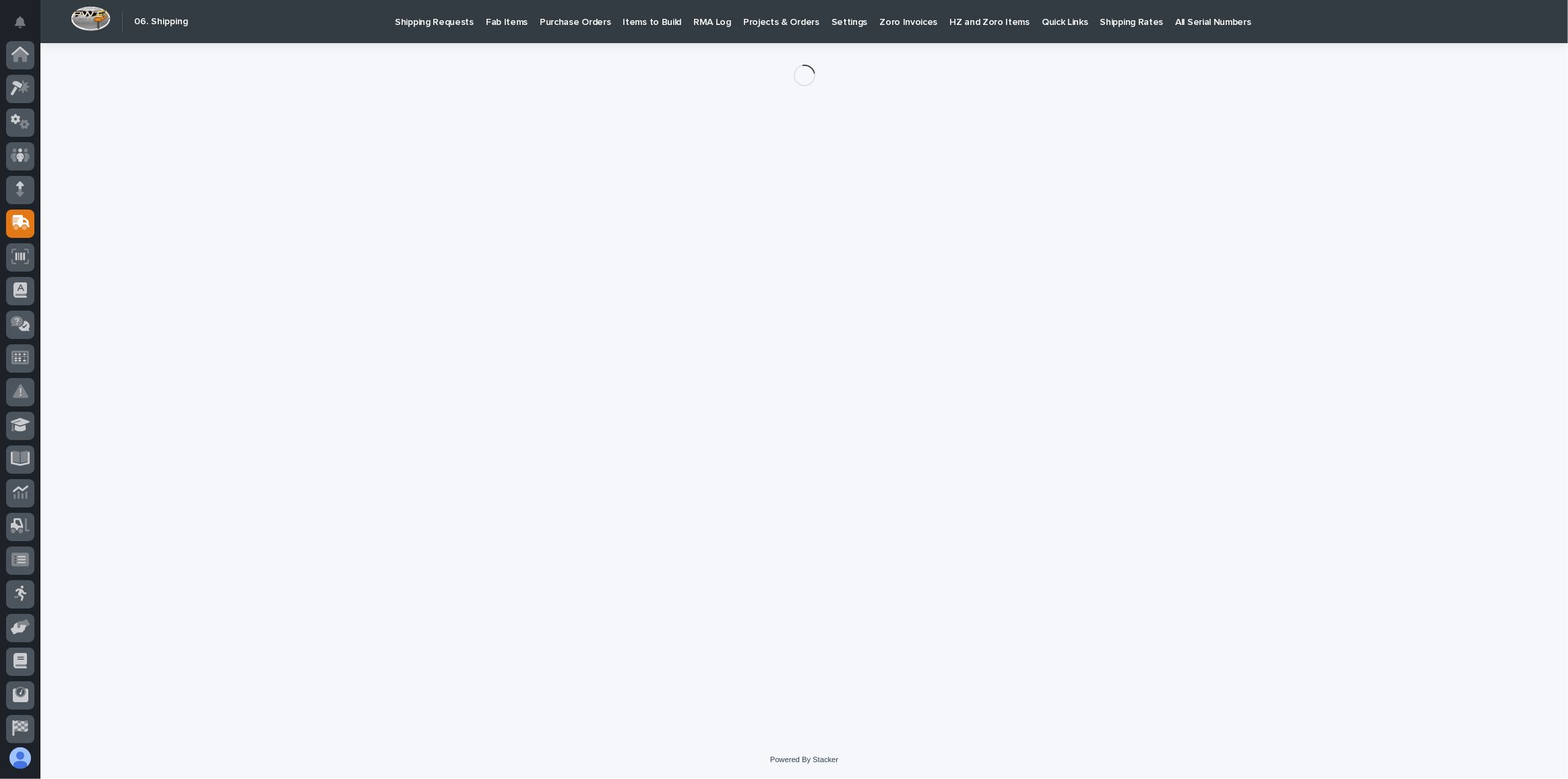
scroll to position [71, 0]
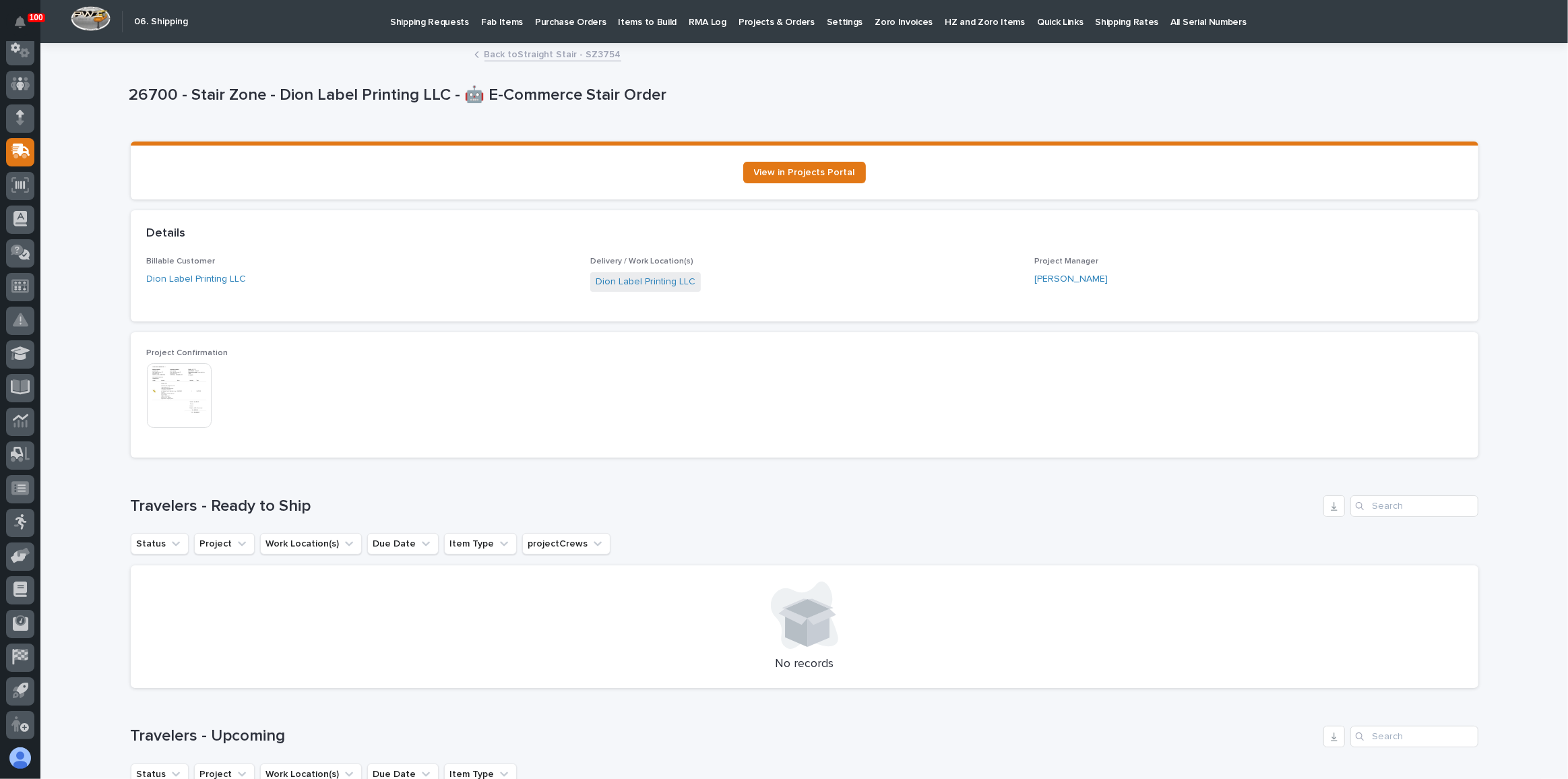
click at [502, 22] on p "Fab Items" at bounding box center [502, 14] width 42 height 28
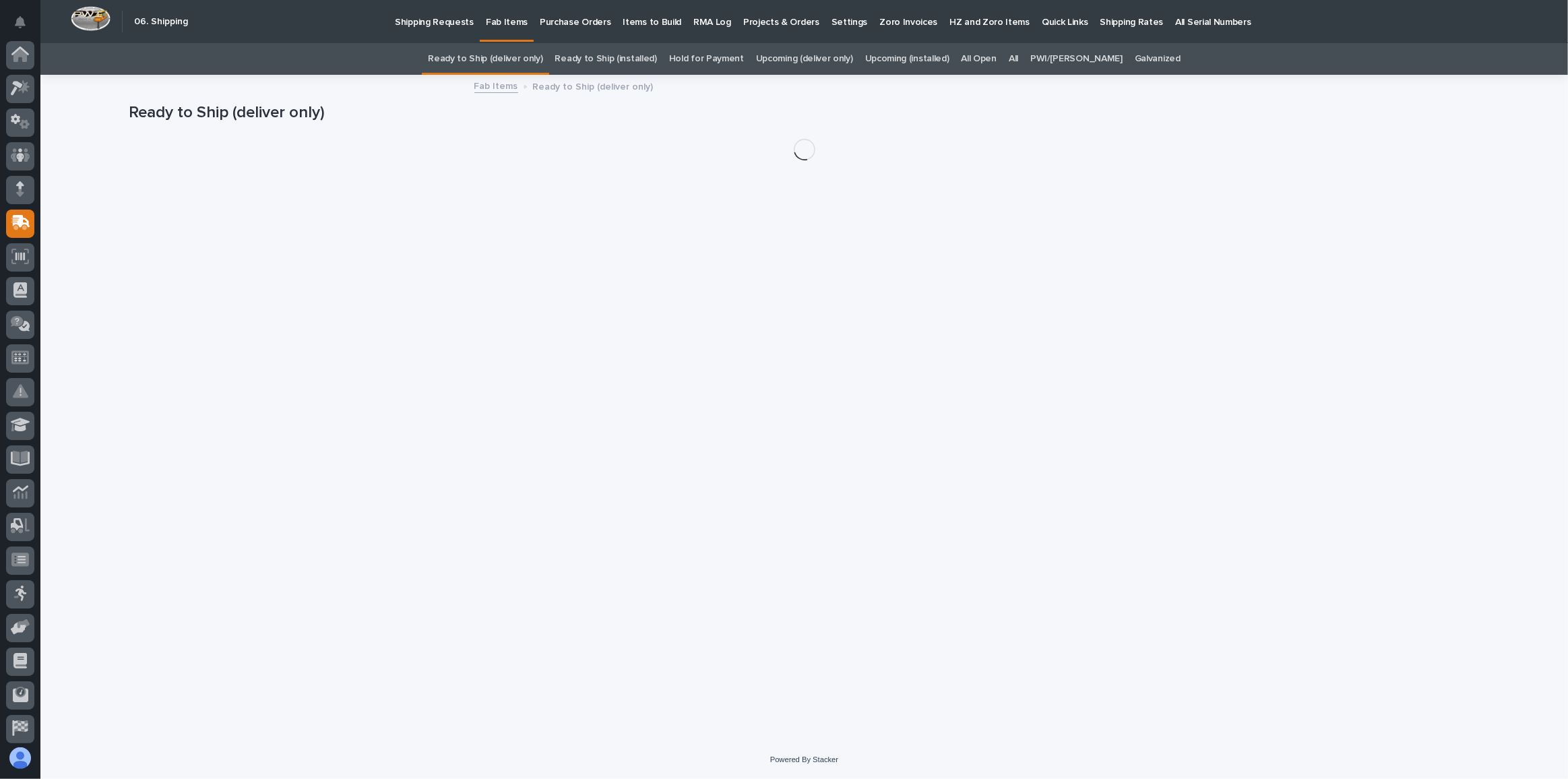
scroll to position [71, 0]
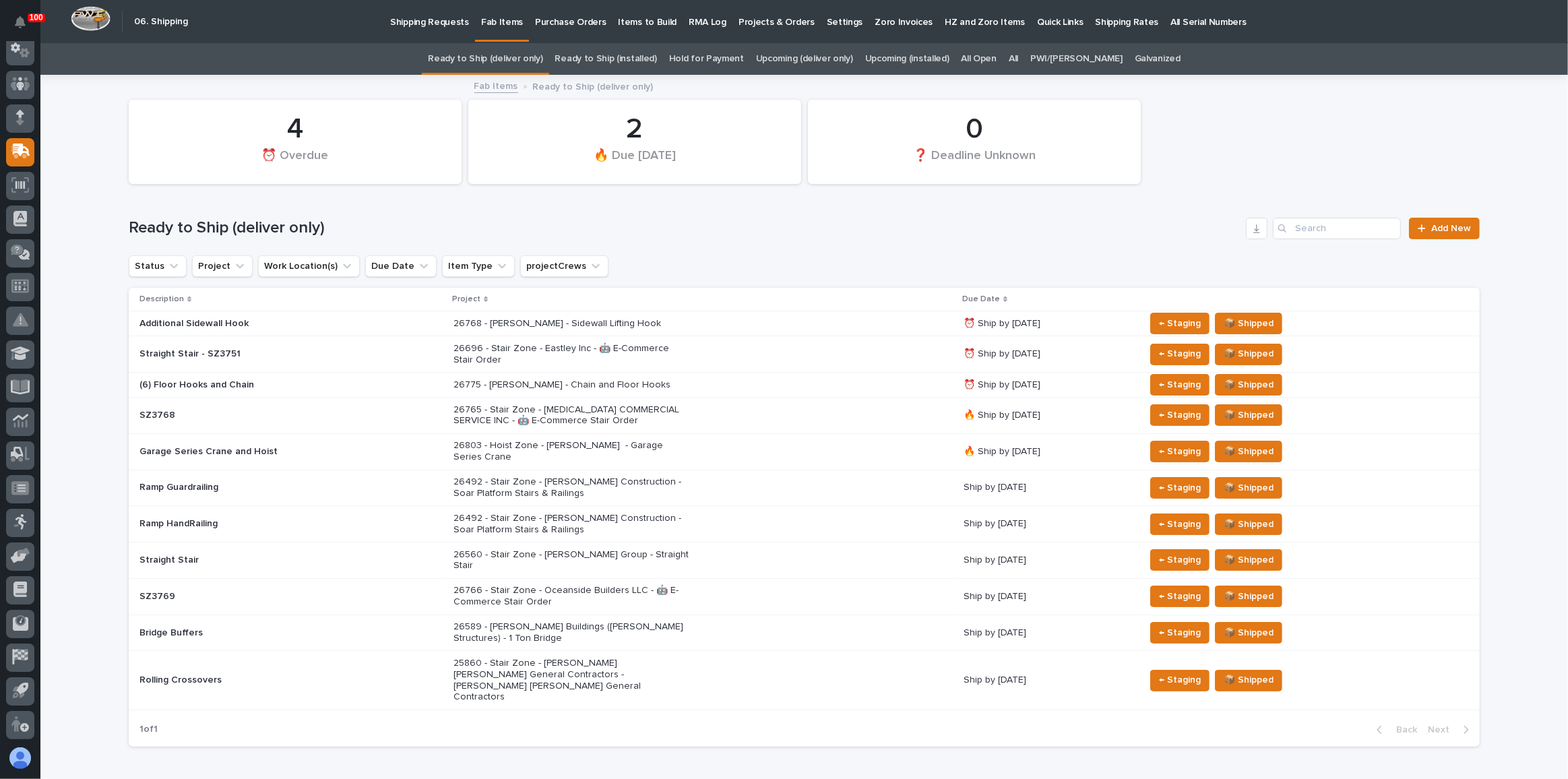
click at [732, 65] on link "Hold for Payment" at bounding box center [707, 59] width 75 height 32
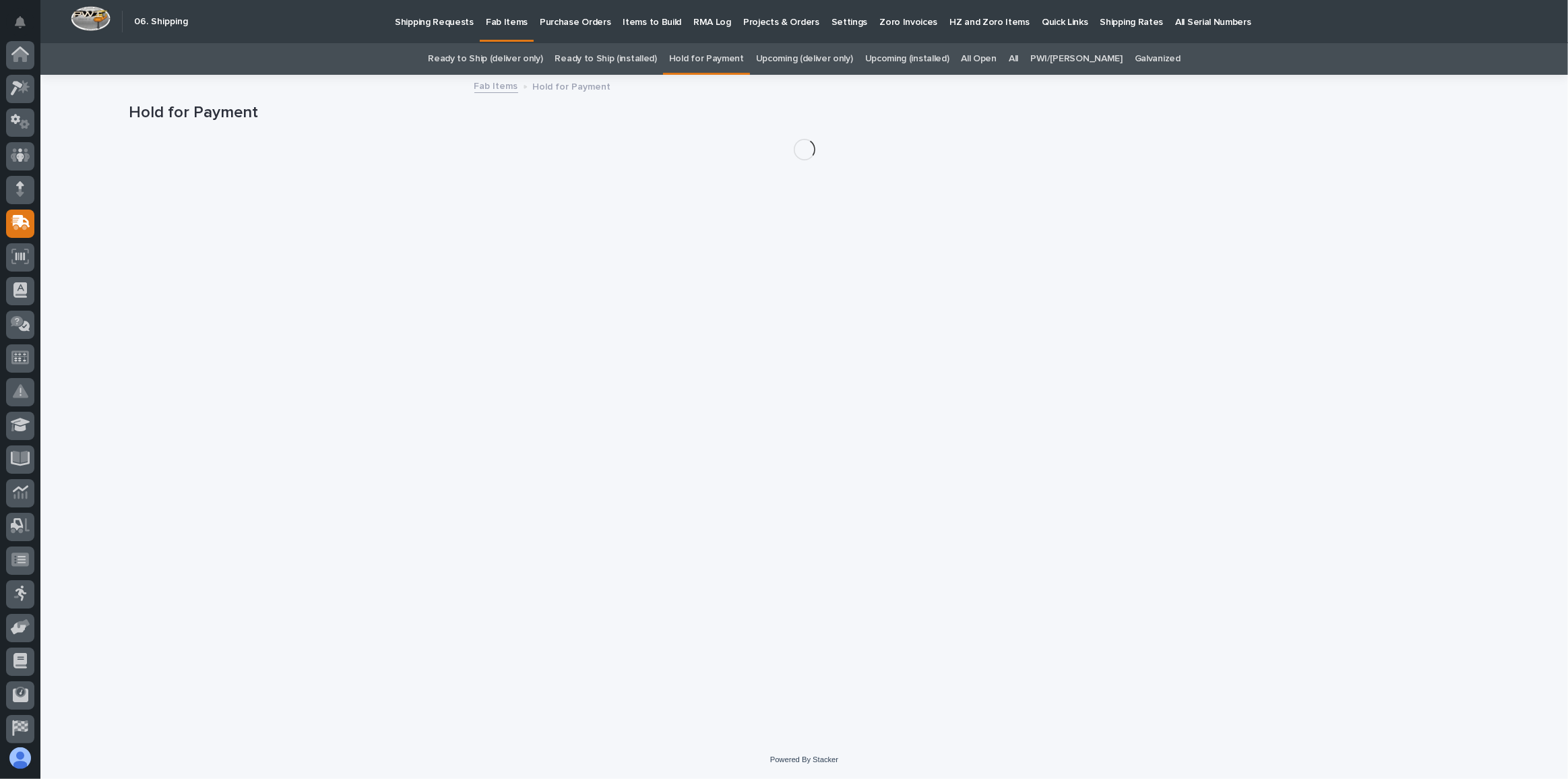
scroll to position [71, 0]
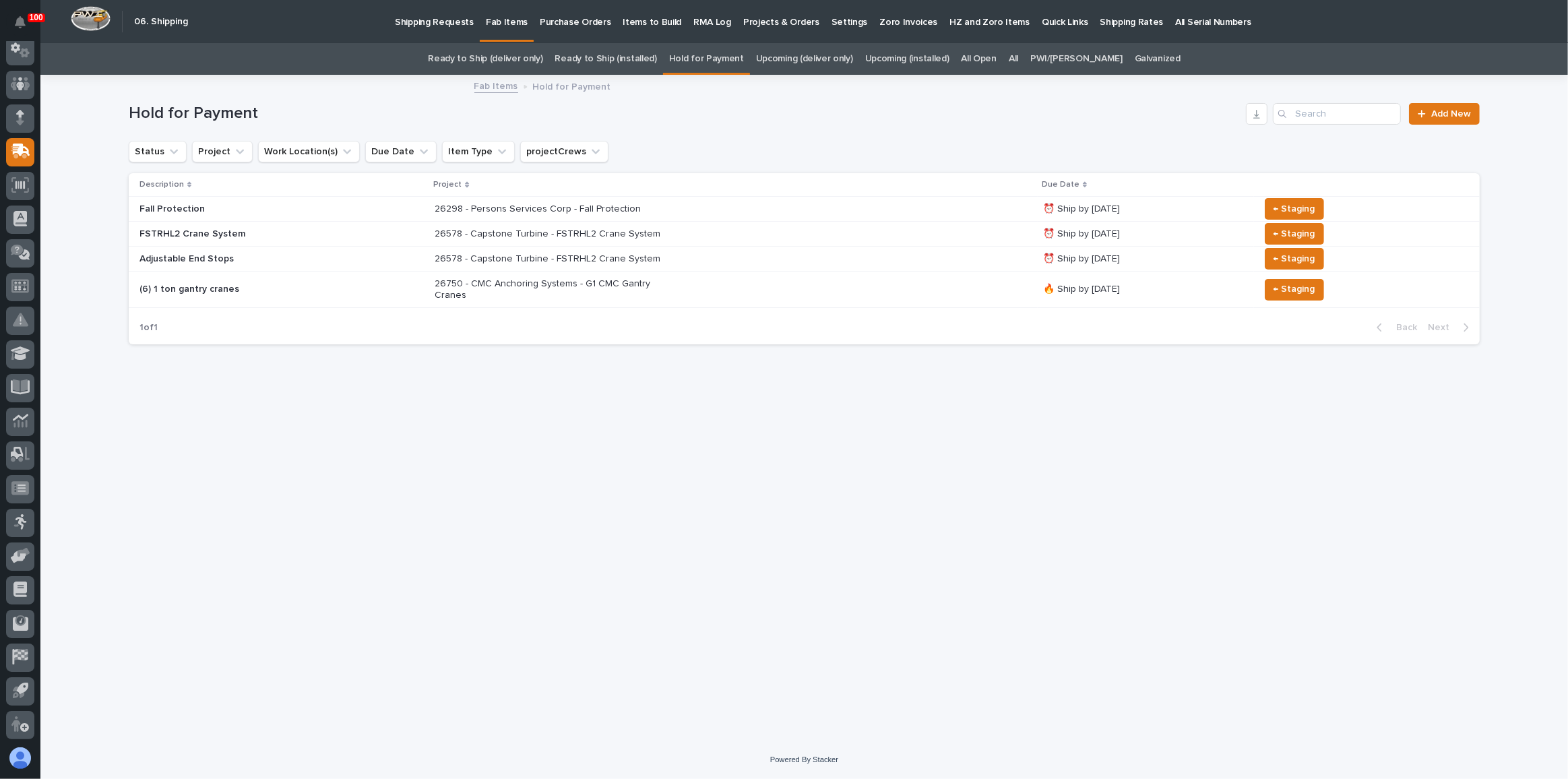
click at [693, 279] on div "26750 - CMC Anchoring Systems - G1 CMC Gantry Cranes" at bounding box center [734, 290] width 598 height 34
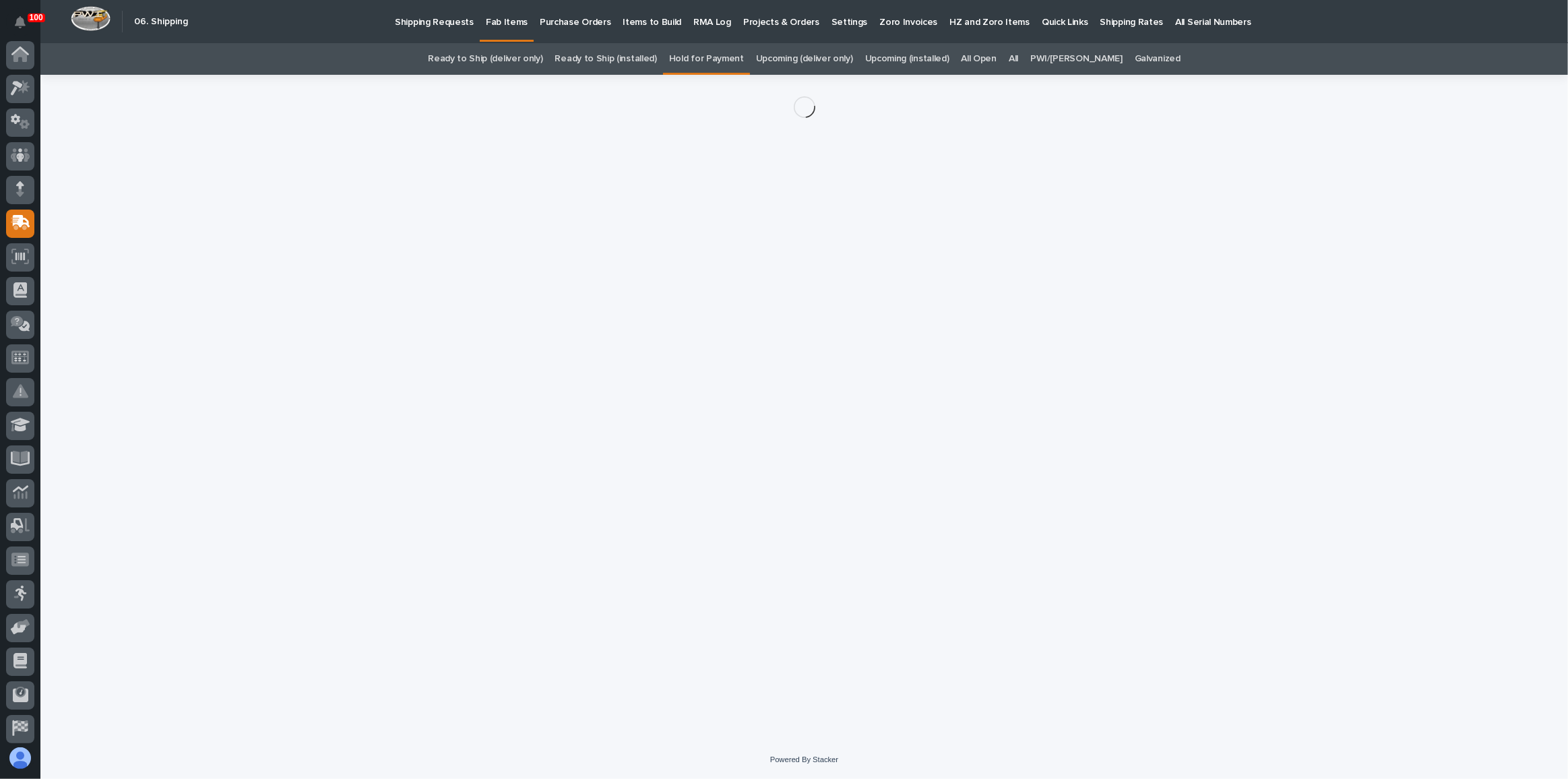
scroll to position [71, 0]
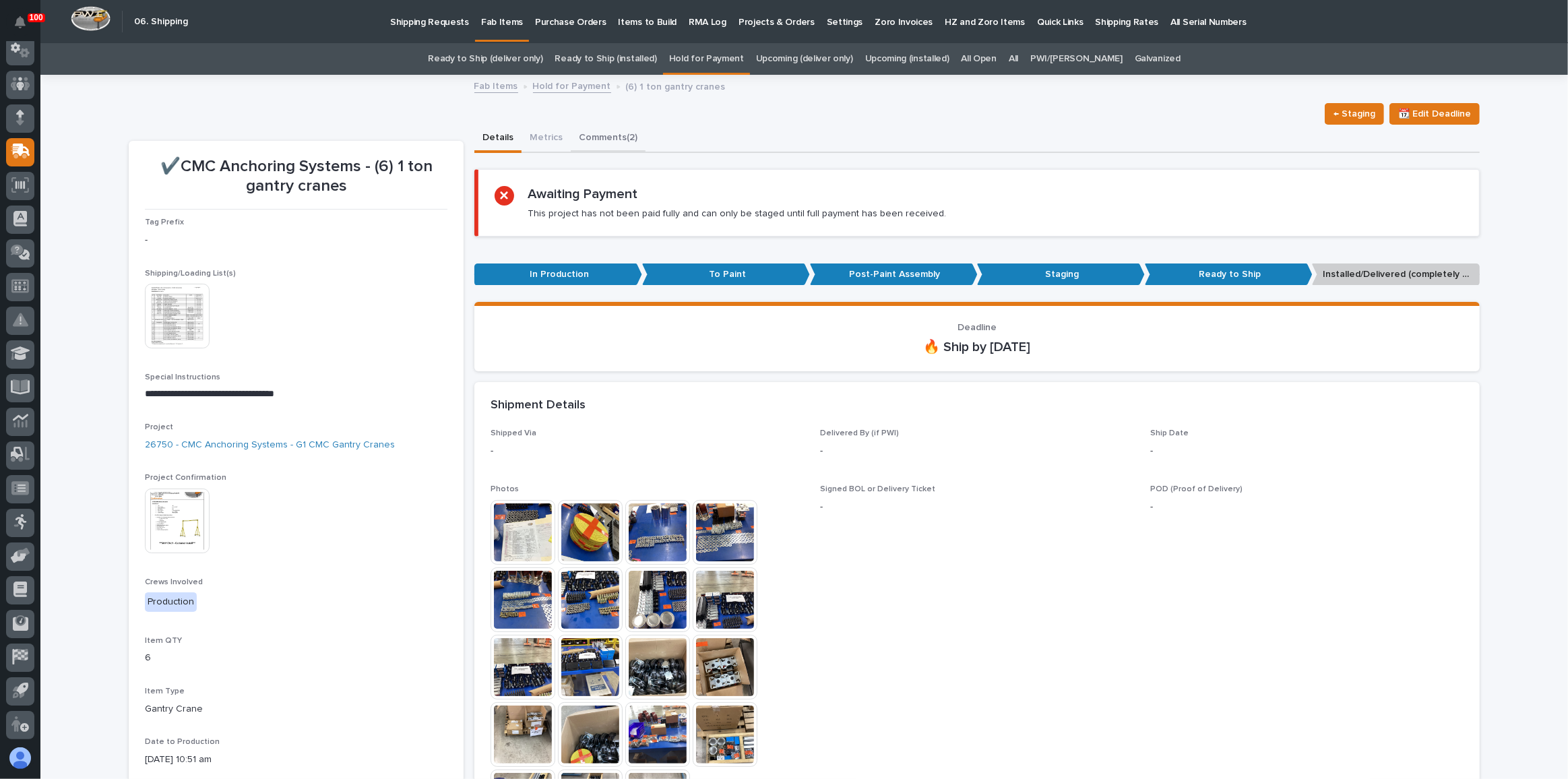
click at [602, 135] on button "Comments (2)" at bounding box center [609, 138] width 75 height 28
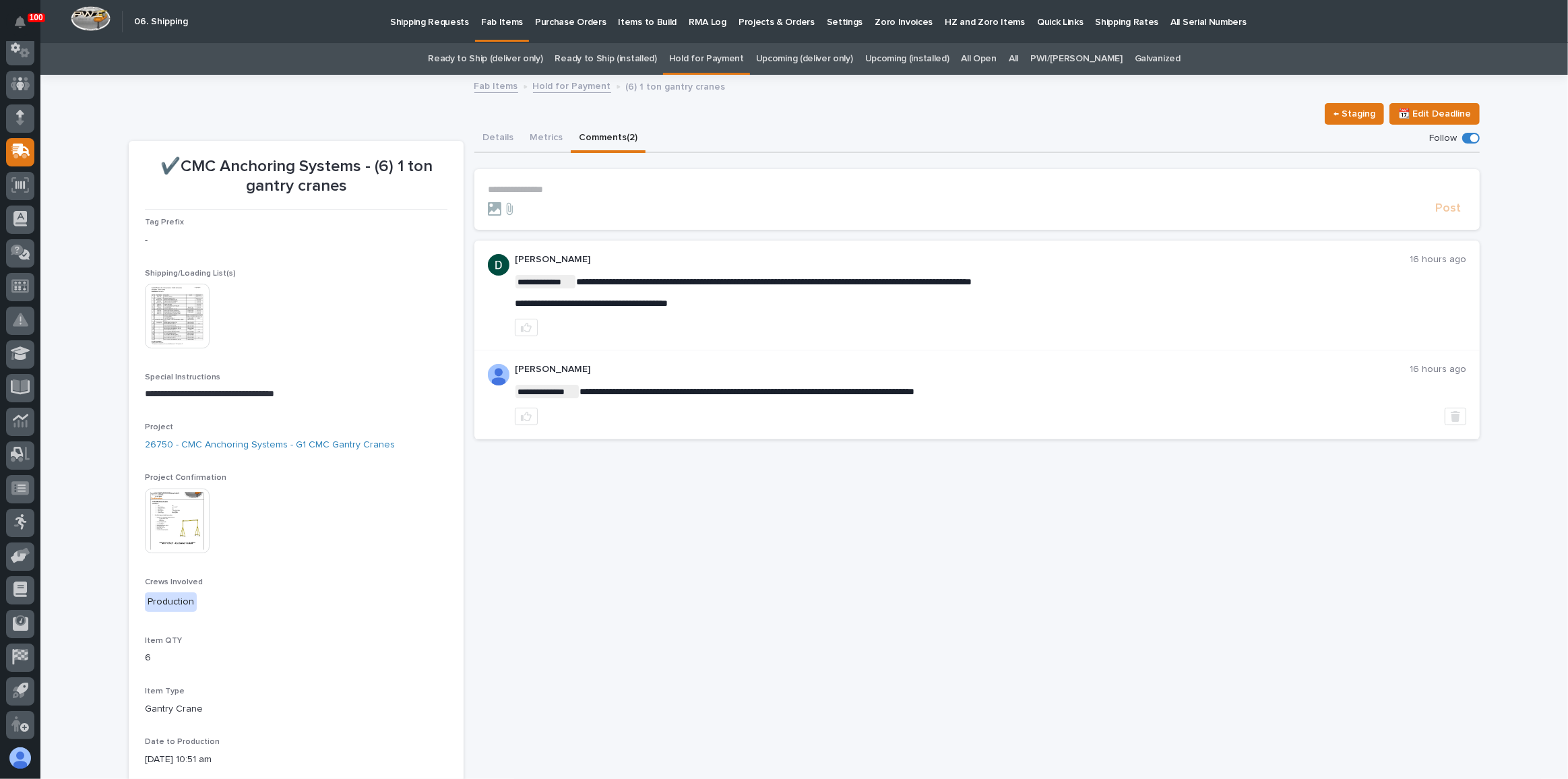
click at [482, 60] on link "Ready to Ship (deliver only)" at bounding box center [485, 59] width 115 height 32
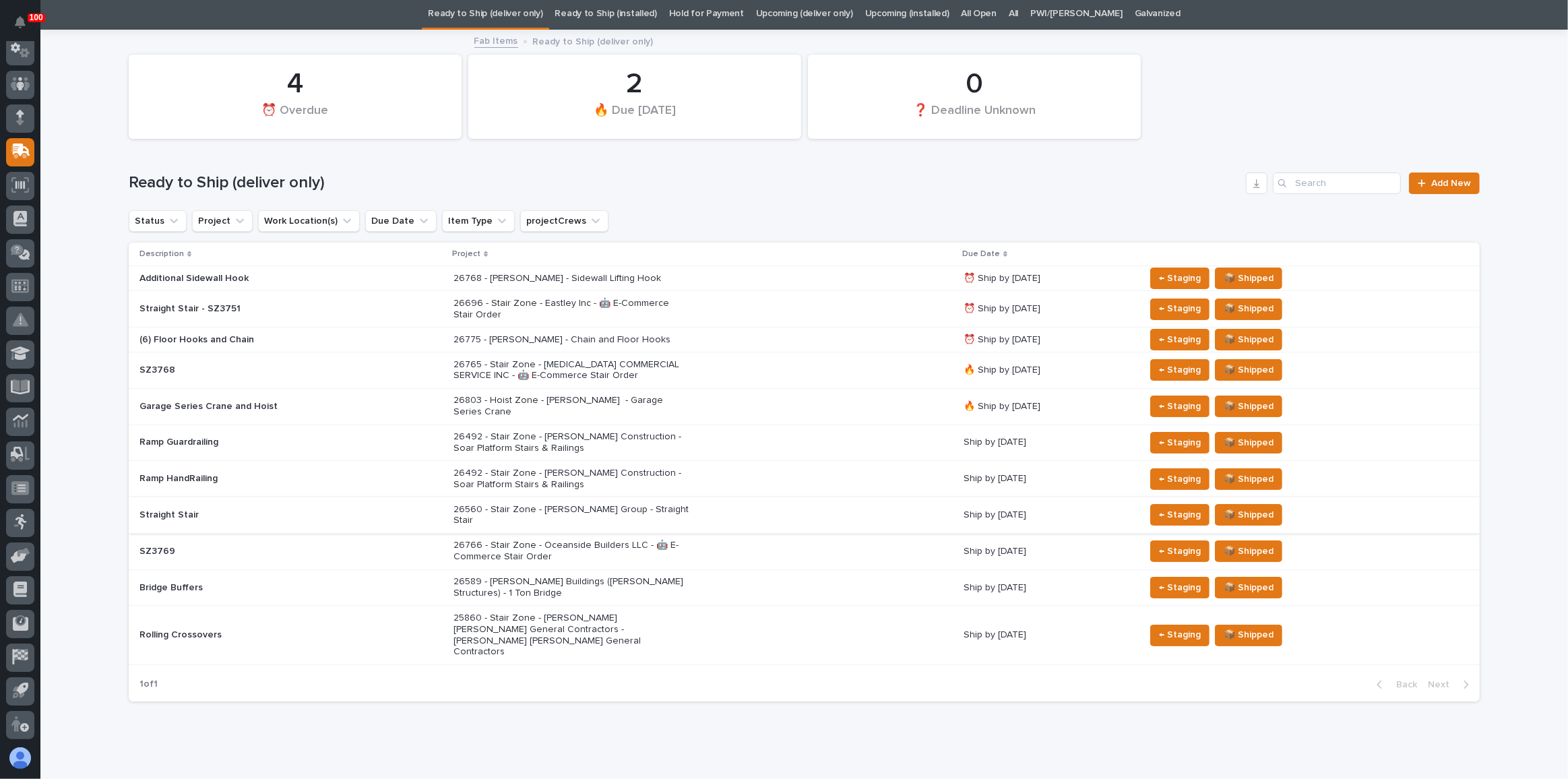
scroll to position [47, 0]
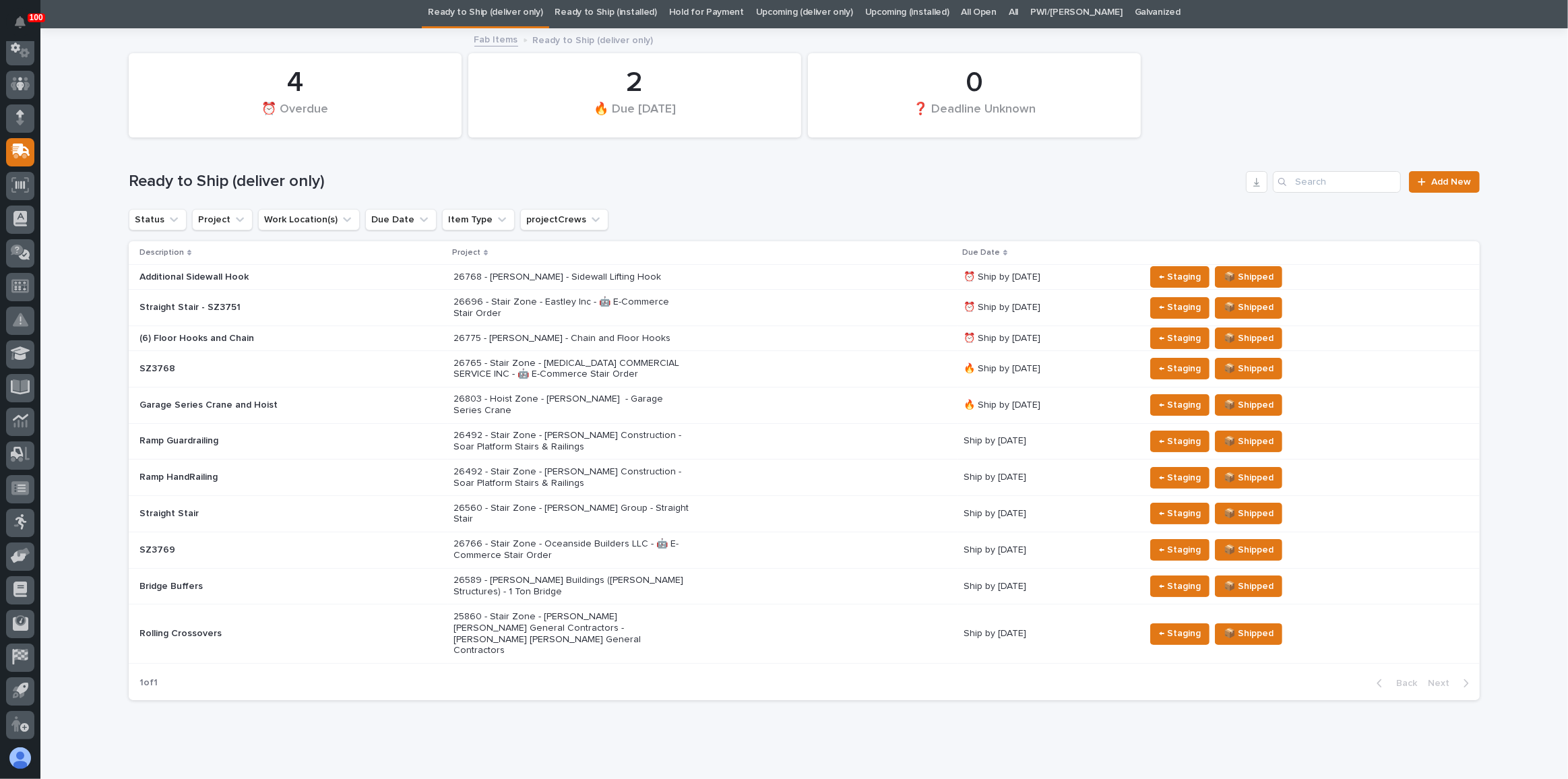
click at [742, 577] on div "26589 - [PERSON_NAME] Buildings ([PERSON_NAME] Structures) - 1 Ton Bridge" at bounding box center [703, 586] width 500 height 34
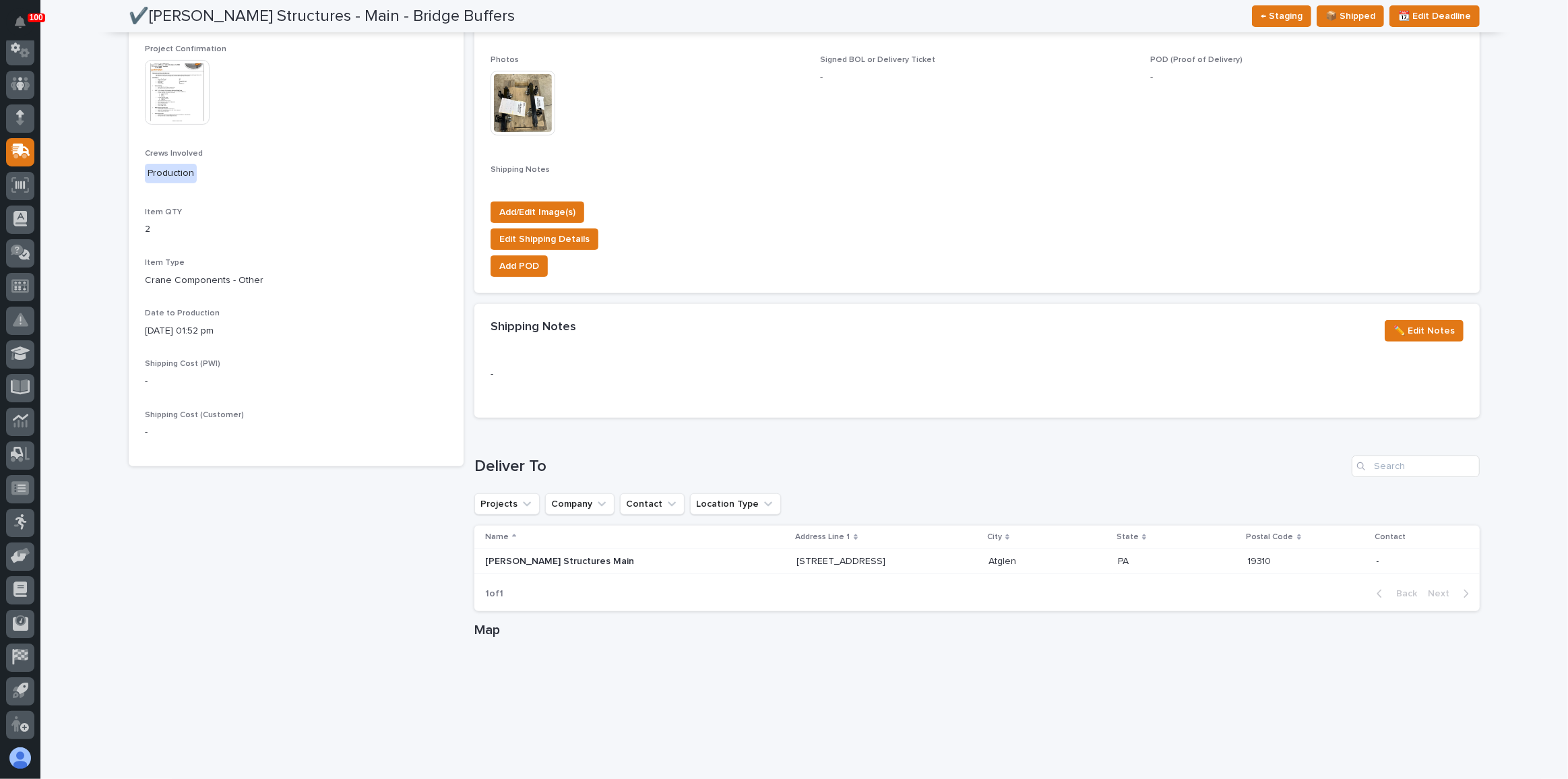
scroll to position [538, 0]
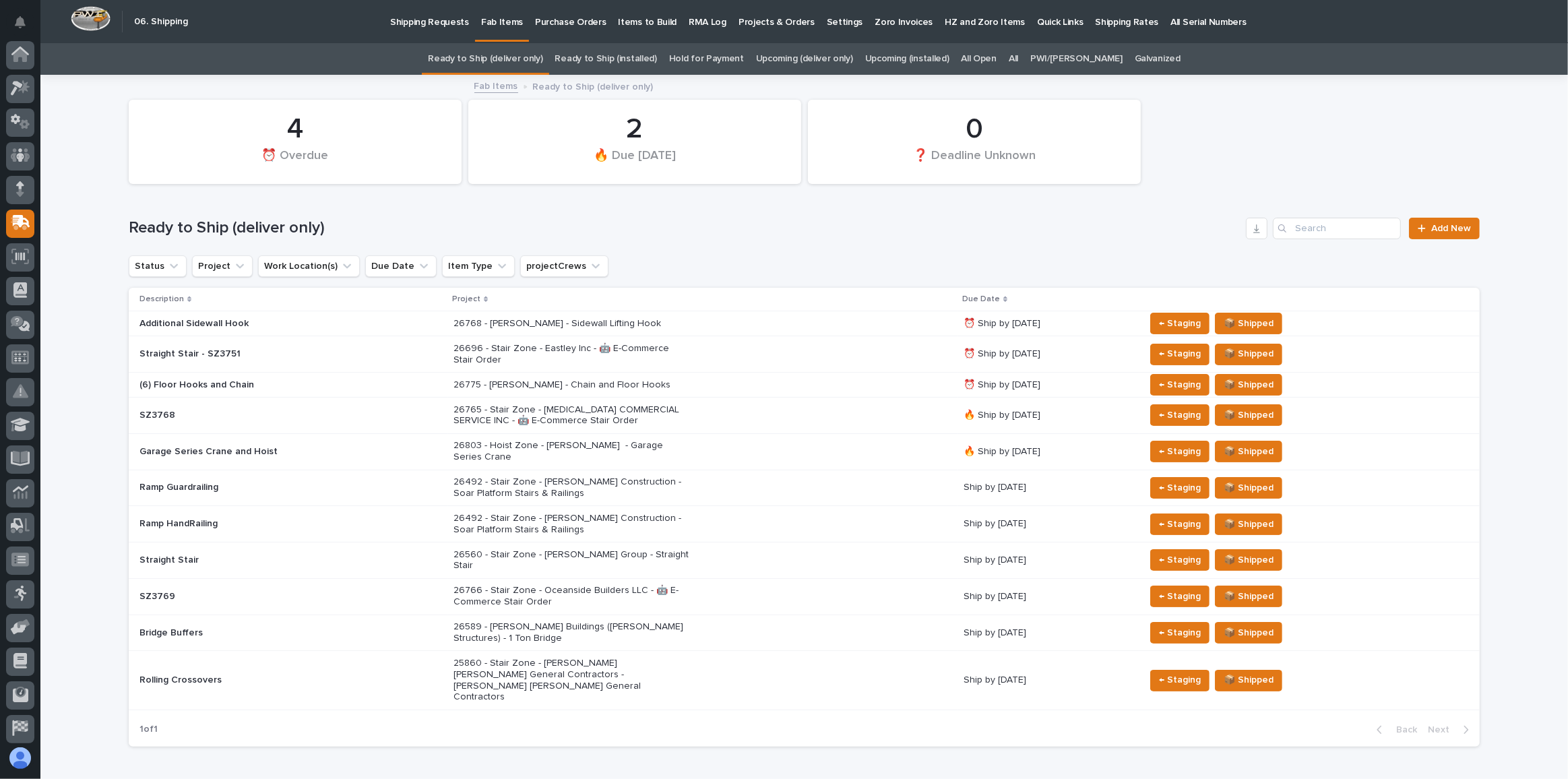
scroll to position [71, 0]
click at [415, 28] on link "Shipping Requests" at bounding box center [429, 21] width 91 height 42
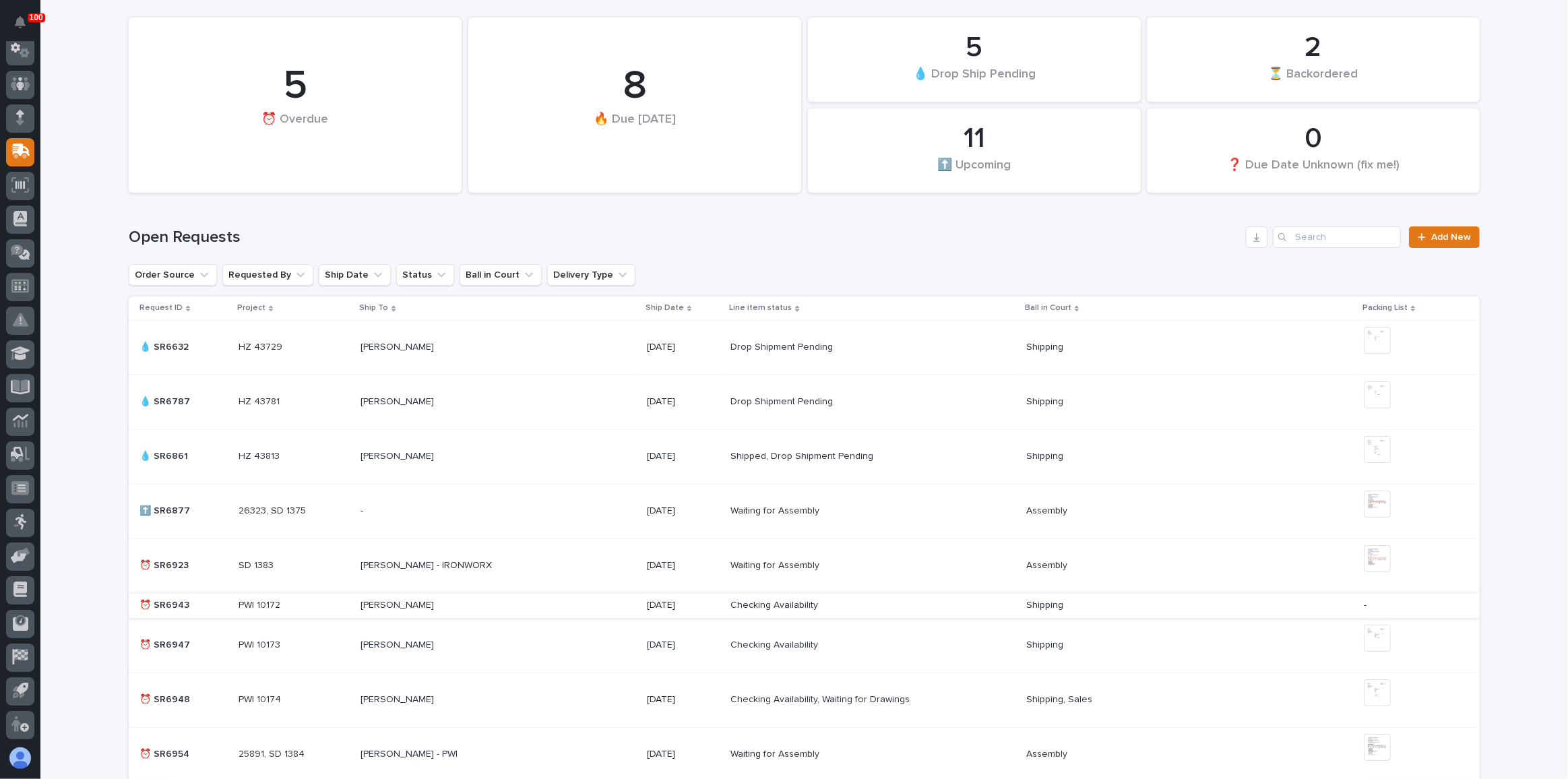
scroll to position [183, 0]
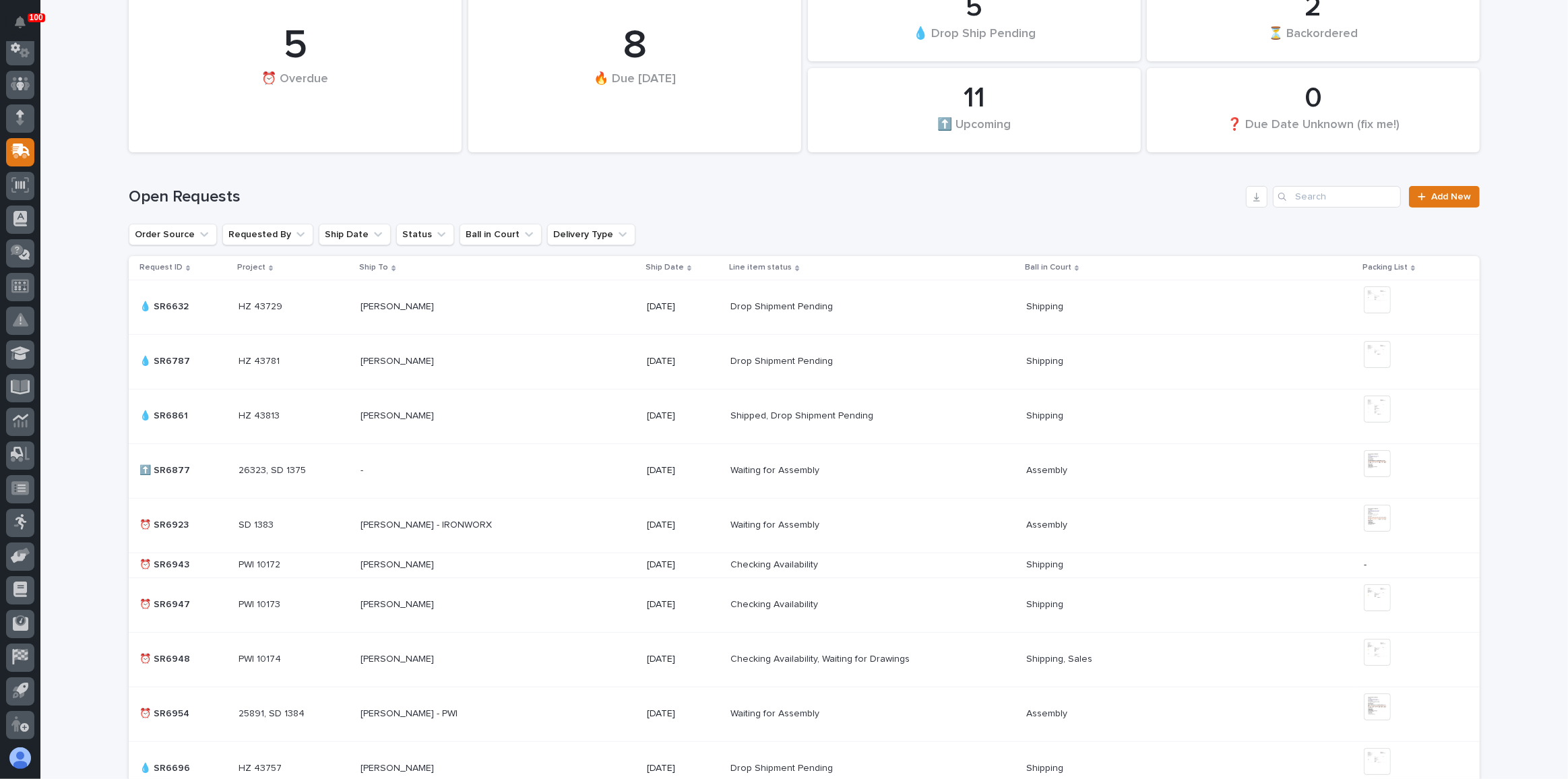
click at [571, 522] on p at bounding box center [478, 525] width 236 height 11
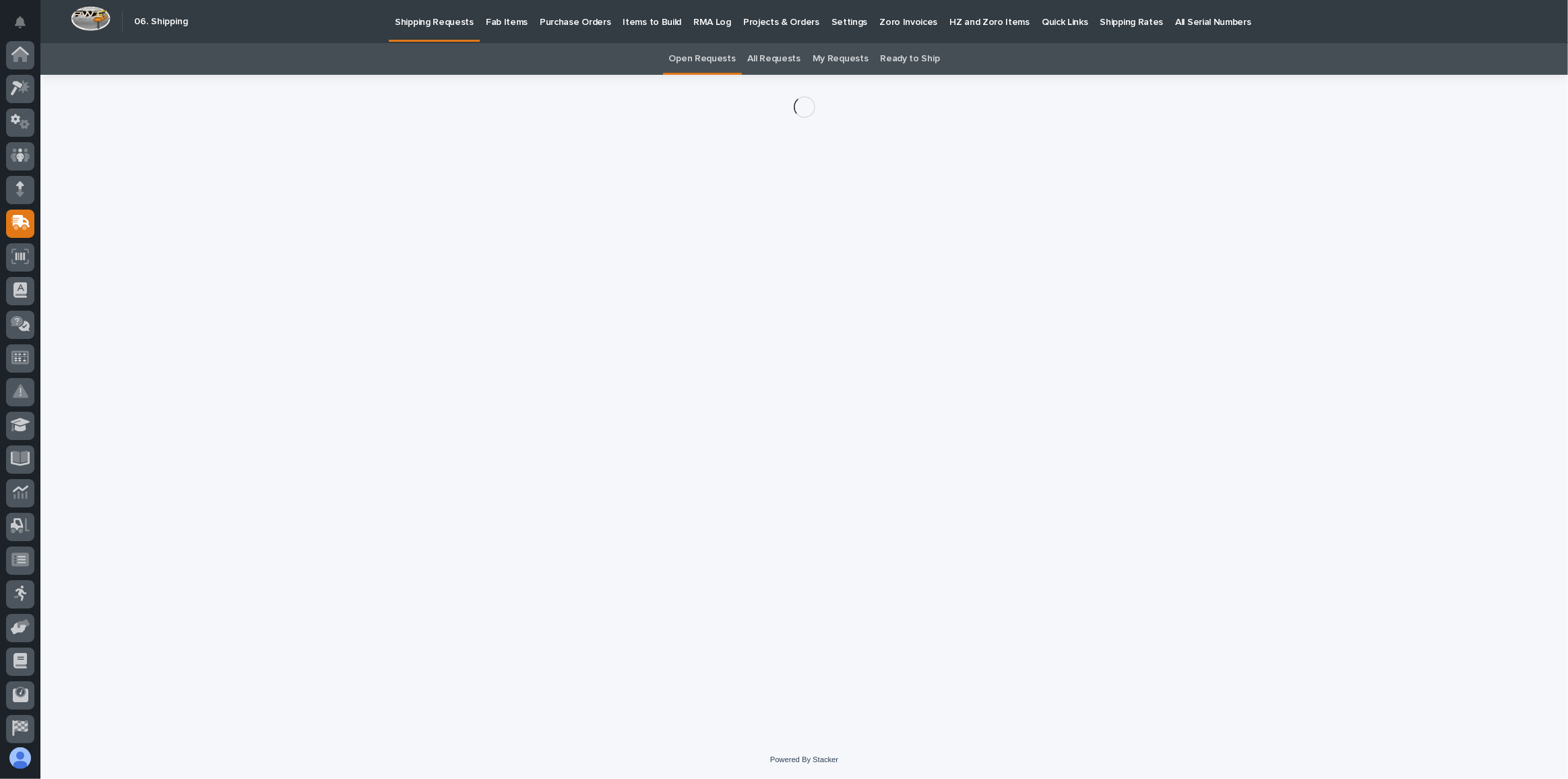
scroll to position [71, 0]
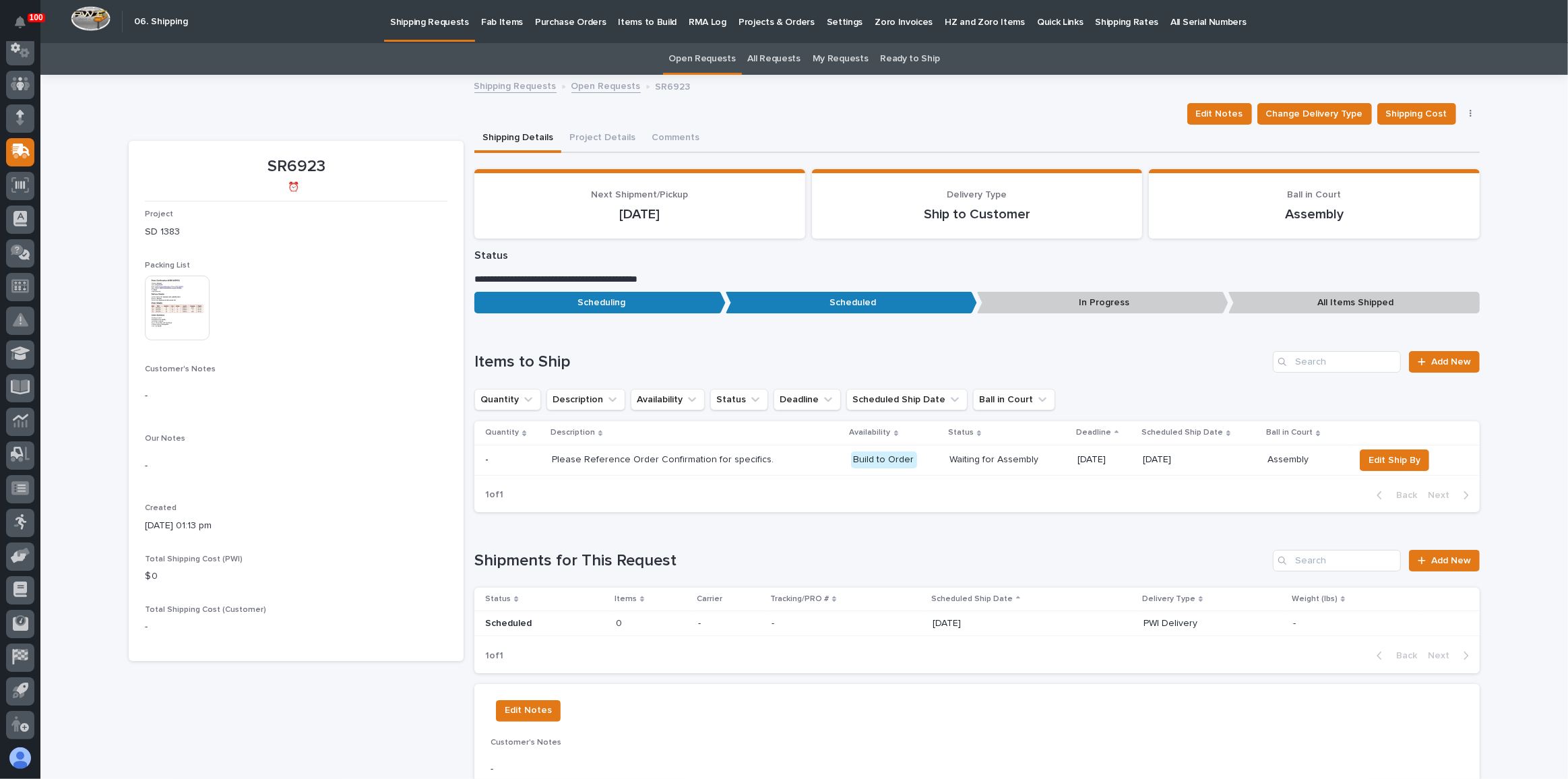
click at [182, 301] on img at bounding box center [177, 308] width 65 height 65
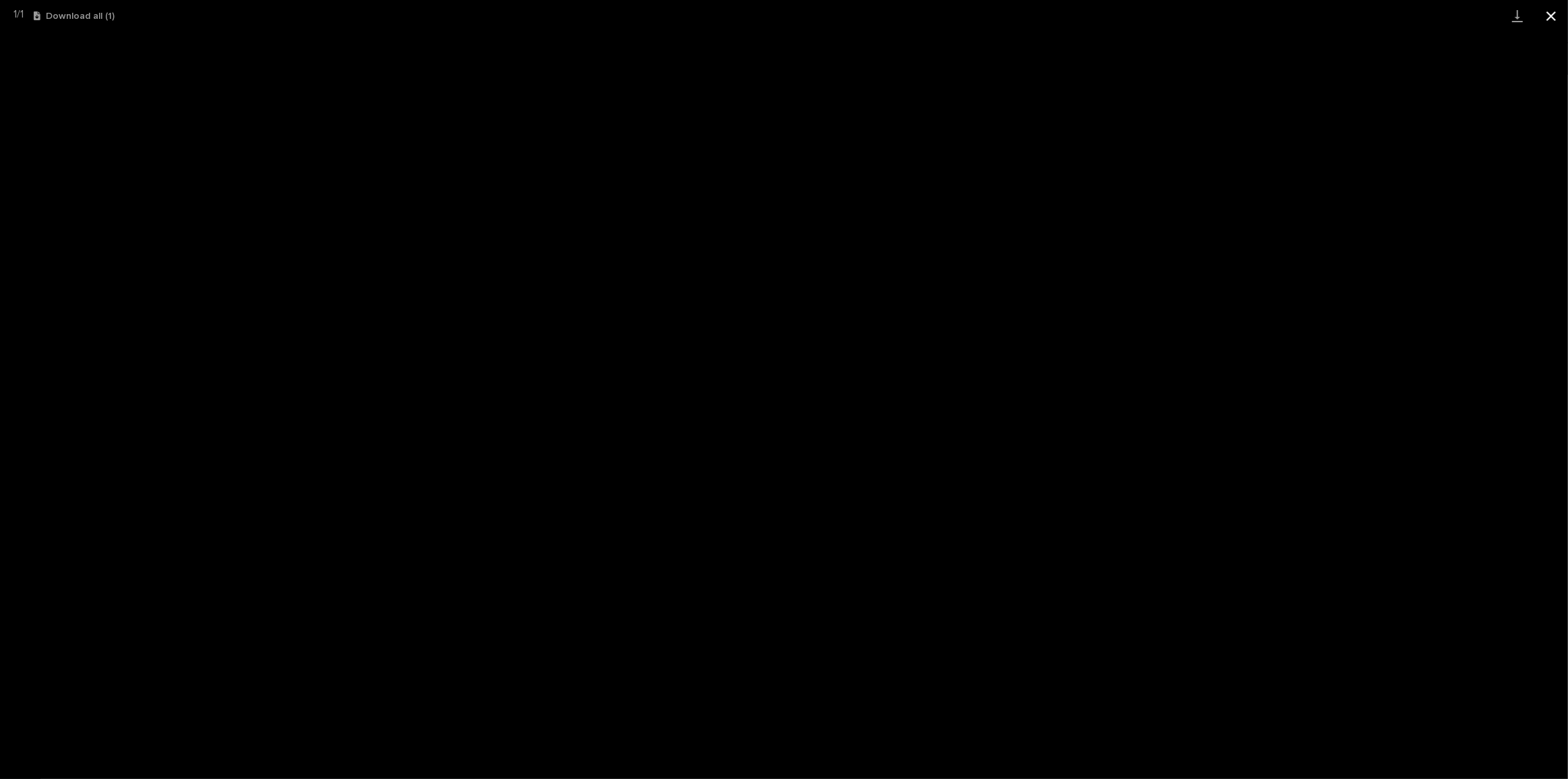
click at [1550, 18] on button "Close gallery" at bounding box center [1551, 16] width 34 height 32
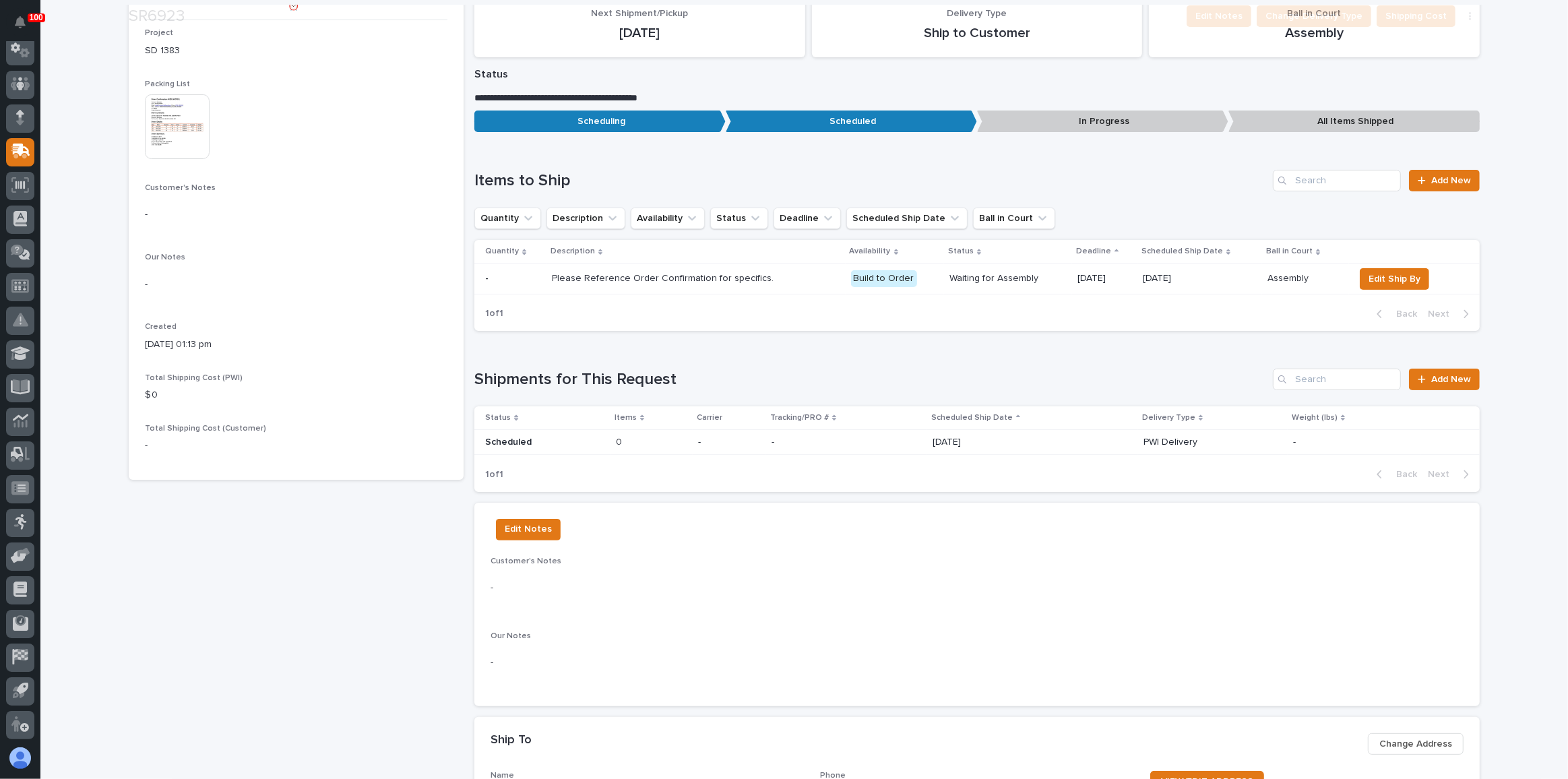
scroll to position [183, 0]
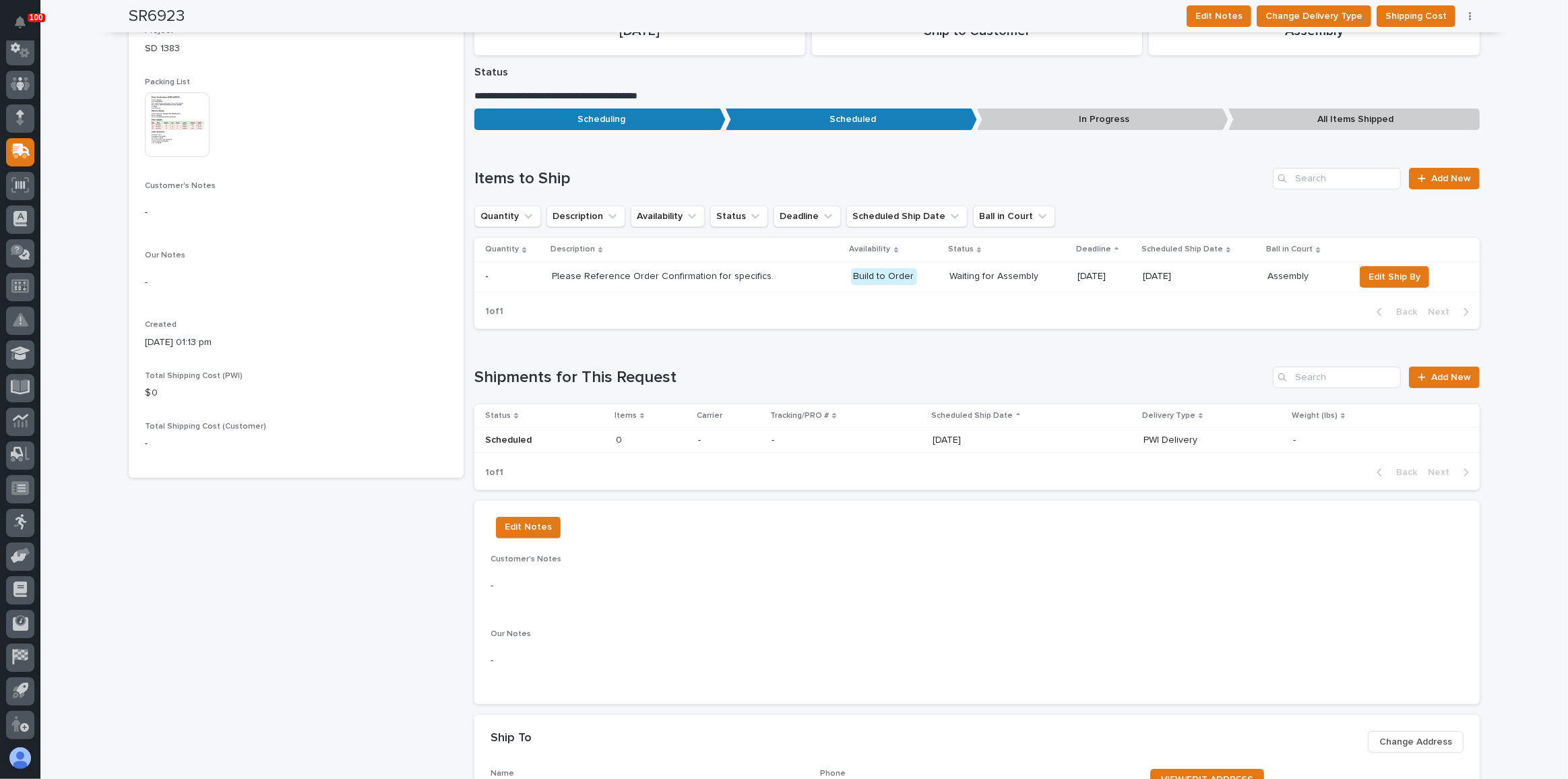
click at [1125, 432] on div "[DATE]" at bounding box center [1032, 438] width 200 height 14
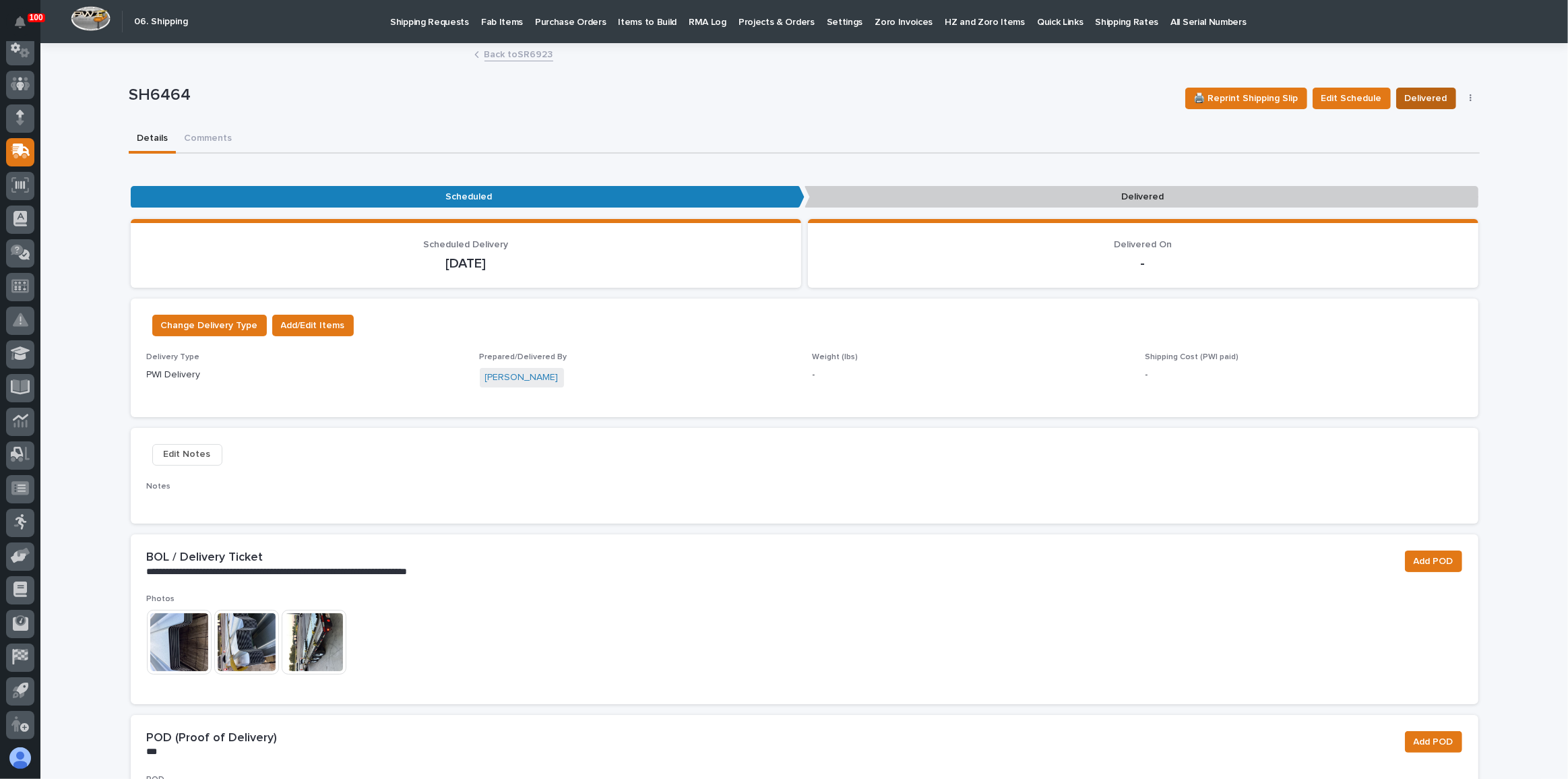
click at [1429, 92] on span "Delivered" at bounding box center [1426, 98] width 42 height 16
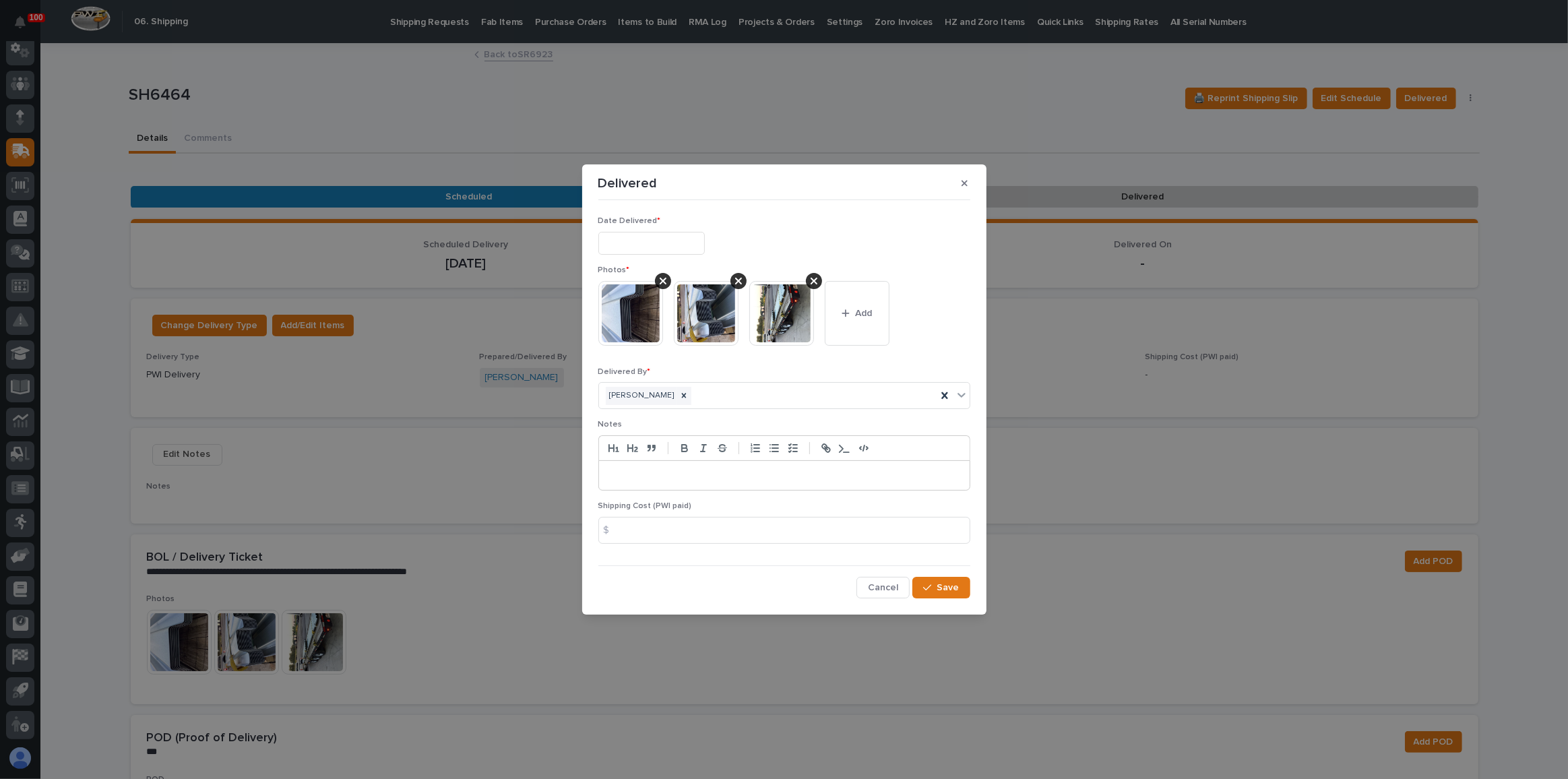
click at [665, 244] on input "text" at bounding box center [652, 244] width 106 height 24
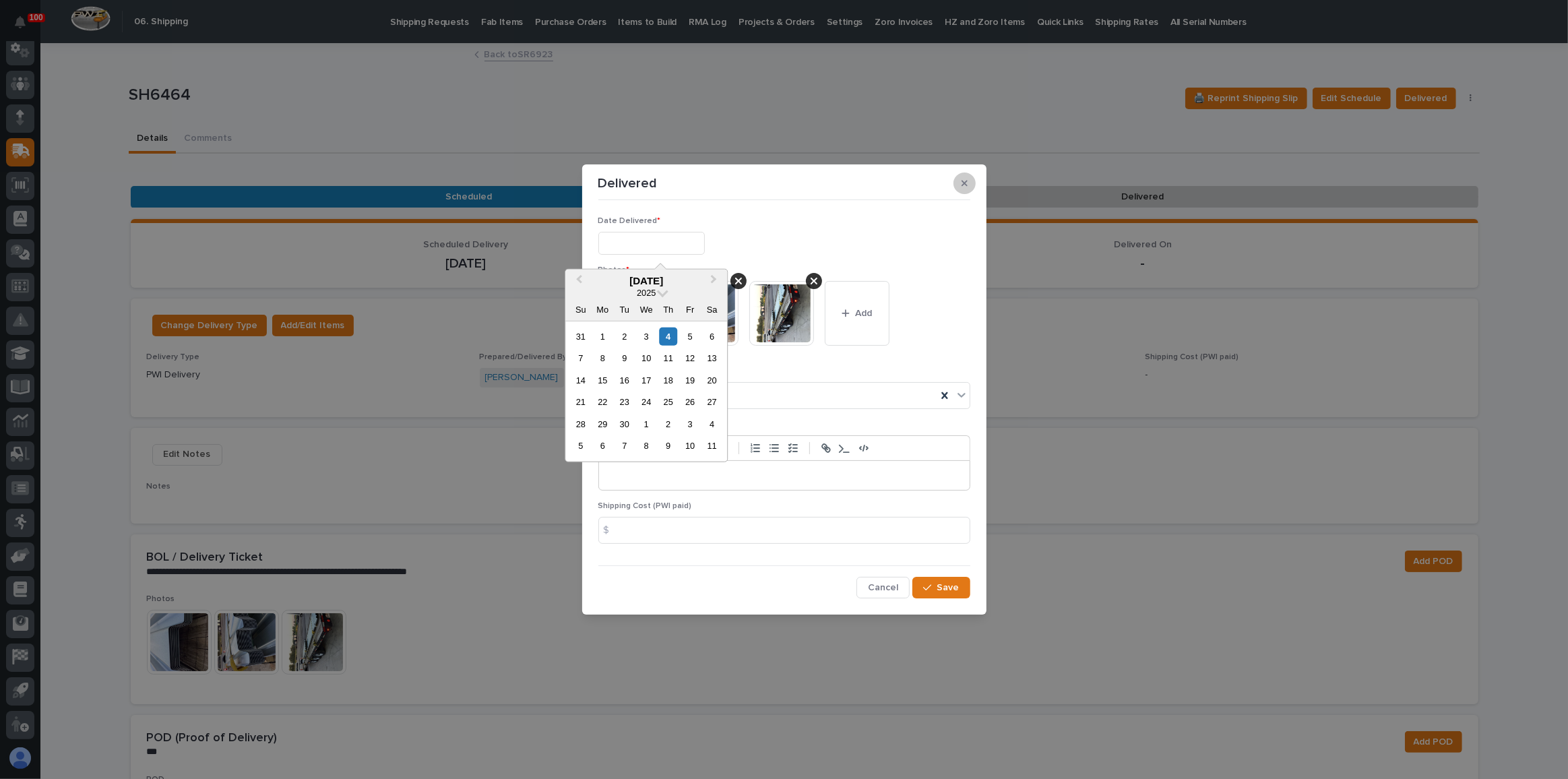
click at [967, 180] on button "button" at bounding box center [965, 183] width 22 height 22
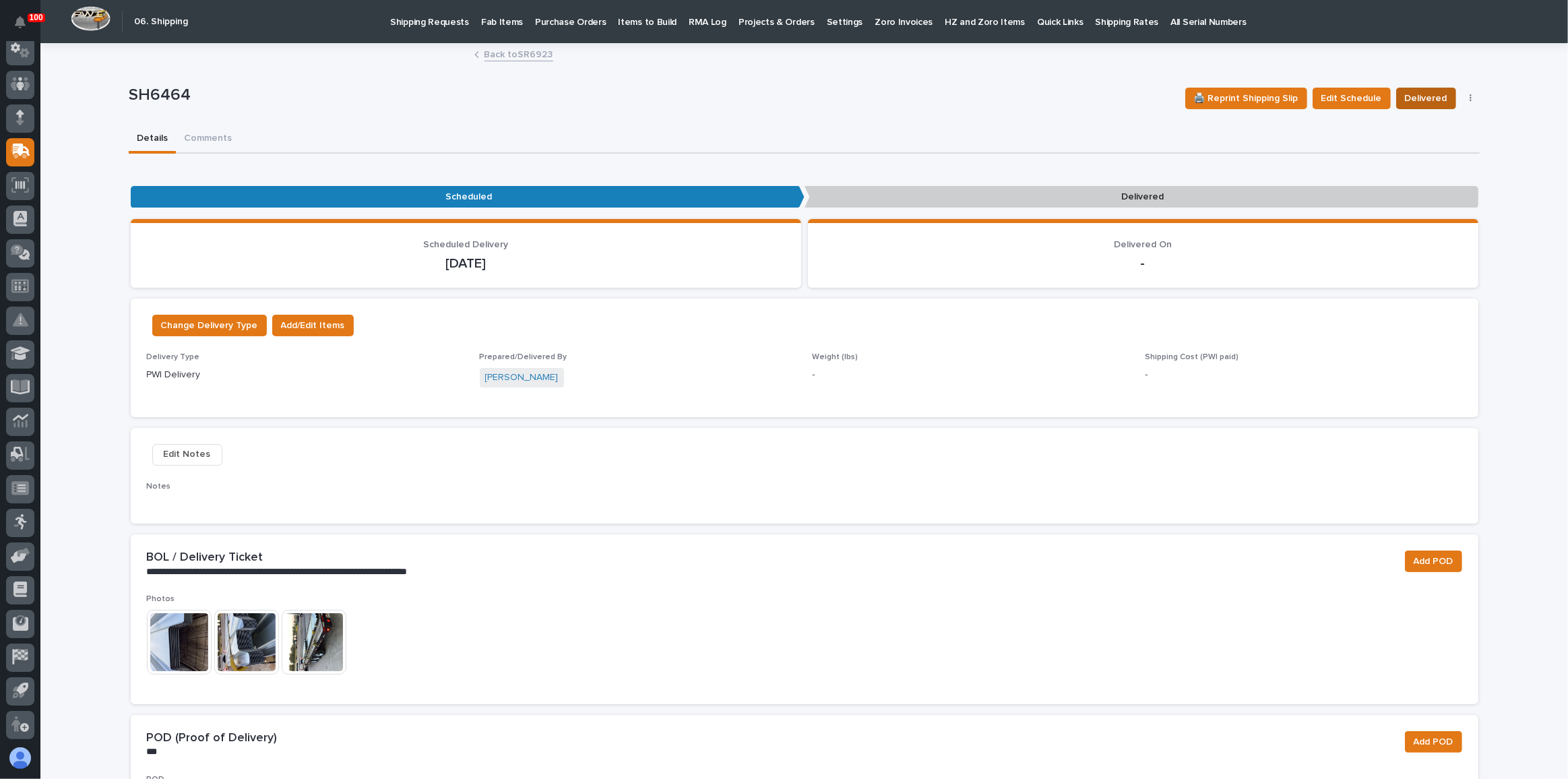
click at [1420, 92] on span "Delivered" at bounding box center [1426, 98] width 42 height 16
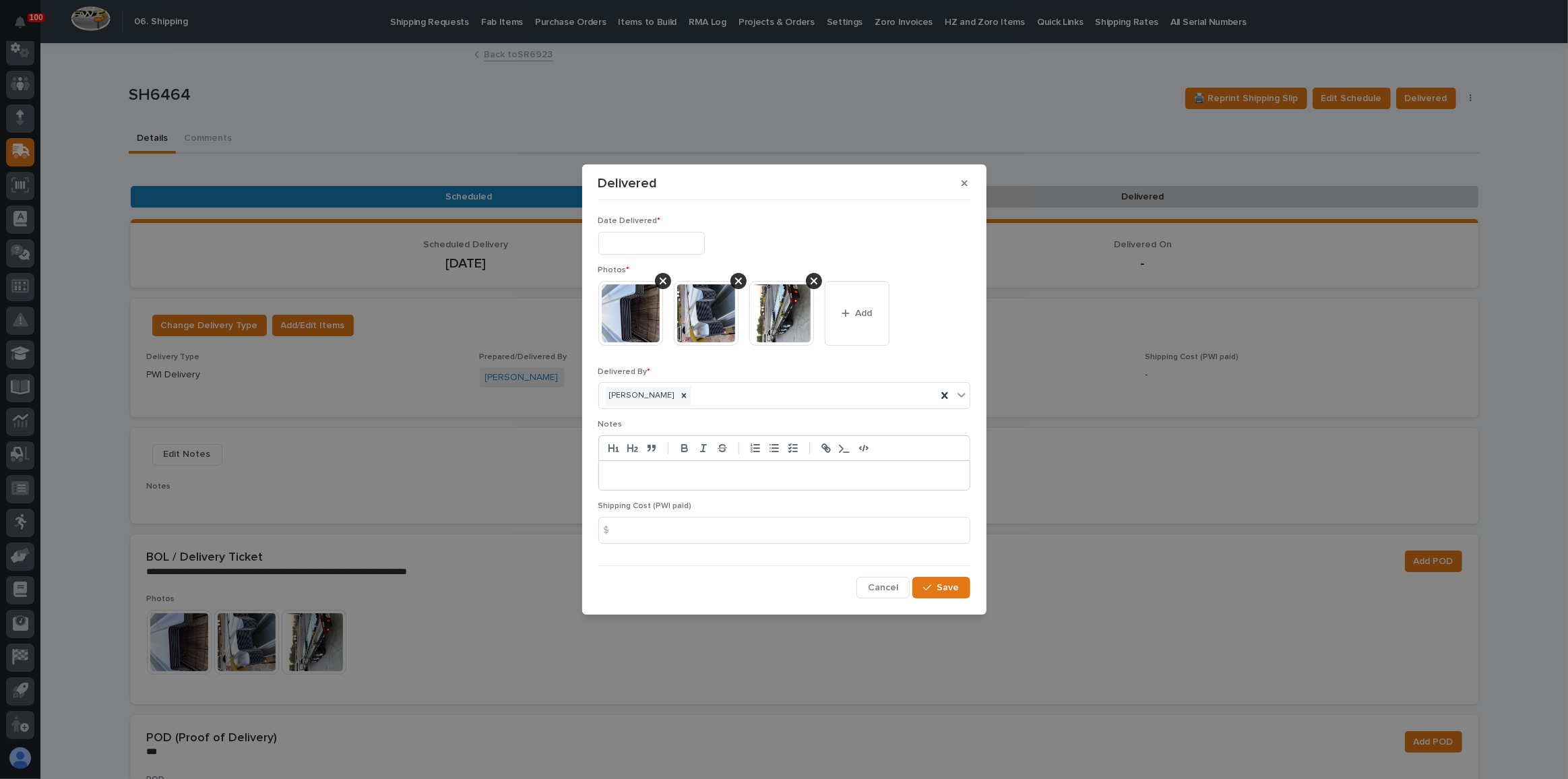
click at [689, 238] on input "text" at bounding box center [652, 244] width 106 height 24
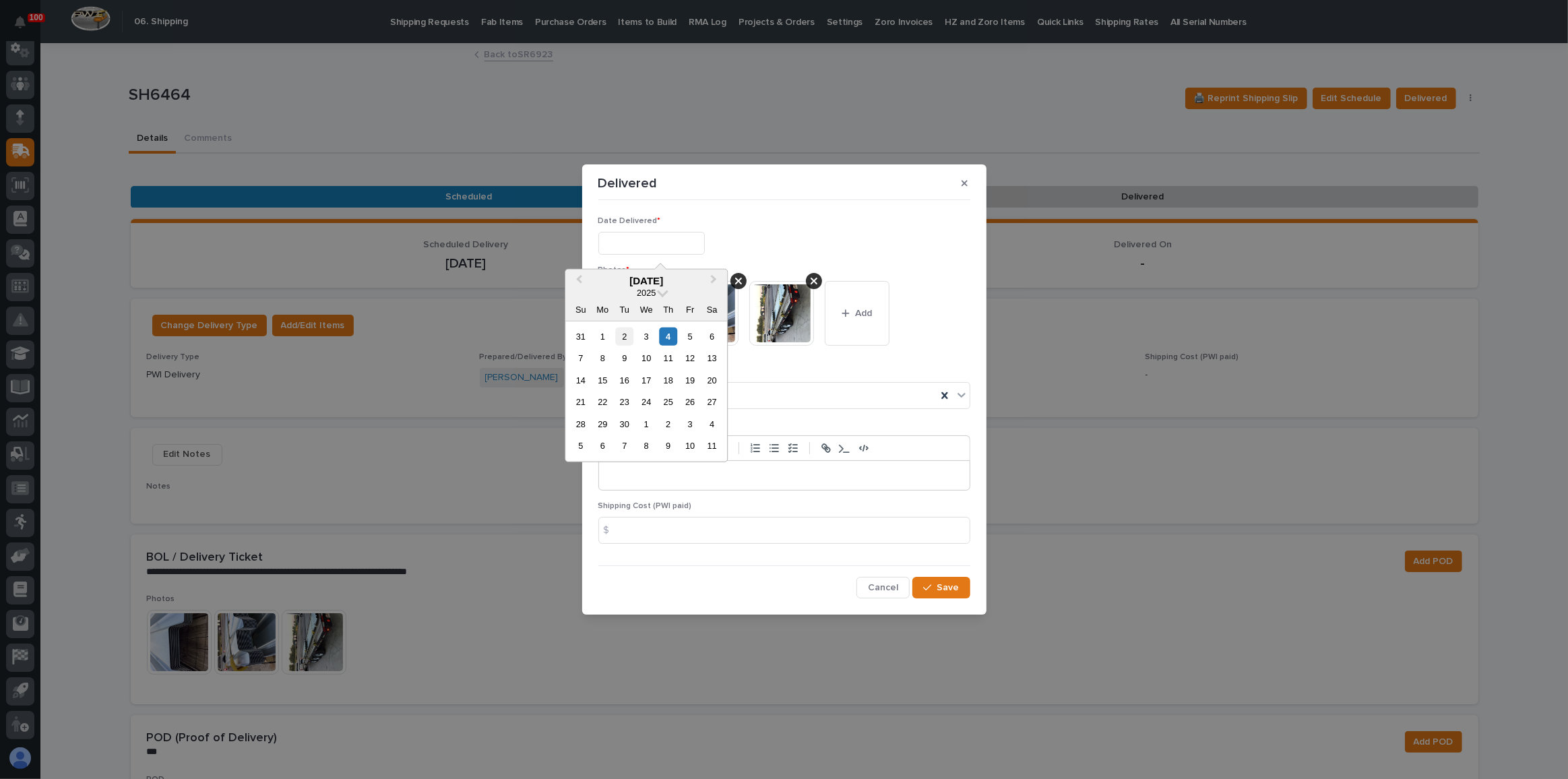
click at [619, 339] on div "2" at bounding box center [624, 336] width 18 height 18
type input "**********"
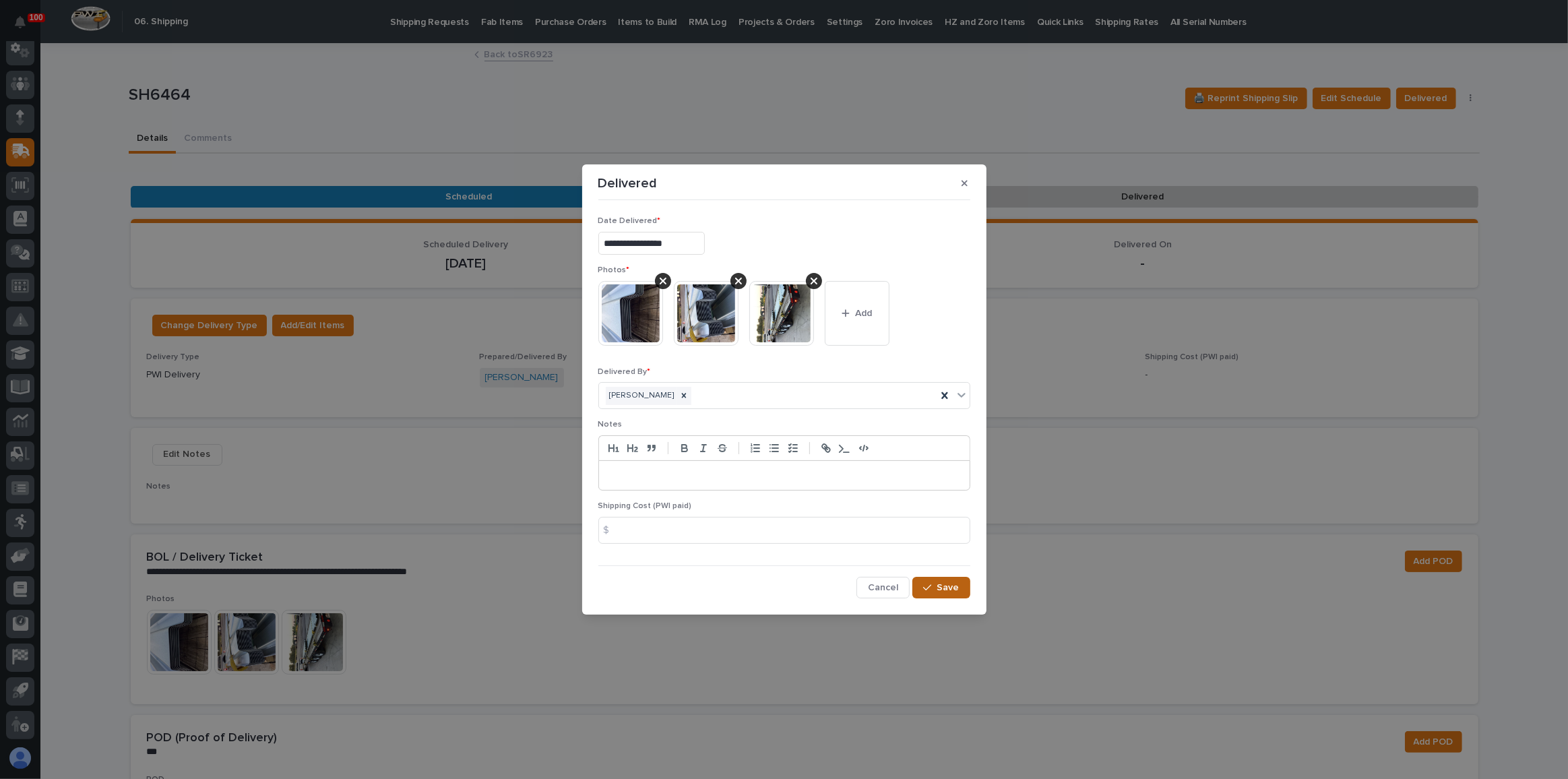
click at [937, 584] on div "button" at bounding box center [930, 587] width 14 height 9
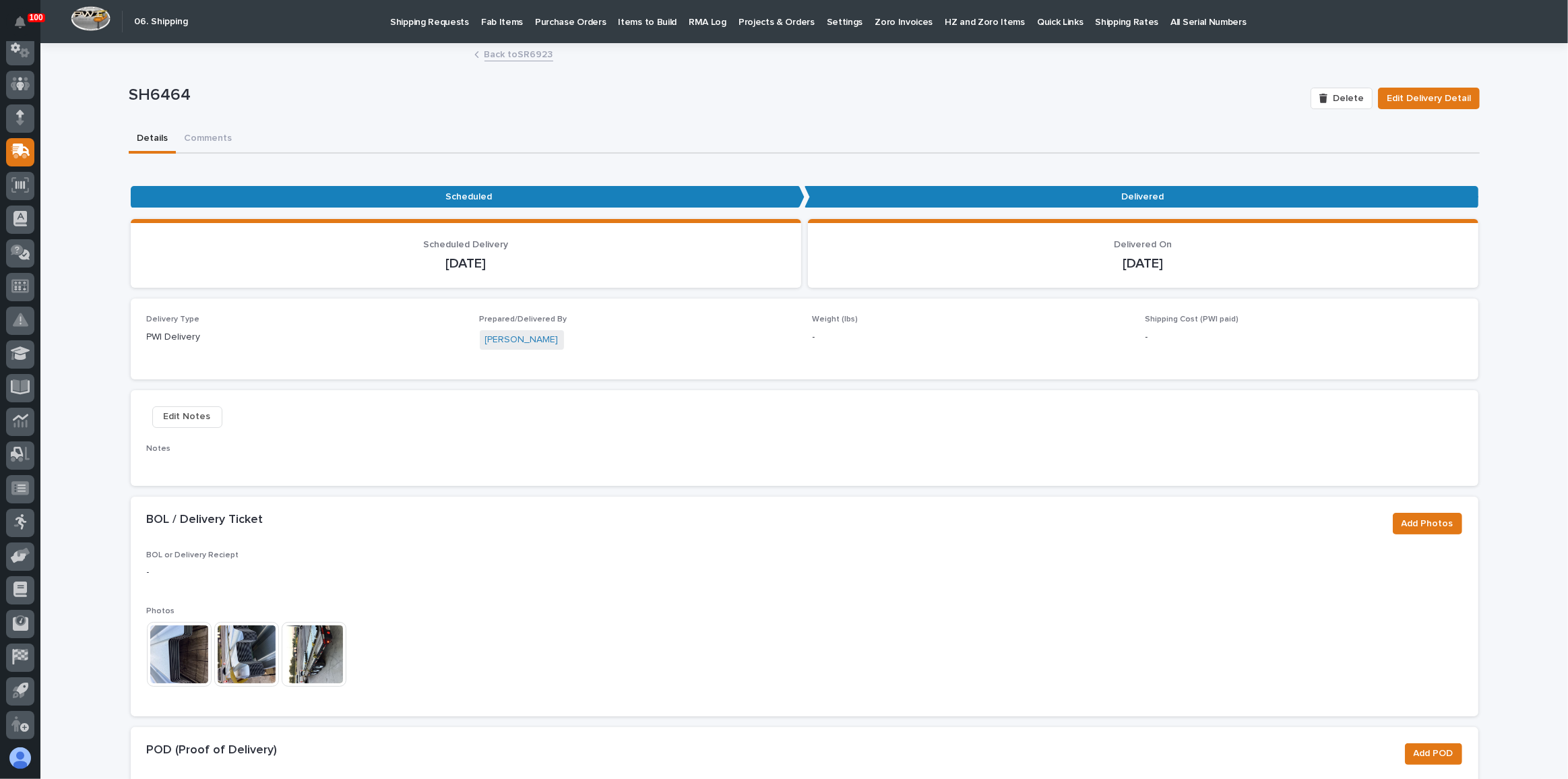
click at [439, 30] on link "Shipping Requests" at bounding box center [429, 21] width 91 height 42
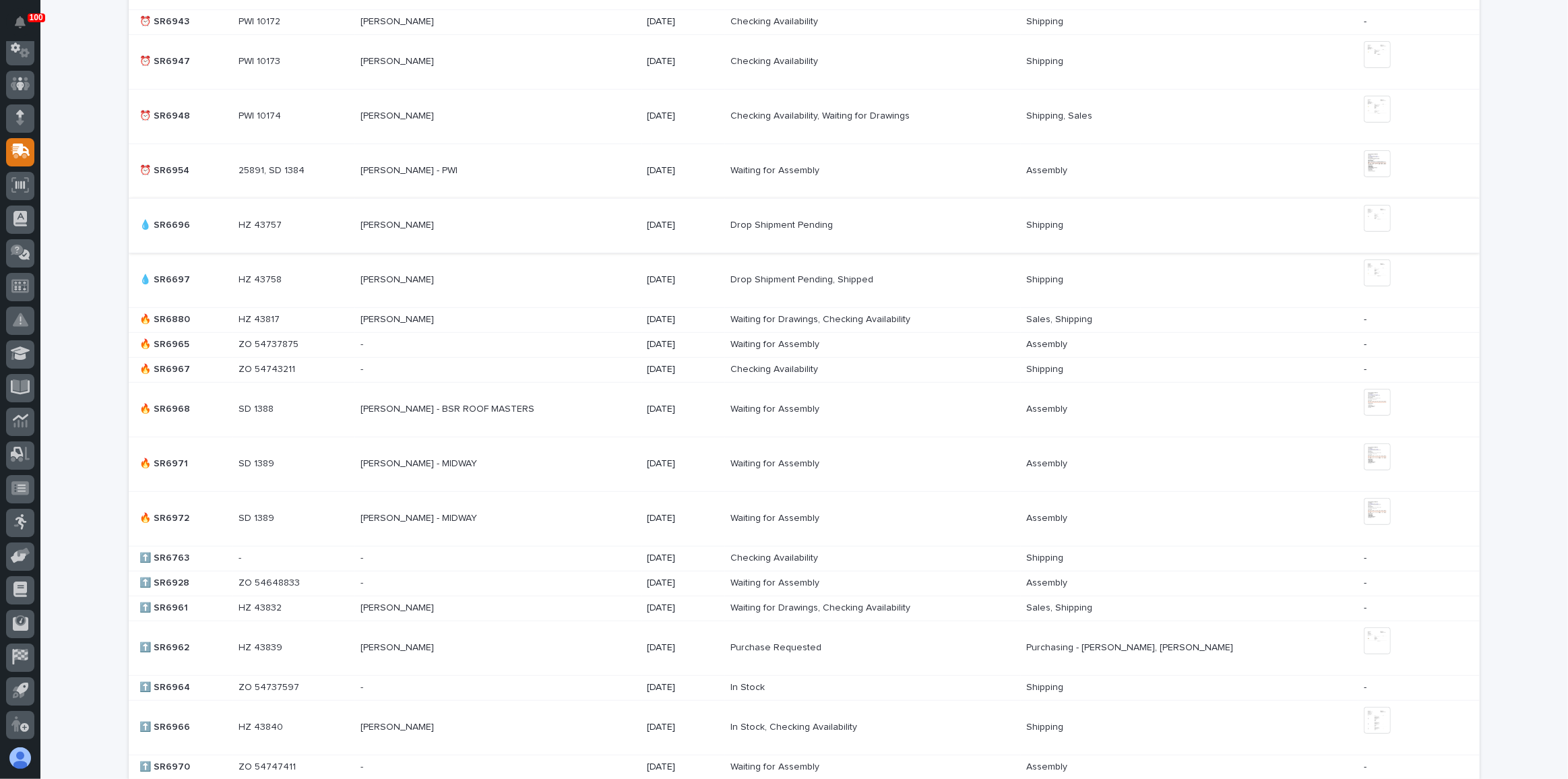
scroll to position [673, 0]
click at [584, 411] on div "[PERSON_NAME] - BSR ROOF MASTERS [PERSON_NAME] - BSR ROOF MASTERS" at bounding box center [498, 408] width 276 height 22
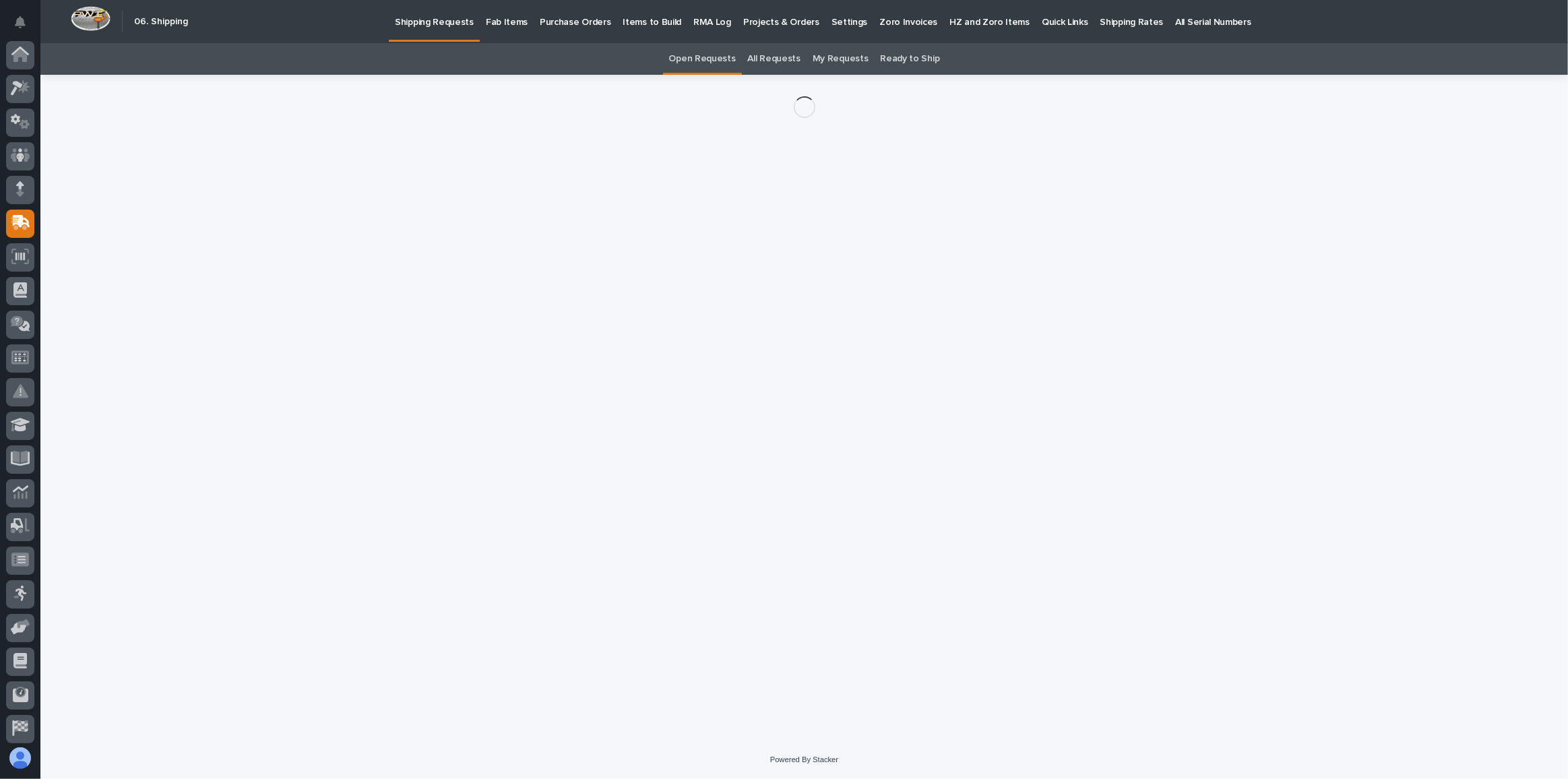
scroll to position [71, 0]
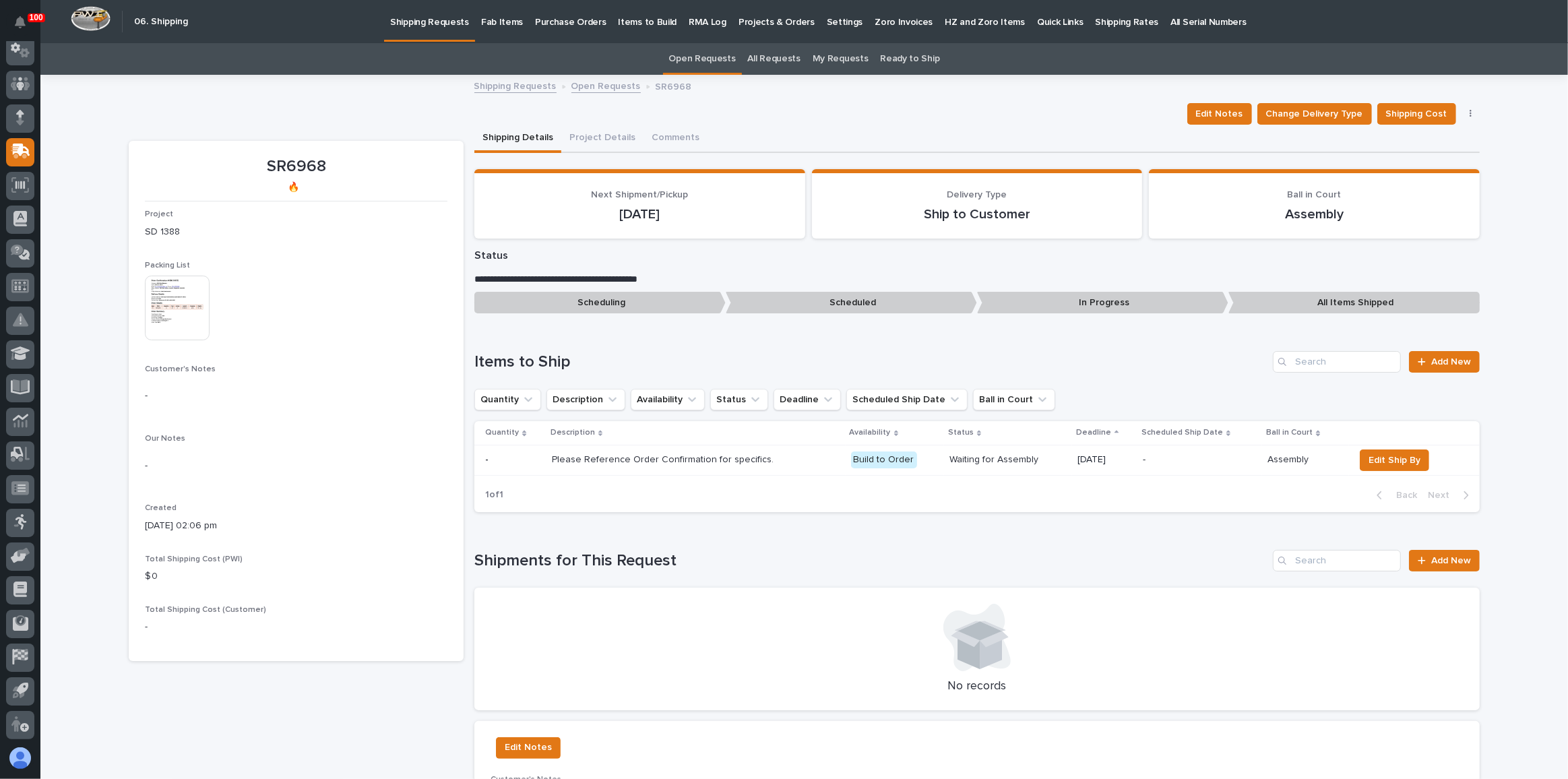
click at [191, 324] on img at bounding box center [177, 308] width 65 height 65
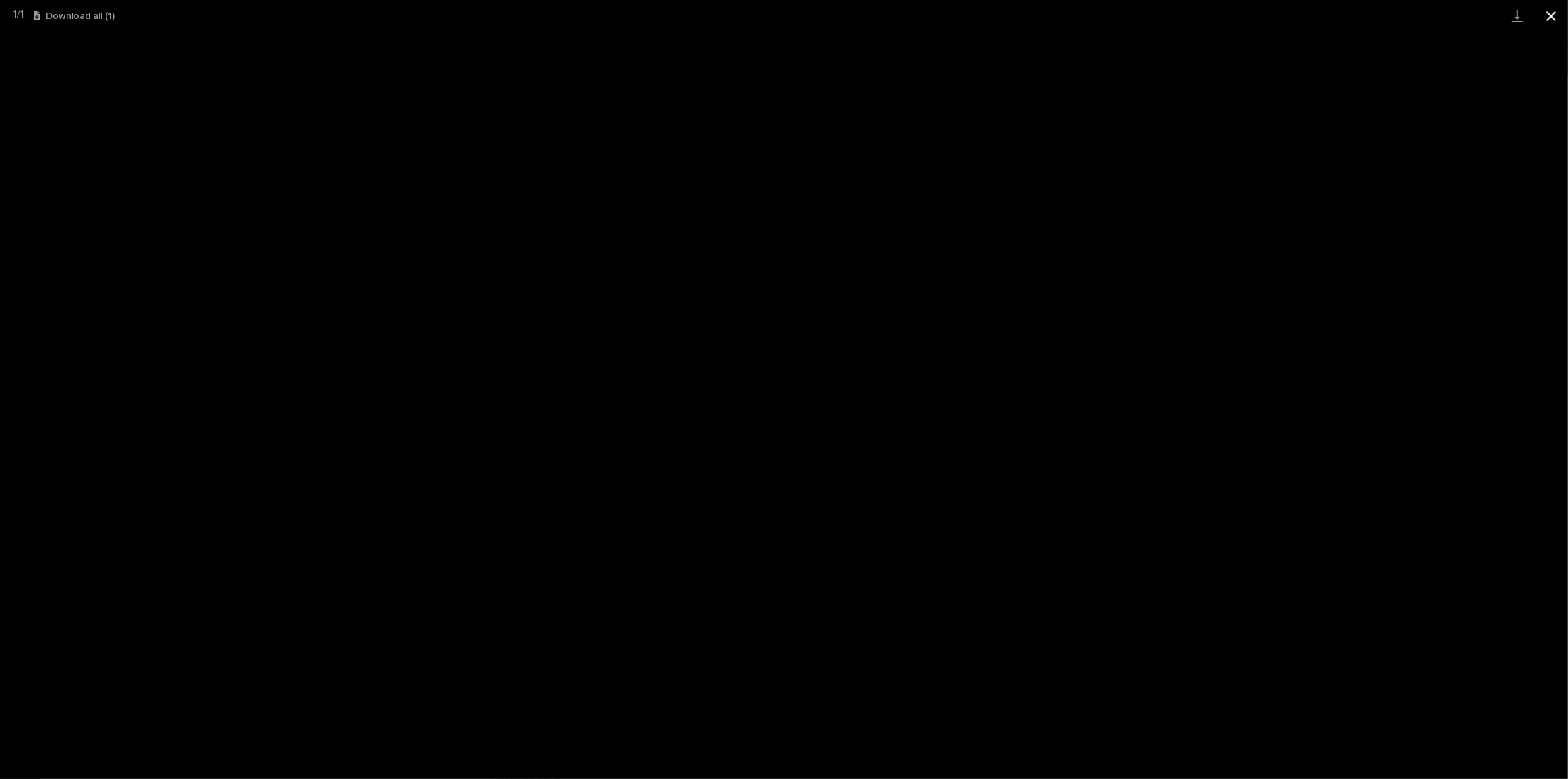
click at [1546, 16] on button "Close gallery" at bounding box center [1551, 16] width 34 height 32
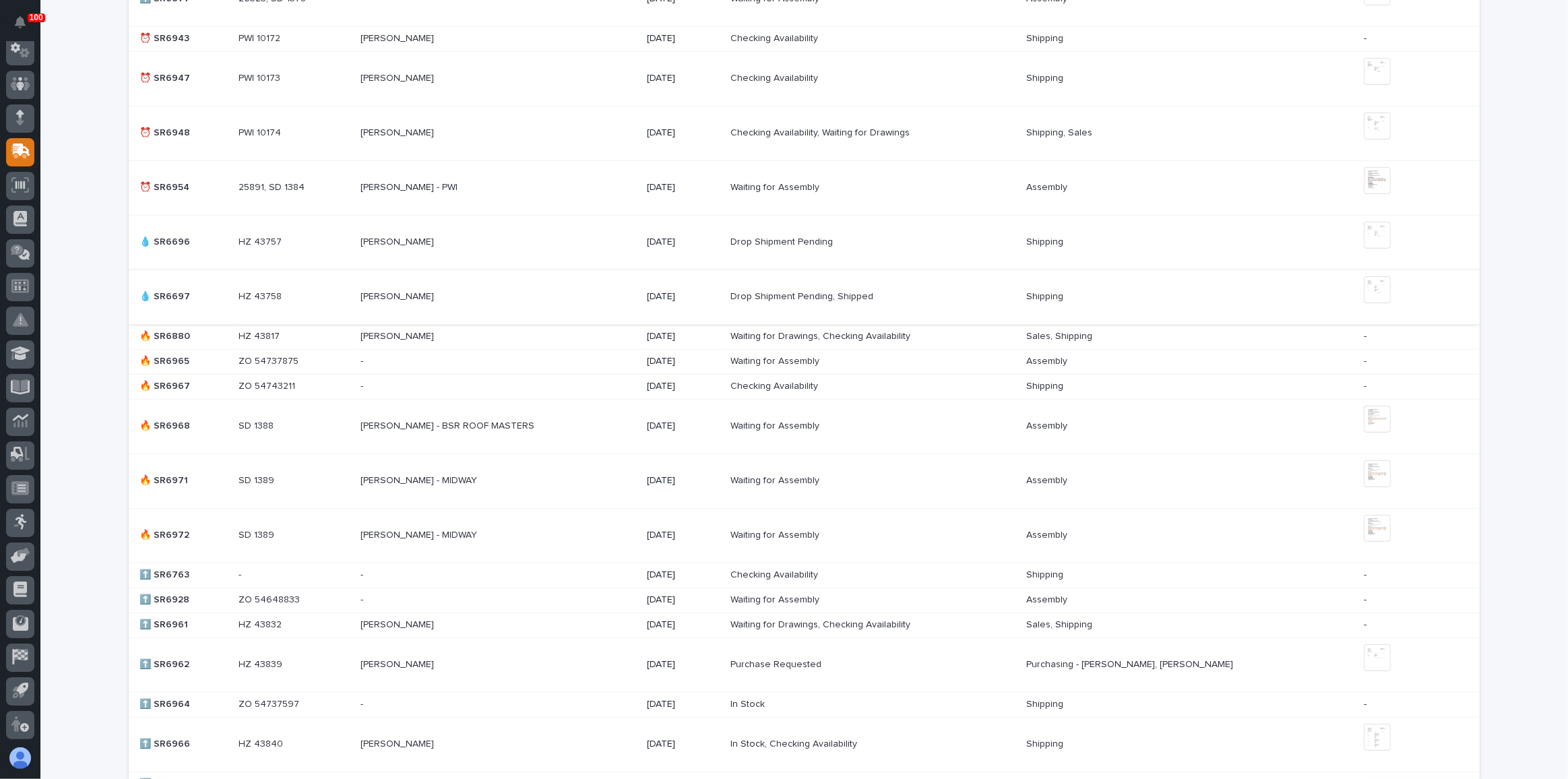
scroll to position [654, 0]
click at [591, 479] on p at bounding box center [478, 480] width 236 height 11
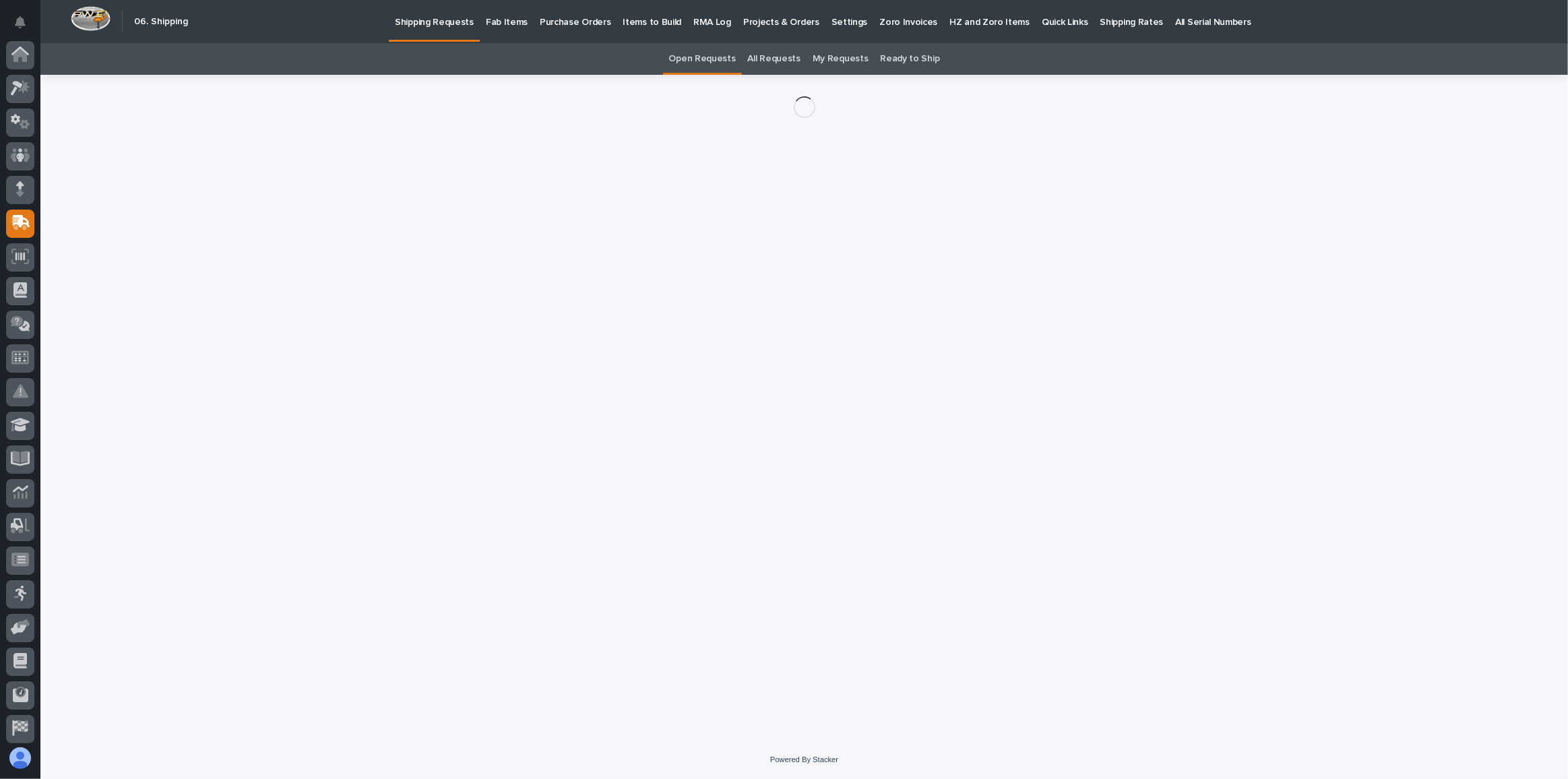
scroll to position [71, 0]
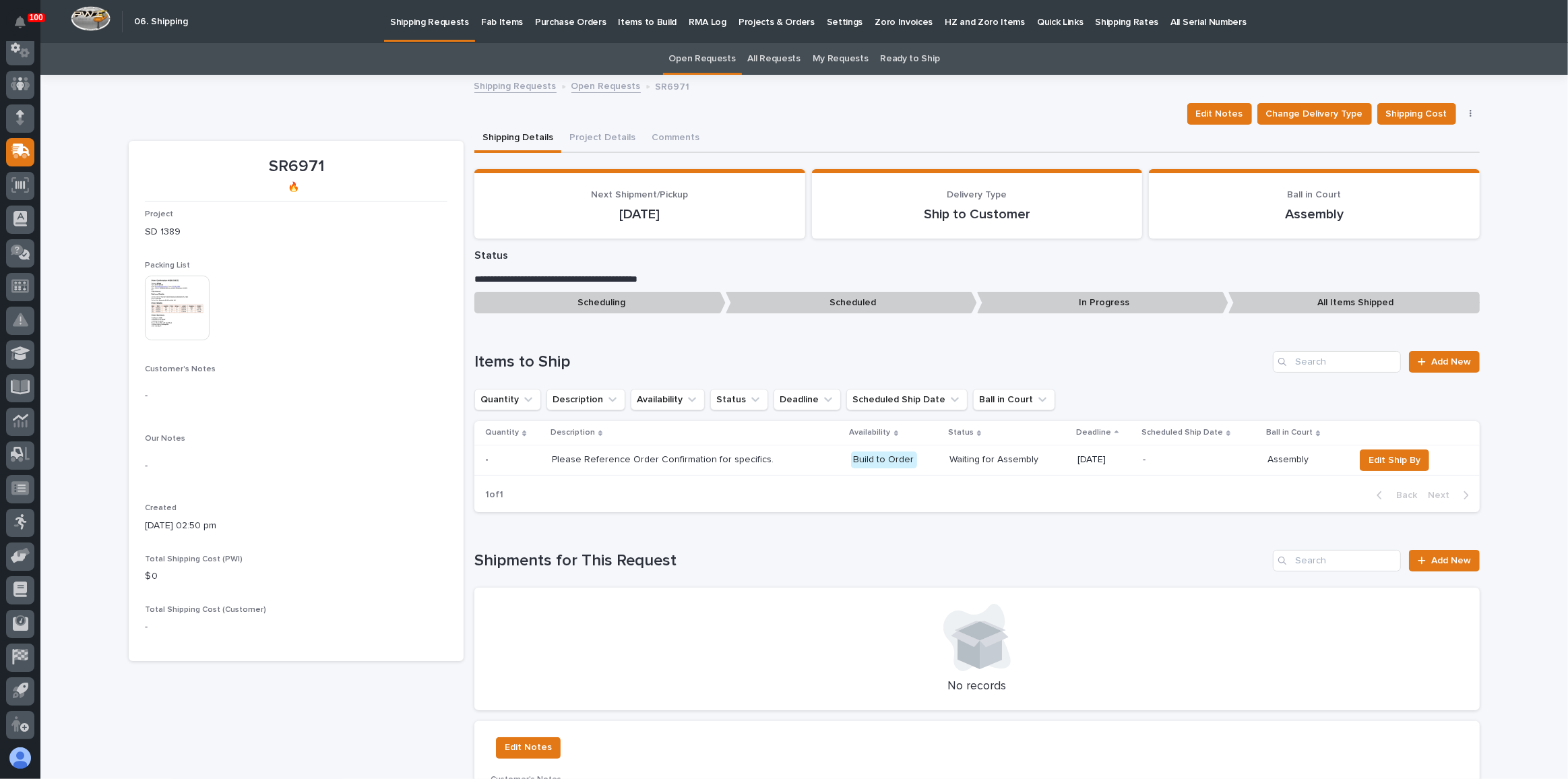
click at [151, 309] on img at bounding box center [177, 308] width 65 height 65
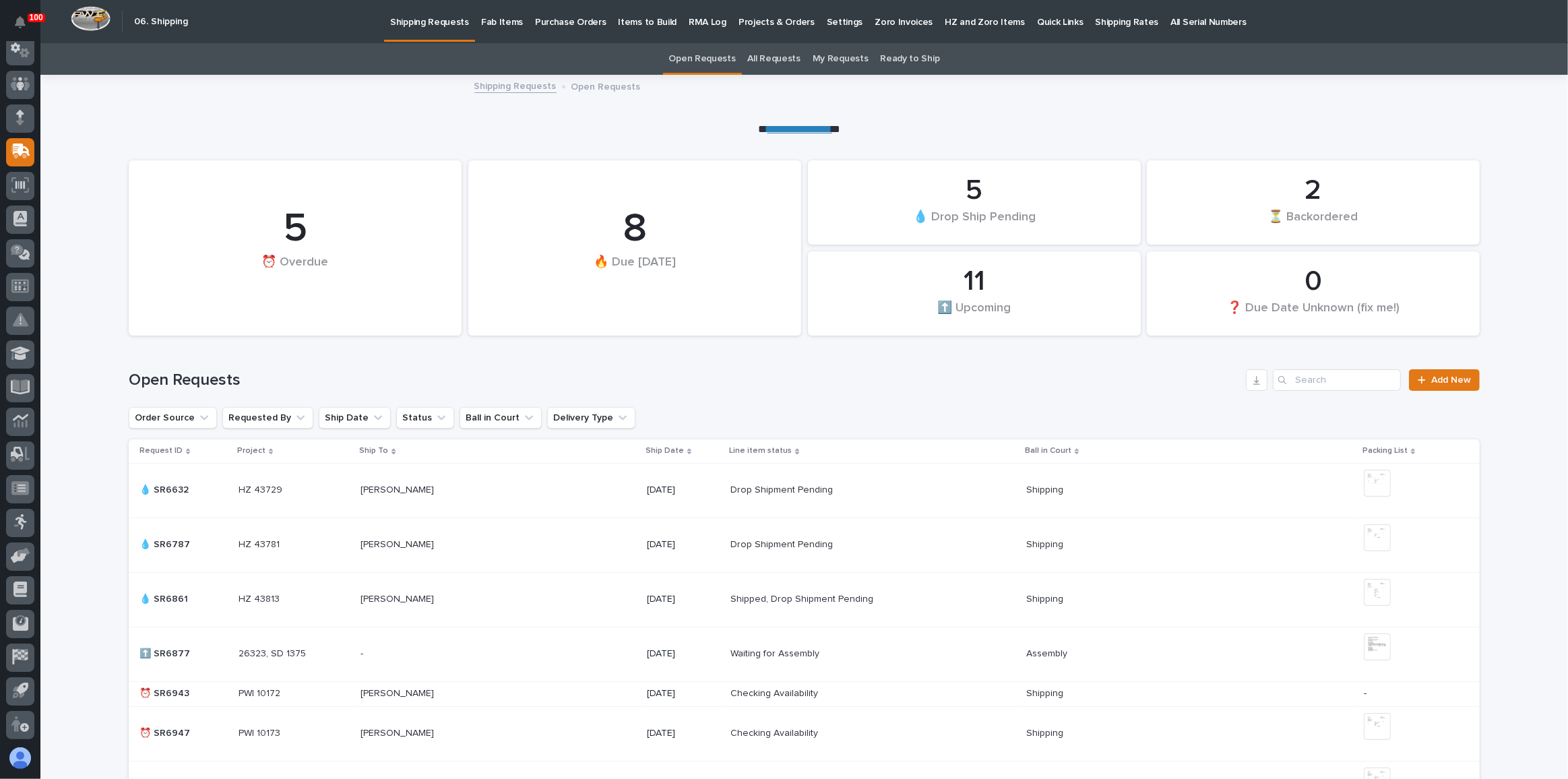
click at [505, 25] on p "Fab Items" at bounding box center [502, 14] width 42 height 28
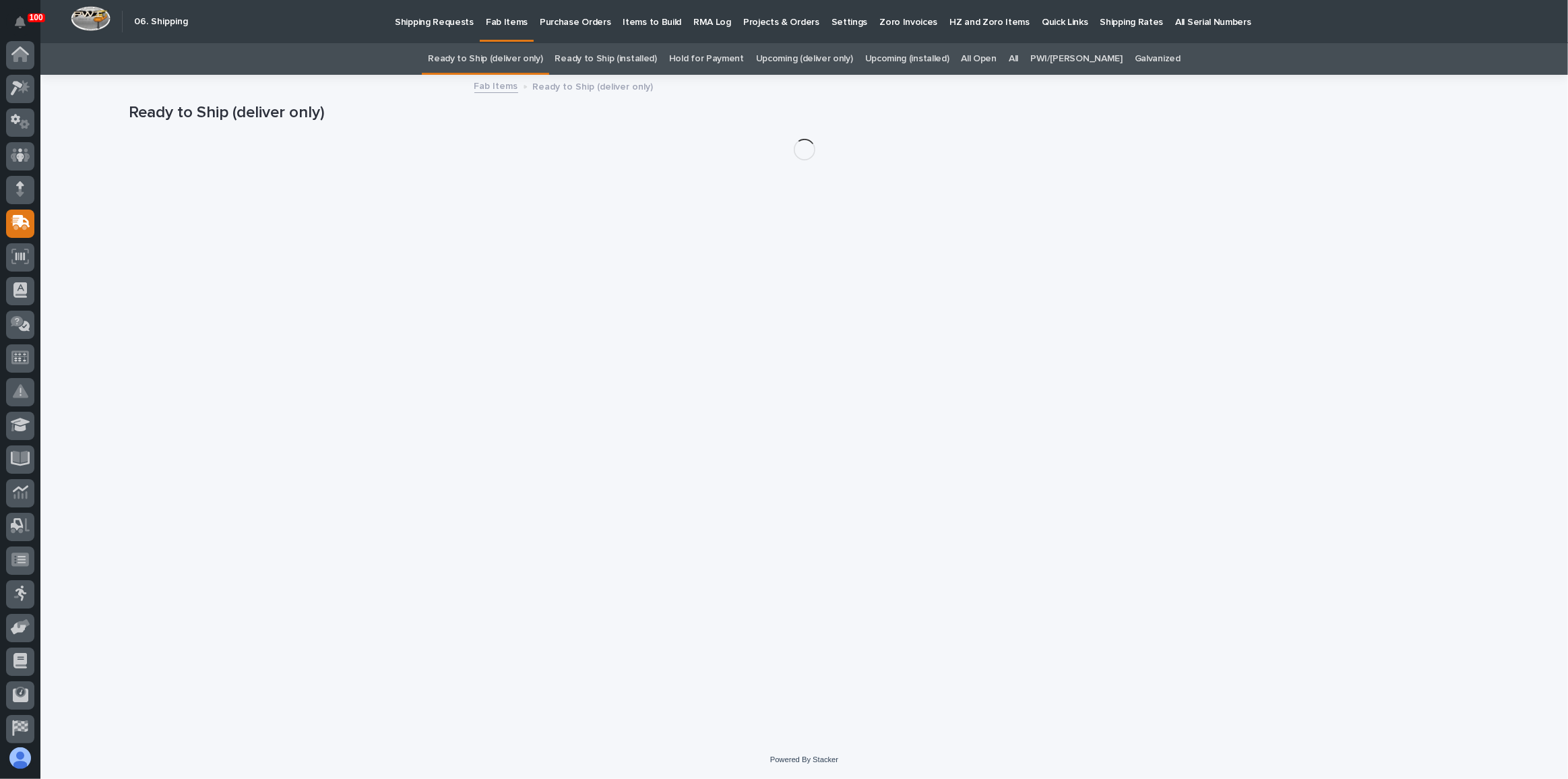
scroll to position [71, 0]
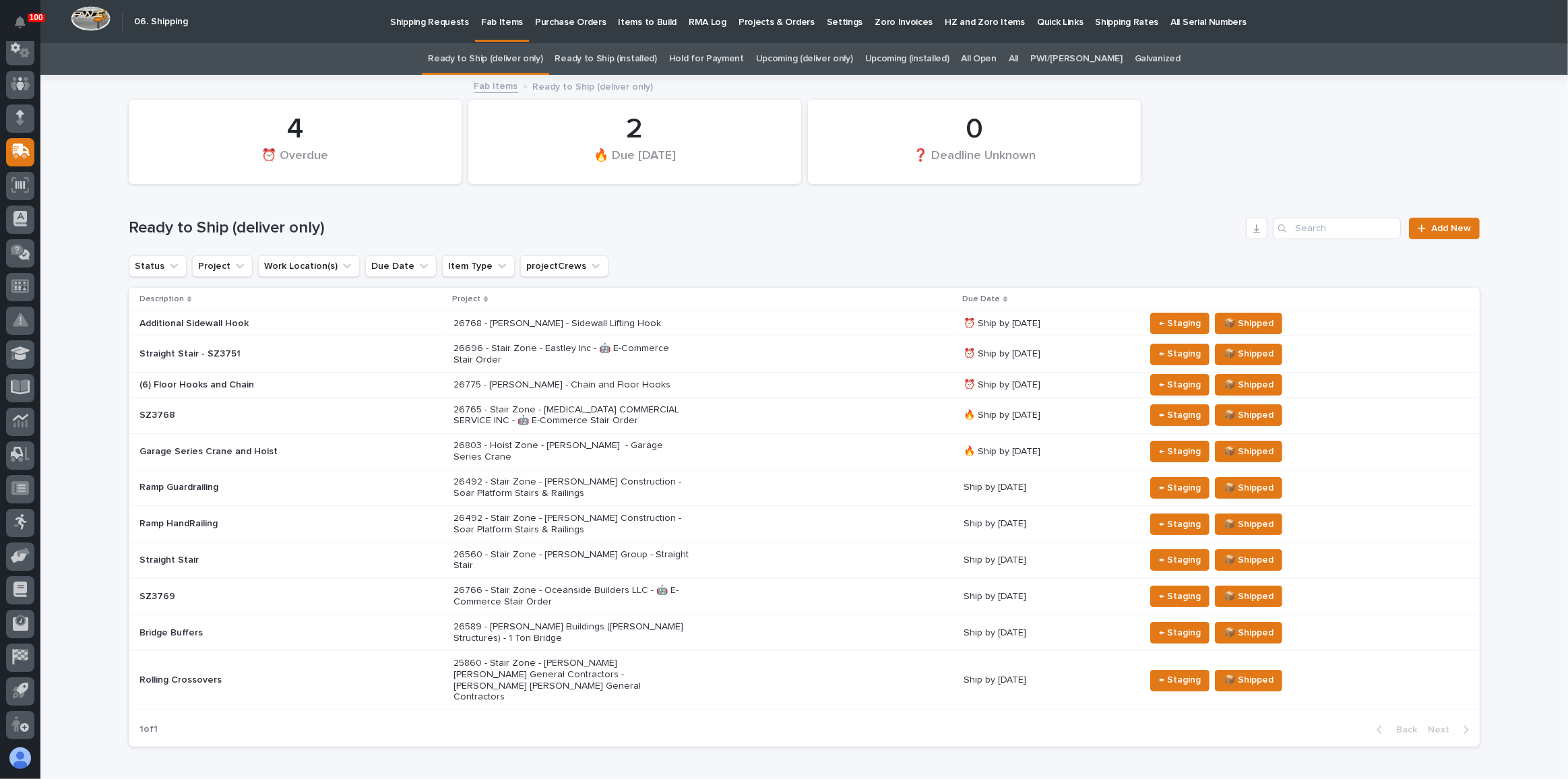
click at [706, 360] on div "26696 - Stair Zone - Eastley Inc - 🤖 E-Commerce Stair Order" at bounding box center [703, 354] width 500 height 34
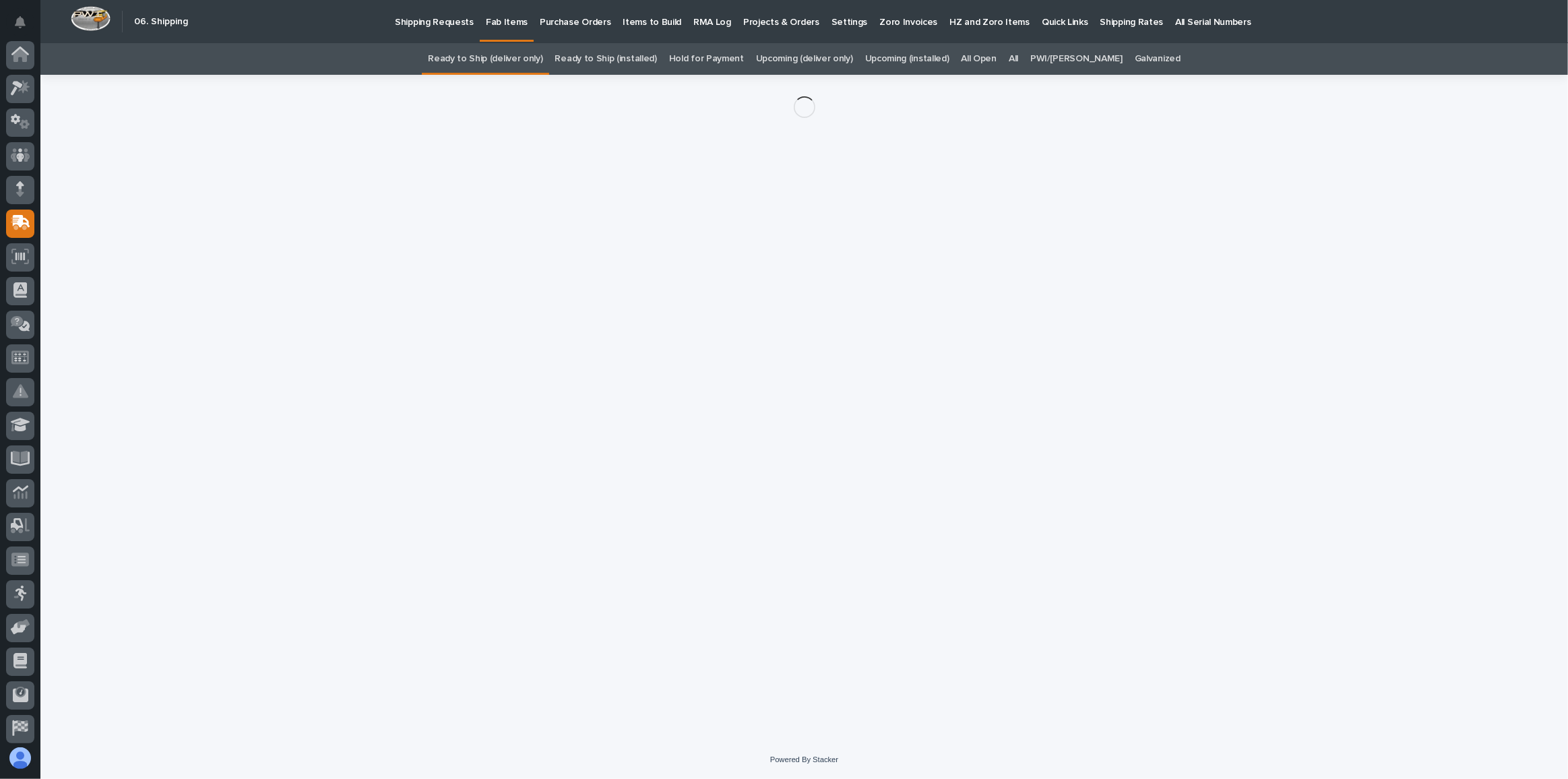
scroll to position [71, 0]
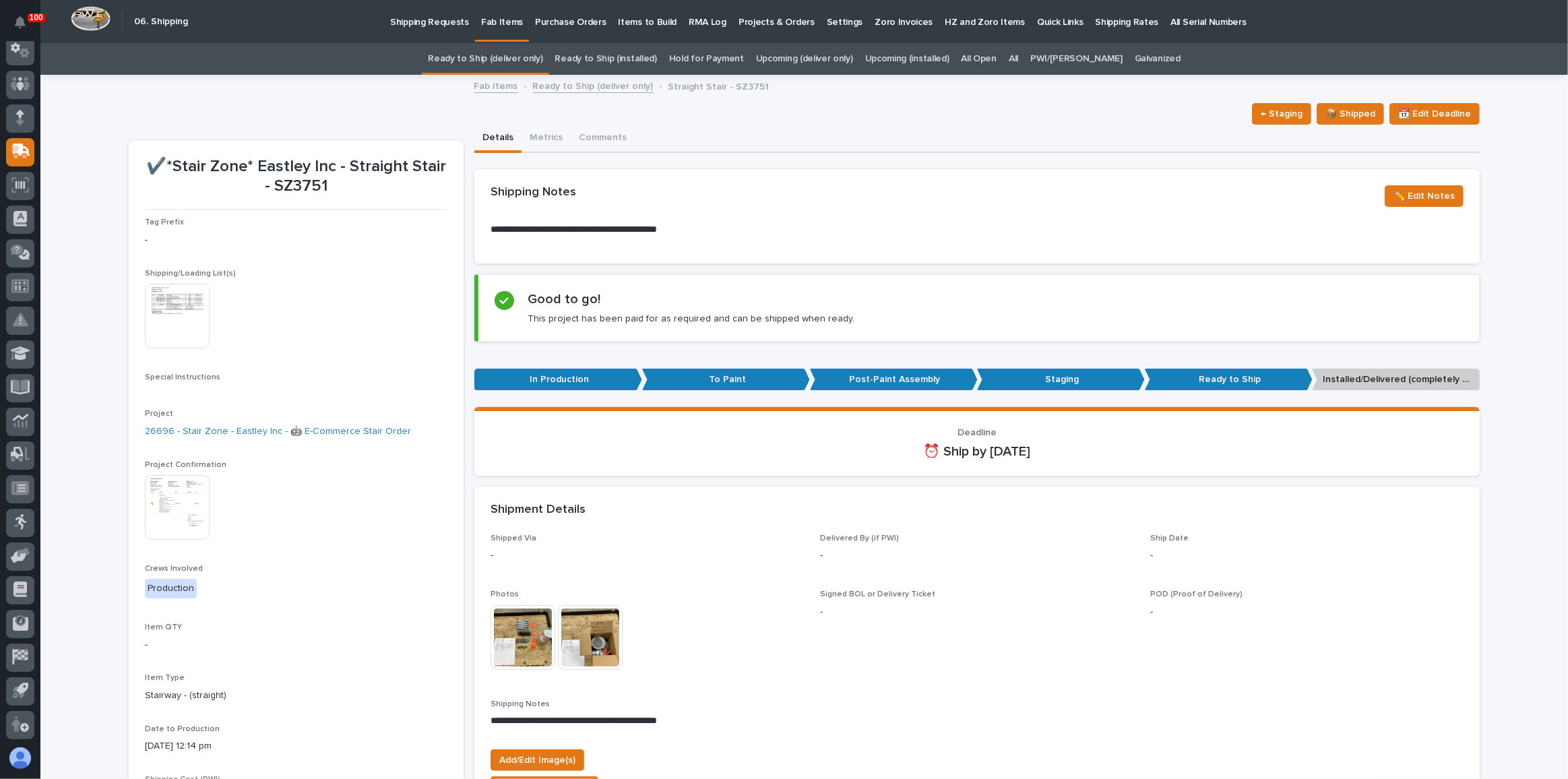
click at [180, 319] on img at bounding box center [177, 315] width 65 height 65
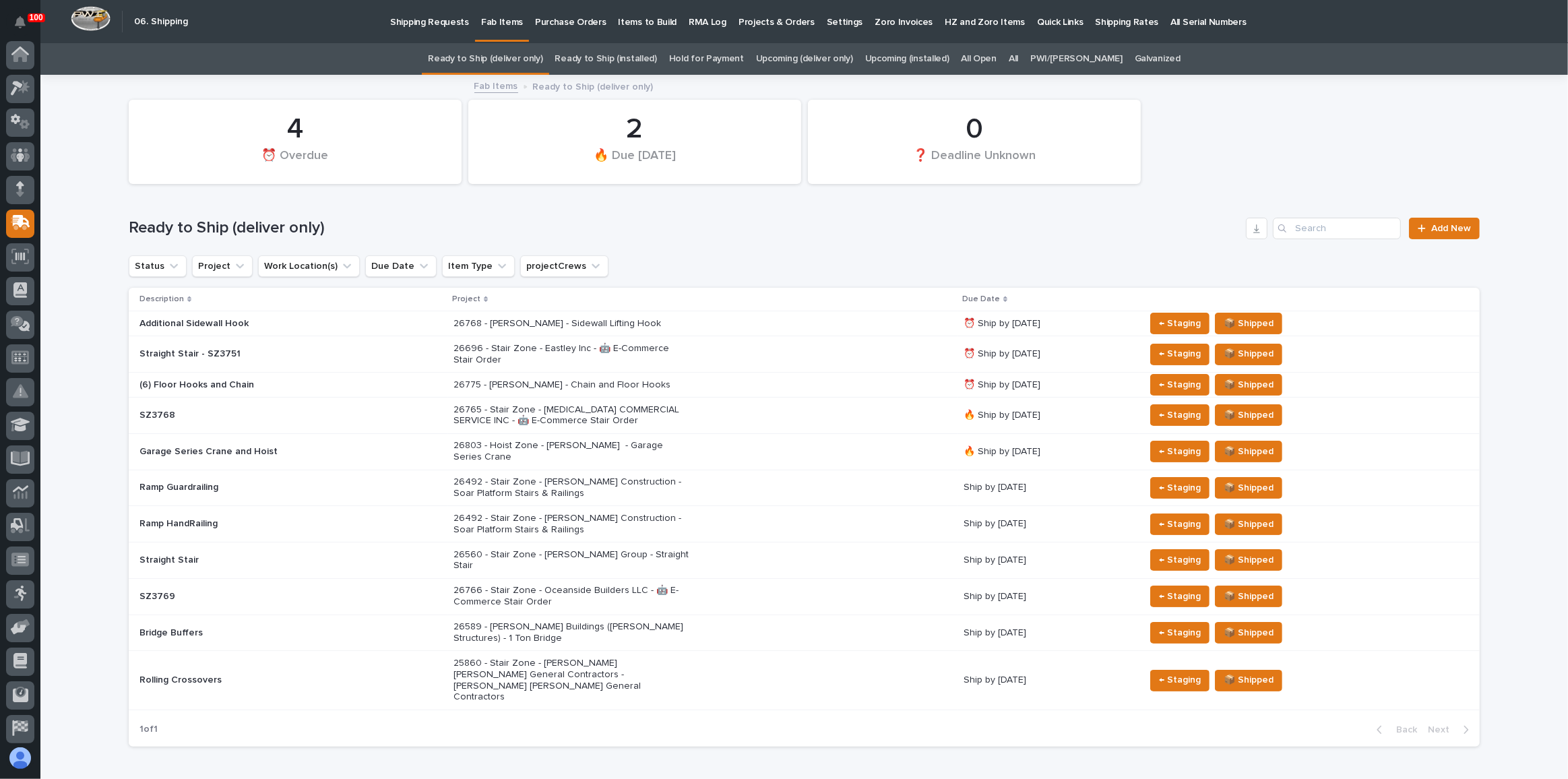
scroll to position [71, 0]
click at [436, 24] on p "Shipping Requests" at bounding box center [430, 14] width 79 height 28
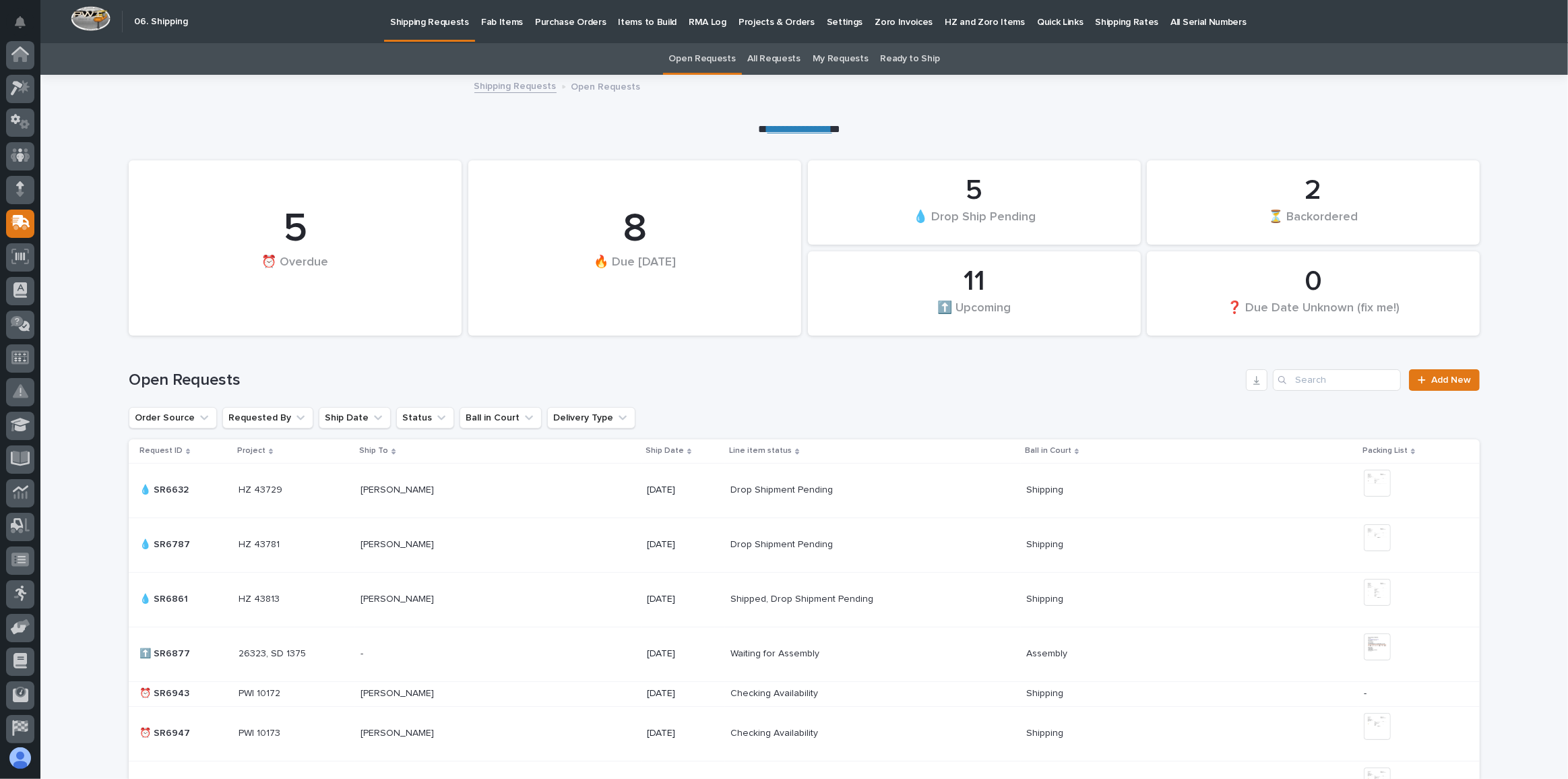
scroll to position [71, 0]
click at [496, 19] on p "Fab Items" at bounding box center [502, 14] width 42 height 28
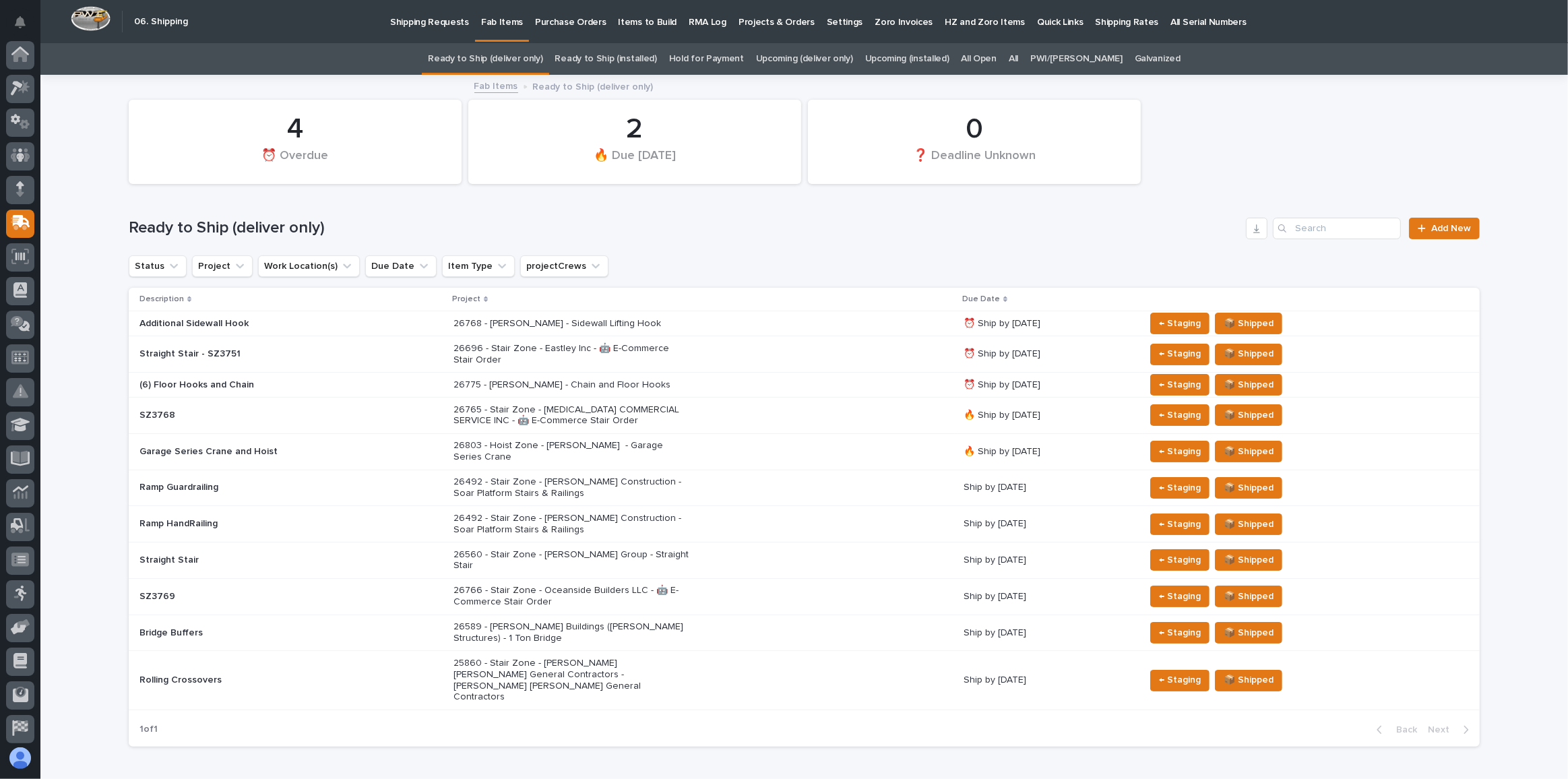
scroll to position [71, 0]
click at [815, 60] on link "Upcoming (deliver only)" at bounding box center [805, 59] width 97 height 32
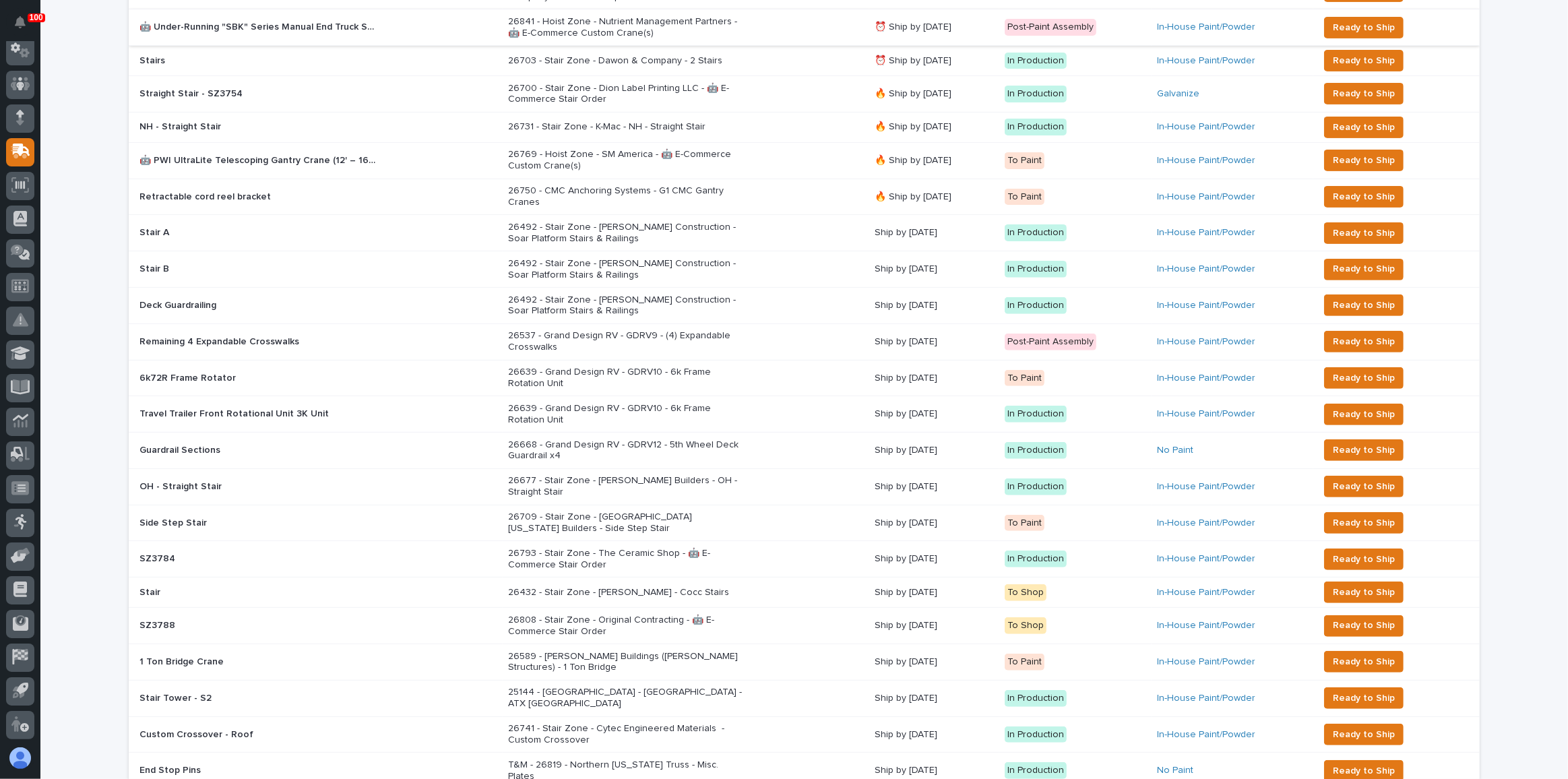
scroll to position [489, 0]
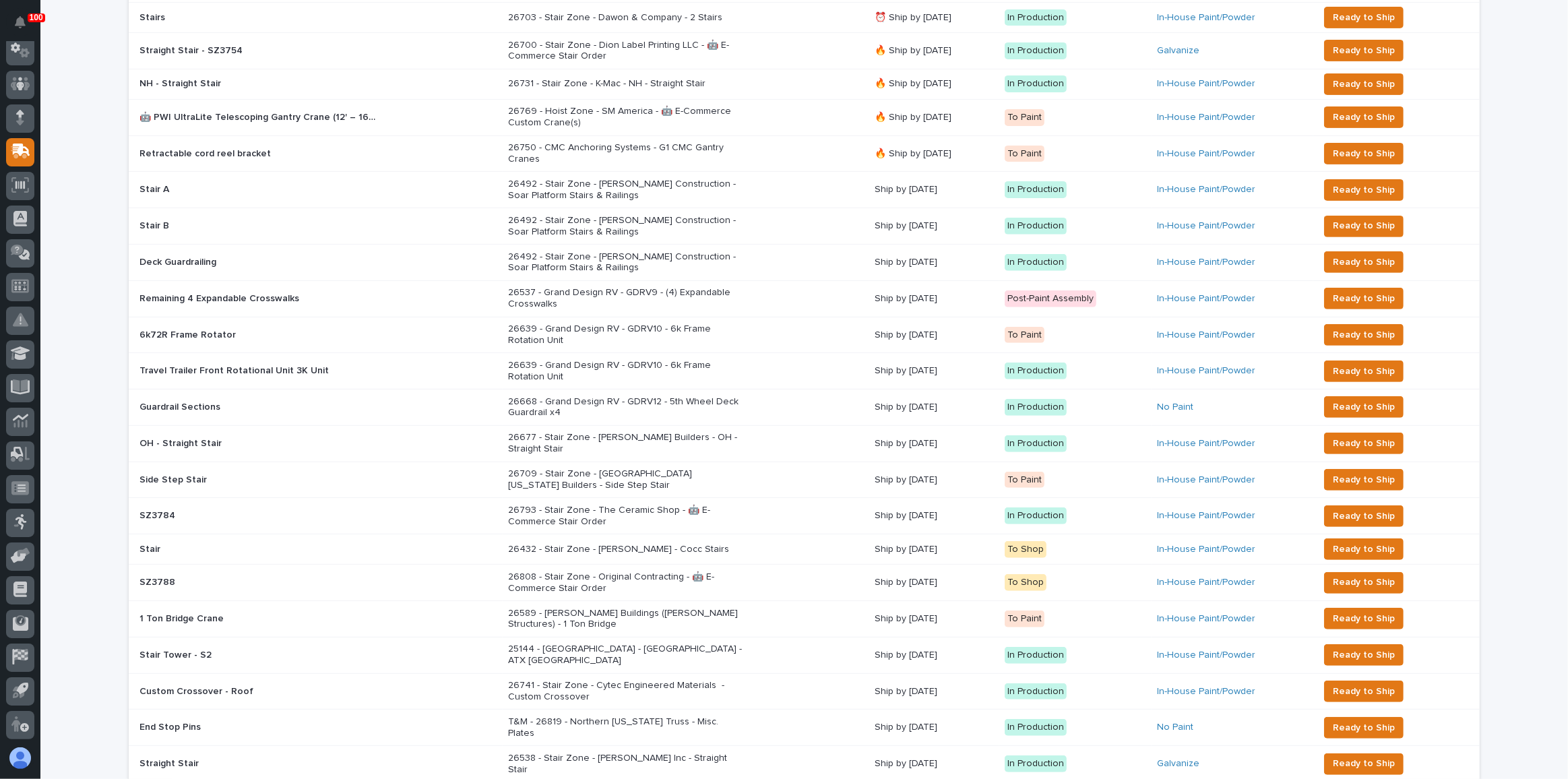
click at [805, 434] on div "26677 - Stair Zone - [PERSON_NAME] Builders - OH - Straight Stair" at bounding box center [686, 443] width 356 height 34
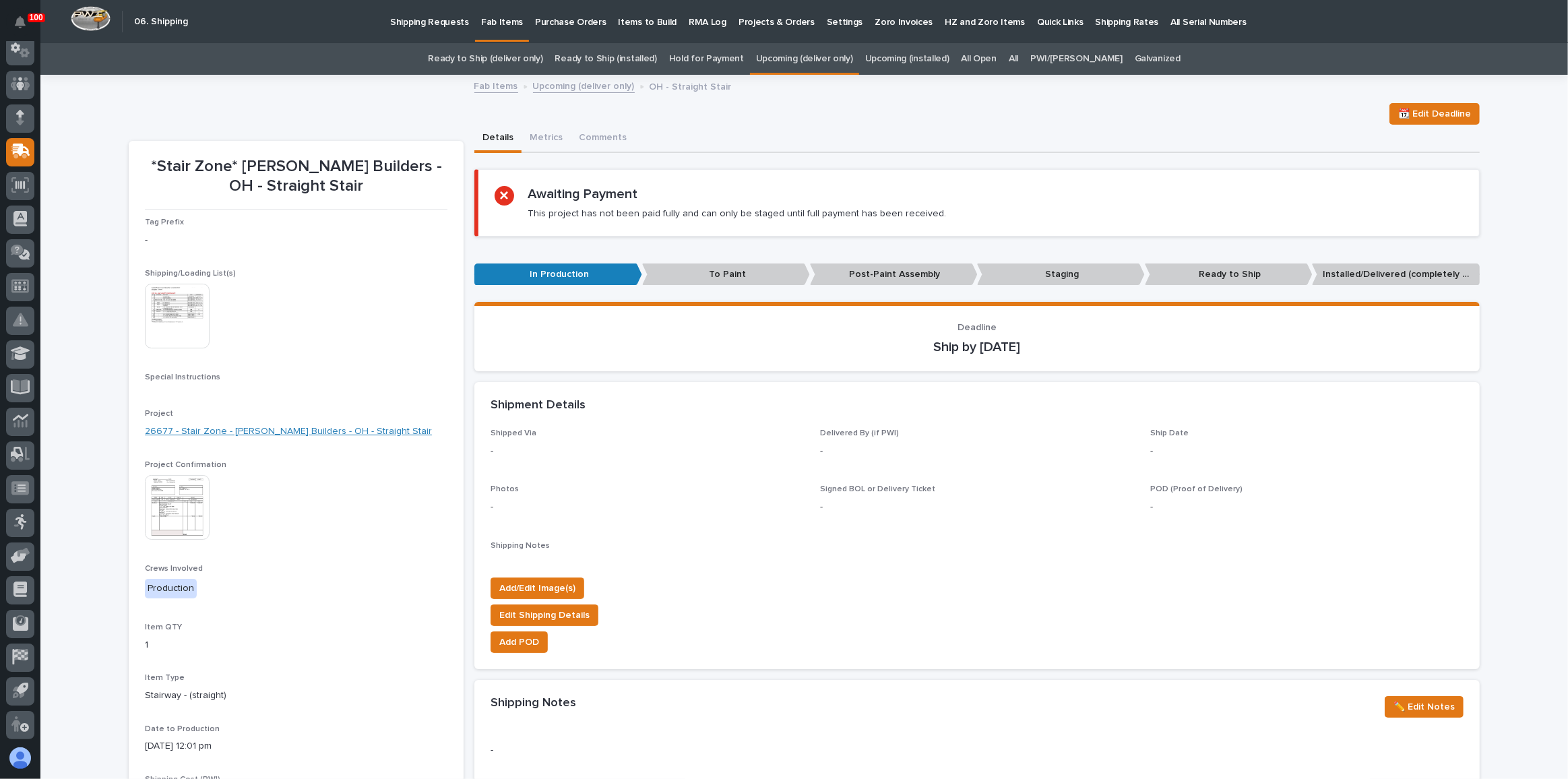
click at [279, 431] on link "26677 - Stair Zone - [PERSON_NAME] Builders - OH - Straight Stair" at bounding box center [288, 431] width 287 height 14
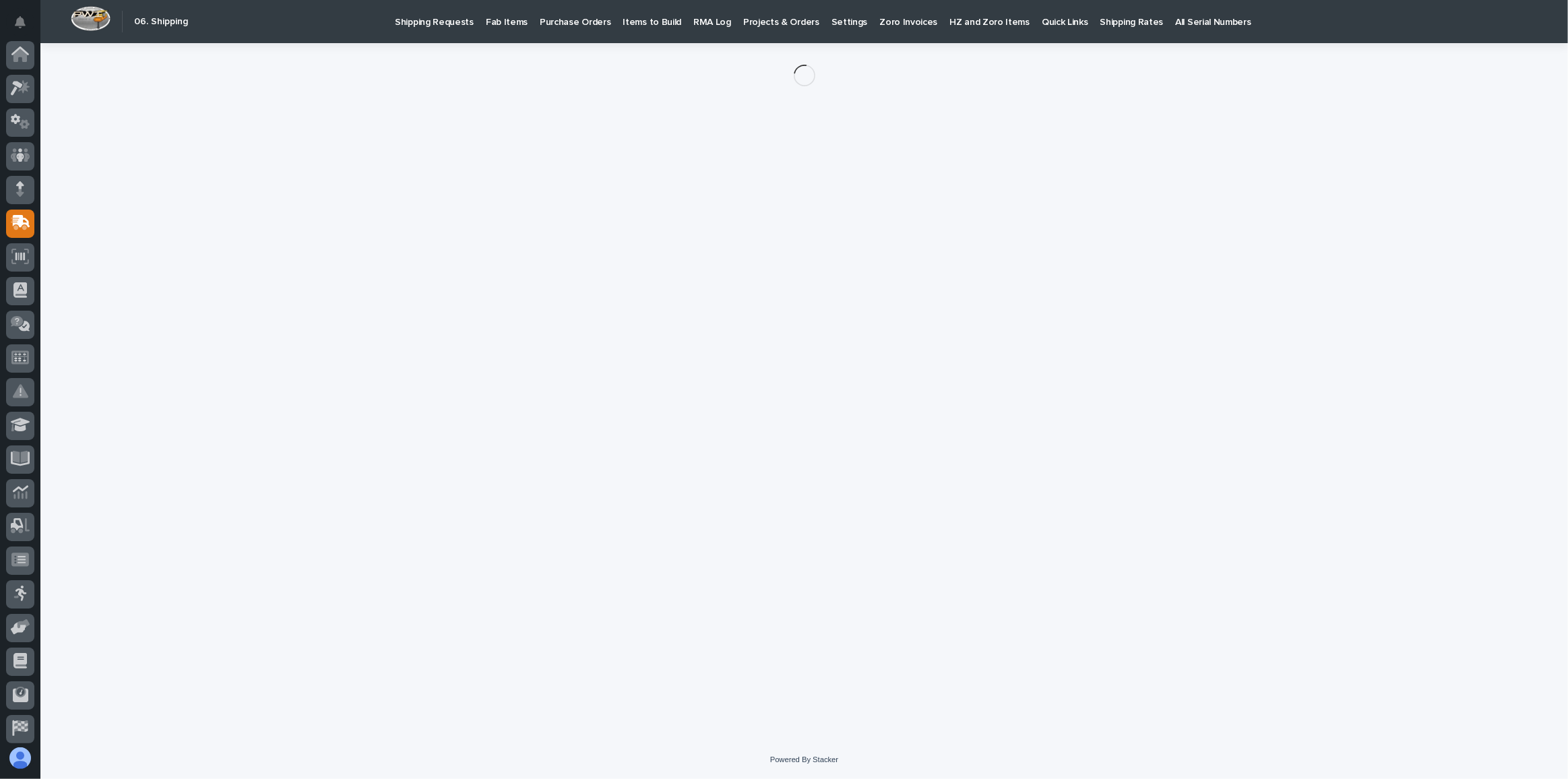
scroll to position [71, 0]
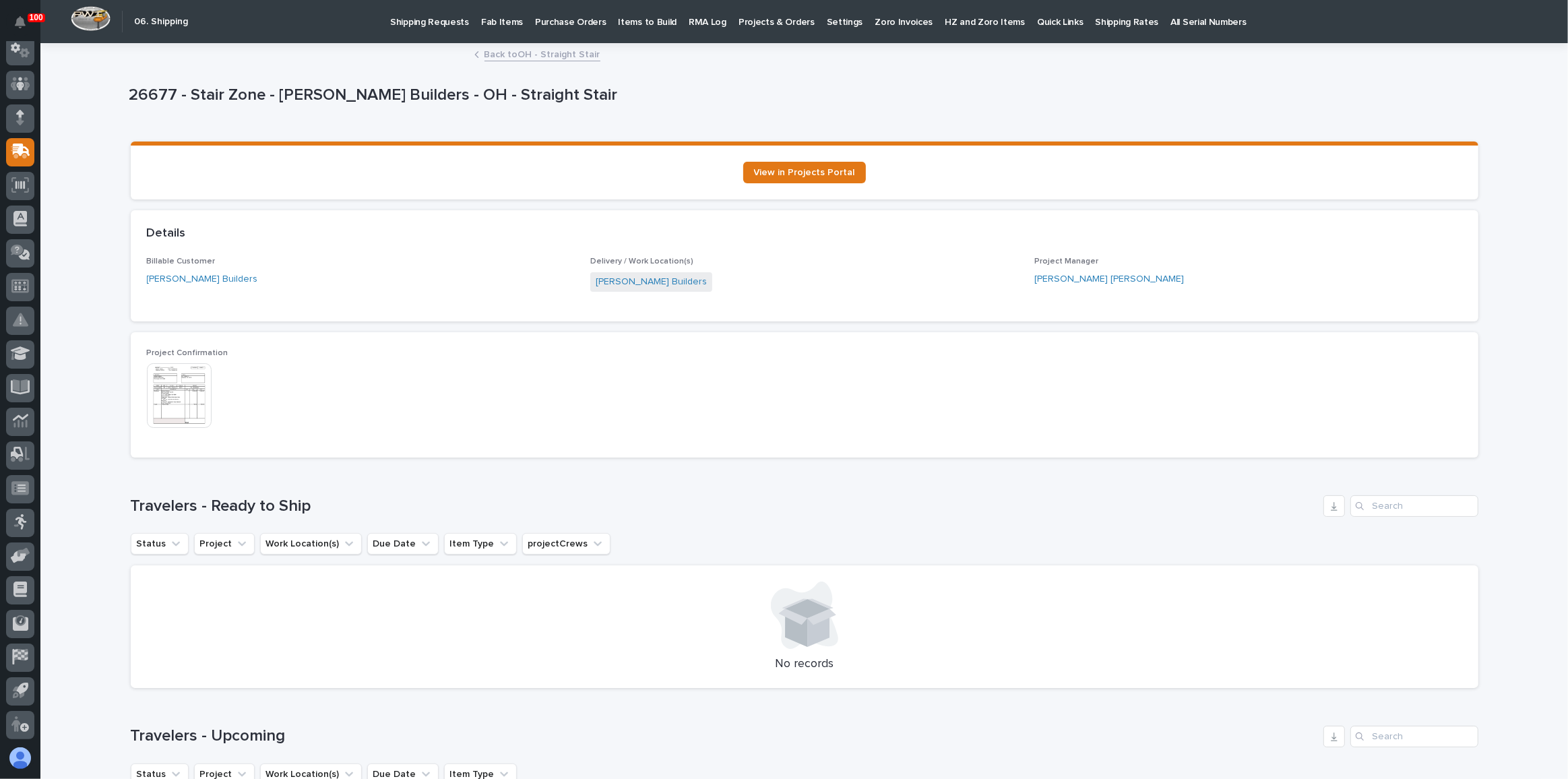
click at [557, 53] on link "Back to OH - Straight Stair" at bounding box center [542, 53] width 116 height 16
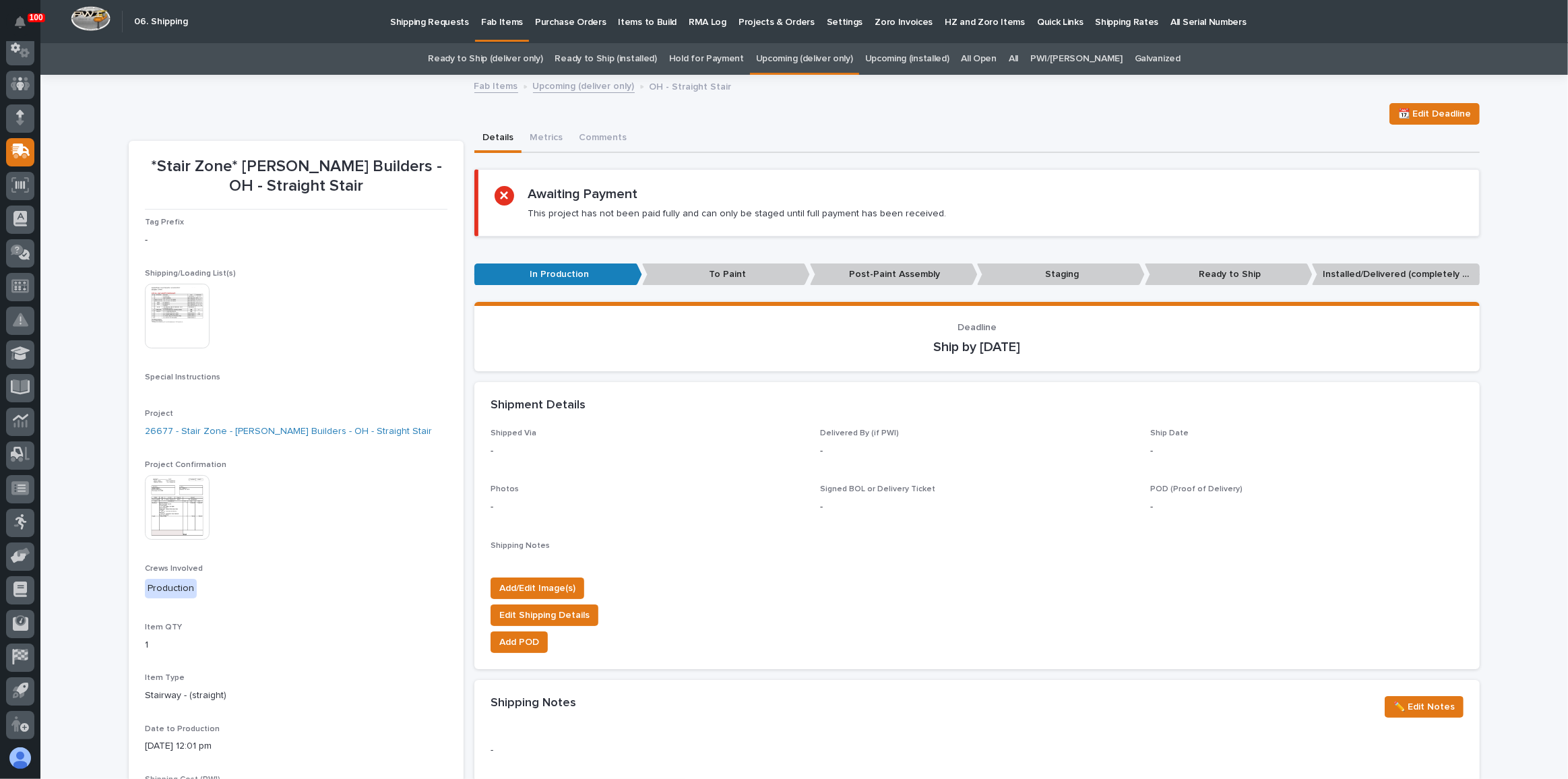
click at [502, 65] on link "Ready to Ship (deliver only)" at bounding box center [485, 59] width 115 height 32
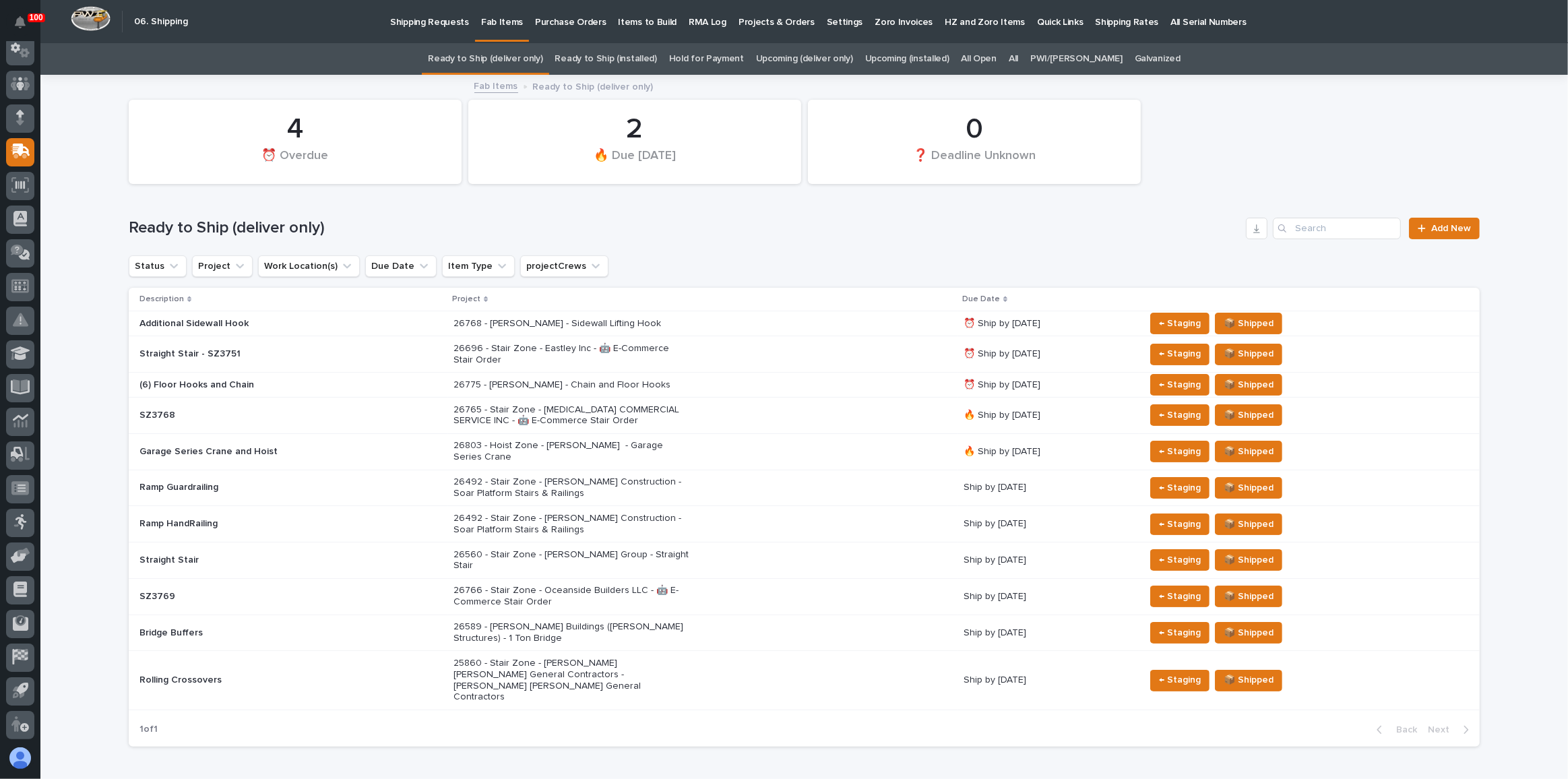
click at [828, 58] on link "Upcoming (deliver only)" at bounding box center [805, 59] width 97 height 32
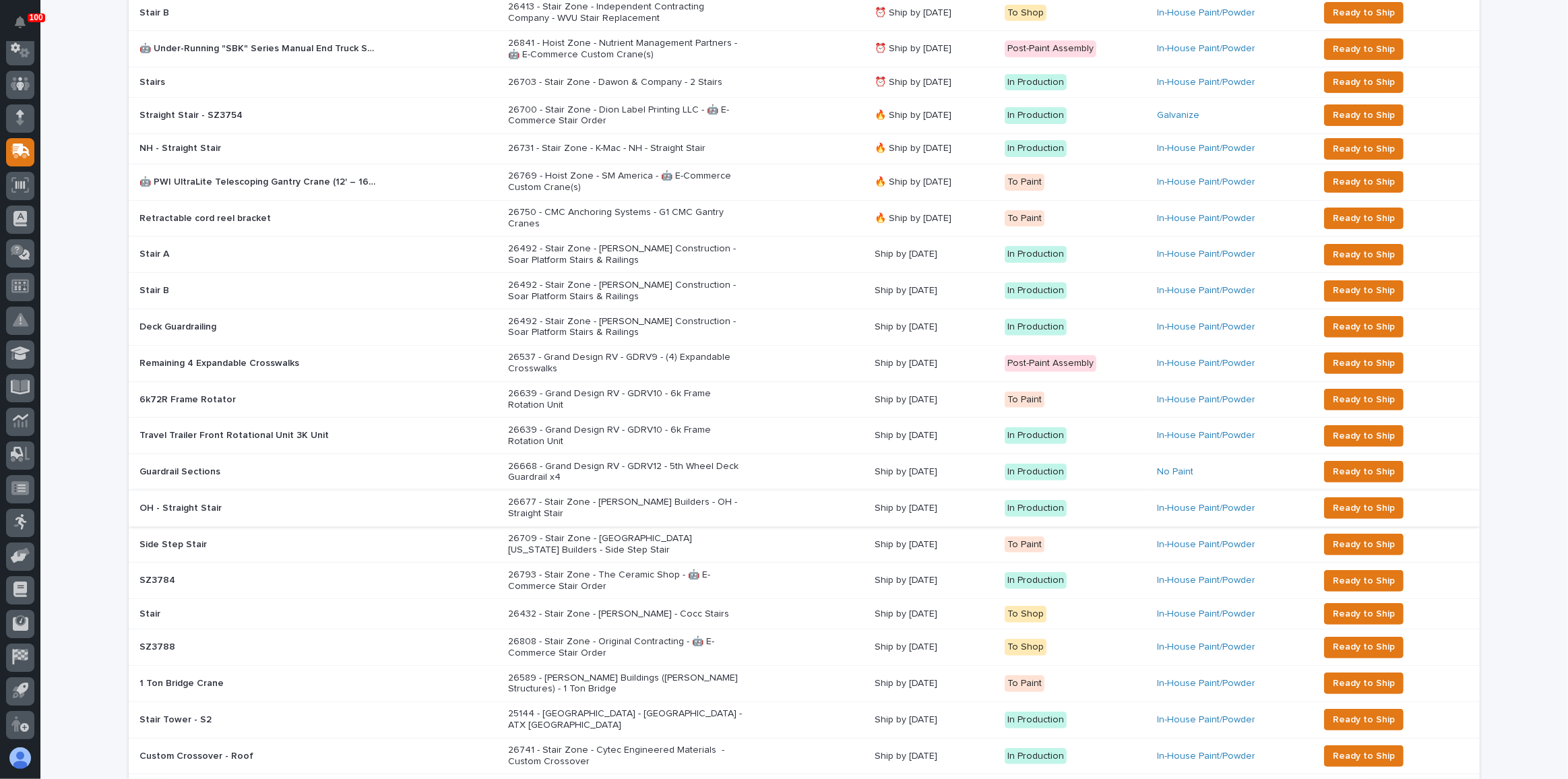
scroll to position [489, 0]
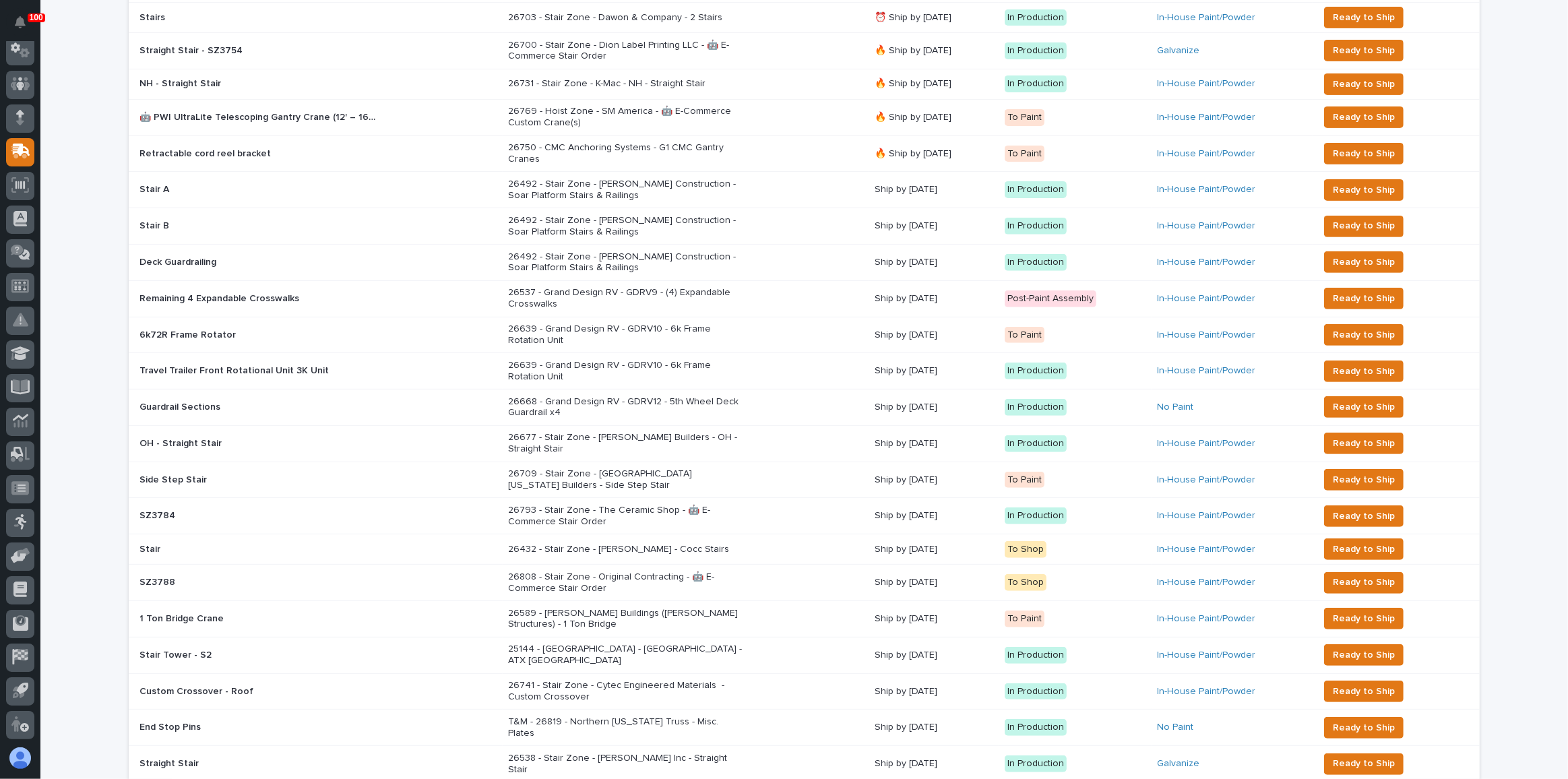
click at [815, 431] on div "26677 - Stair Zone - [PERSON_NAME] Builders - OH - Straight Stair" at bounding box center [686, 443] width 356 height 34
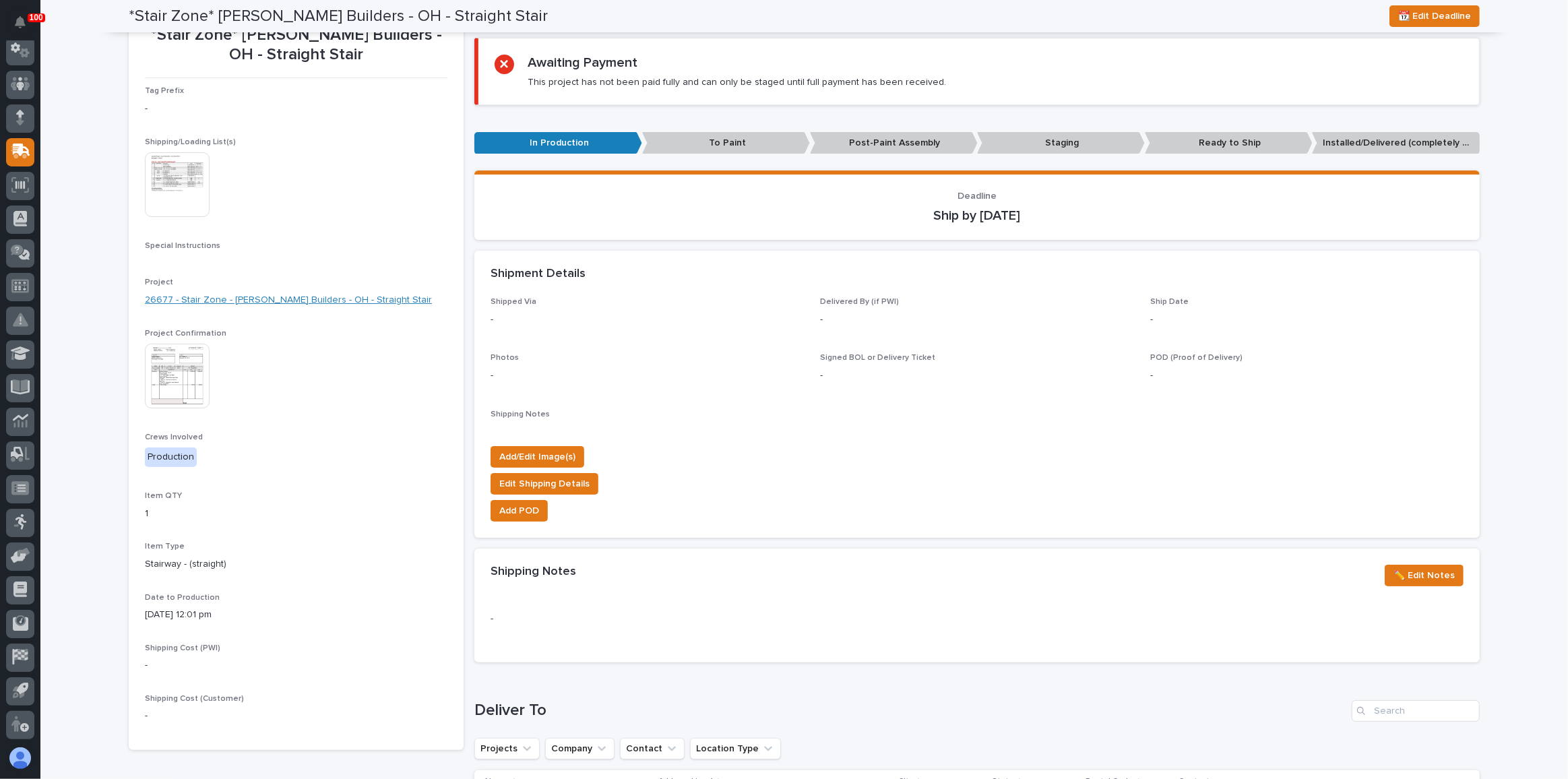
scroll to position [104, 0]
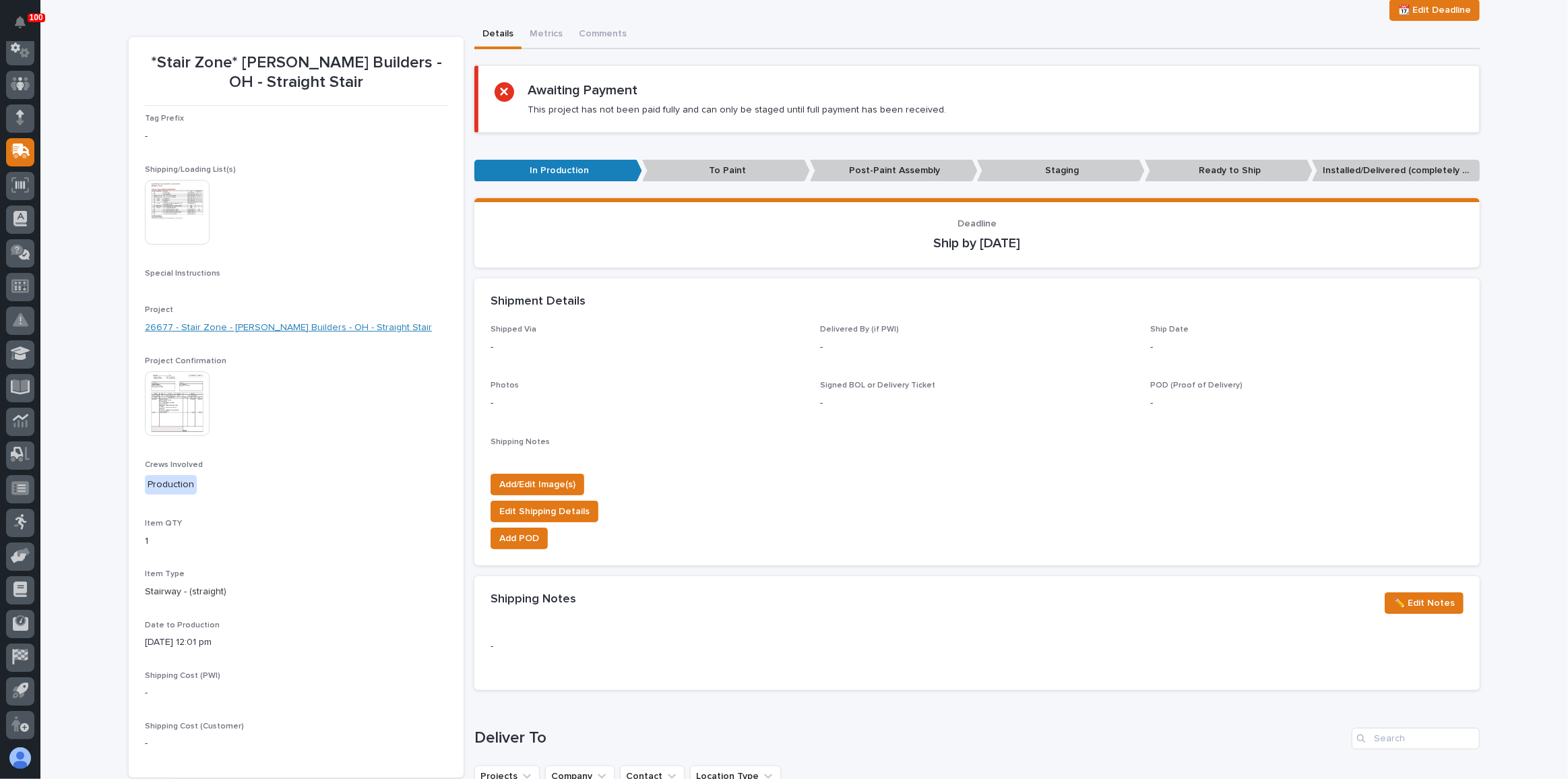
click at [239, 324] on link "26677 - Stair Zone - [PERSON_NAME] Builders - OH - Straight Stair" at bounding box center [288, 327] width 287 height 14
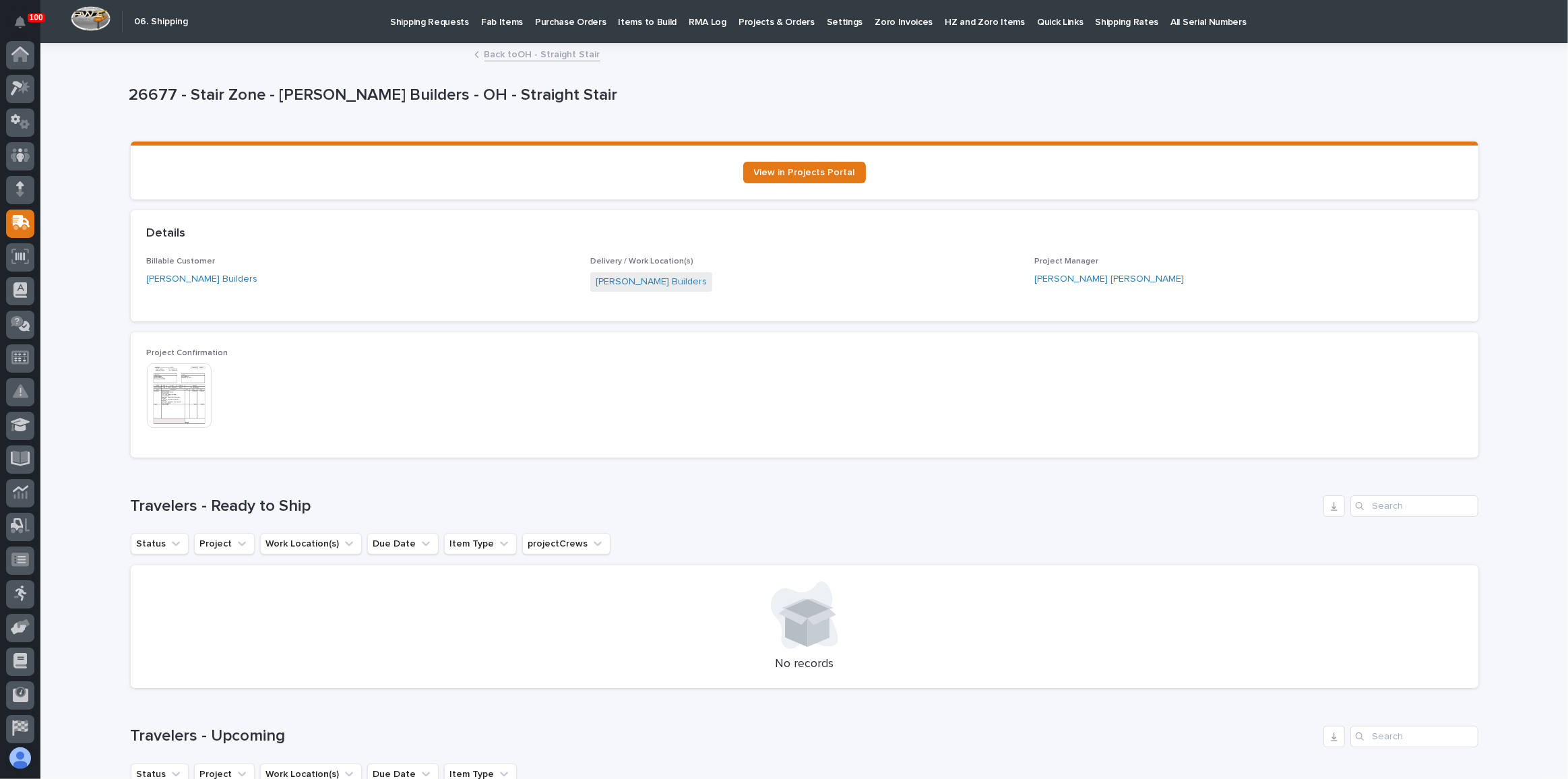
scroll to position [71, 0]
click at [172, 381] on img at bounding box center [179, 395] width 65 height 65
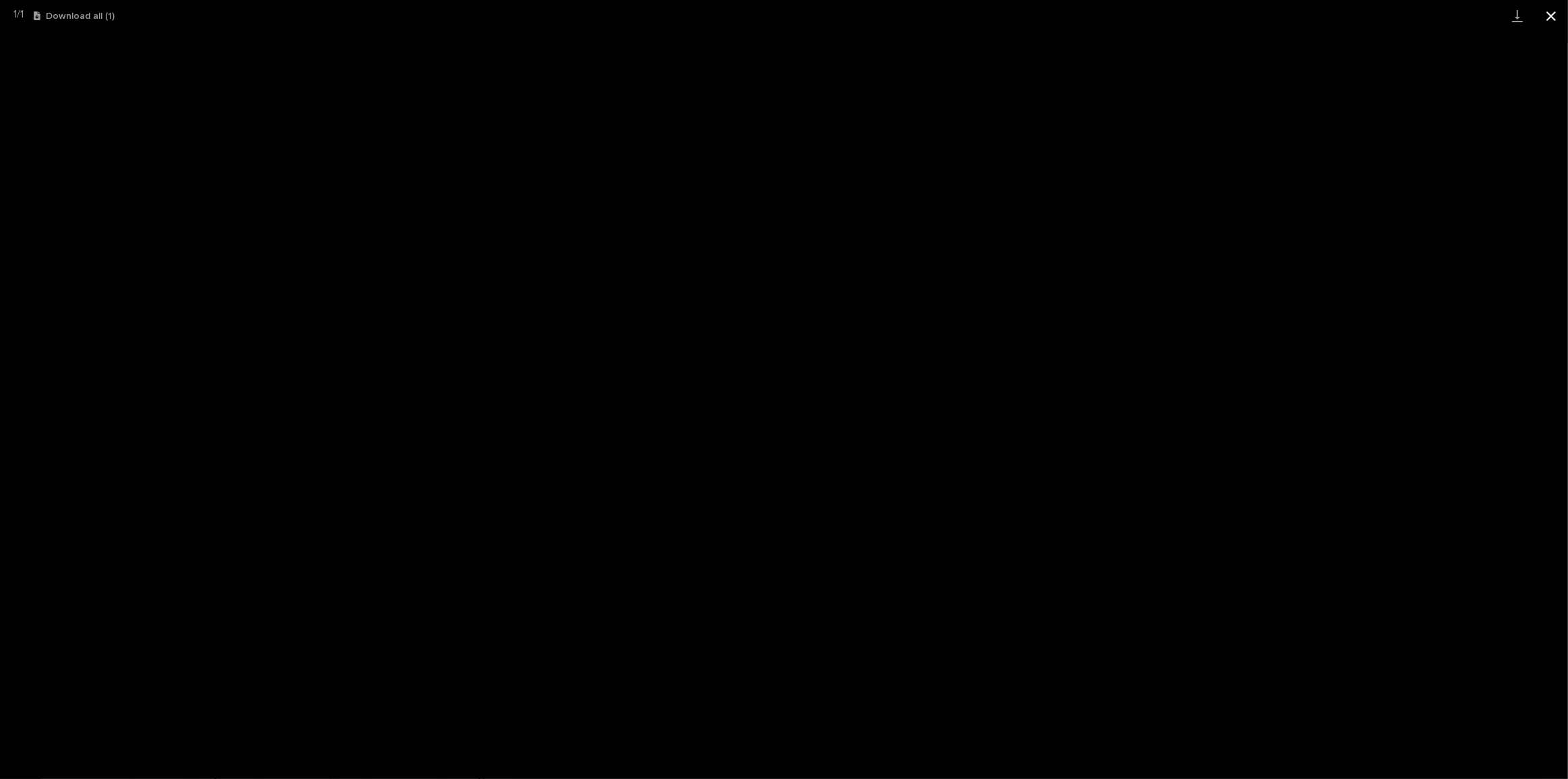
click at [1550, 16] on button "Close gallery" at bounding box center [1551, 16] width 34 height 32
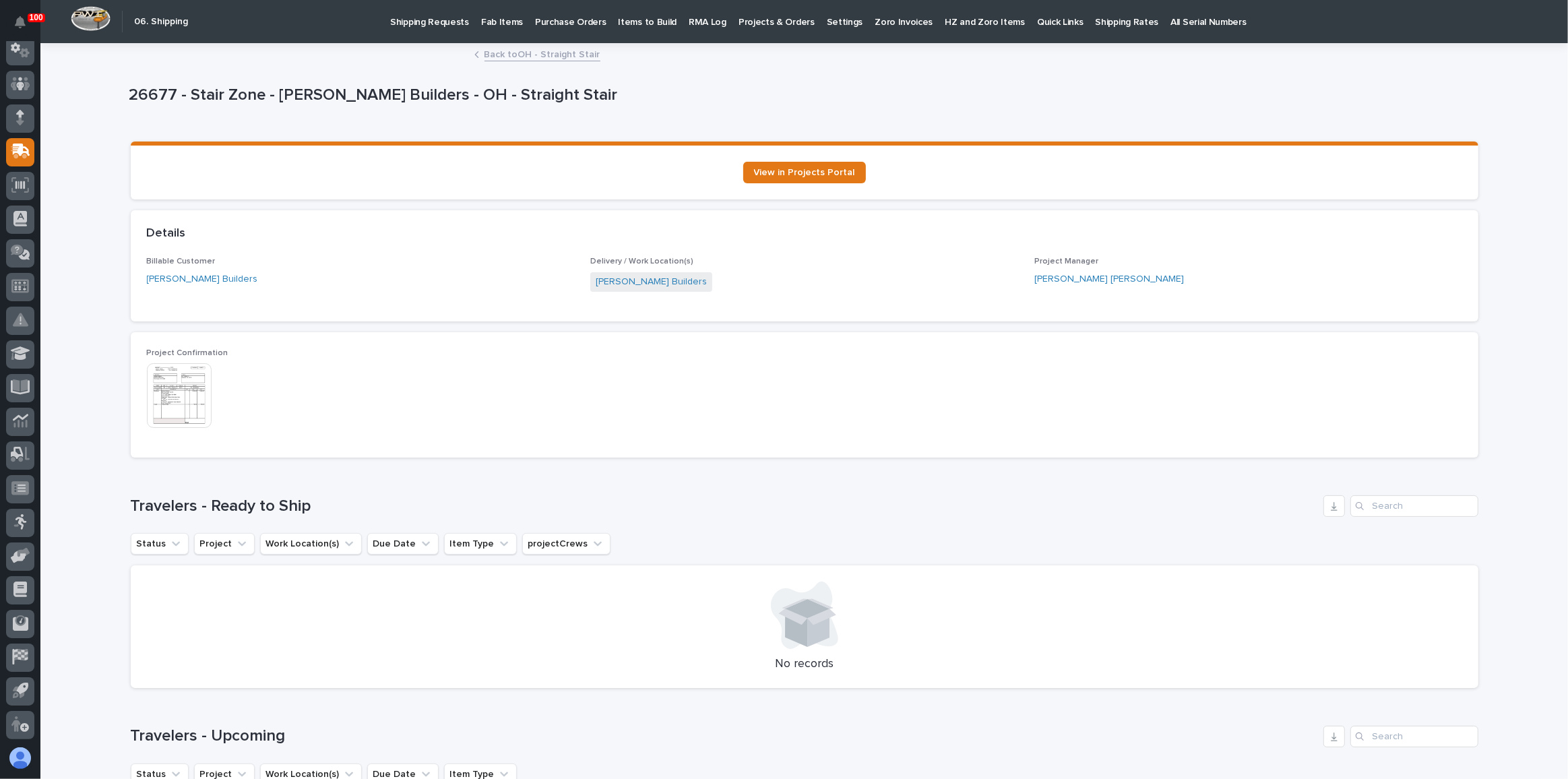
click at [519, 52] on link "Back to OH - Straight Stair" at bounding box center [542, 53] width 116 height 16
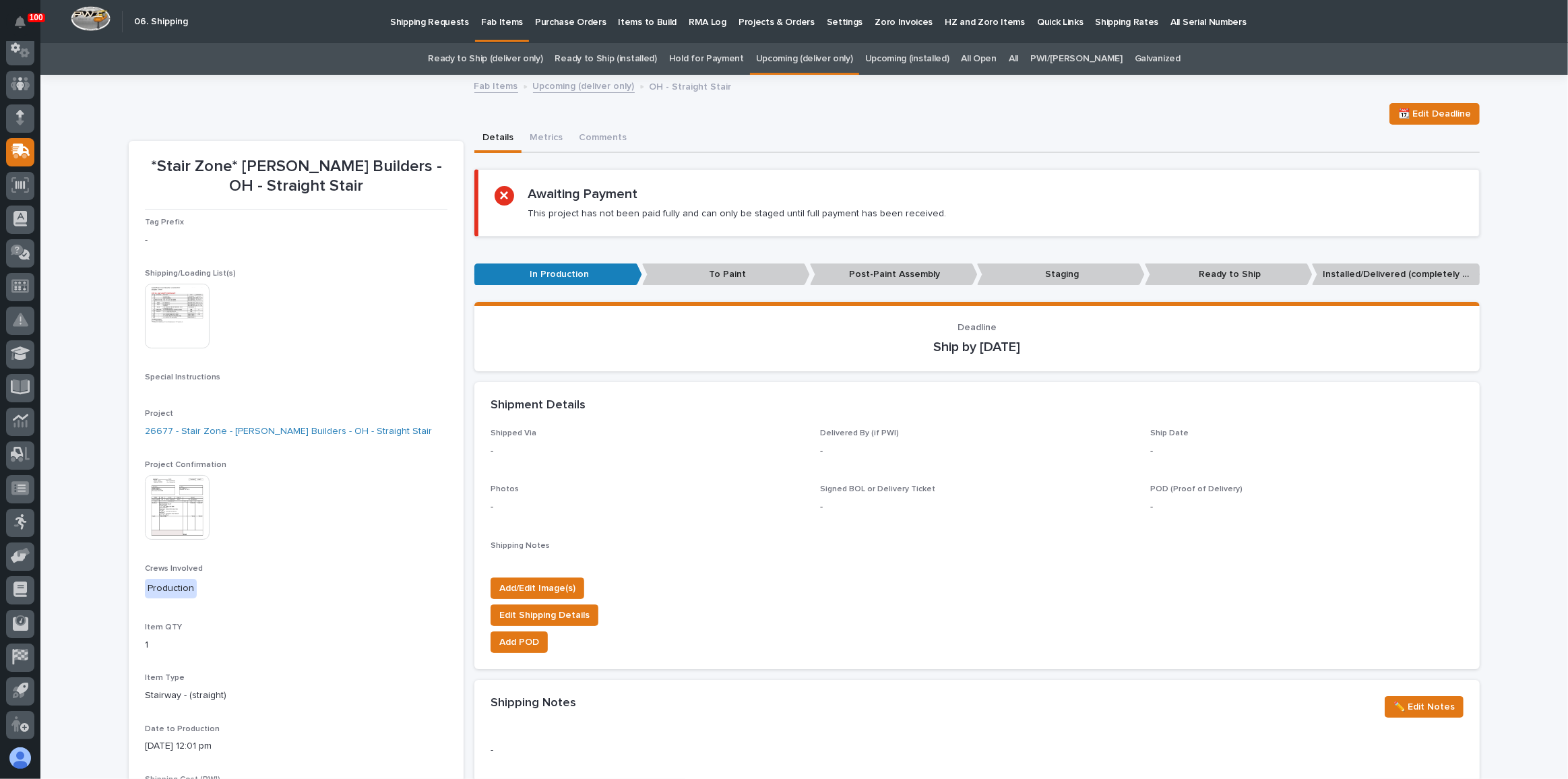
click at [170, 498] on img at bounding box center [177, 507] width 65 height 65
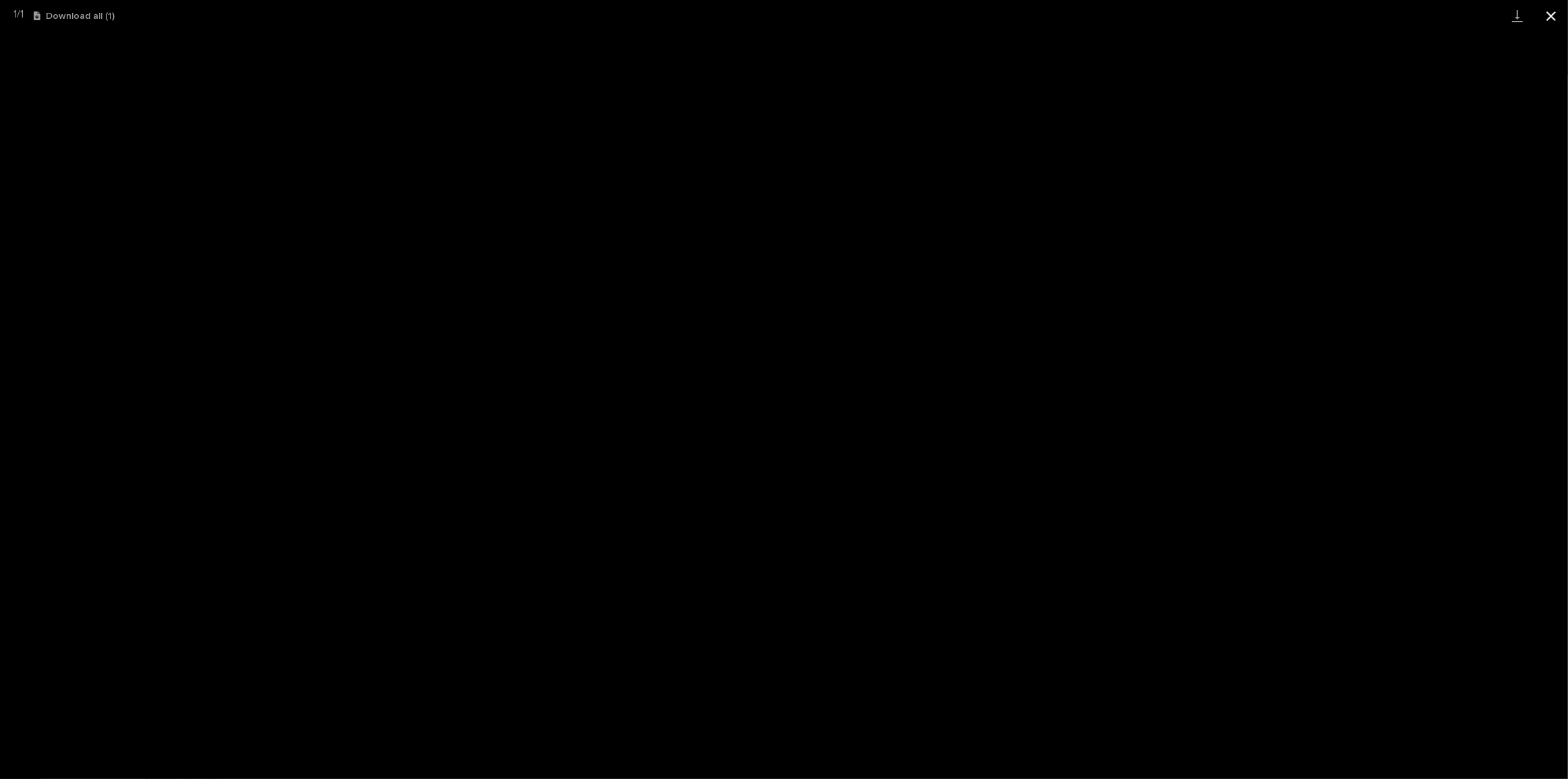
click at [1545, 7] on button "Close gallery" at bounding box center [1551, 16] width 34 height 32
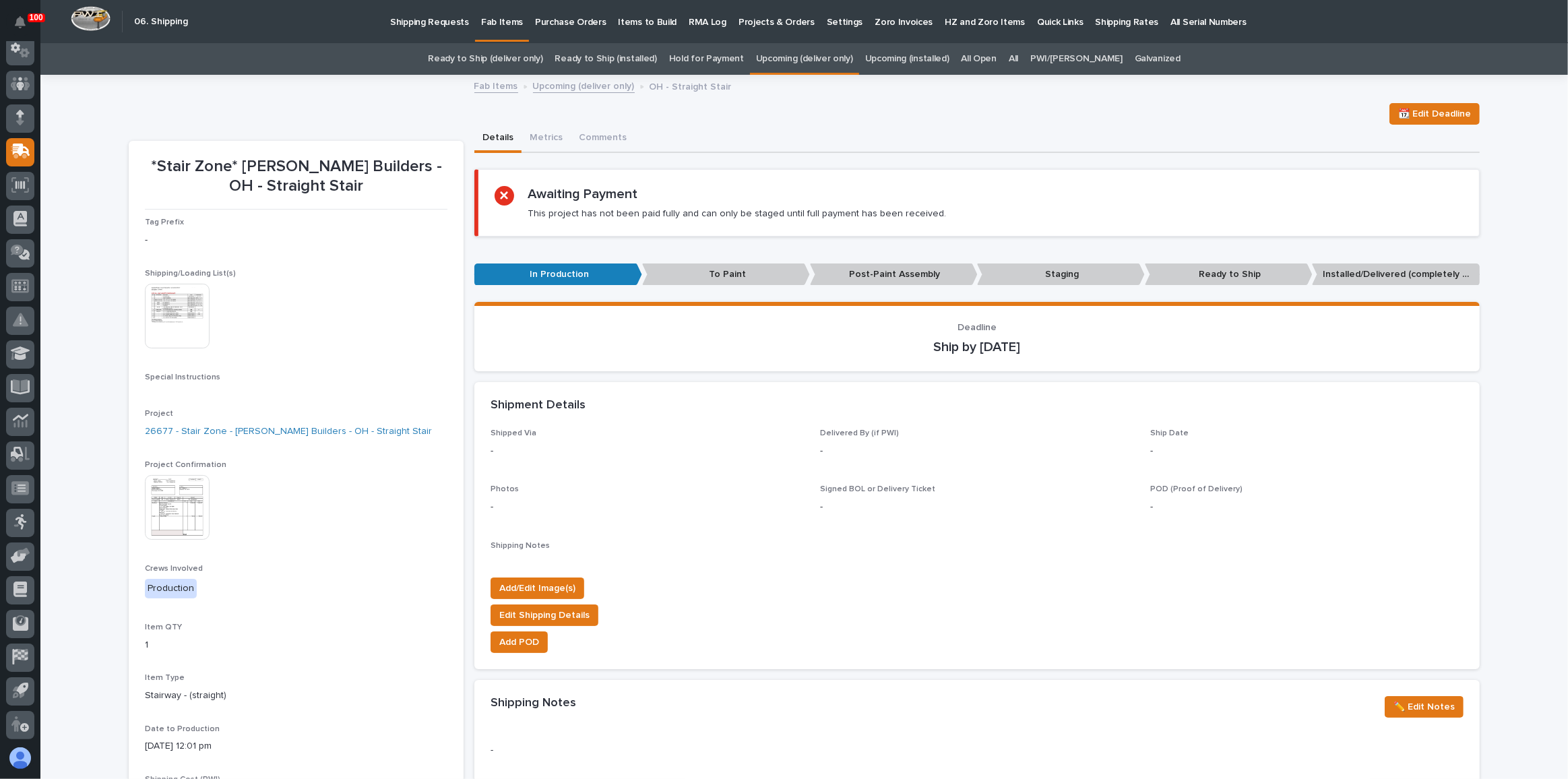
click at [190, 489] on img at bounding box center [177, 507] width 65 height 65
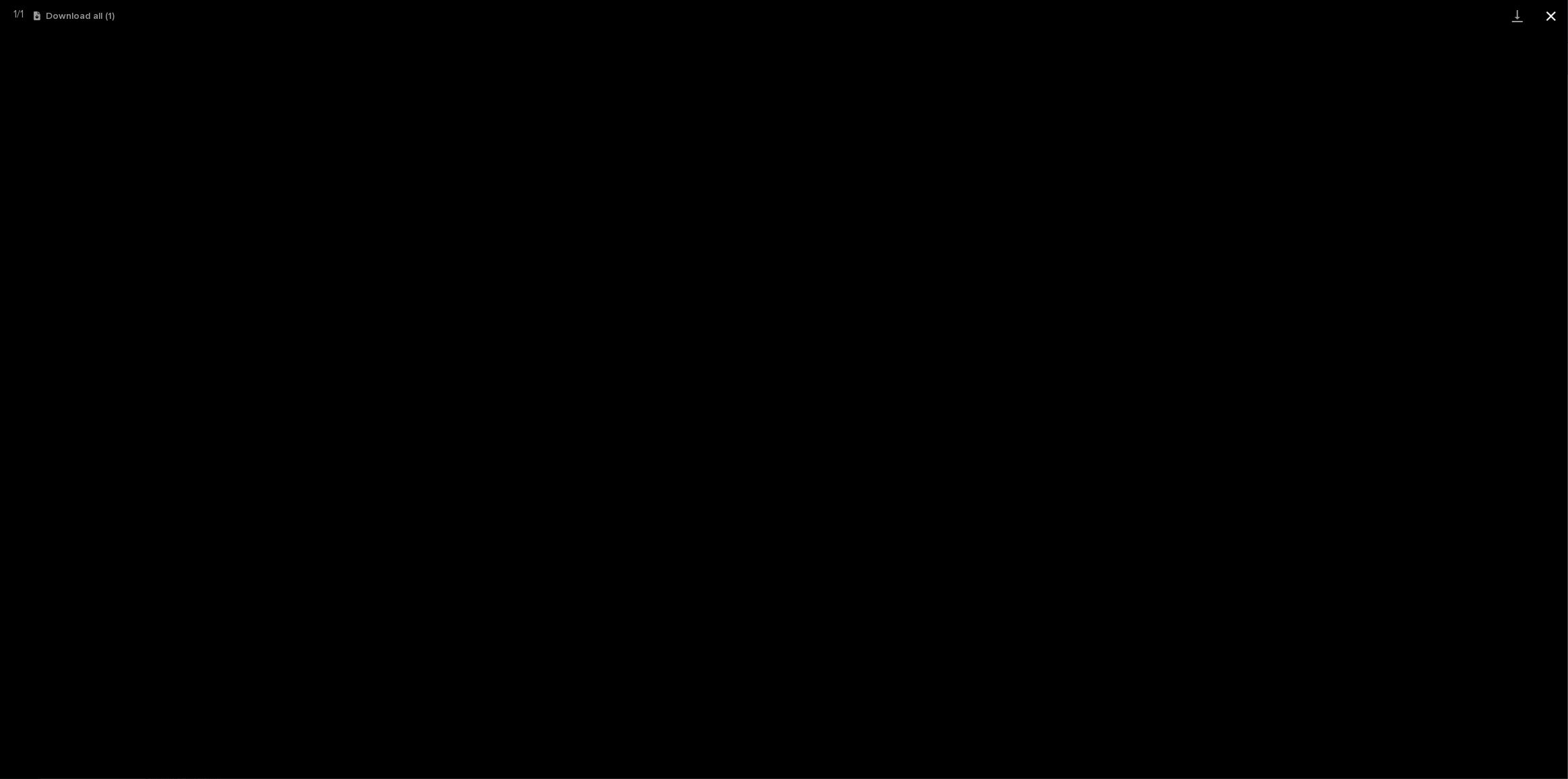
click at [1558, 15] on button "Close gallery" at bounding box center [1551, 16] width 34 height 32
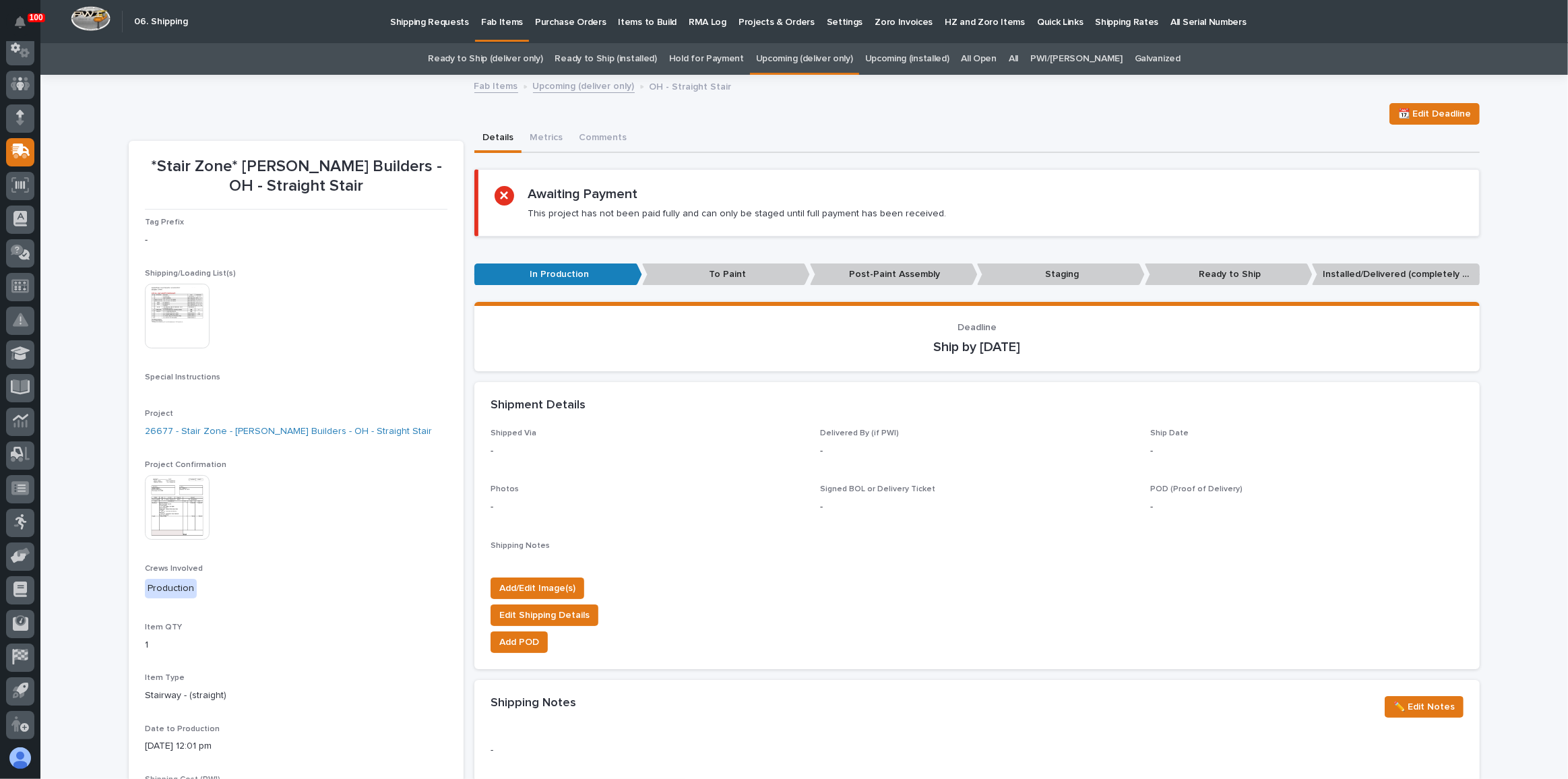
click at [405, 17] on p "Shipping Requests" at bounding box center [430, 14] width 79 height 28
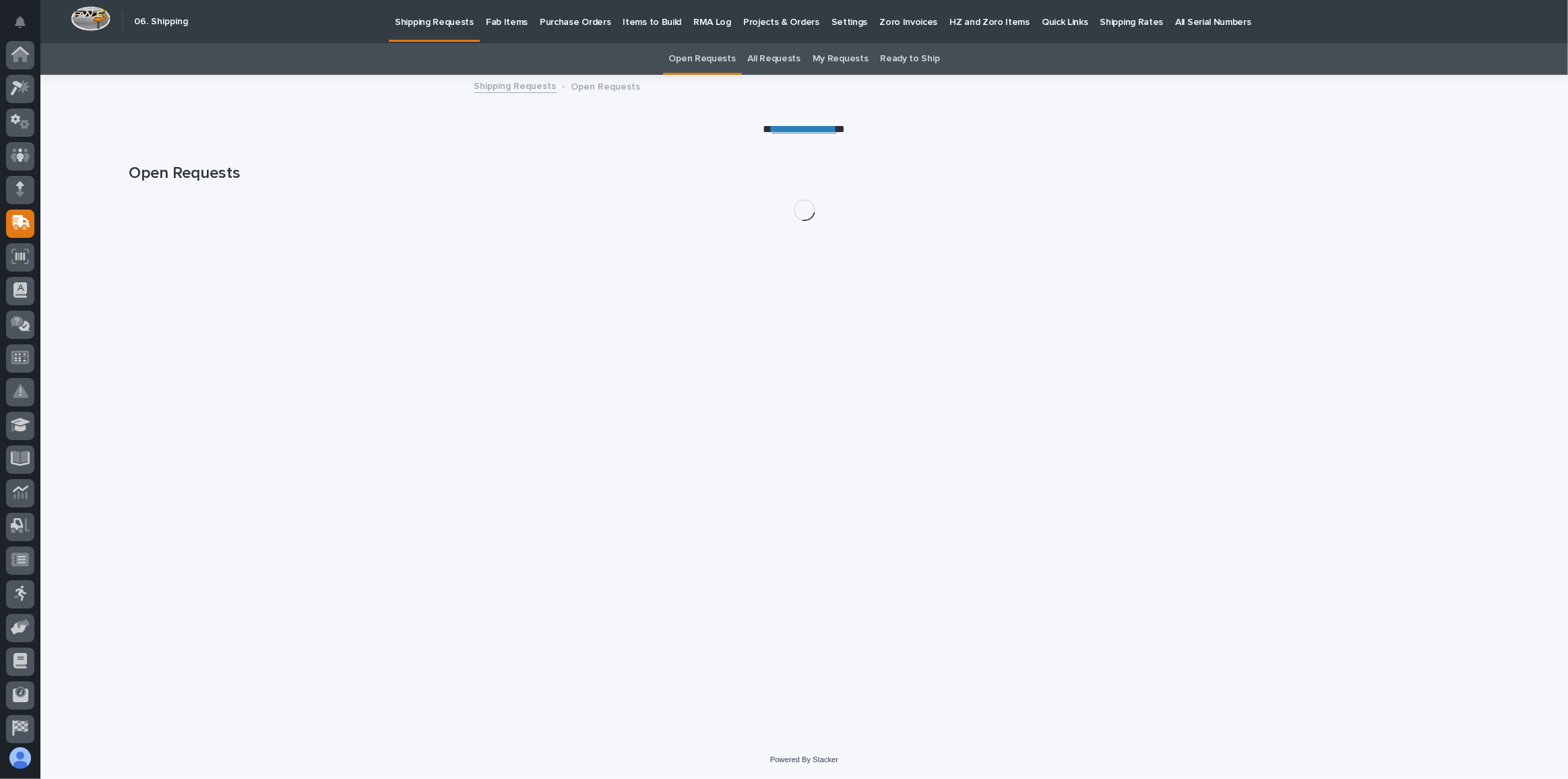
scroll to position [71, 0]
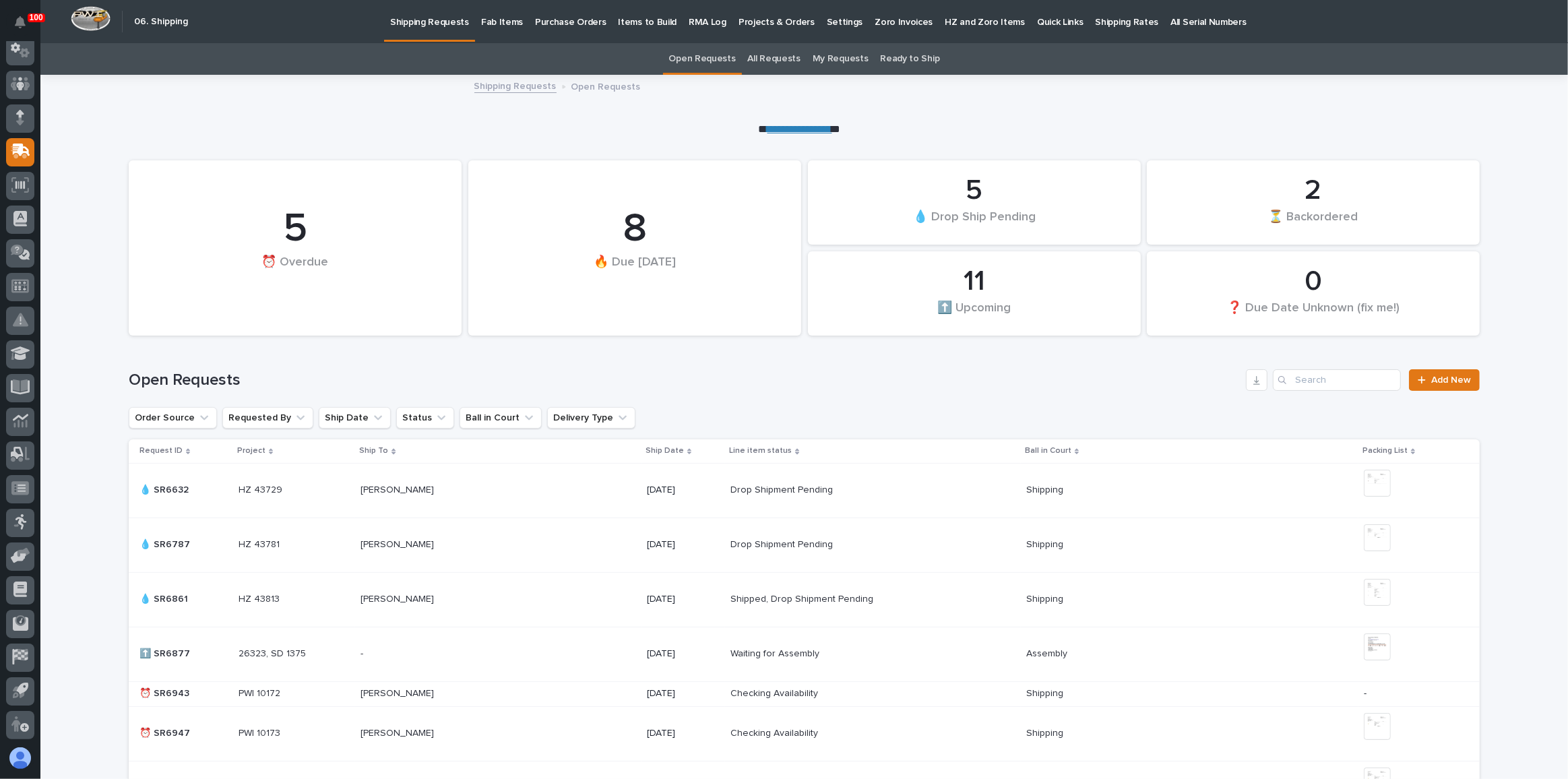
click at [484, 23] on p "Fab Items" at bounding box center [502, 14] width 42 height 28
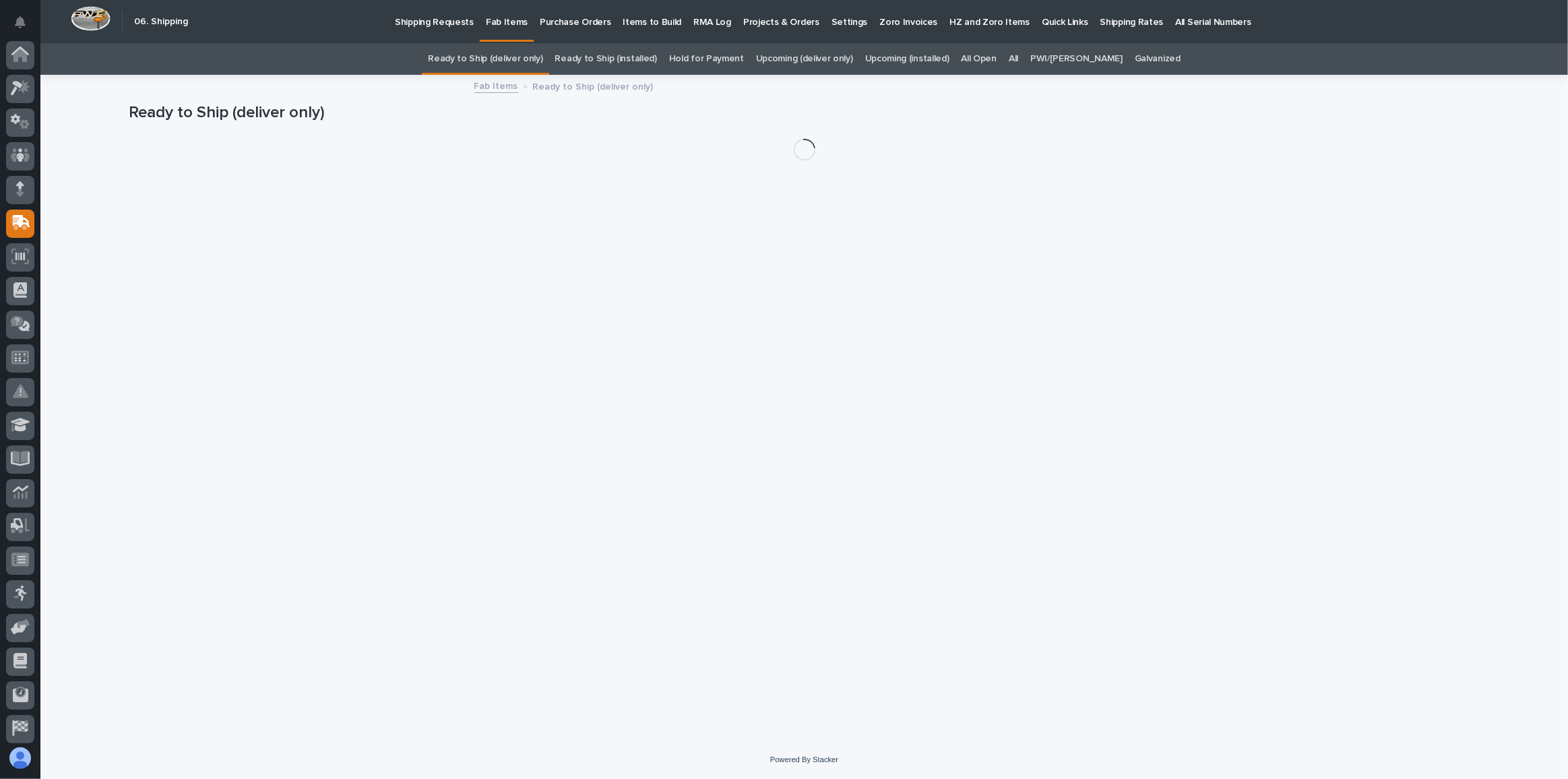
scroll to position [71, 0]
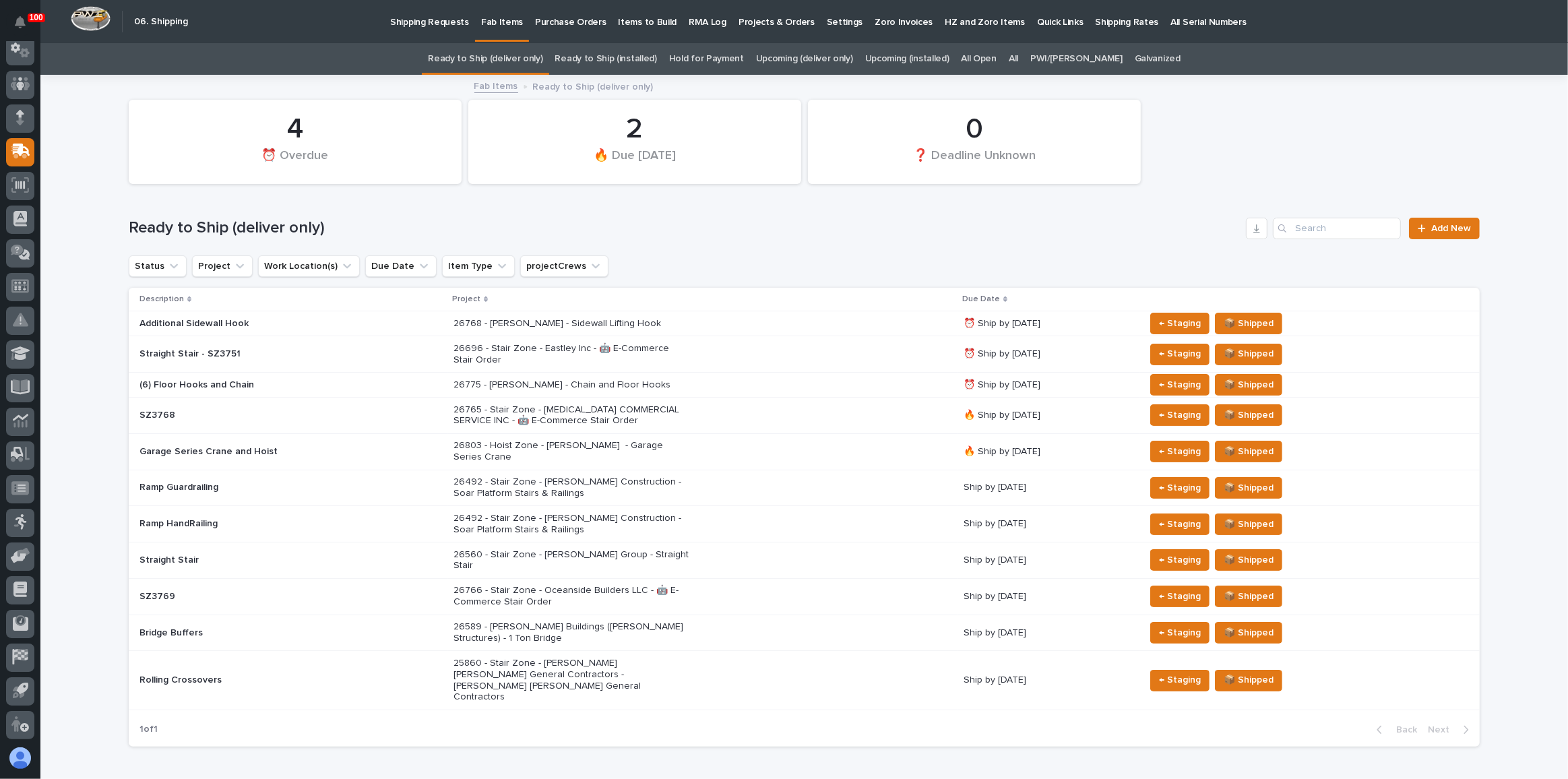
click at [452, 27] on p "Shipping Requests" at bounding box center [430, 14] width 79 height 28
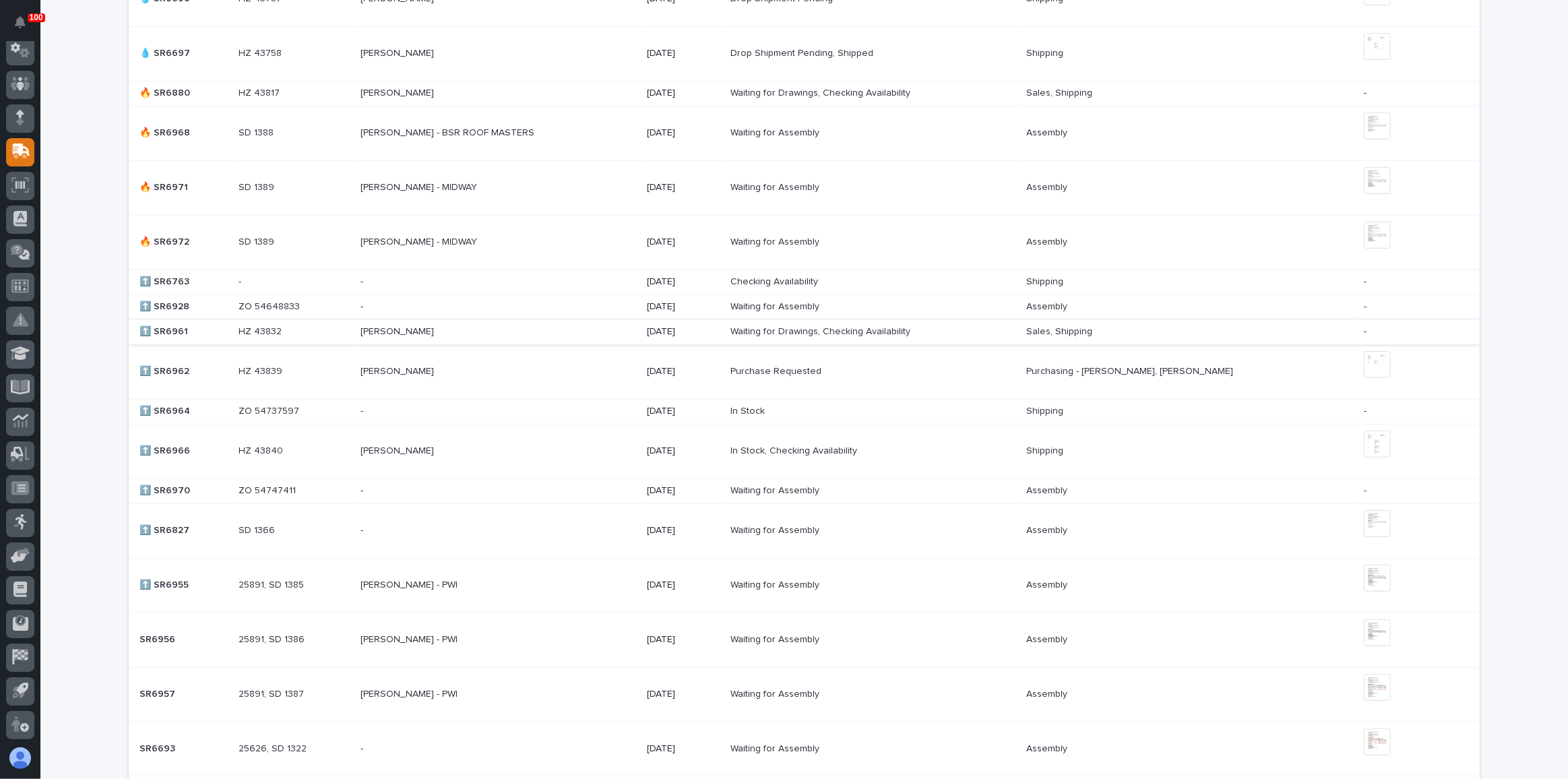
scroll to position [857, 0]
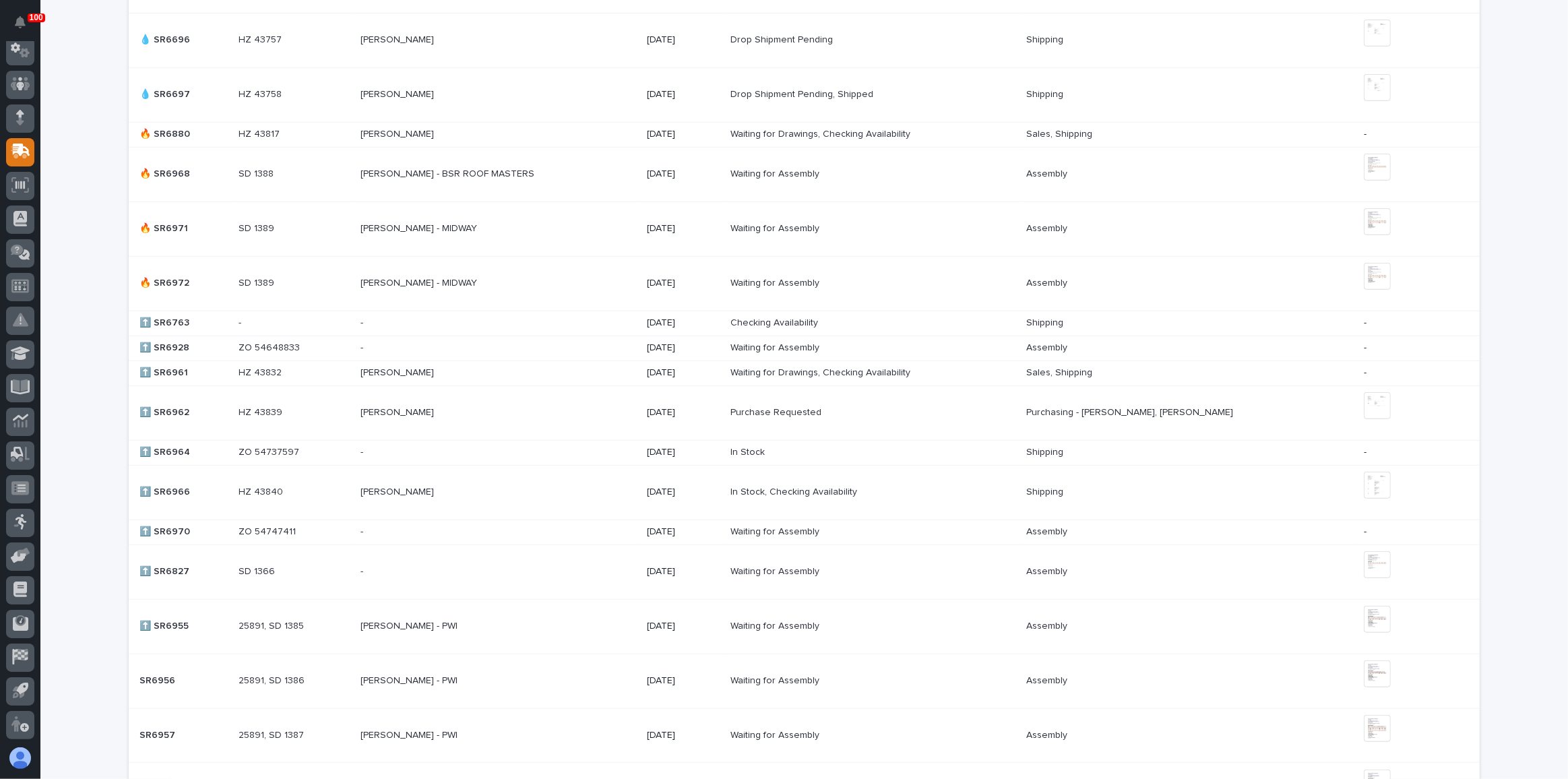
click at [576, 223] on p at bounding box center [478, 228] width 236 height 11
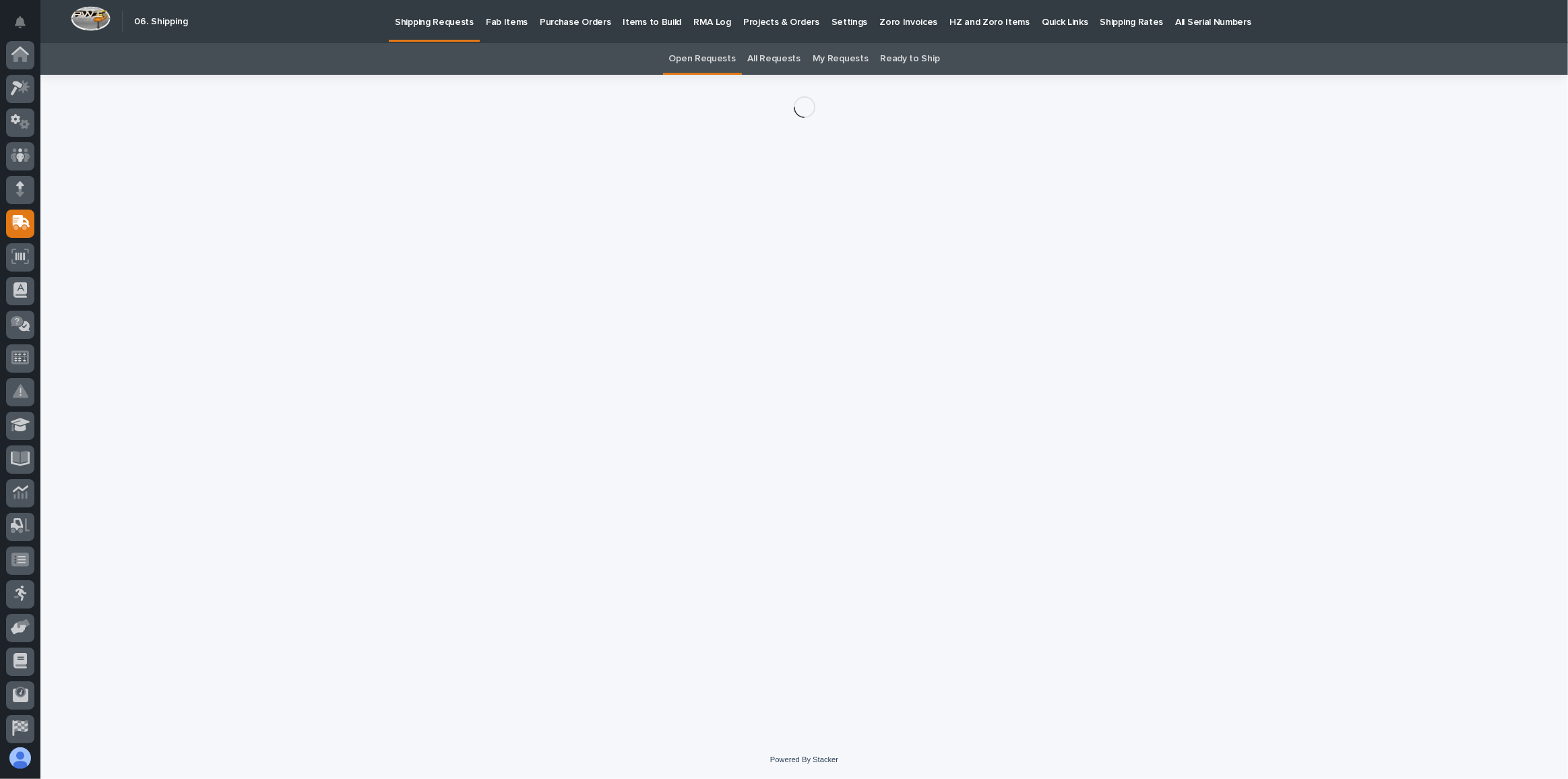
scroll to position [71, 0]
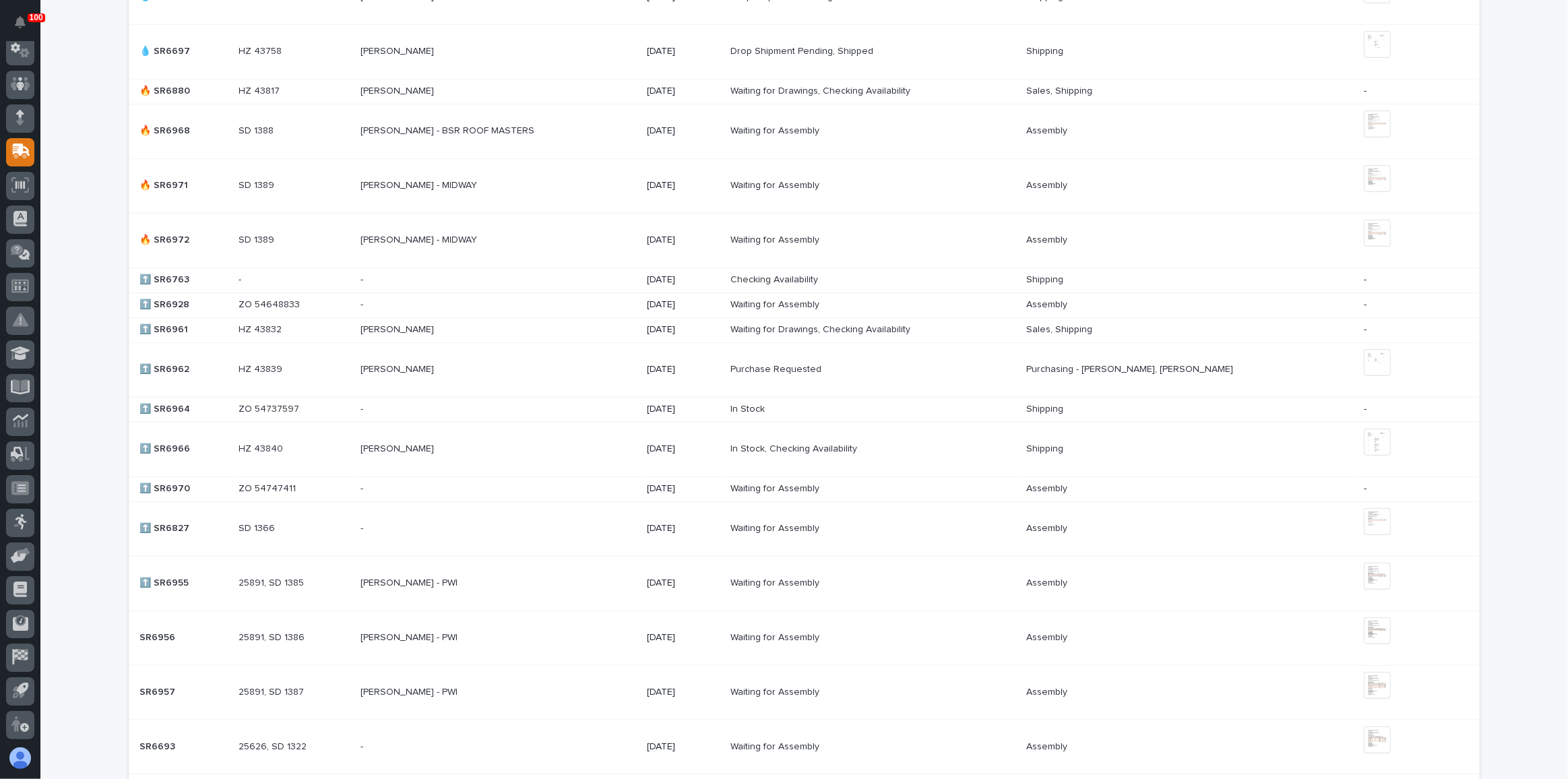
scroll to position [900, 0]
click at [532, 184] on p at bounding box center [478, 185] width 236 height 11
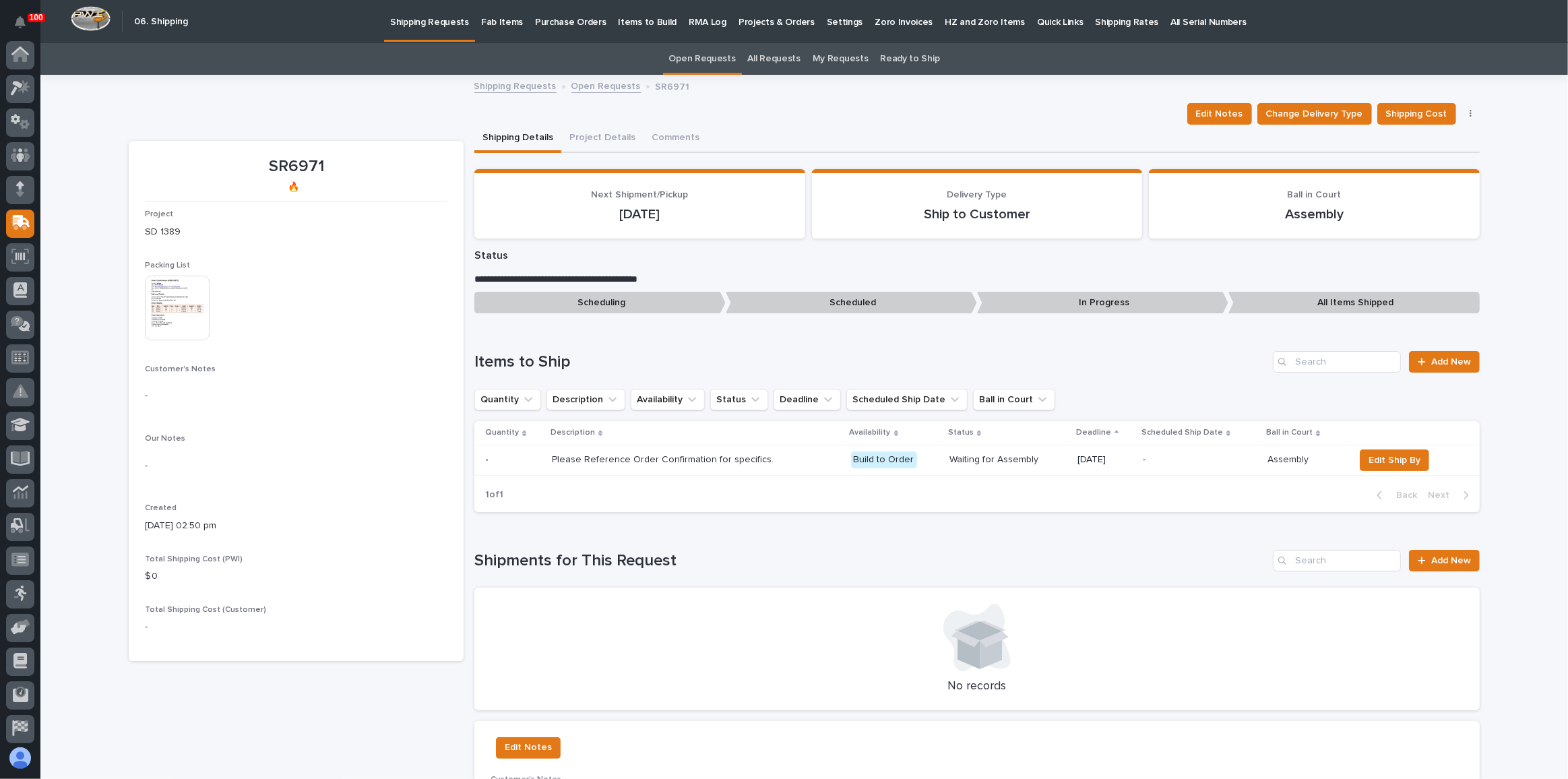
scroll to position [71, 0]
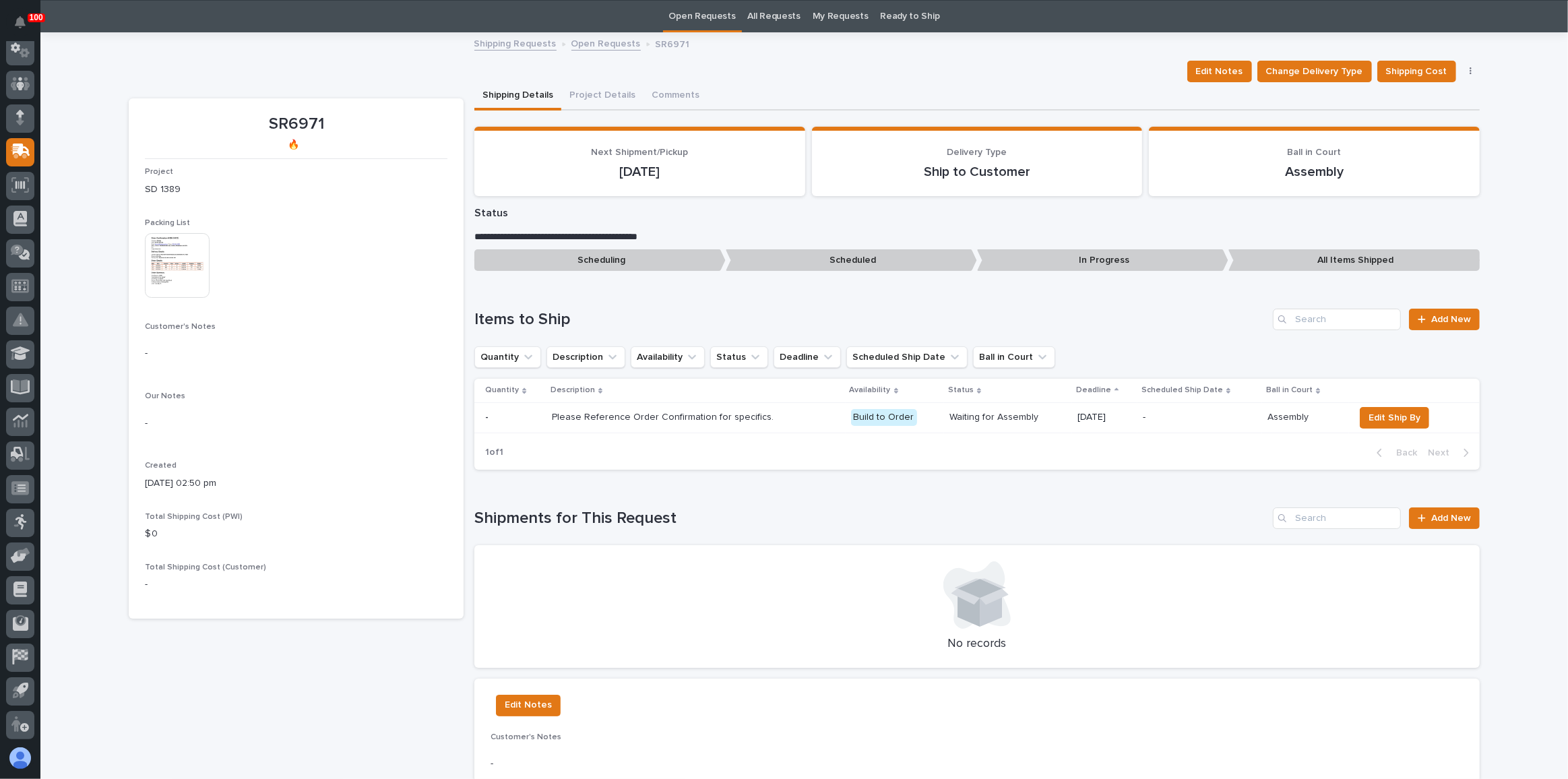
click at [193, 270] on img at bounding box center [177, 265] width 65 height 65
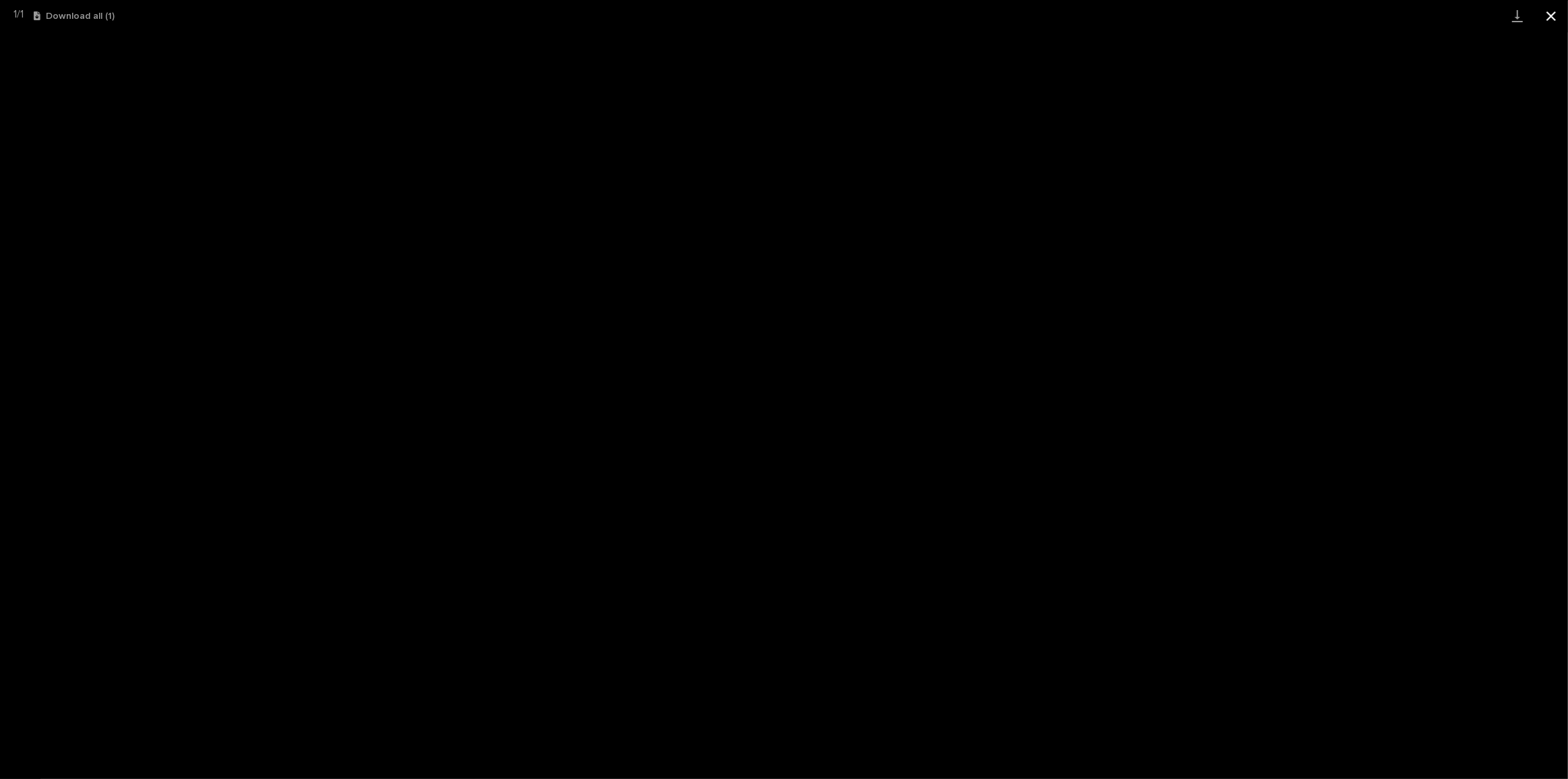
click at [1548, 16] on button "Close gallery" at bounding box center [1551, 16] width 34 height 32
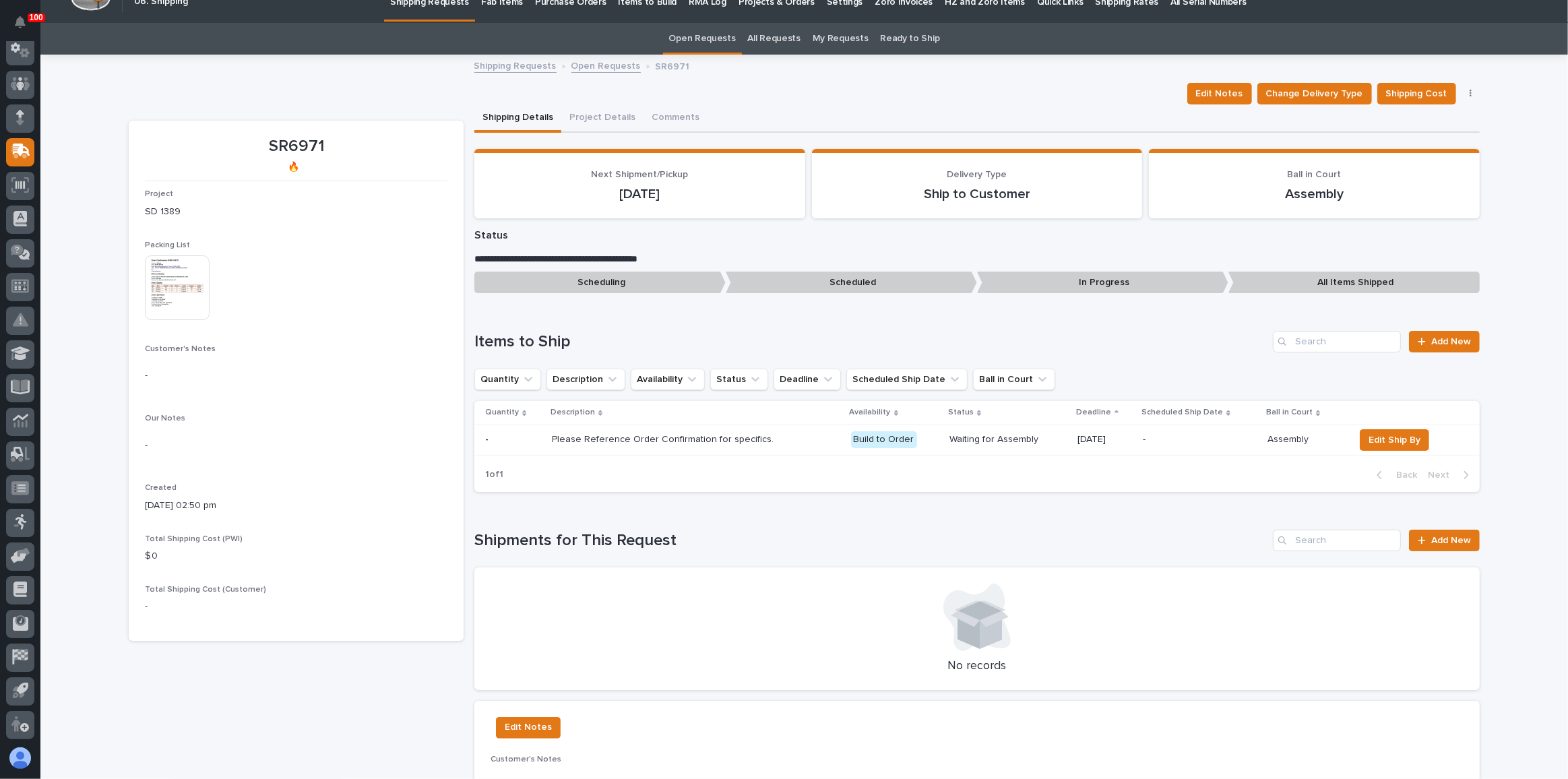
scroll to position [0, 0]
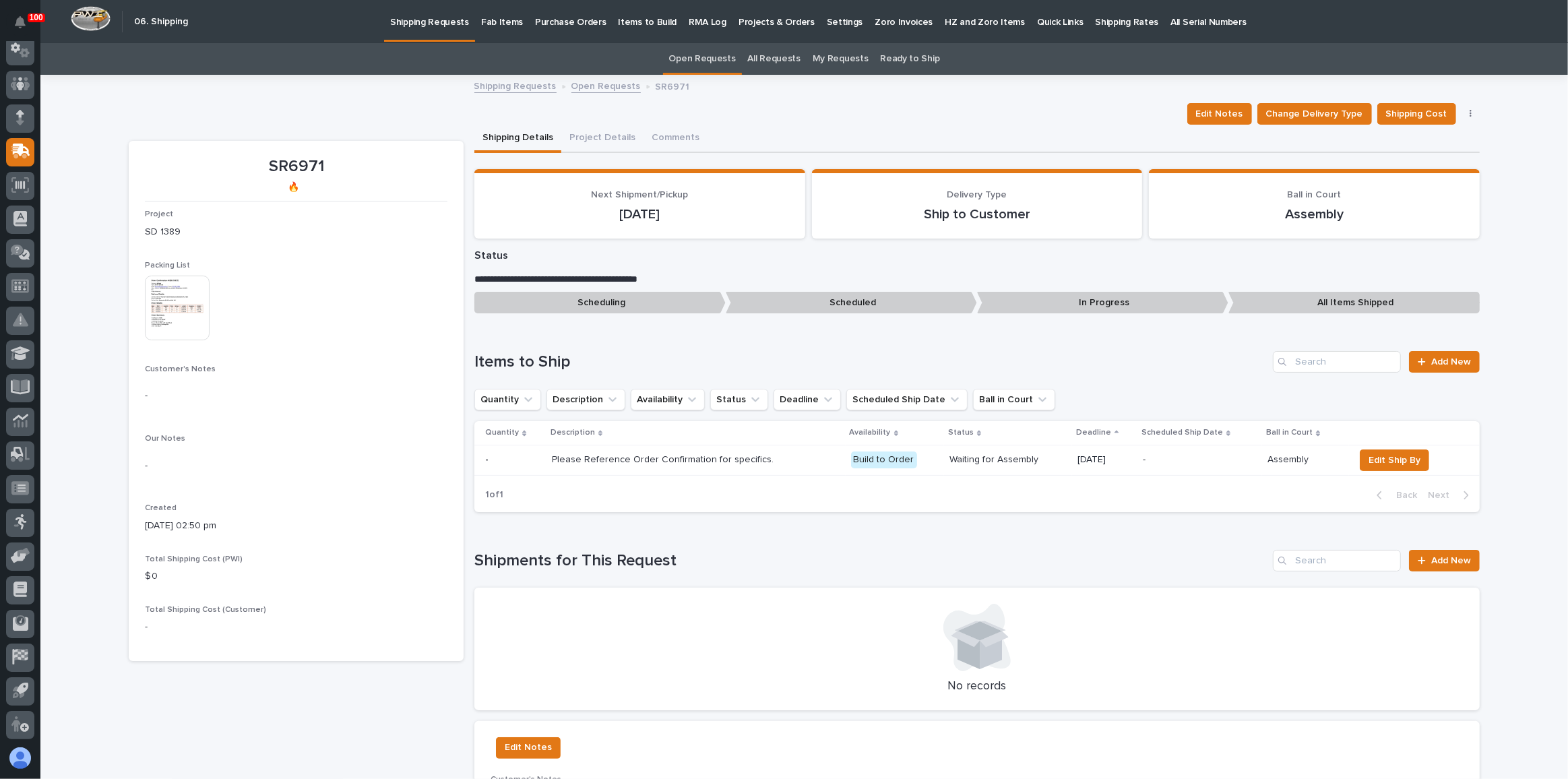
click at [425, 27] on p "Shipping Requests" at bounding box center [430, 14] width 79 height 28
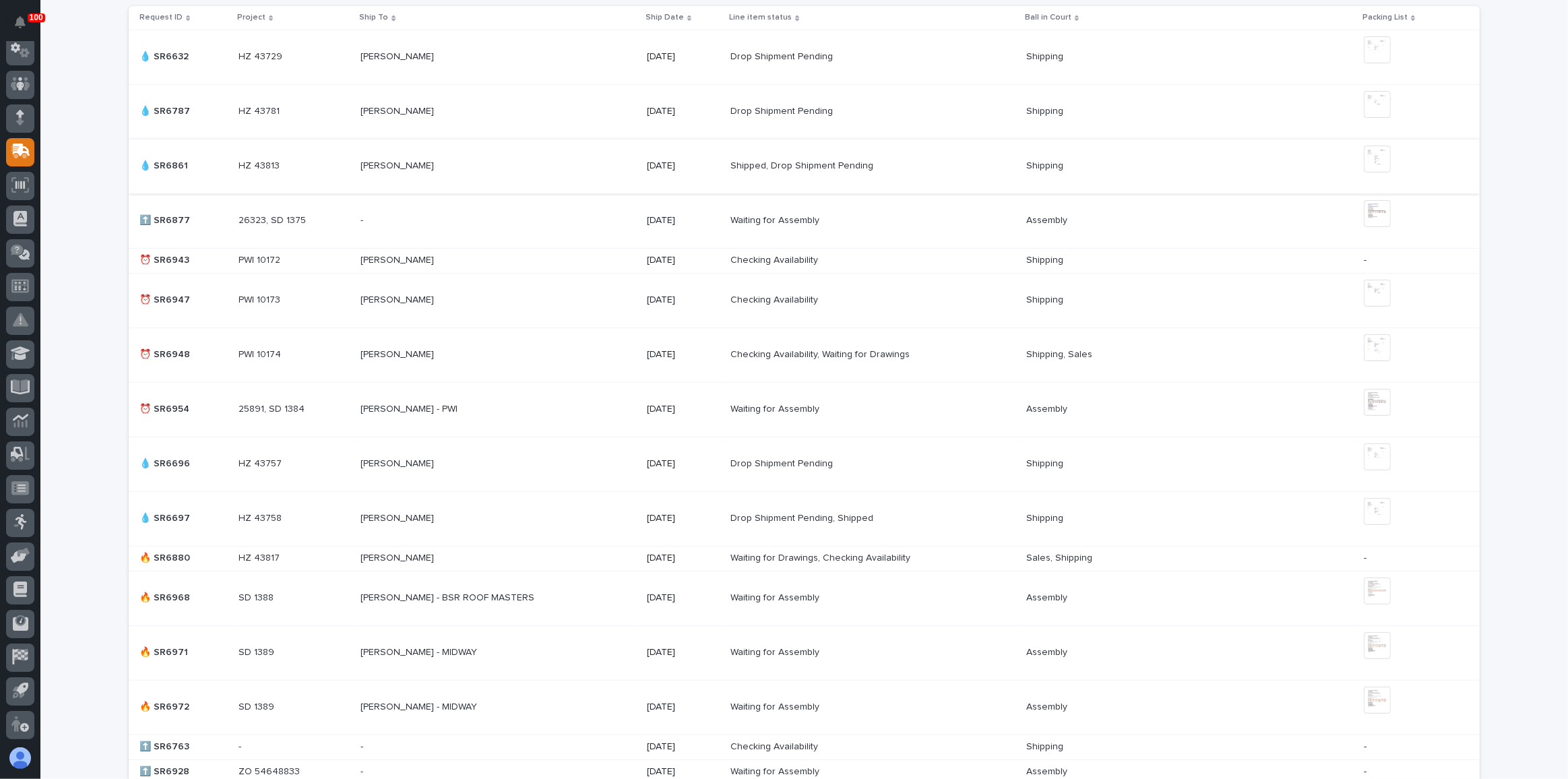
scroll to position [489, 0]
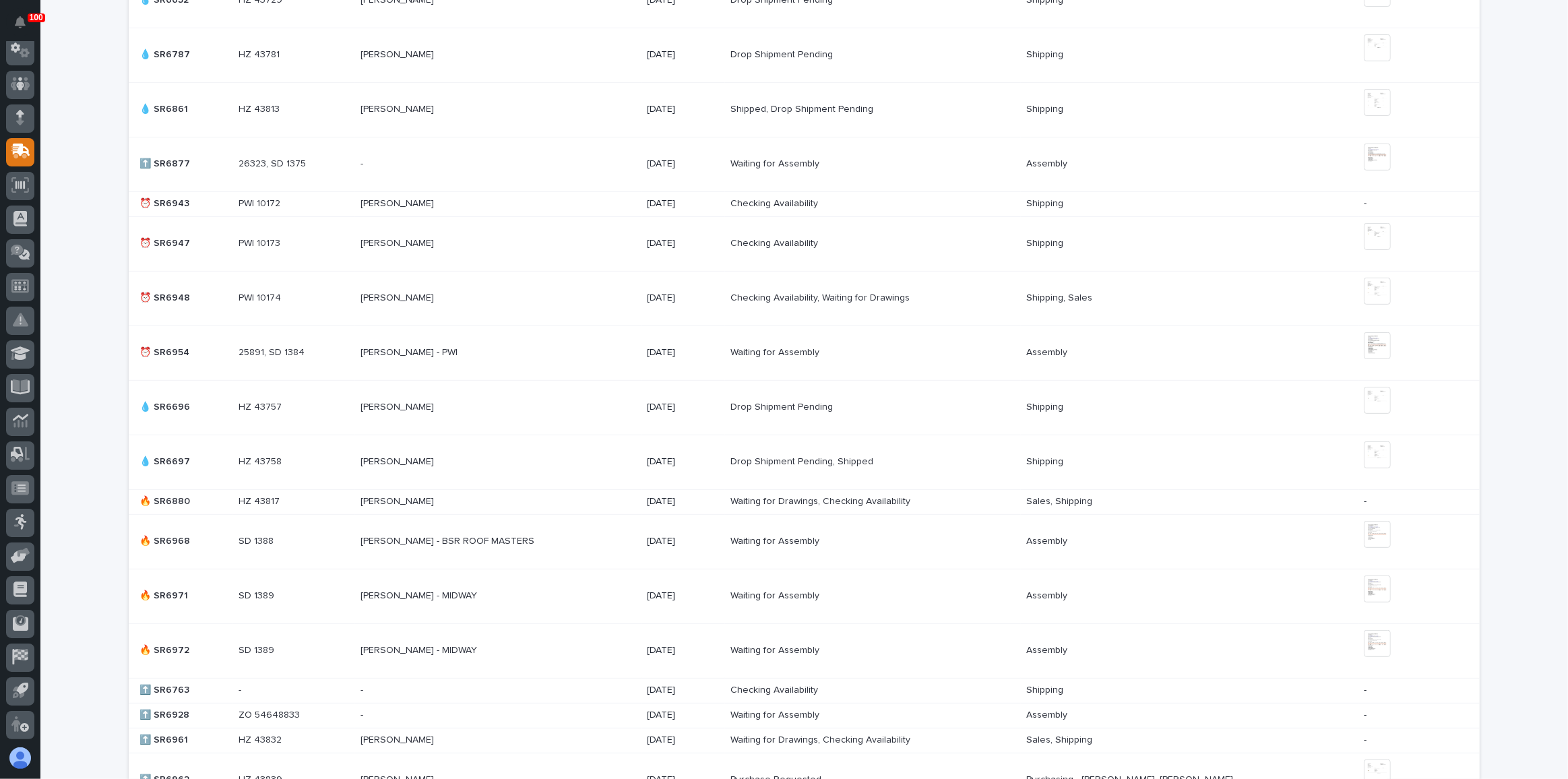
click at [569, 535] on p at bounding box center [478, 541] width 236 height 11
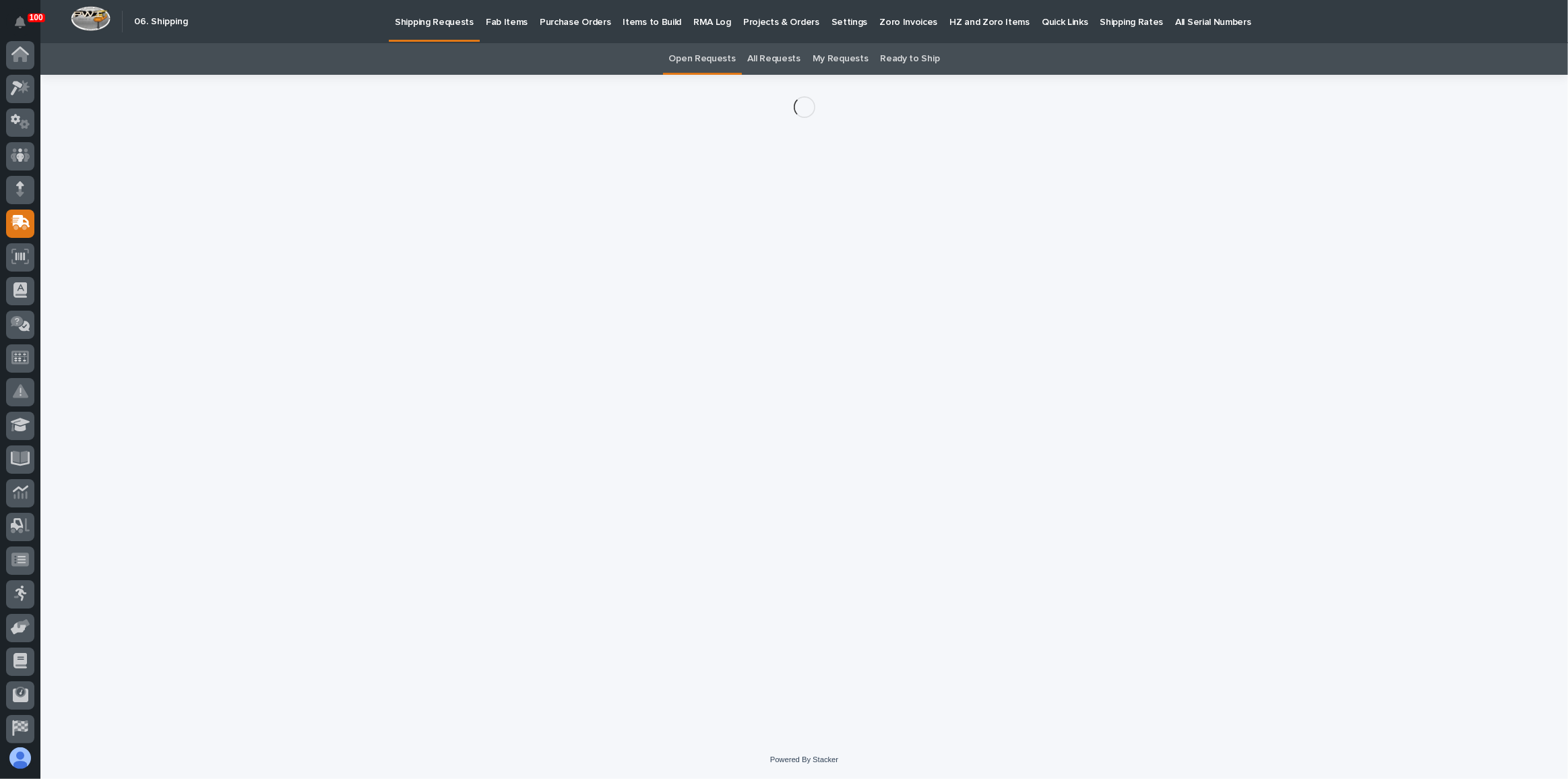
scroll to position [71, 0]
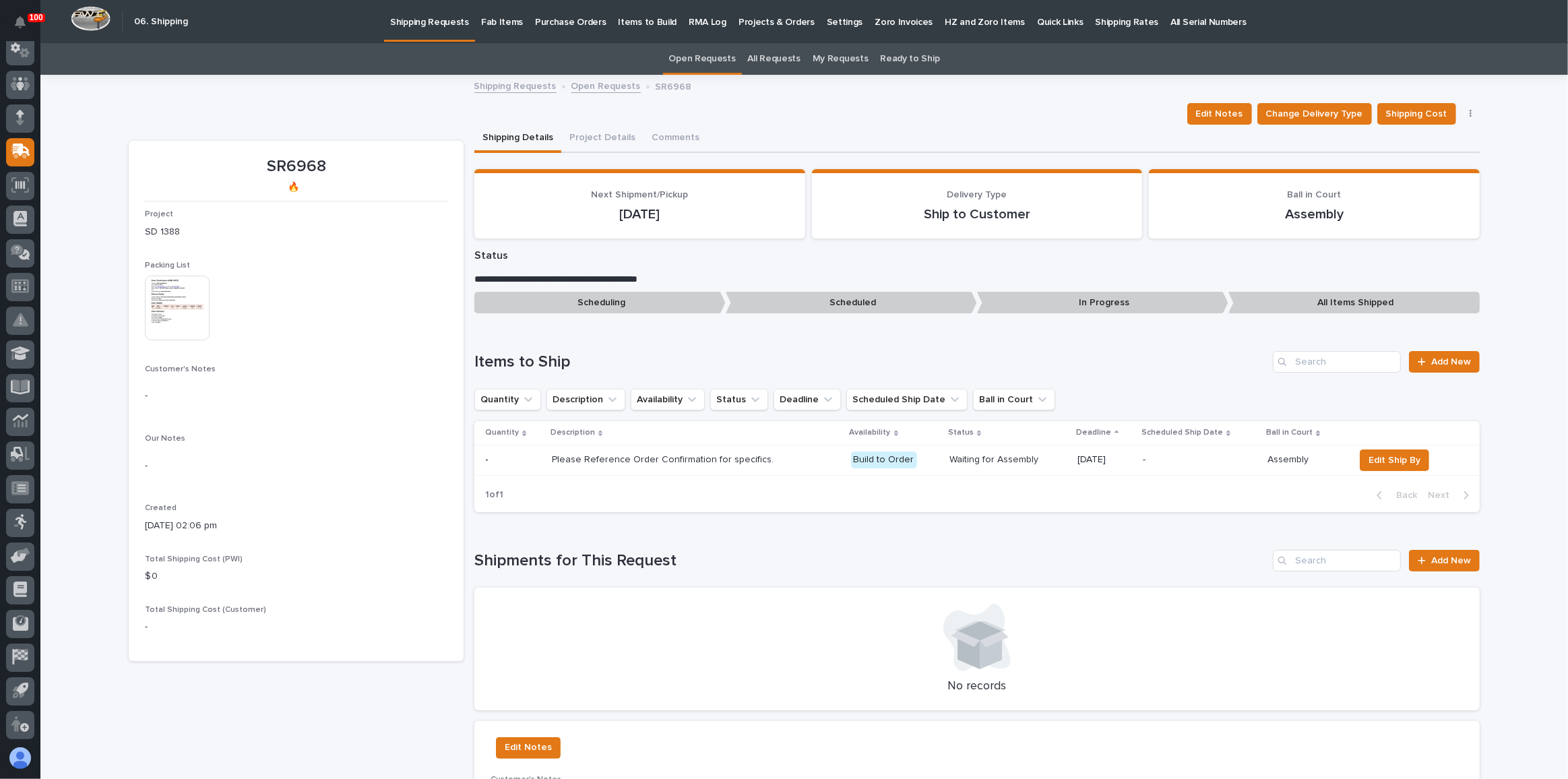
click at [174, 302] on img at bounding box center [177, 308] width 65 height 65
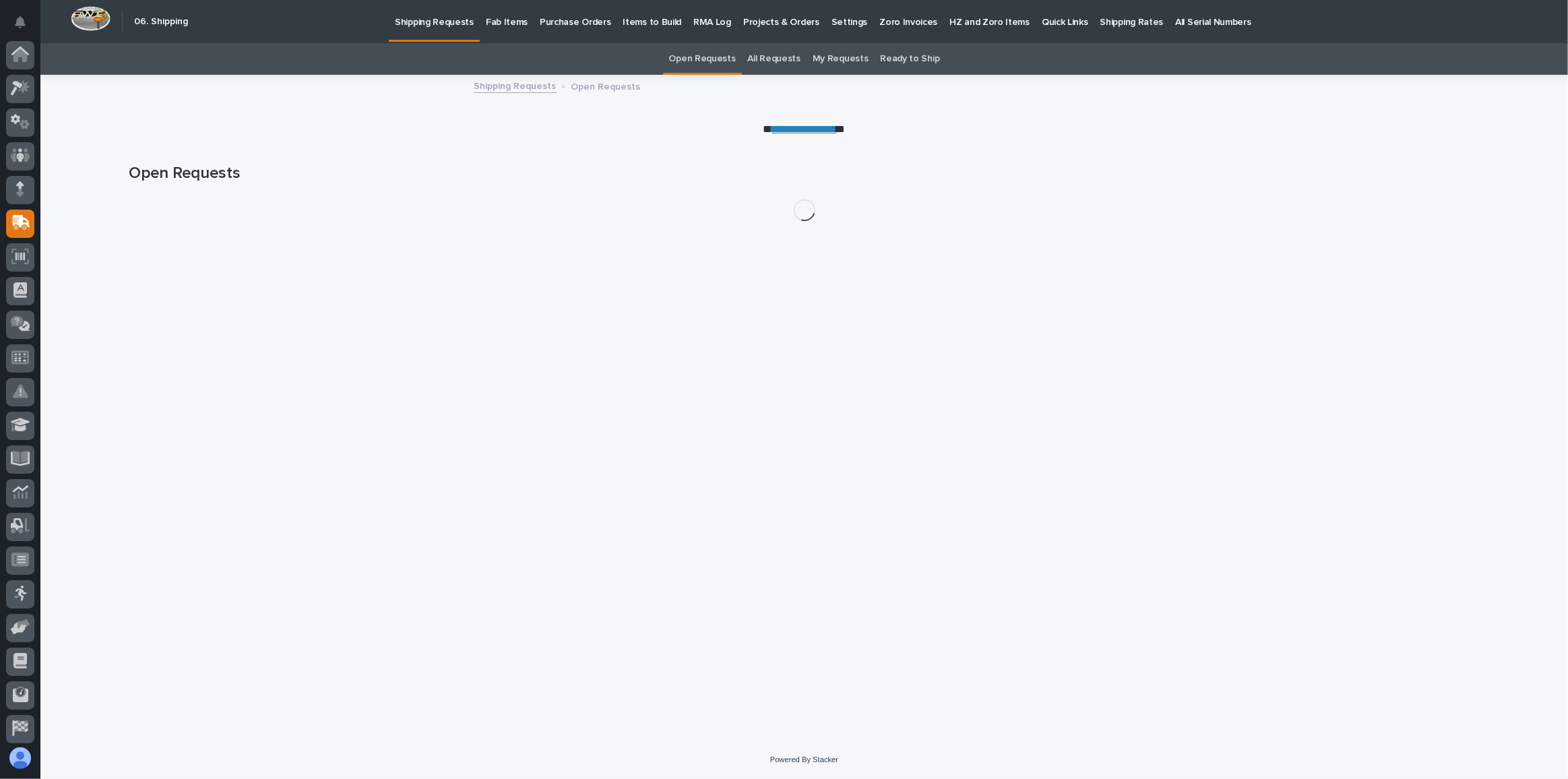
scroll to position [71, 0]
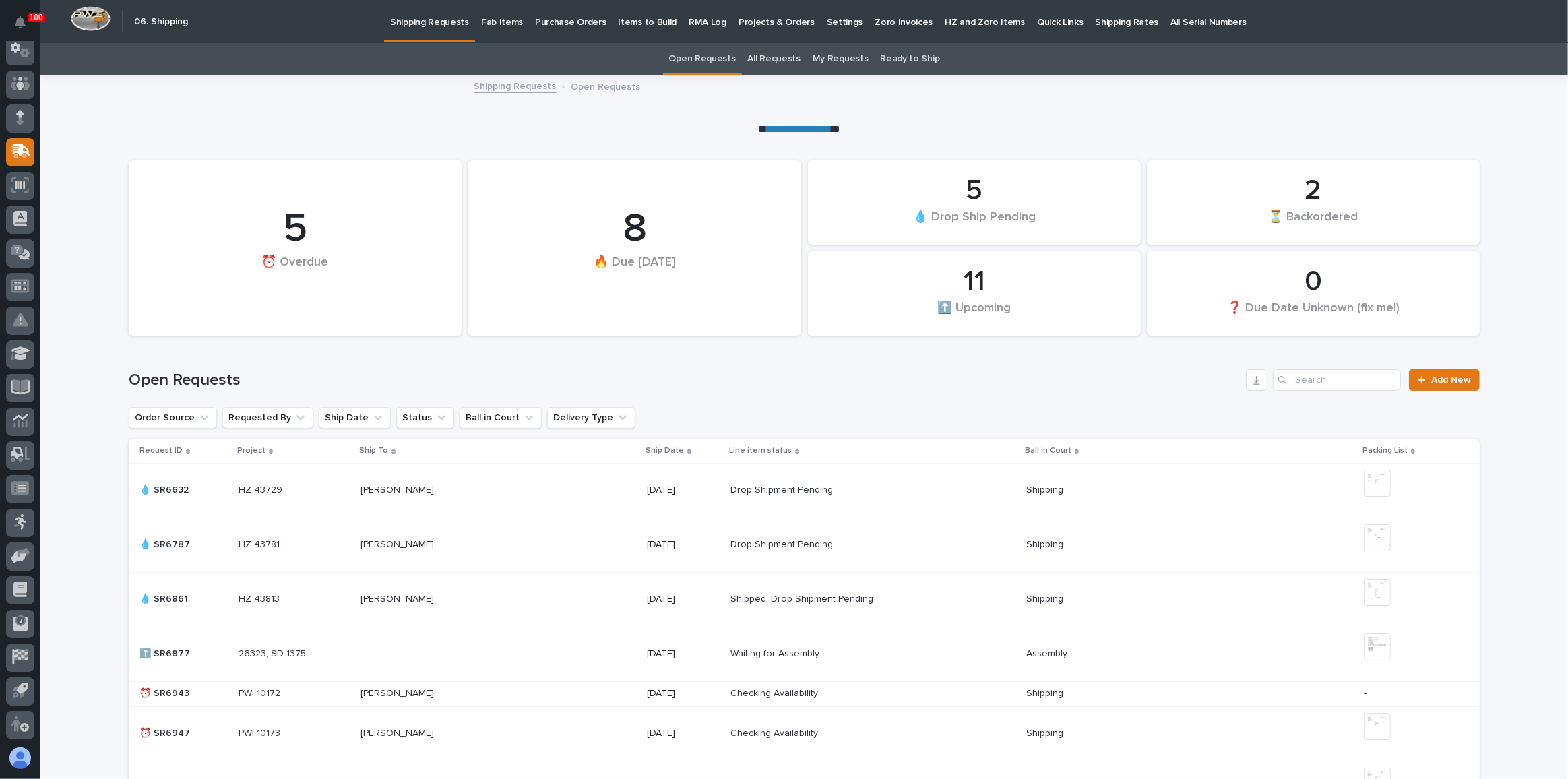
click at [509, 24] on p "Fab Items" at bounding box center [502, 14] width 42 height 28
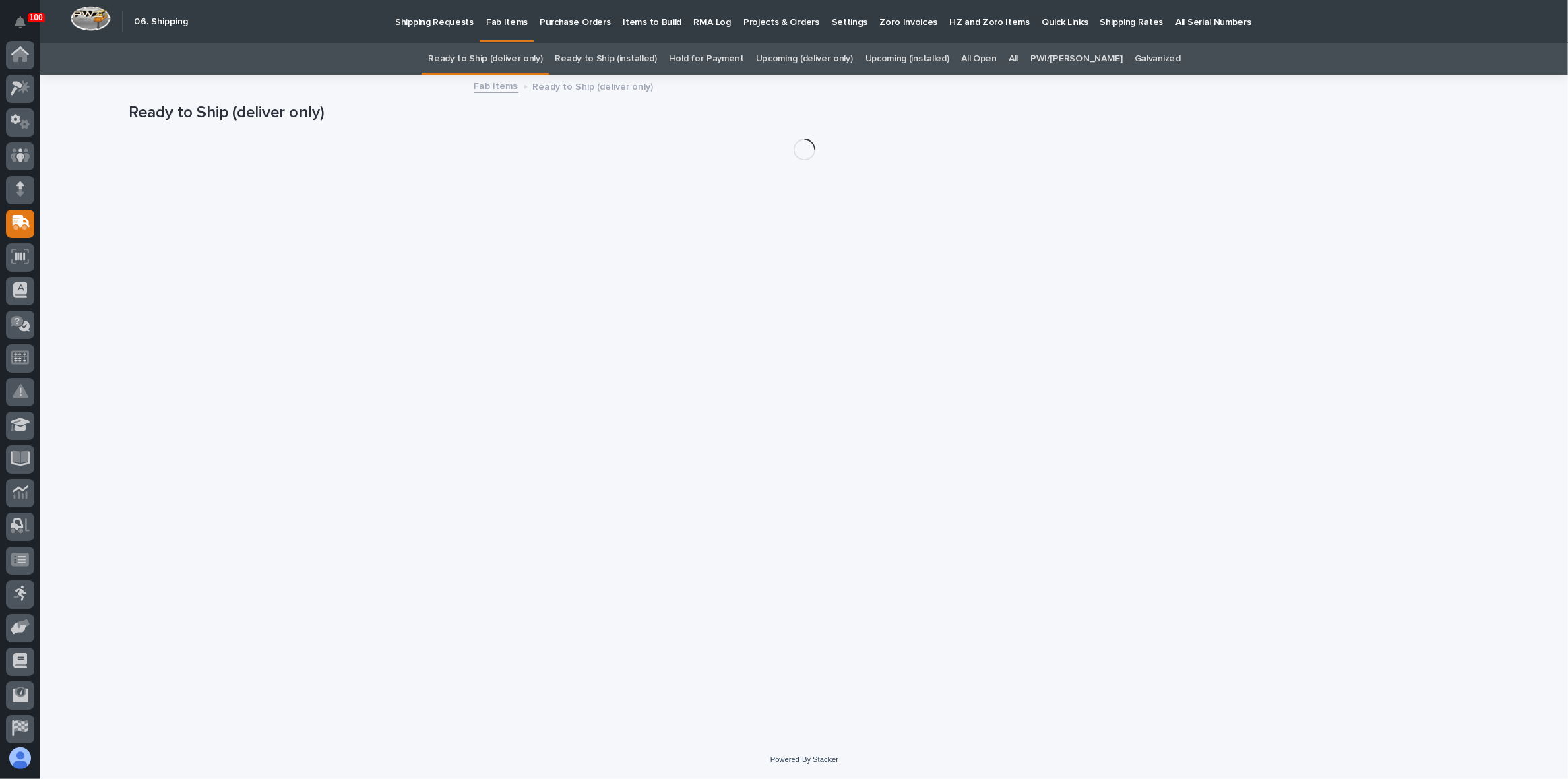
scroll to position [71, 0]
click at [808, 55] on link "Upcoming (deliver only)" at bounding box center [805, 59] width 97 height 32
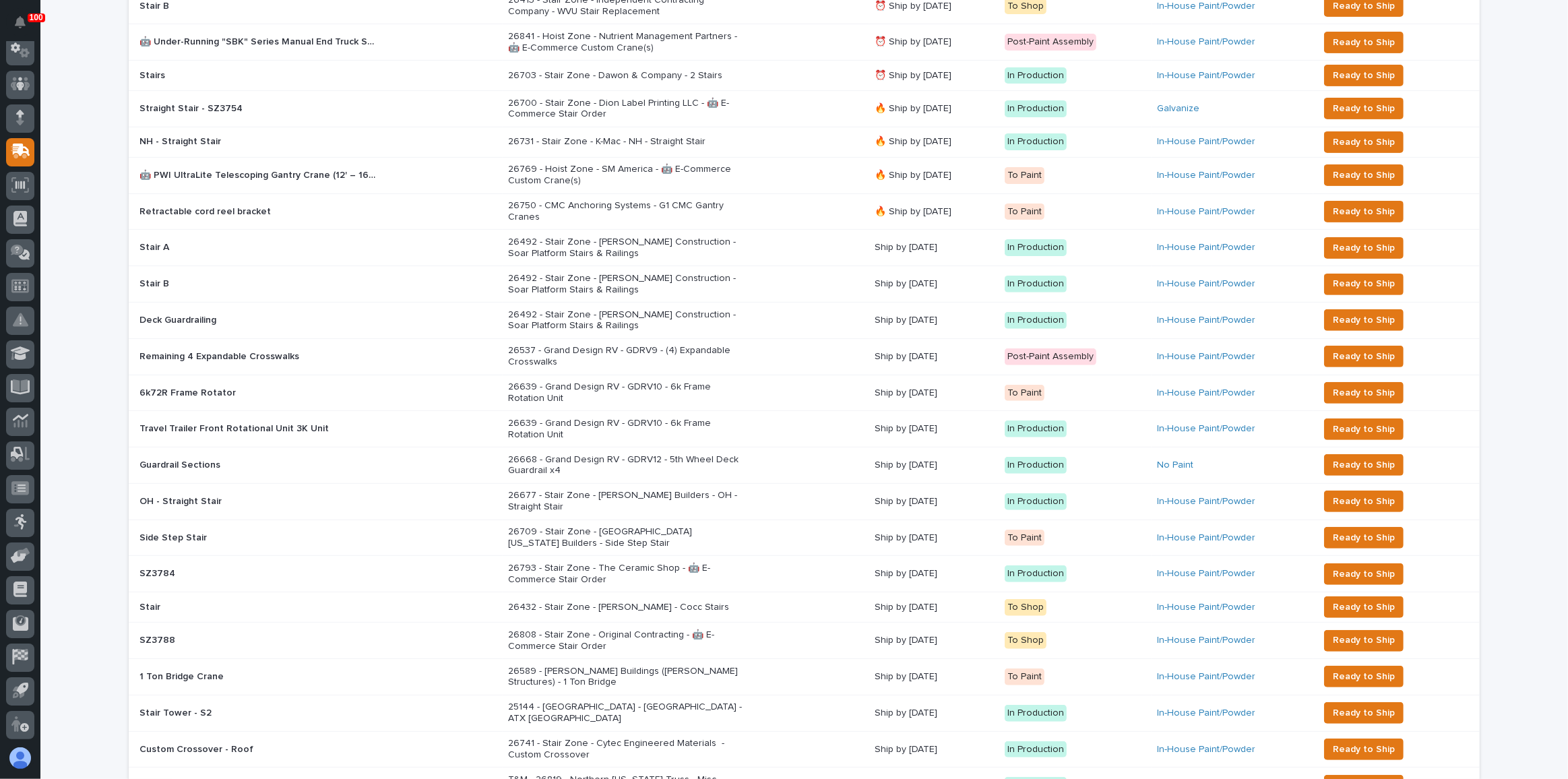
scroll to position [489, 0]
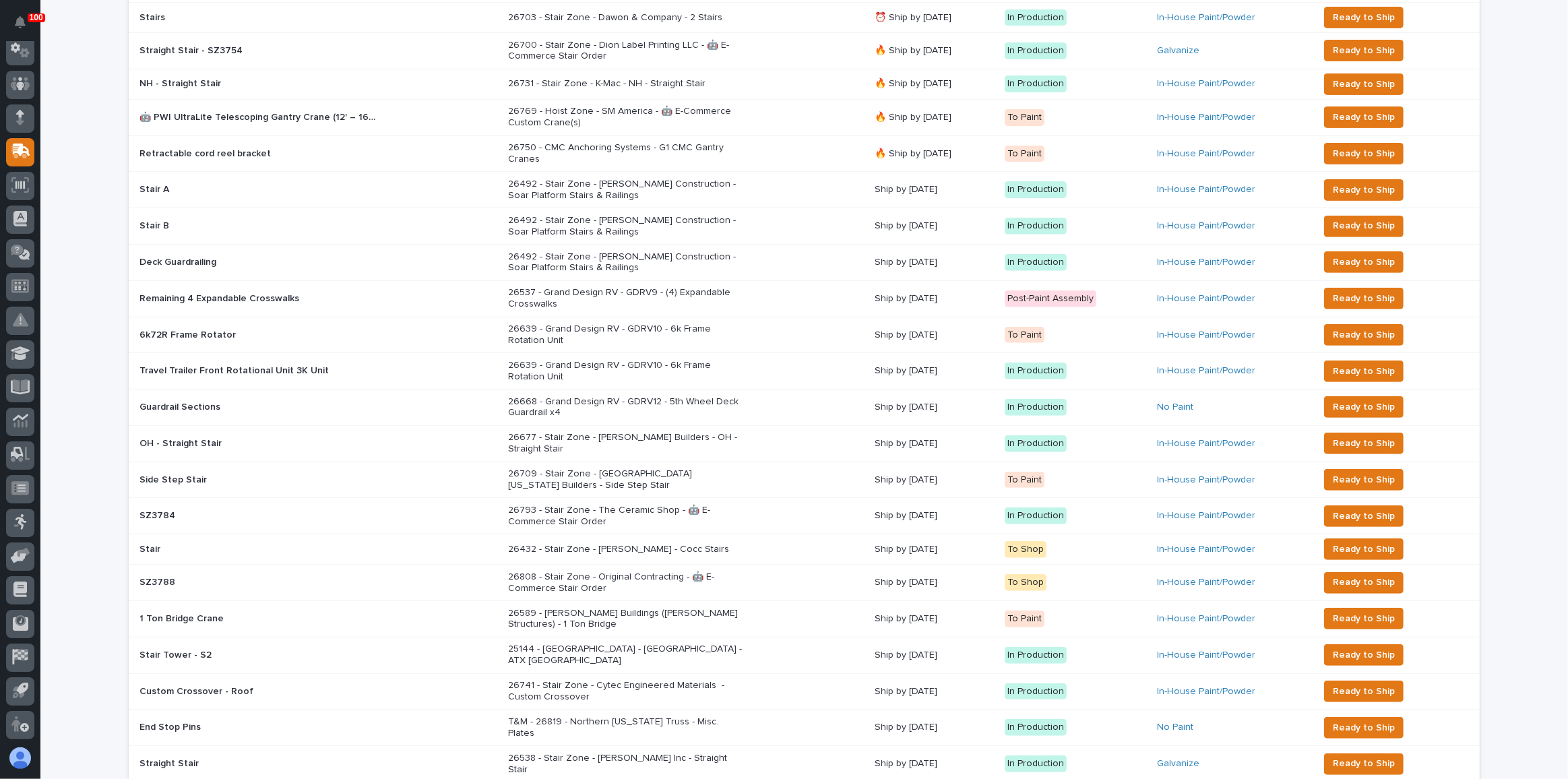
click at [805, 439] on div "26677 - Stair Zone - [PERSON_NAME] Builders - OH - Straight Stair" at bounding box center [686, 443] width 356 height 34
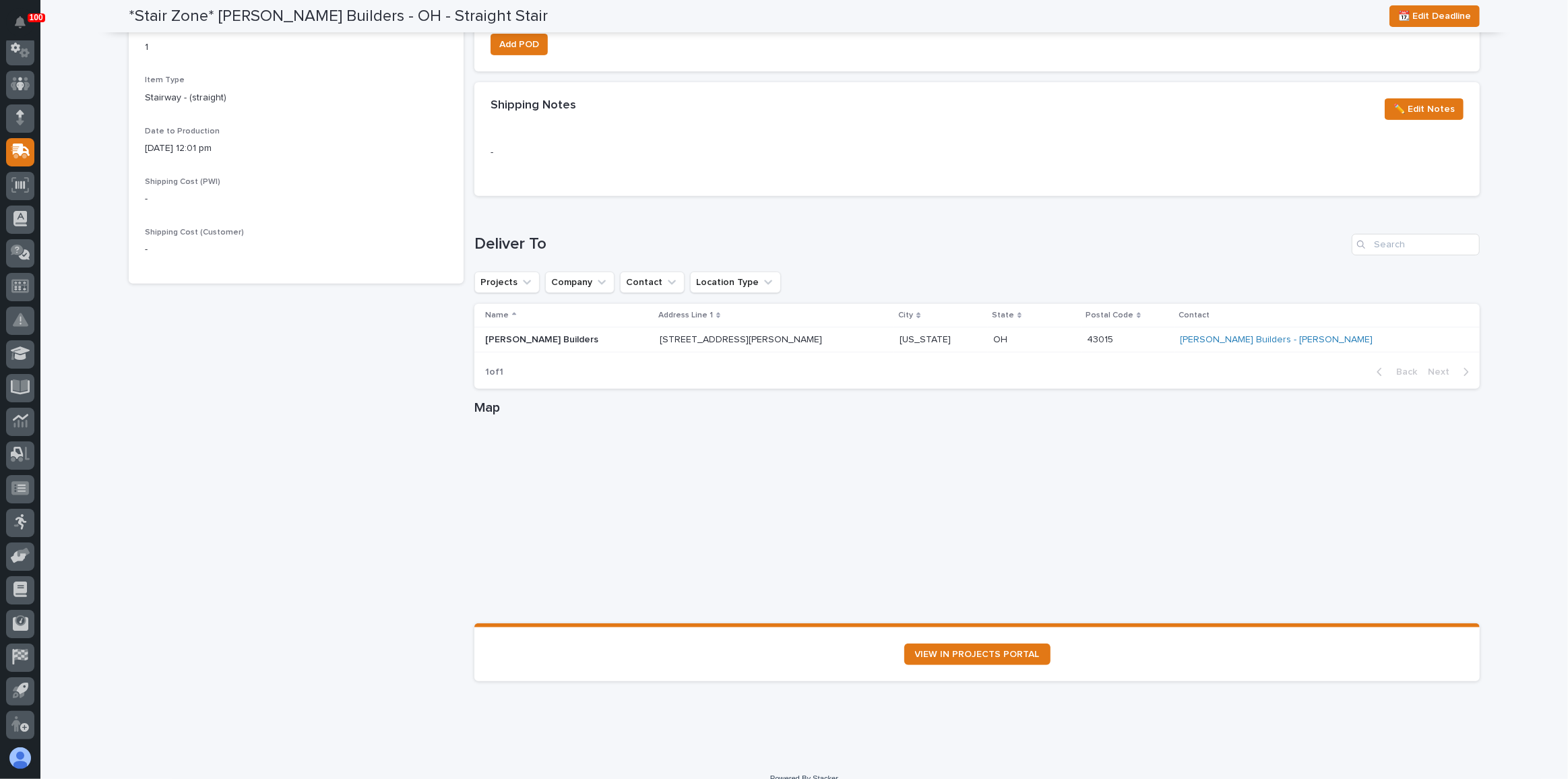
scroll to position [599, 0]
click at [1259, 336] on link "[PERSON_NAME] Builders - [PERSON_NAME]" at bounding box center [1277, 337] width 193 height 11
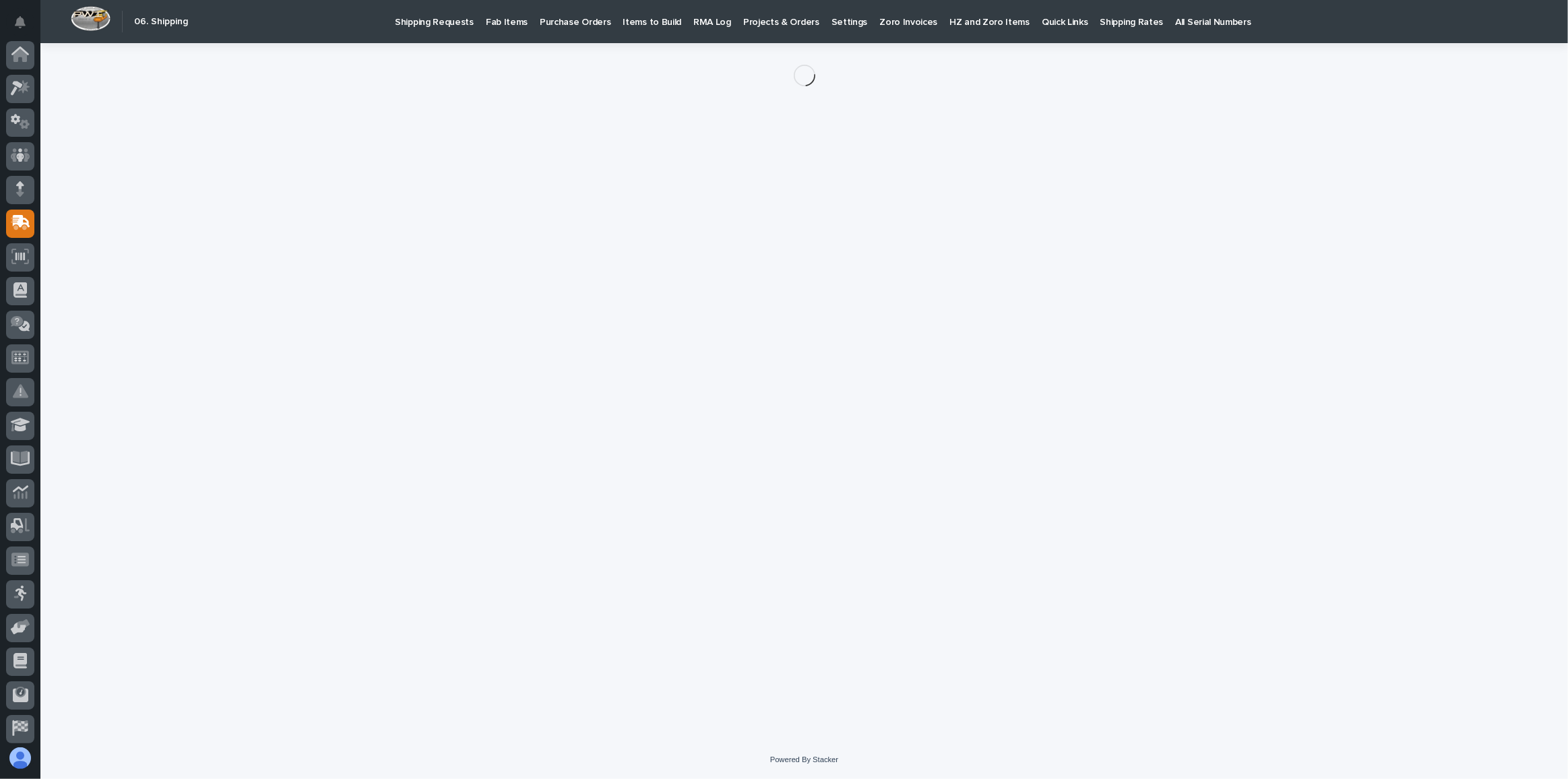
scroll to position [71, 0]
